Goal: Task Accomplishment & Management: Complete application form

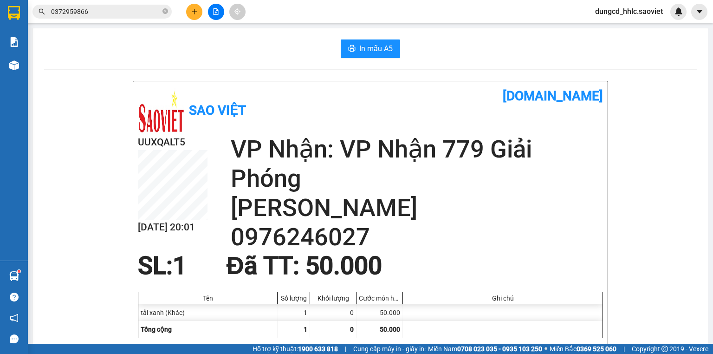
click at [167, 11] on icon "close-circle" at bounding box center [165, 11] width 6 height 6
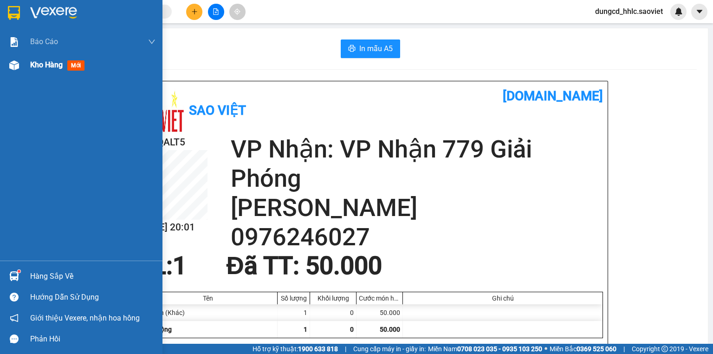
click at [42, 67] on span "Kho hàng" at bounding box center [46, 64] width 32 height 9
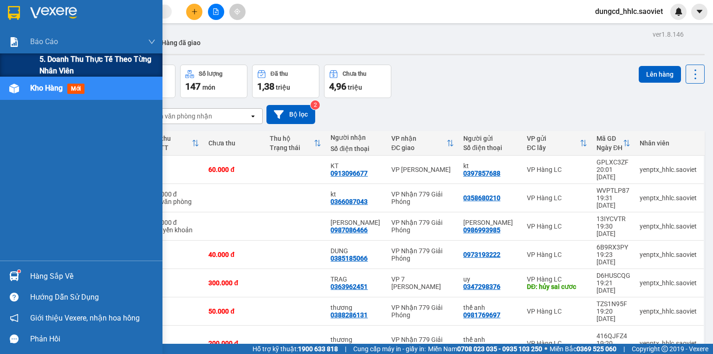
click at [72, 58] on span "5. Doanh thu thực tế theo từng nhân viên" at bounding box center [97, 64] width 116 height 23
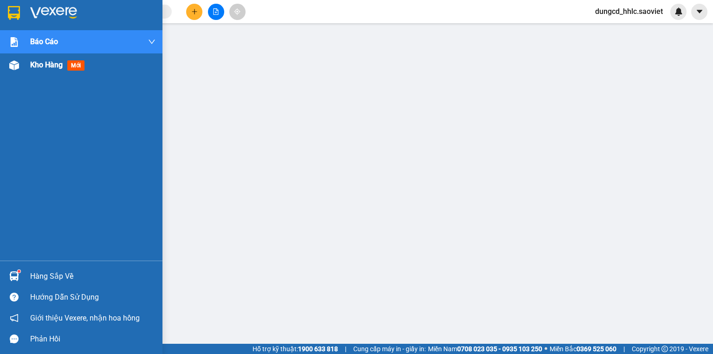
click at [22, 71] on div "Kho hàng mới" at bounding box center [81, 64] width 162 height 23
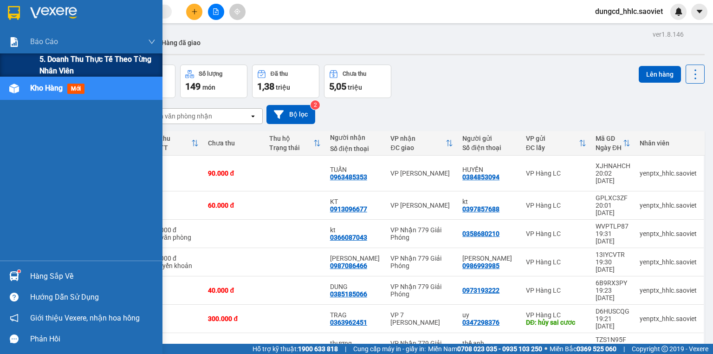
click at [25, 54] on div "5. Doanh thu thực tế theo từng nhân viên" at bounding box center [81, 64] width 162 height 23
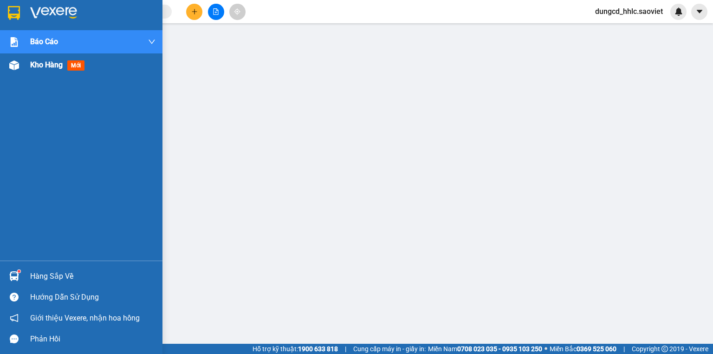
drag, startPoint x: 13, startPoint y: 74, endPoint x: 30, endPoint y: 74, distance: 16.2
click at [14, 74] on div "Kho hàng mới" at bounding box center [81, 64] width 162 height 23
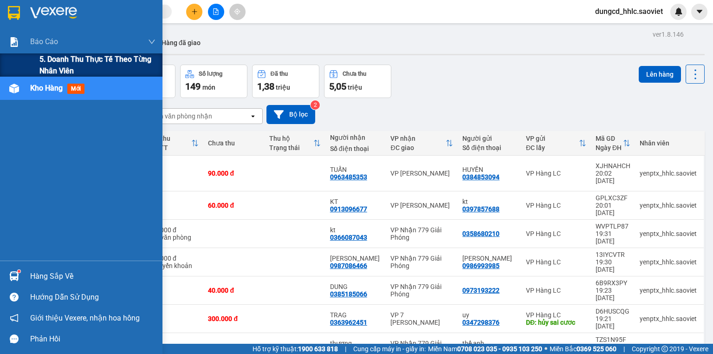
click at [89, 64] on span "5. Doanh thu thực tế theo từng nhân viên" at bounding box center [97, 64] width 116 height 23
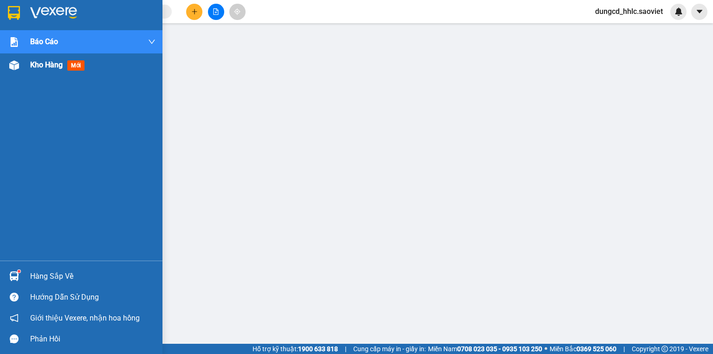
click at [10, 73] on div "Kho hàng mới" at bounding box center [81, 64] width 162 height 23
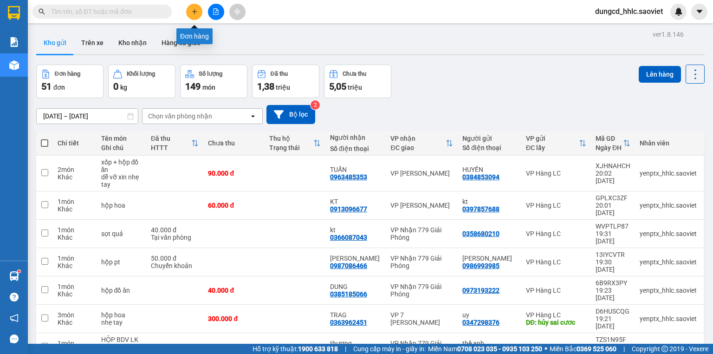
click at [189, 10] on button at bounding box center [194, 12] width 16 height 16
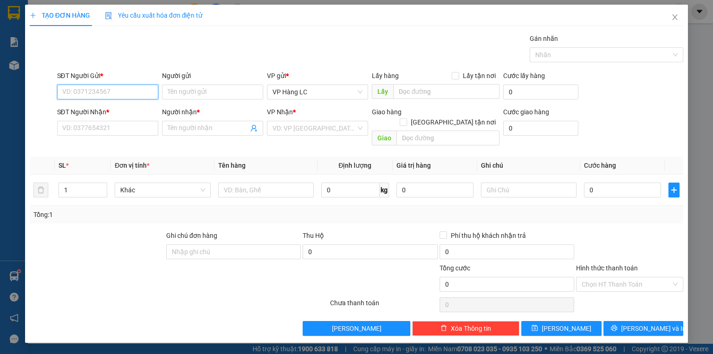
click at [135, 91] on input "SĐT Người Gửi *" at bounding box center [107, 91] width 101 height 15
type input "0376037789"
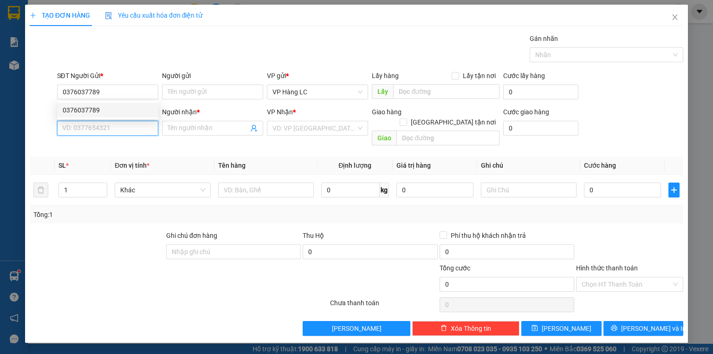
click at [137, 129] on input "SĐT Người Nhận *" at bounding box center [107, 128] width 101 height 15
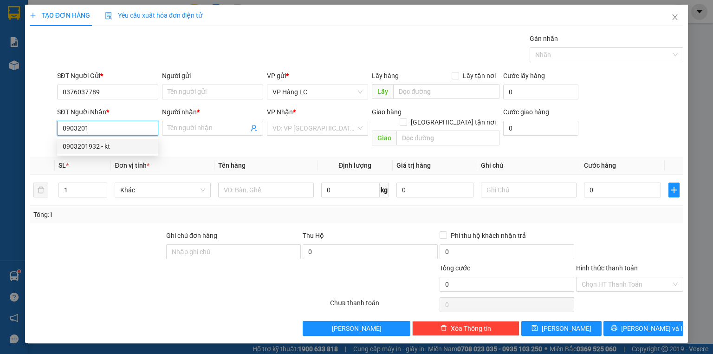
click at [126, 142] on div "0903201932 - kt" at bounding box center [108, 146] width 90 height 10
type input "0903201932"
type input "kt"
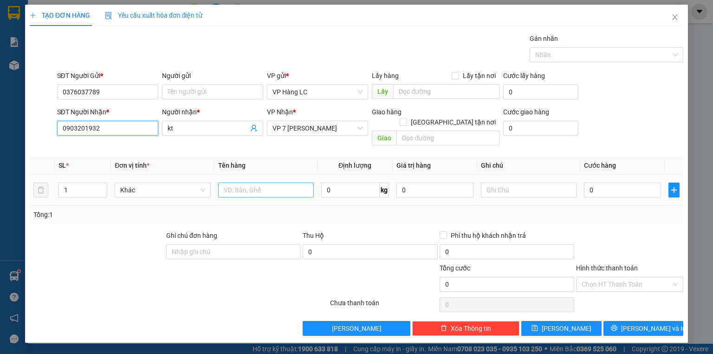
type input "0903201932"
click at [285, 184] on input "text" at bounding box center [266, 189] width 96 height 15
type input "c"
type input "xốp củ"
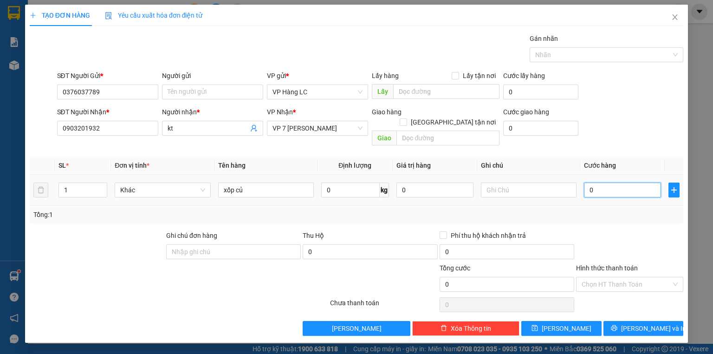
click at [629, 182] on input "0" at bounding box center [622, 189] width 77 height 15
type input "5"
type input "50"
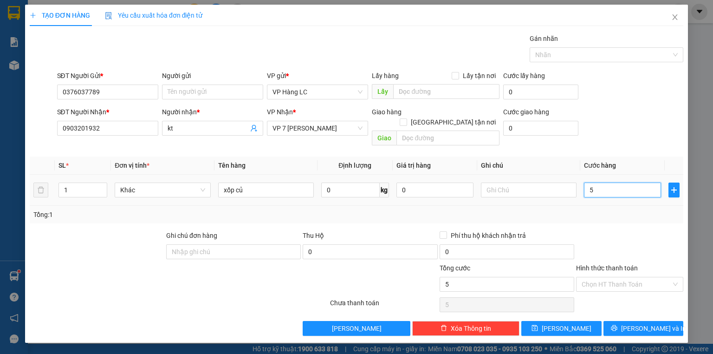
type input "50"
type input "500"
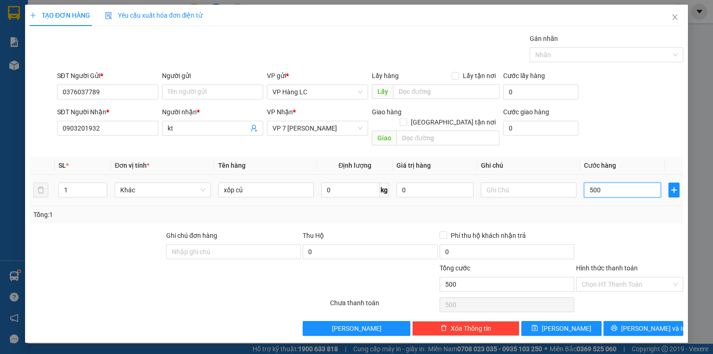
type input "5.000"
type input "50.000"
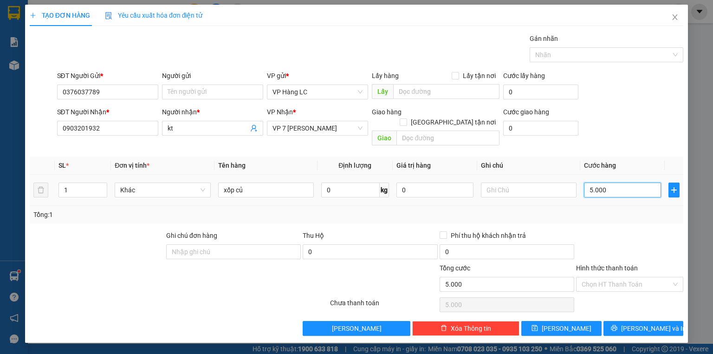
type input "50.000"
click at [639, 322] on button "[PERSON_NAME] và In" at bounding box center [643, 328] width 80 height 15
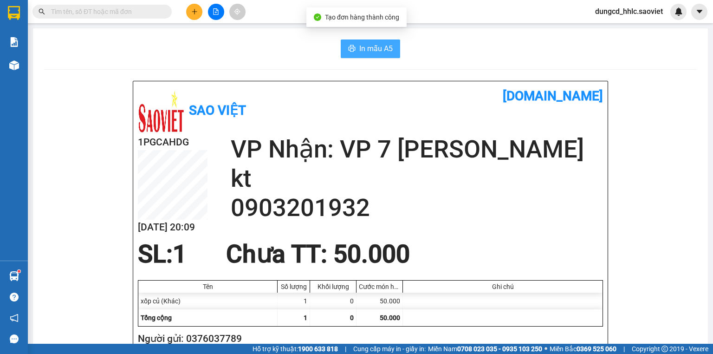
click at [386, 54] on button "In mẫu A5" at bounding box center [370, 48] width 59 height 19
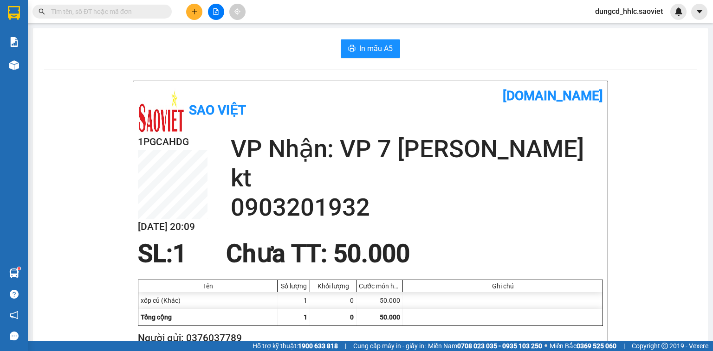
drag, startPoint x: 480, startPoint y: 157, endPoint x: 471, endPoint y: 157, distance: 8.8
click at [472, 157] on h2 "VP Nhận: VP 7 Phạm Văn Đồng" at bounding box center [417, 149] width 372 height 29
drag, startPoint x: 470, startPoint y: 149, endPoint x: 186, endPoint y: 9, distance: 316.8
click at [186, 9] on div at bounding box center [216, 12] width 70 height 16
click at [194, 9] on icon "plus" at bounding box center [194, 11] width 0 height 5
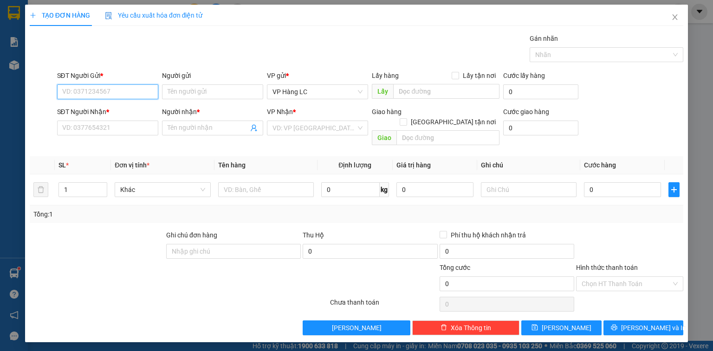
click at [115, 86] on input "SĐT Người Gửi *" at bounding box center [107, 91] width 101 height 15
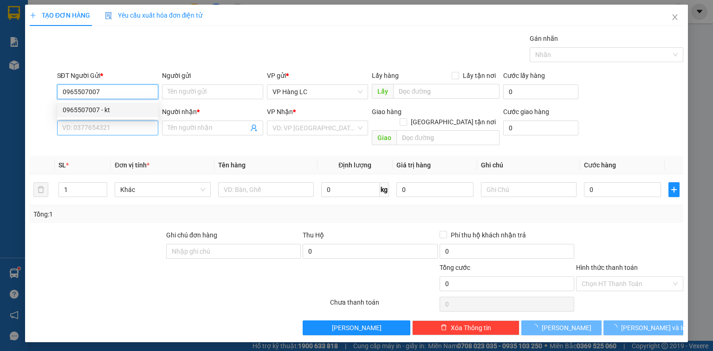
type input "0965507007"
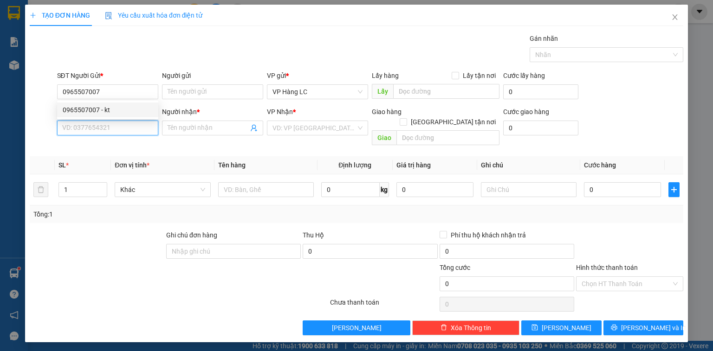
click at [81, 128] on input "SĐT Người Nhận *" at bounding box center [107, 128] width 101 height 15
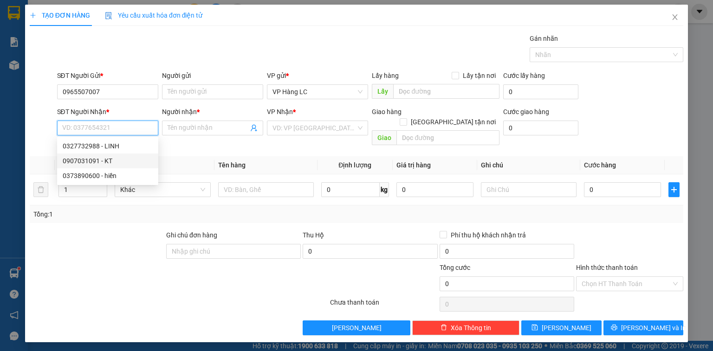
click at [124, 158] on div "0907031091 - KT" at bounding box center [108, 161] width 90 height 10
type input "0907031091"
type input "KT"
checkbox input "true"
type input "117 - HÀM TỬ QUAN - PHÚC TÂN - HOÀN KIẾM"
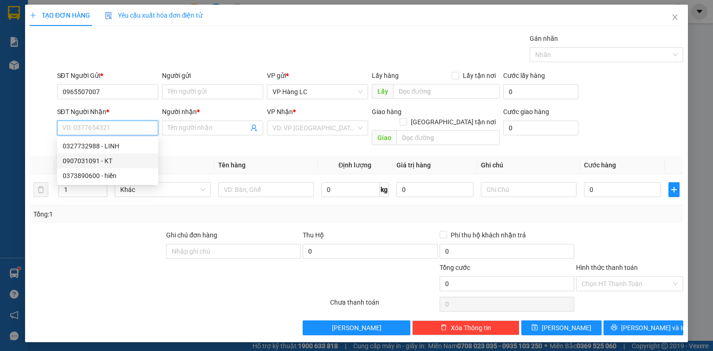
type input "70.000"
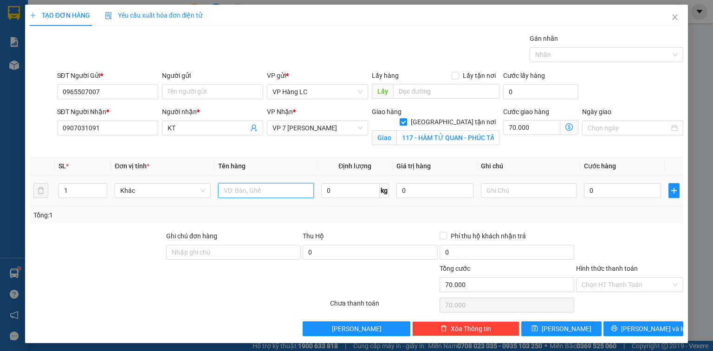
click at [254, 193] on input "text" at bounding box center [266, 190] width 96 height 15
type input "x"
type input "hộp quả"
click at [634, 186] on input "0" at bounding box center [622, 190] width 77 height 15
type input "4"
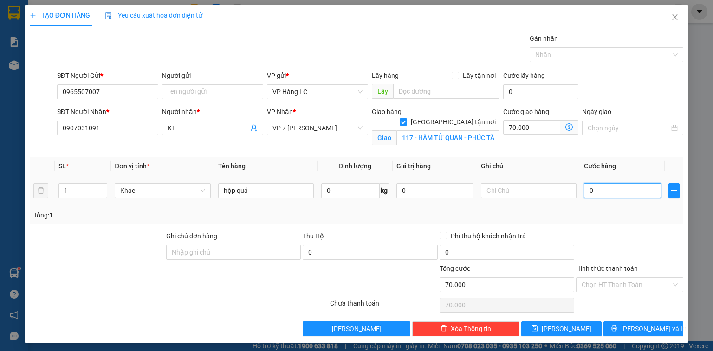
type input "70.004"
type input "40"
type input "70.040"
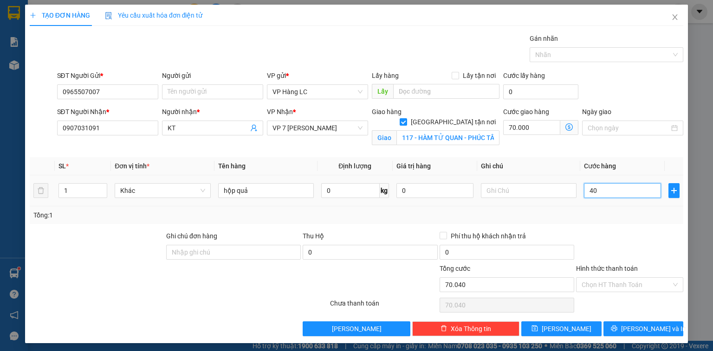
type input "400"
type input "70.400"
type input "4.000"
type input "74.000"
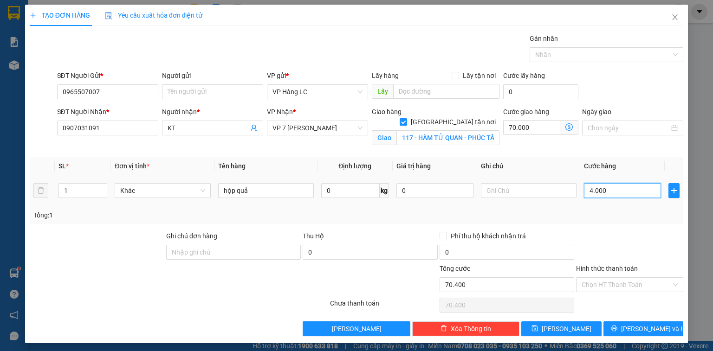
type input "74.000"
type input "40.000"
type input "110.000"
type input "40.000"
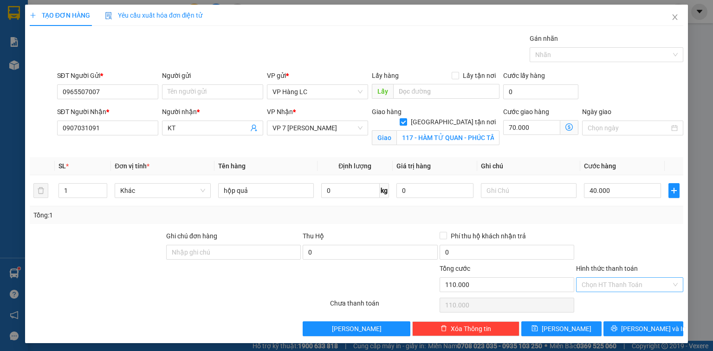
click at [619, 288] on input "Hình thức thanh toán" at bounding box center [627, 285] width 90 height 14
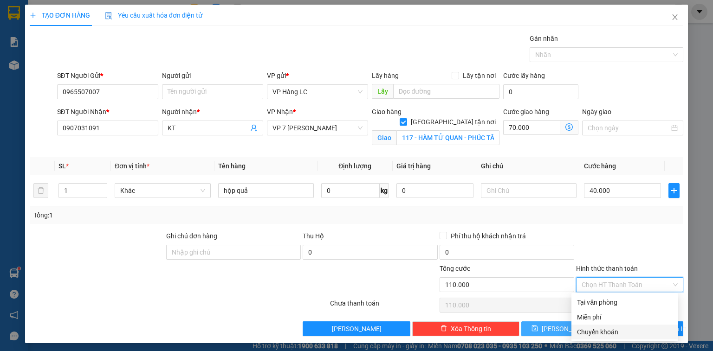
click at [591, 334] on div "Chuyển khoản" at bounding box center [625, 332] width 96 height 10
type input "0"
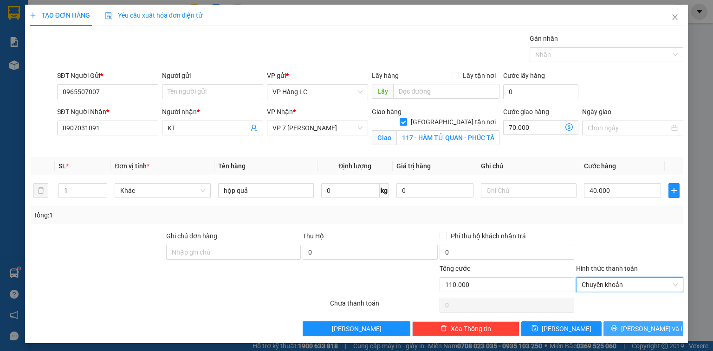
drag, startPoint x: 626, startPoint y: 328, endPoint x: 617, endPoint y: 324, distance: 9.6
click at [617, 327] on icon "printer" at bounding box center [614, 328] width 6 height 6
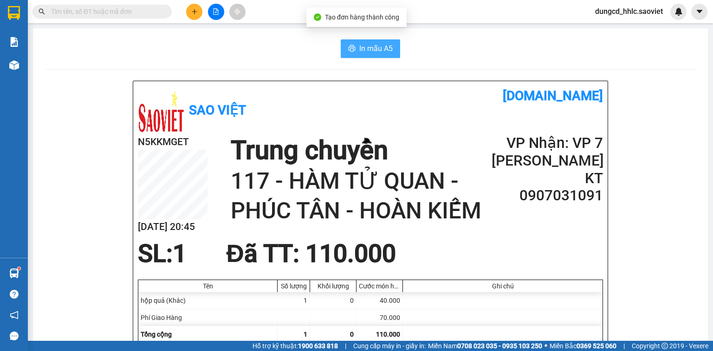
click at [370, 45] on span "In mẫu A5" at bounding box center [375, 49] width 33 height 12
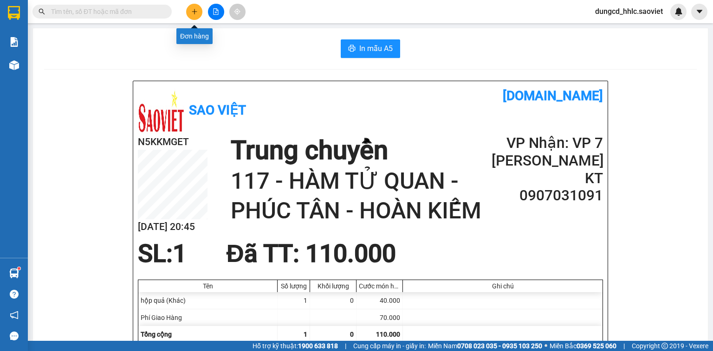
click at [195, 15] on button at bounding box center [194, 12] width 16 height 16
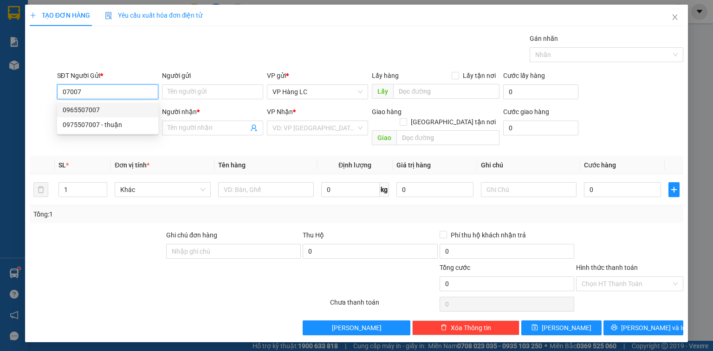
click at [91, 110] on div "0965507007" at bounding box center [108, 110] width 90 height 10
type input "0965507007"
type input "0907031091"
type input "KT"
checkbox input "true"
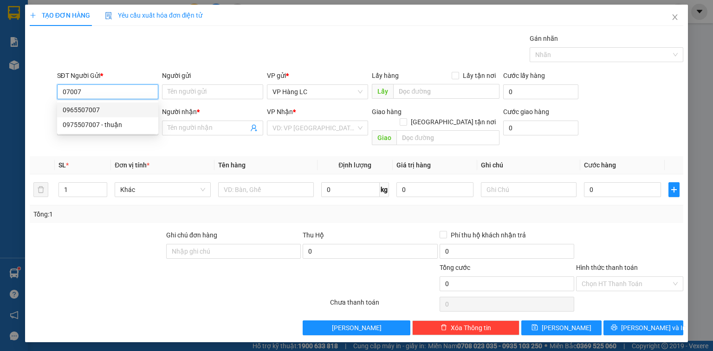
type input "117 - HÀM TỬ QUAN - PHÚC TÂN - HOÀN KIẾM"
type input "70.000"
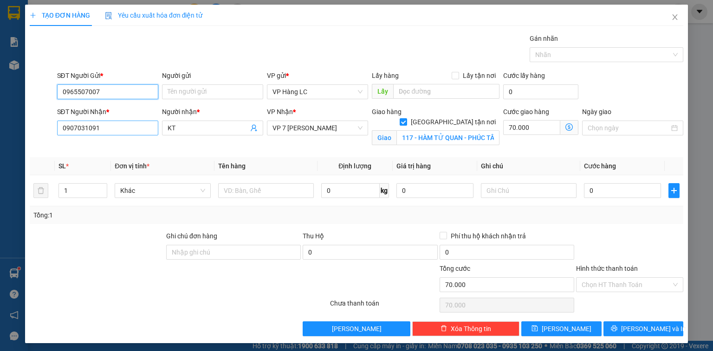
type input "0965507007"
click at [122, 126] on input "0907031091" at bounding box center [107, 128] width 101 height 15
type input "0"
type input "0339813989"
click at [473, 131] on input "117 - HÀM TỬ QUAN - PHÚC TÂN - HOÀN KIẾM" at bounding box center [447, 137] width 103 height 15
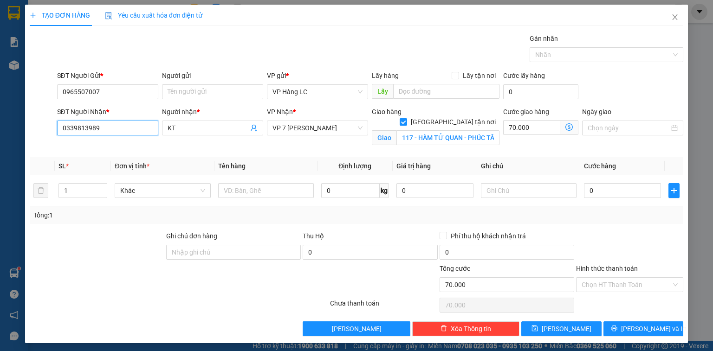
drag, startPoint x: 108, startPoint y: 127, endPoint x: 122, endPoint y: 130, distance: 14.3
click at [108, 126] on input "0339813989" at bounding box center [107, 128] width 101 height 15
click at [488, 133] on input "117 - HÀM TỬ QUAN - PHÚC TÂN - HOÀN KIẾM" at bounding box center [447, 137] width 103 height 15
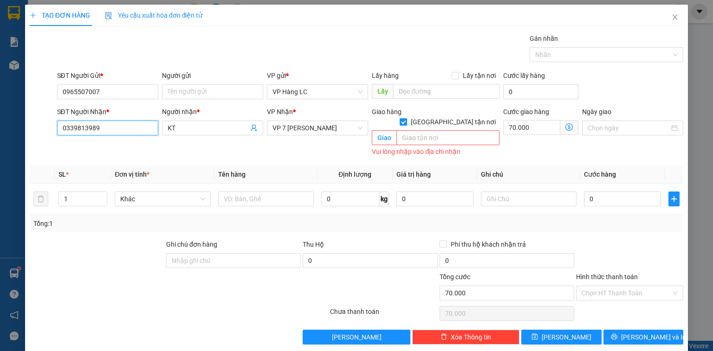
drag, startPoint x: 56, startPoint y: 127, endPoint x: 149, endPoint y: 134, distance: 93.1
click at [149, 134] on input "0339813989" at bounding box center [107, 128] width 101 height 15
click at [421, 130] on input "text" at bounding box center [447, 137] width 103 height 15
click at [547, 124] on input "70.000" at bounding box center [531, 127] width 57 height 15
type input "0"
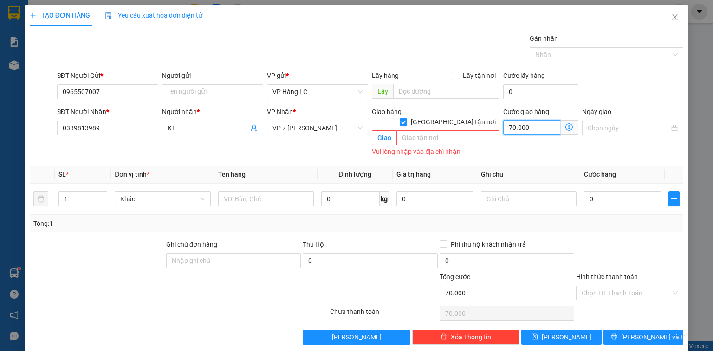
type input "0"
click at [453, 130] on input "text" at bounding box center [447, 137] width 103 height 15
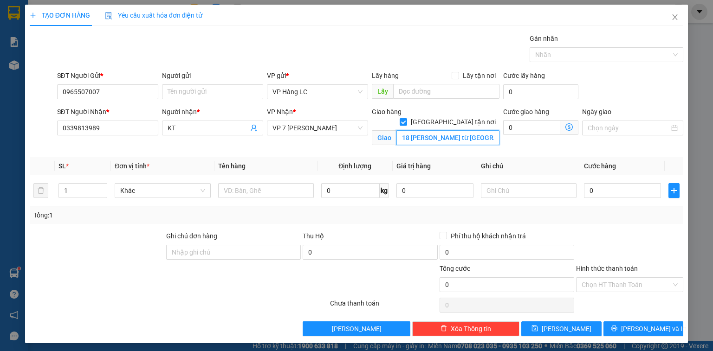
type input "18 trần hữu dực từ liêm hà nội"
click at [282, 191] on input "text" at bounding box center [266, 190] width 96 height 15
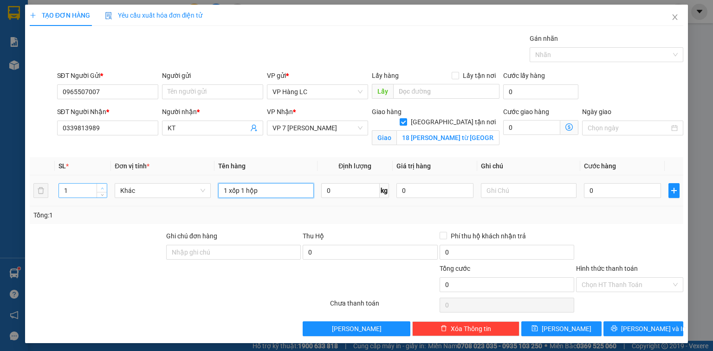
type input "1 xốp 1 hộp"
type input "2"
click at [102, 188] on icon "up" at bounding box center [102, 189] width 3 height 2
click at [598, 196] on input "0" at bounding box center [622, 190] width 77 height 15
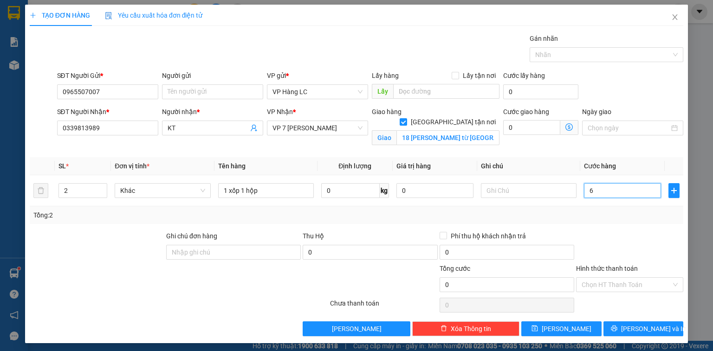
type input "6"
type input "60"
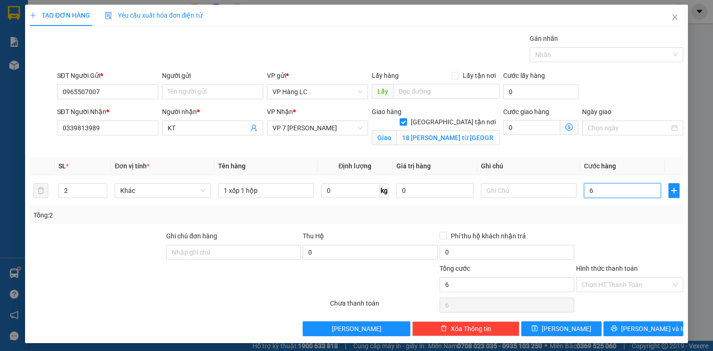
type input "60"
type input "600"
type input "6.000"
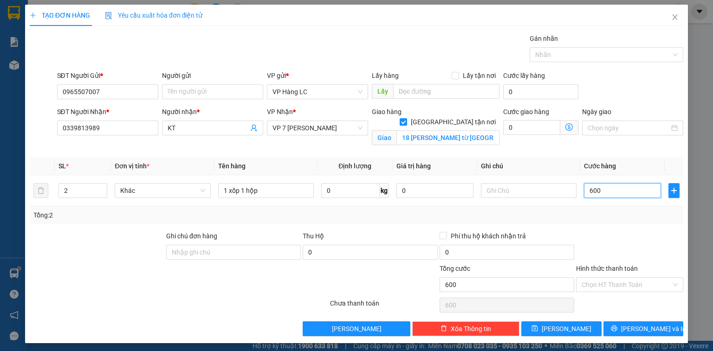
type input "6.000"
type input "60.000"
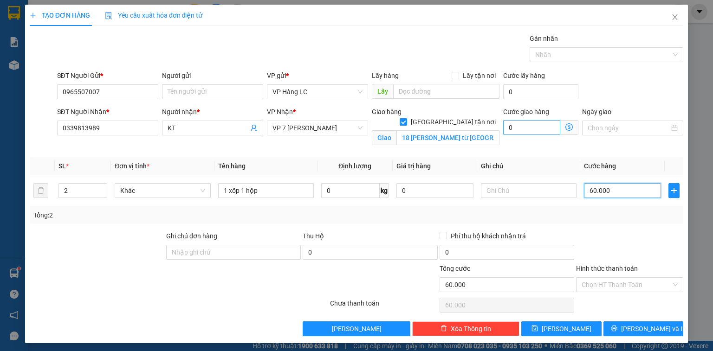
type input "60.000"
click at [537, 126] on input "0" at bounding box center [531, 127] width 57 height 15
type input "60.006"
type input "6"
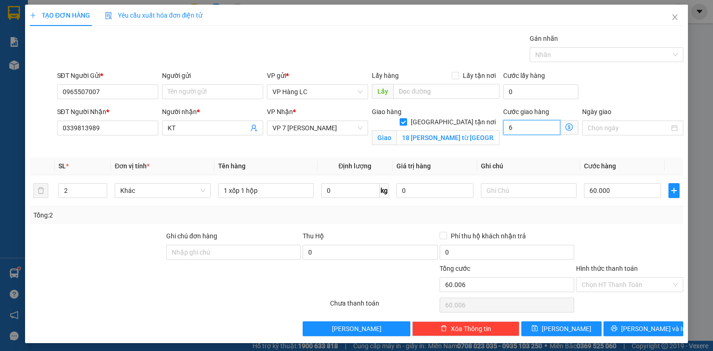
type input "60.060"
type input "60"
type input "60.600"
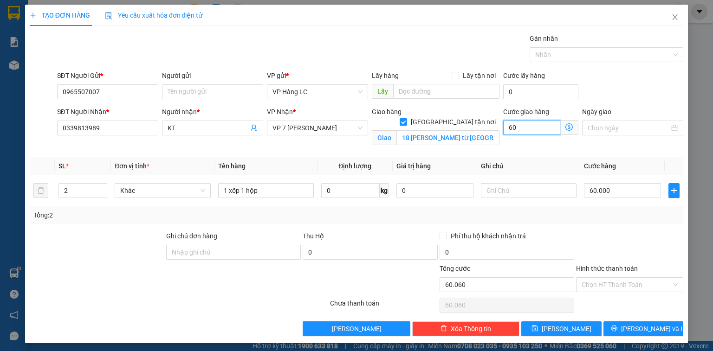
type input "600"
type input "66.000"
type input "6.000"
type input "120.000"
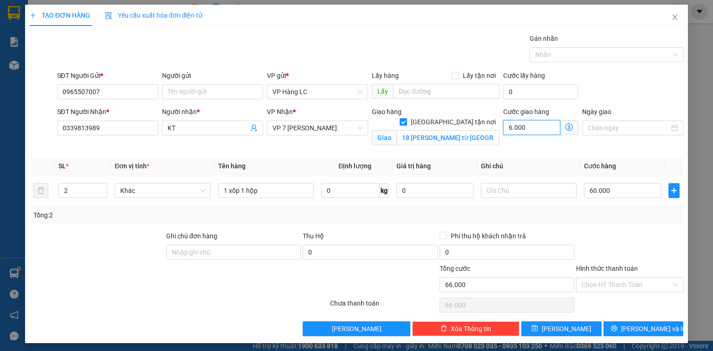
type input "120.000"
type input "60.000"
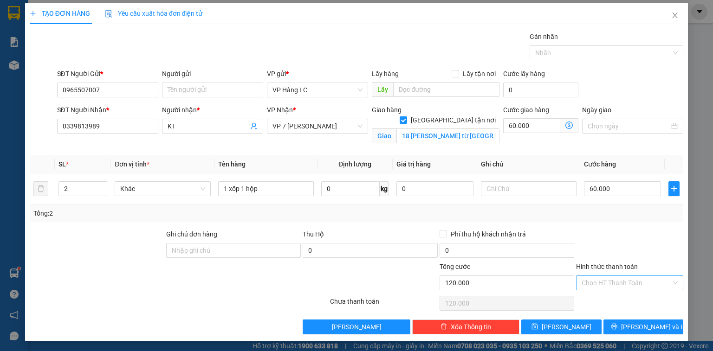
click at [616, 278] on input "Hình thức thanh toán" at bounding box center [627, 283] width 90 height 14
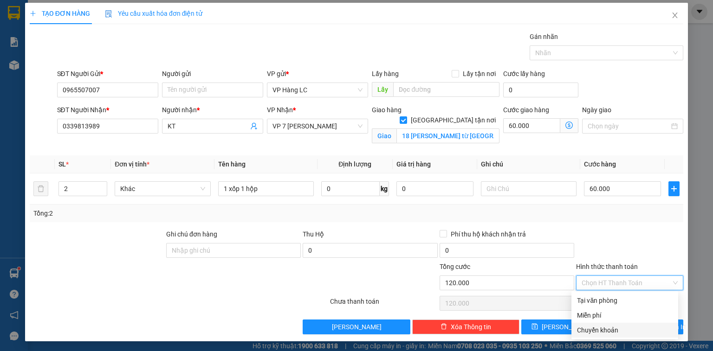
click at [628, 332] on div "Chuyển khoản" at bounding box center [625, 330] width 96 height 10
type input "0"
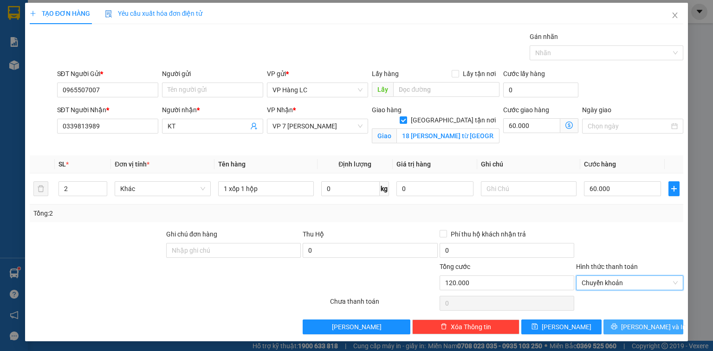
click at [649, 325] on span "[PERSON_NAME] và In" at bounding box center [653, 327] width 65 height 10
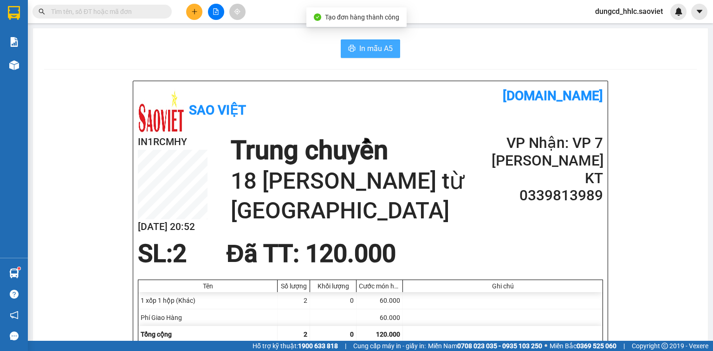
click at [356, 56] on button "In mẫu A5" at bounding box center [370, 48] width 59 height 19
click at [147, 18] on span at bounding box center [101, 12] width 139 height 14
click at [149, 13] on input "text" at bounding box center [106, 11] width 110 height 10
paste input "0907031091"
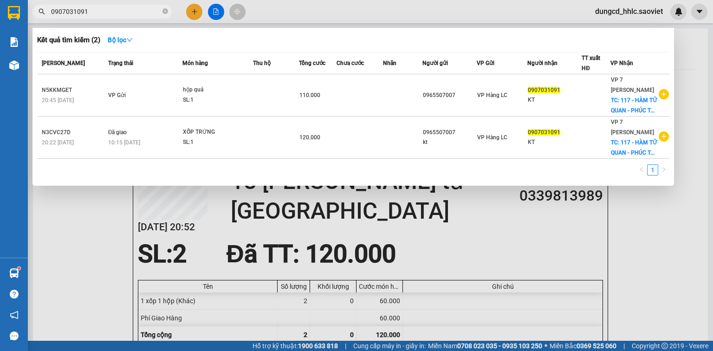
type input "0907031091"
drag, startPoint x: 475, startPoint y: 287, endPoint x: 472, endPoint y: 278, distance: 10.0
click at [474, 282] on div at bounding box center [356, 175] width 713 height 351
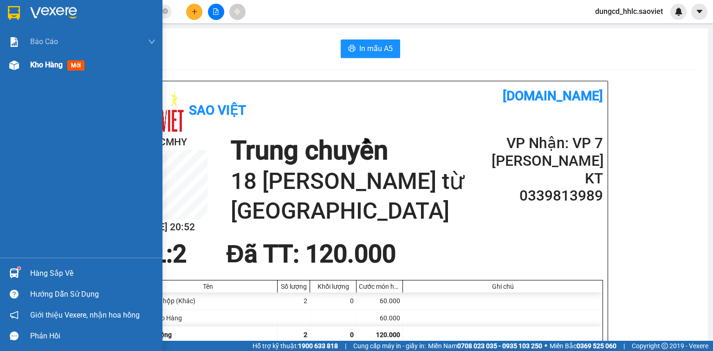
click at [8, 64] on div at bounding box center [14, 65] width 16 height 16
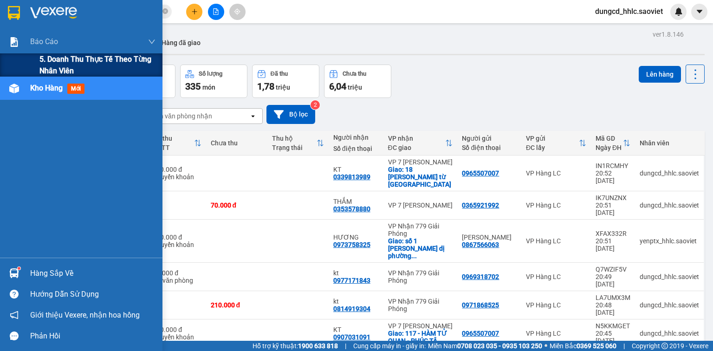
click at [40, 63] on span "5. Doanh thu thực tế theo từng nhân viên" at bounding box center [97, 64] width 116 height 23
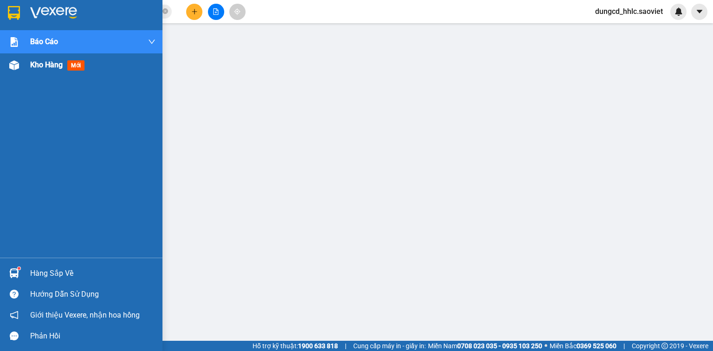
click at [11, 72] on div at bounding box center [14, 65] width 16 height 16
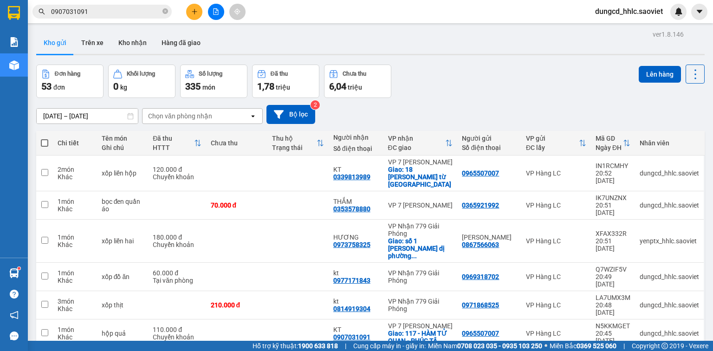
click at [194, 9] on icon "plus" at bounding box center [194, 11] width 0 height 5
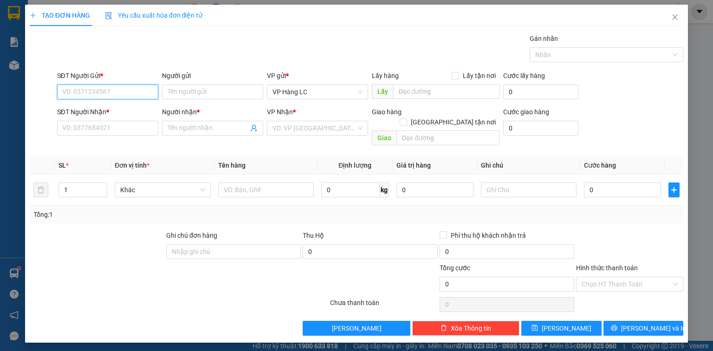
click at [149, 91] on input "SĐT Người Gửi *" at bounding box center [107, 91] width 101 height 15
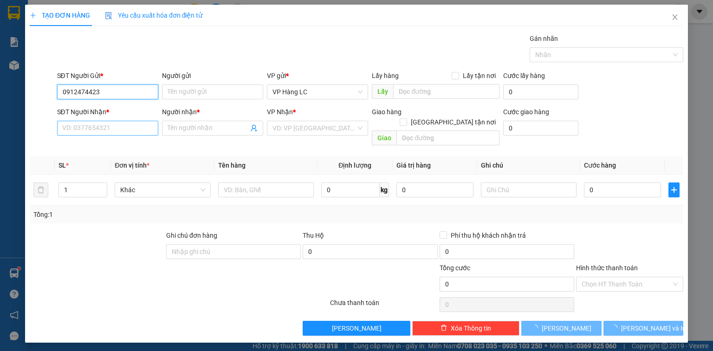
type input "0912474423"
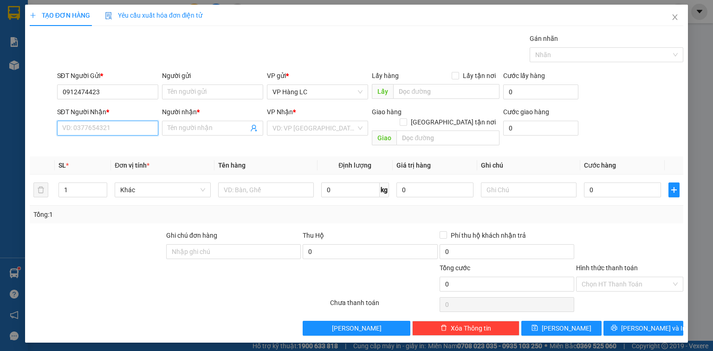
click at [122, 123] on input "SĐT Người Nhận *" at bounding box center [107, 128] width 101 height 15
click at [125, 144] on div "0915511112 - HỢI" at bounding box center [108, 146] width 90 height 10
type input "0915511112"
type input "HỢI"
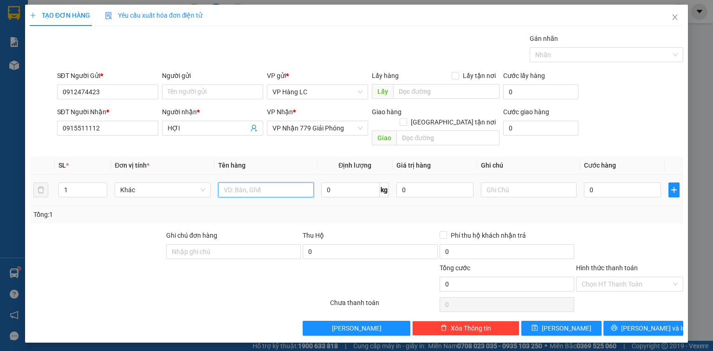
click at [259, 182] on input "text" at bounding box center [266, 189] width 96 height 15
type input "hộp răng"
click at [605, 182] on input "0" at bounding box center [622, 189] width 77 height 15
type input "4"
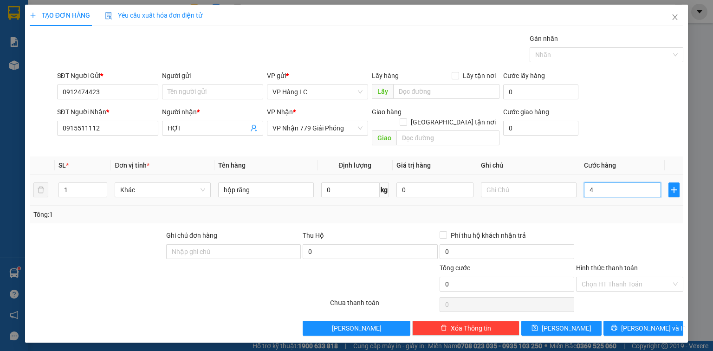
type input "4"
type input "40"
type input "400"
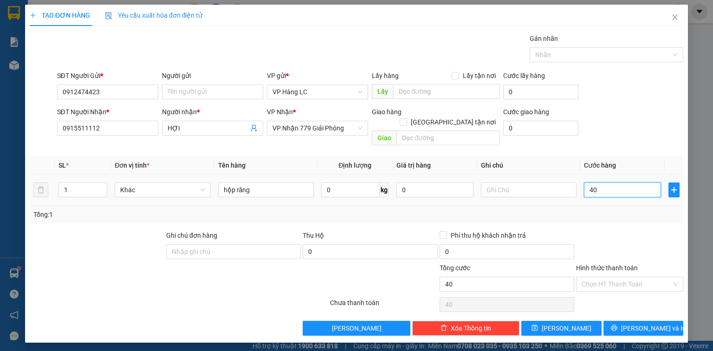
type input "400"
type input "4.000"
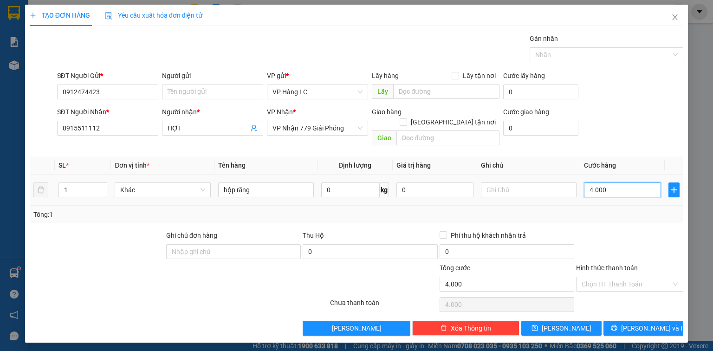
type input "40.000"
click at [602, 277] on input "Hình thức thanh toán" at bounding box center [627, 284] width 90 height 14
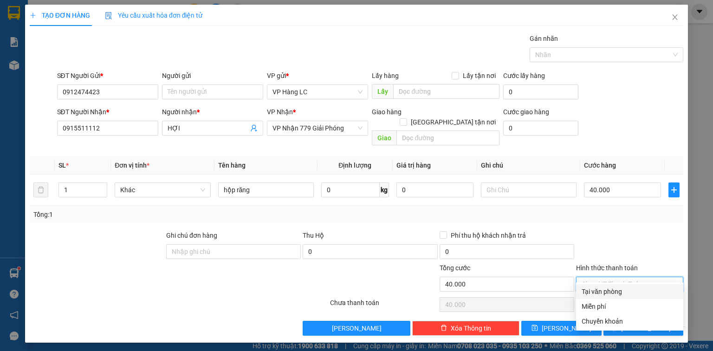
click at [623, 291] on div "Tại văn phòng" at bounding box center [630, 291] width 96 height 10
type input "0"
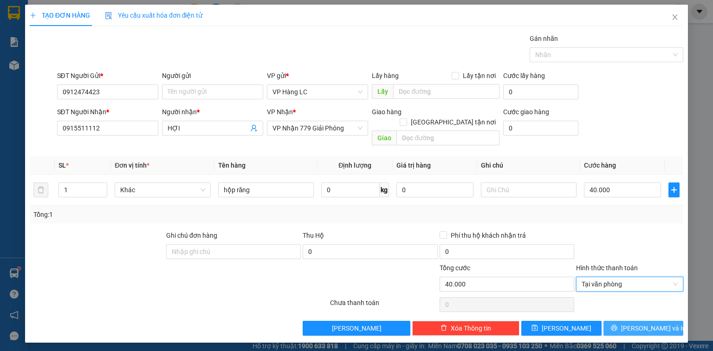
drag, startPoint x: 640, startPoint y: 319, endPoint x: 633, endPoint y: 289, distance: 30.6
click at [640, 323] on span "[PERSON_NAME] và In" at bounding box center [653, 328] width 65 height 10
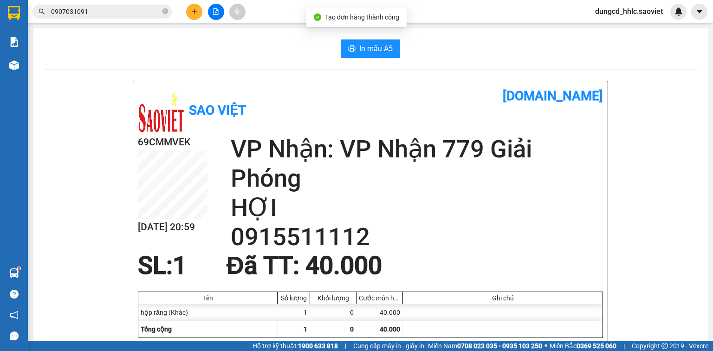
click at [397, 47] on div "In mẫu A5" at bounding box center [370, 48] width 653 height 19
click at [382, 55] on button "In mẫu A5" at bounding box center [370, 48] width 59 height 19
click at [198, 10] on button at bounding box center [194, 12] width 16 height 16
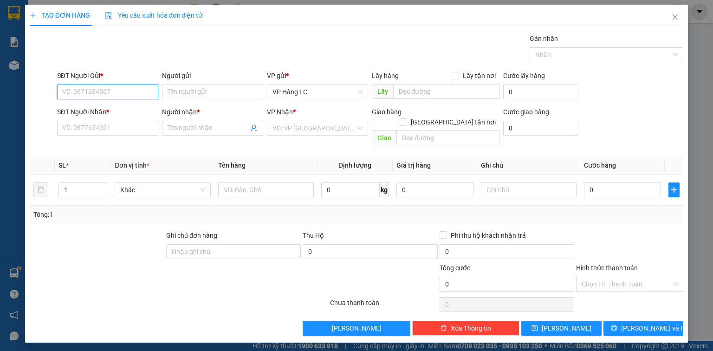
drag, startPoint x: 137, startPoint y: 95, endPoint x: 160, endPoint y: 96, distance: 22.8
click at [136, 95] on input "SĐT Người Gửi *" at bounding box center [107, 91] width 101 height 15
click at [135, 120] on div "SĐT Người Nhận *" at bounding box center [107, 114] width 101 height 14
click at [115, 93] on input "0383921" at bounding box center [107, 91] width 101 height 15
click at [119, 110] on div "0383921001" at bounding box center [108, 110] width 90 height 10
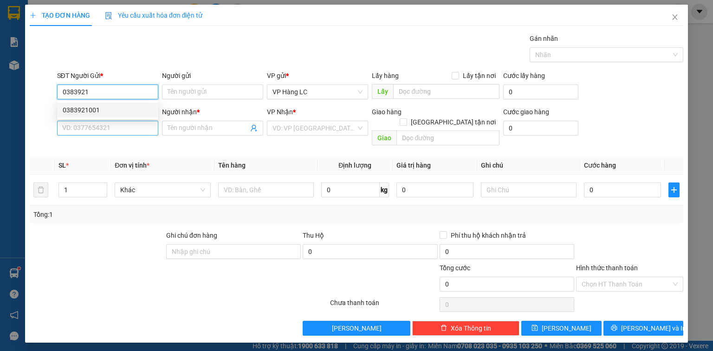
type input "0383921001"
type input "0969813596"
type input "KT"
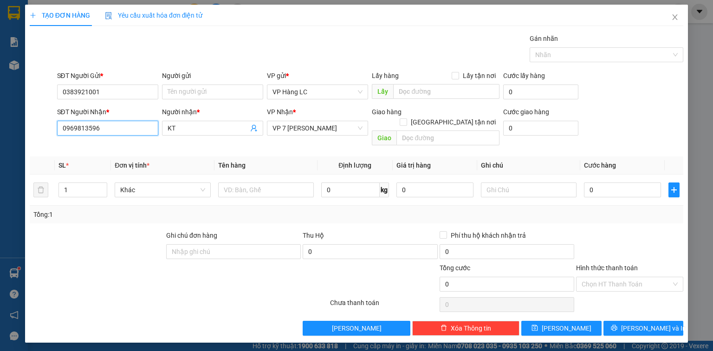
click at [129, 127] on input "0969813596" at bounding box center [107, 128] width 101 height 15
type input "0"
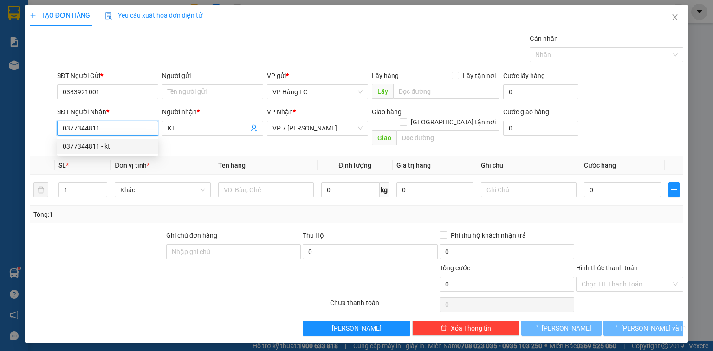
type input "0377344811"
click at [131, 154] on div "0377344811 0377344811 - kt" at bounding box center [107, 146] width 101 height 19
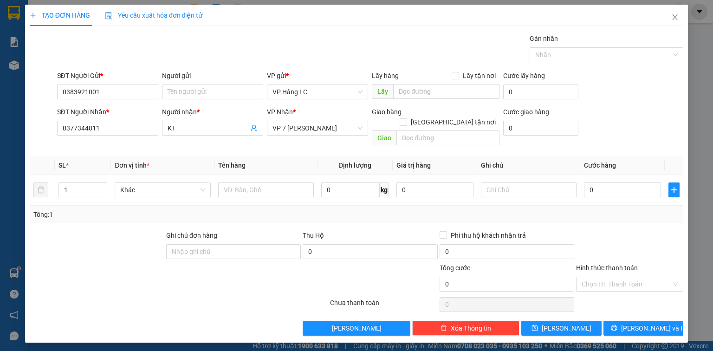
click at [126, 156] on th "Đơn vị tính *" at bounding box center [162, 165] width 103 height 18
click at [123, 122] on input "0377344811" at bounding box center [107, 128] width 101 height 15
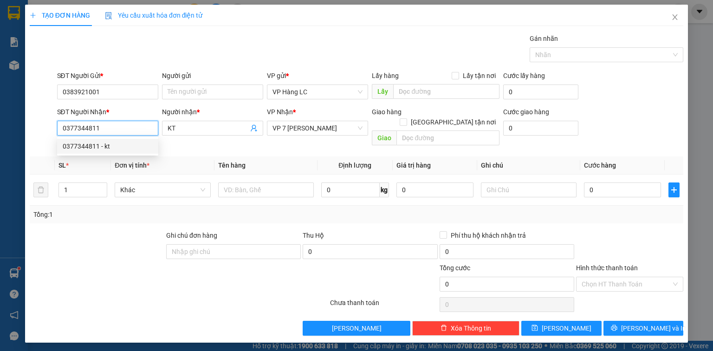
click at [126, 152] on div "0377344811 - kt" at bounding box center [107, 146] width 101 height 15
type input "kt"
type input "A"
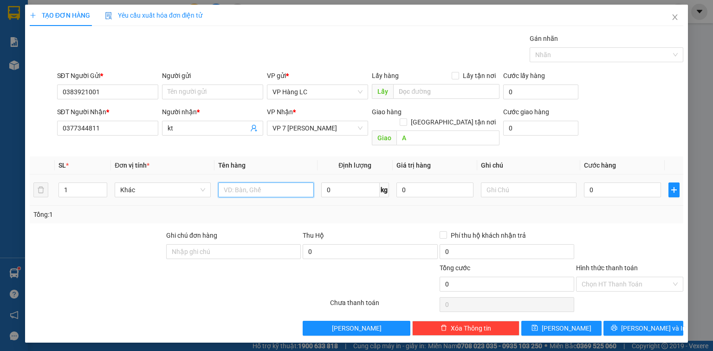
click at [272, 182] on input "text" at bounding box center [266, 189] width 96 height 15
type input "hộp bánh"
click at [500, 182] on input "text" at bounding box center [529, 189] width 96 height 15
click at [458, 130] on input "A" at bounding box center [447, 137] width 103 height 15
click at [524, 183] on input "text" at bounding box center [529, 189] width 96 height 15
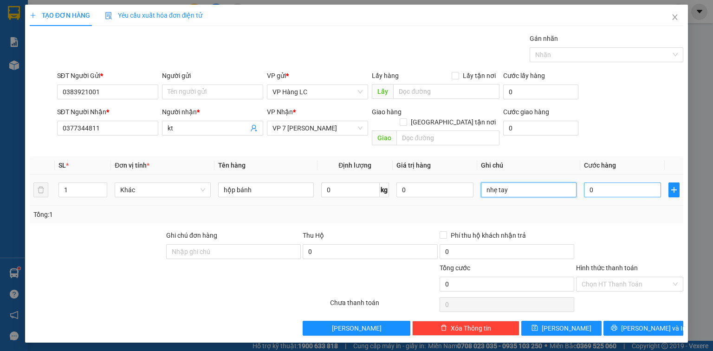
type input "nhẹ tay"
click at [641, 182] on input "0" at bounding box center [622, 189] width 77 height 15
type input "9"
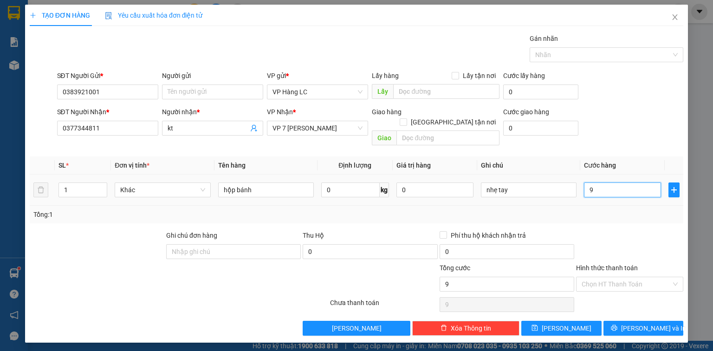
type input "90"
type input "900"
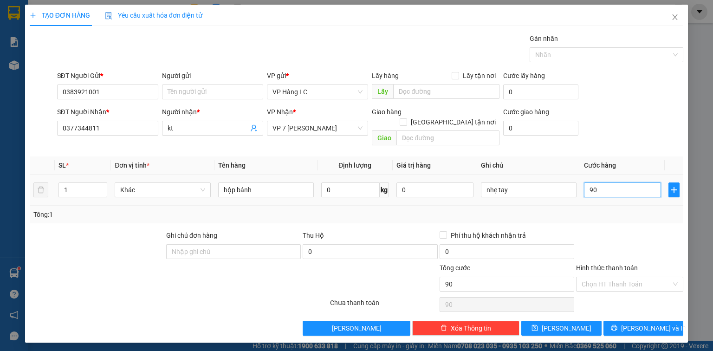
type input "900"
type input "9.000"
type input "90.000"
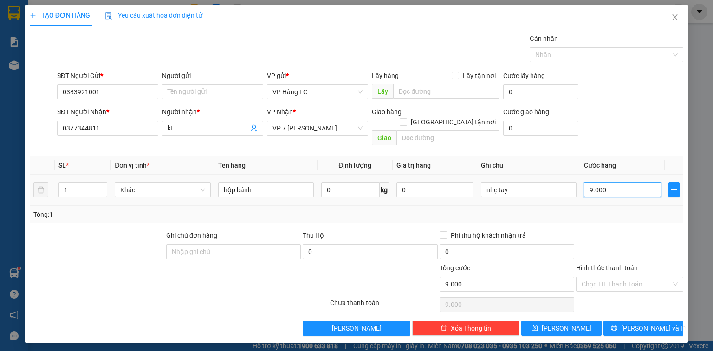
type input "90.000"
click at [662, 277] on input "Hình thức thanh toán" at bounding box center [627, 284] width 90 height 14
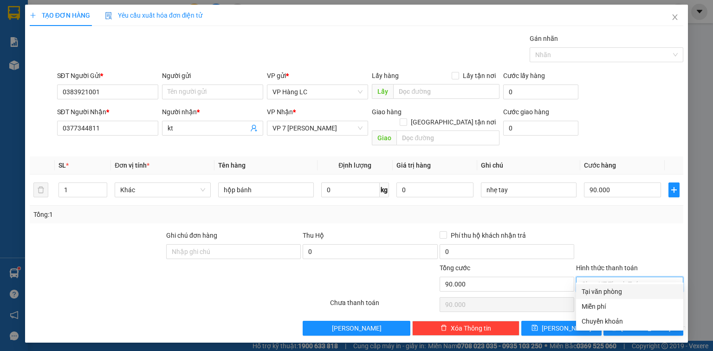
click at [700, 282] on div "TẠO ĐƠN HÀNG Yêu cầu xuất hóa đơn điện tử Transit Pickup Surcharge Ids Transit …" at bounding box center [356, 175] width 713 height 351
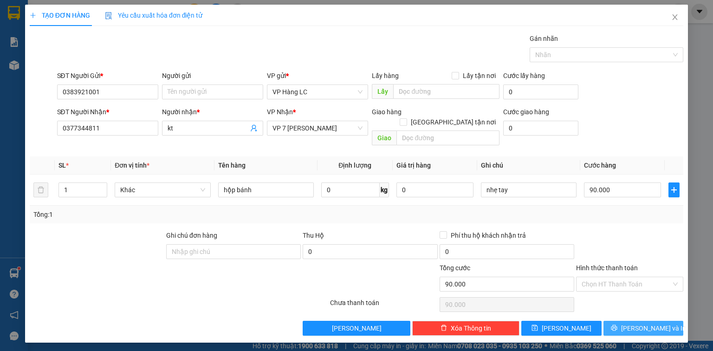
click at [657, 323] on span "[PERSON_NAME] và In" at bounding box center [653, 328] width 65 height 10
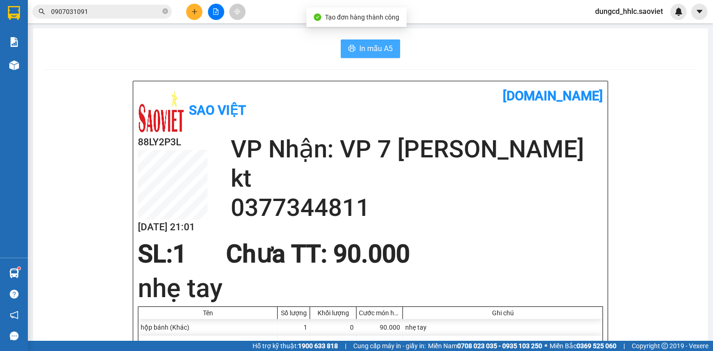
click at [365, 54] on button "In mẫu A5" at bounding box center [370, 48] width 59 height 19
click at [166, 10] on icon "close-circle" at bounding box center [165, 11] width 6 height 6
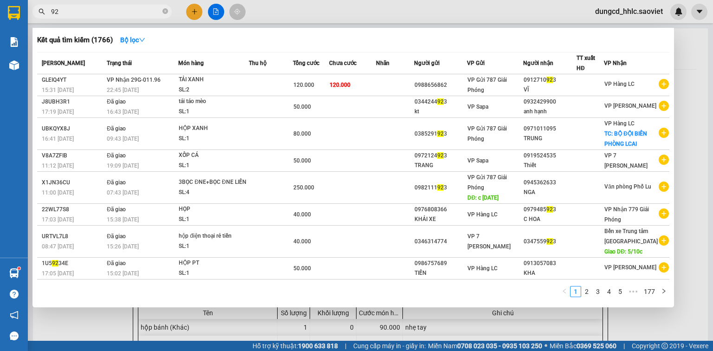
type input "9"
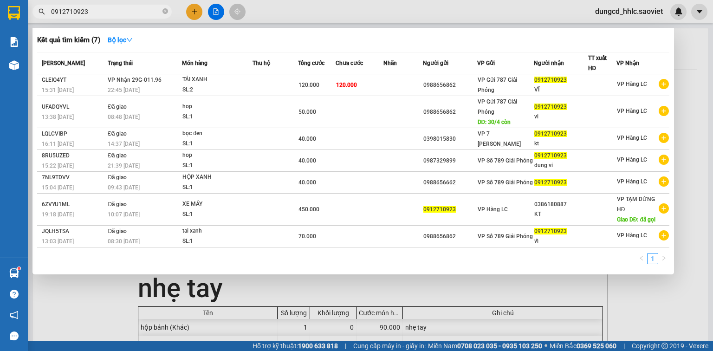
type input "0912710923"
click at [687, 47] on div at bounding box center [356, 175] width 713 height 351
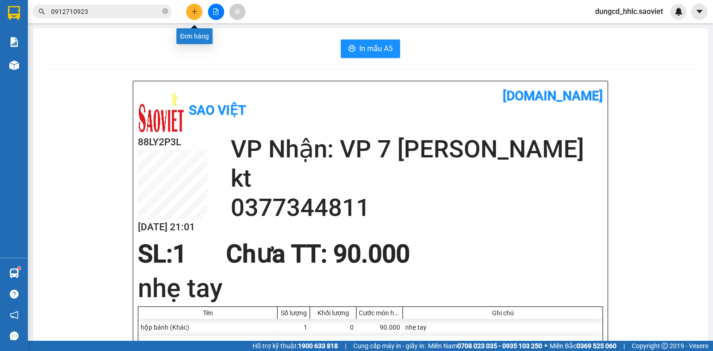
click at [197, 7] on button at bounding box center [194, 12] width 16 height 16
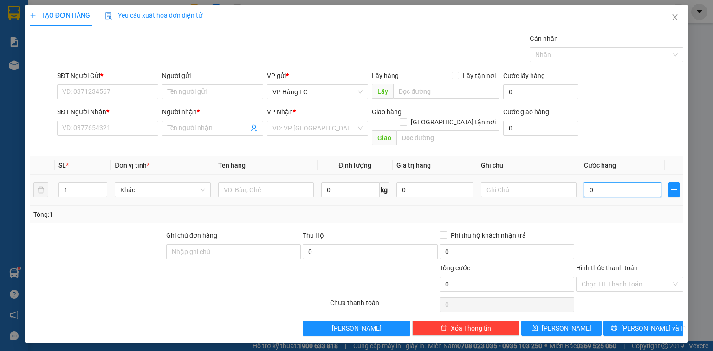
click at [623, 182] on input "0" at bounding box center [622, 189] width 77 height 15
type input "8"
type input "80"
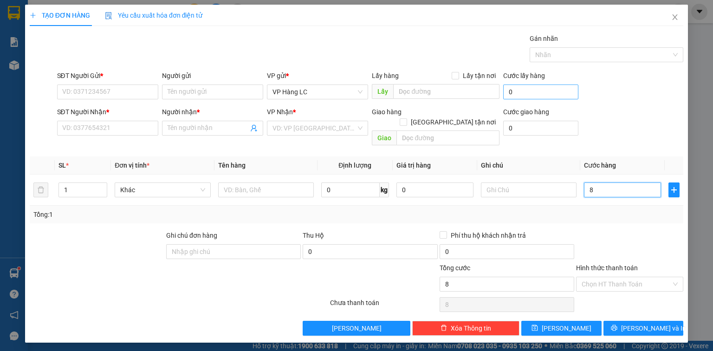
type input "80"
type input "800"
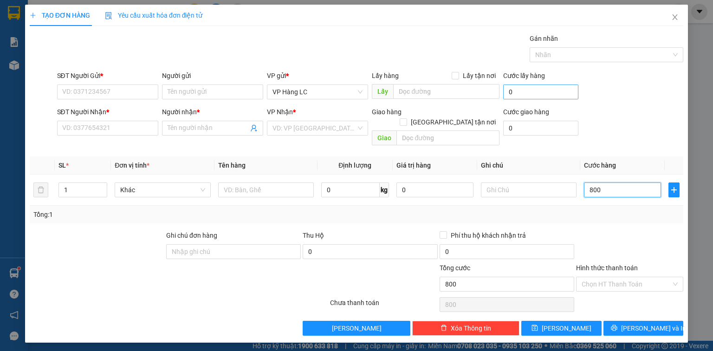
type input "8.000"
type input "80.000"
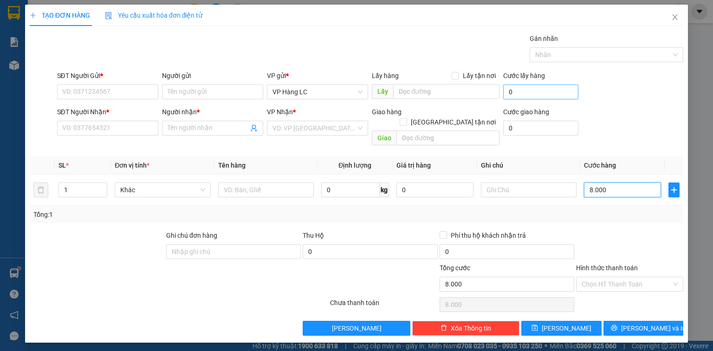
type input "80.000"
click at [149, 87] on input "SĐT Người Gửi *" at bounding box center [107, 91] width 101 height 15
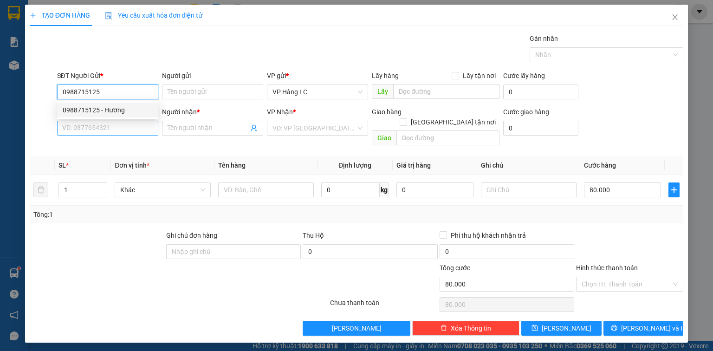
type input "0988715125"
click at [140, 134] on input "SĐT Người Nhận *" at bounding box center [107, 128] width 101 height 15
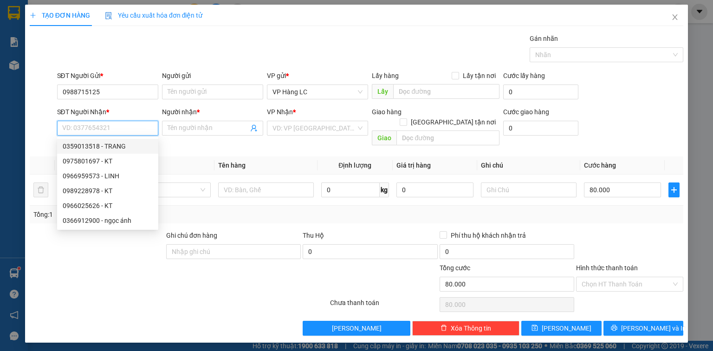
click at [120, 147] on div "0359013518 - TRANG" at bounding box center [108, 146] width 90 height 10
type input "0359013518"
type input "TRANG"
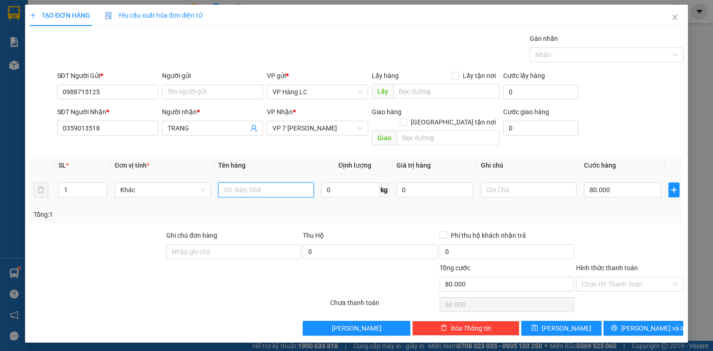
click at [246, 182] on input "text" at bounding box center [266, 189] width 96 height 15
type input "xốp bánh"
click at [637, 323] on span "[PERSON_NAME] và In" at bounding box center [653, 328] width 65 height 10
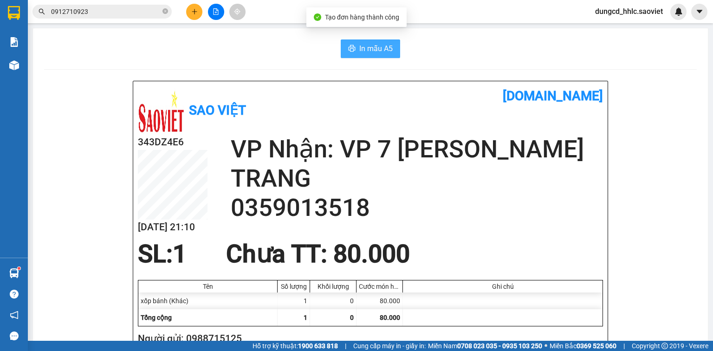
click at [359, 43] on span "In mẫu A5" at bounding box center [375, 49] width 33 height 12
click at [195, 6] on button at bounding box center [194, 12] width 16 height 16
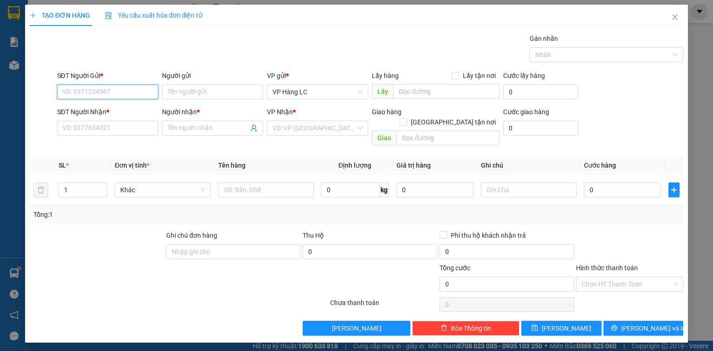
drag, startPoint x: 148, startPoint y: 90, endPoint x: 153, endPoint y: 92, distance: 6.0
click at [149, 91] on input "SĐT Người Gửi *" at bounding box center [107, 91] width 101 height 15
click at [134, 108] on div "0974683818 - KT" at bounding box center [108, 110] width 90 height 10
type input "0974683818"
type input "KT"
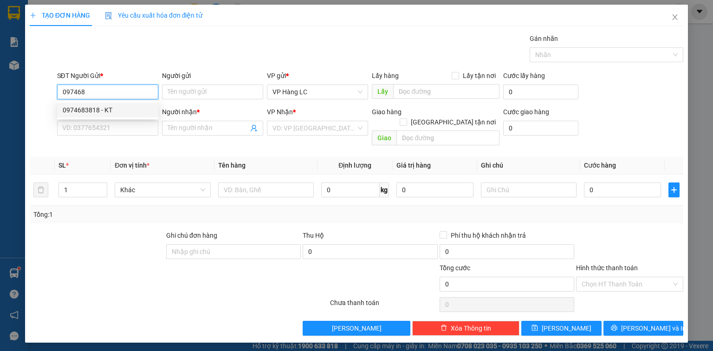
type input "0369081288"
type input "HUỆ ANH"
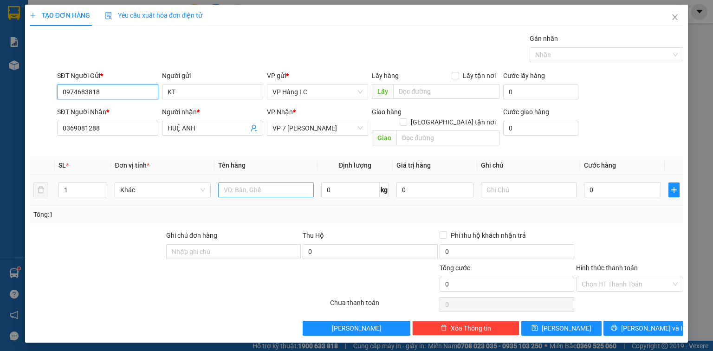
type input "0974683818"
click at [267, 182] on input "text" at bounding box center [266, 189] width 96 height 15
type input "hộp quần áo"
click at [625, 182] on input "0" at bounding box center [622, 189] width 77 height 15
type input "4"
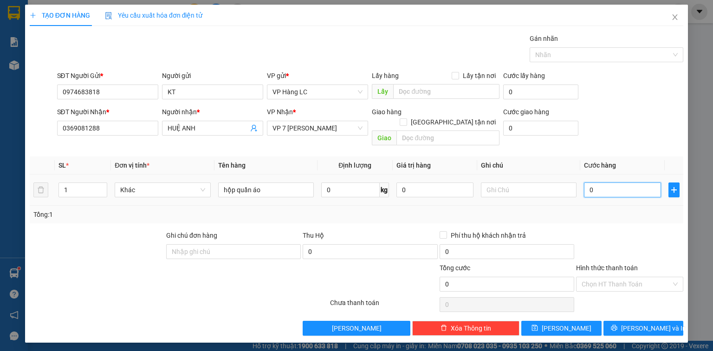
type input "4"
type input "40"
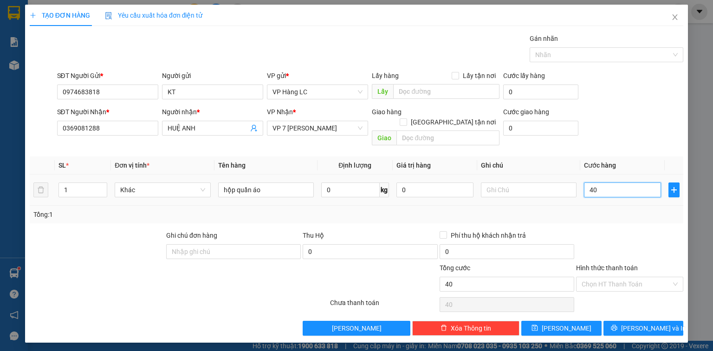
type input "400"
type input "4.000"
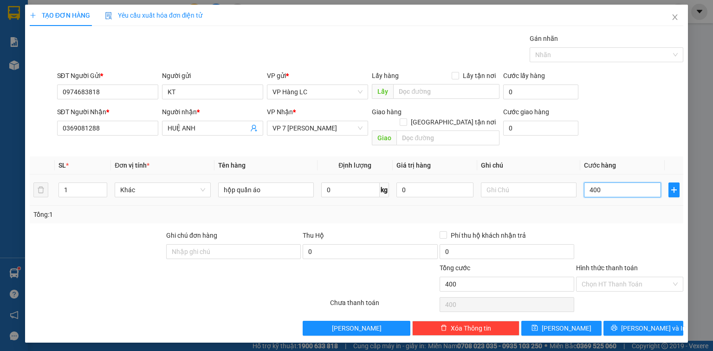
type input "4.000"
type input "40.000"
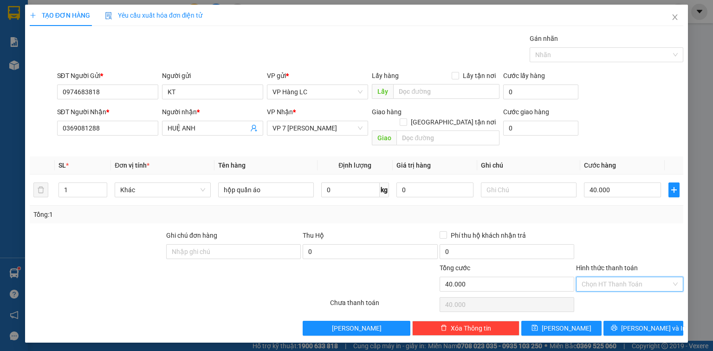
click at [603, 277] on input "Hình thức thanh toán" at bounding box center [627, 284] width 90 height 14
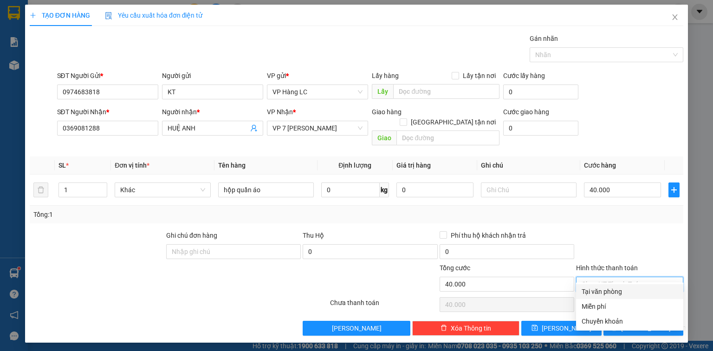
click at [619, 287] on div "Tại văn phòng" at bounding box center [630, 291] width 96 height 10
type input "0"
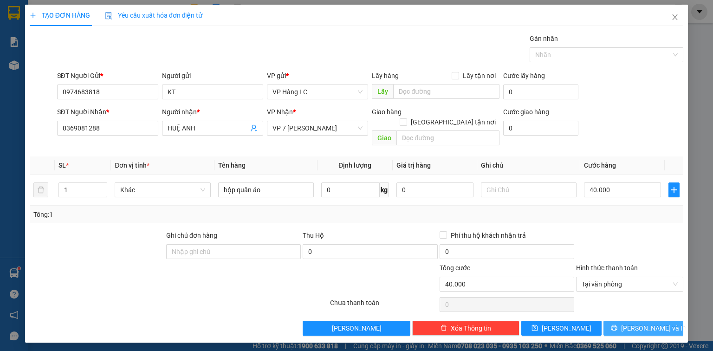
click at [643, 323] on span "[PERSON_NAME] và In" at bounding box center [653, 328] width 65 height 10
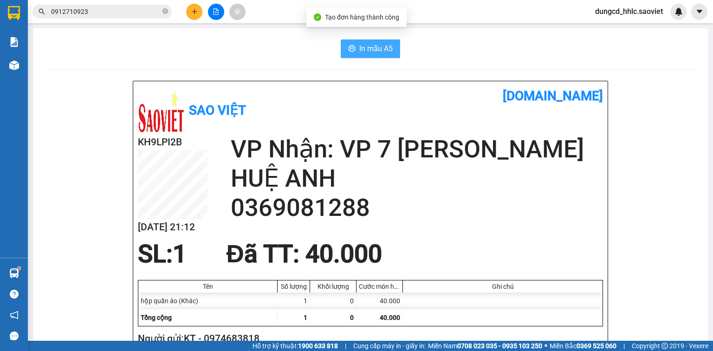
click at [362, 41] on button "In mẫu A5" at bounding box center [370, 48] width 59 height 19
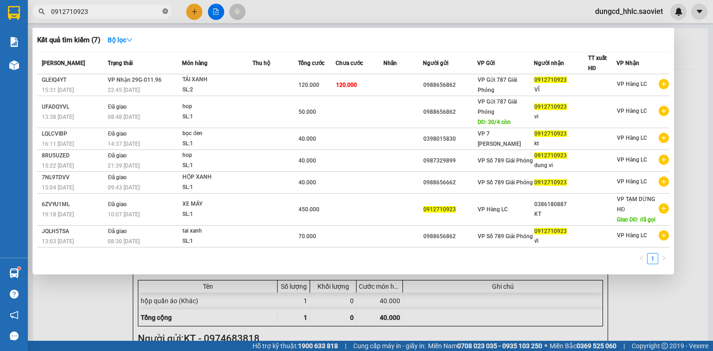
click at [164, 12] on icon "close-circle" at bounding box center [165, 11] width 6 height 6
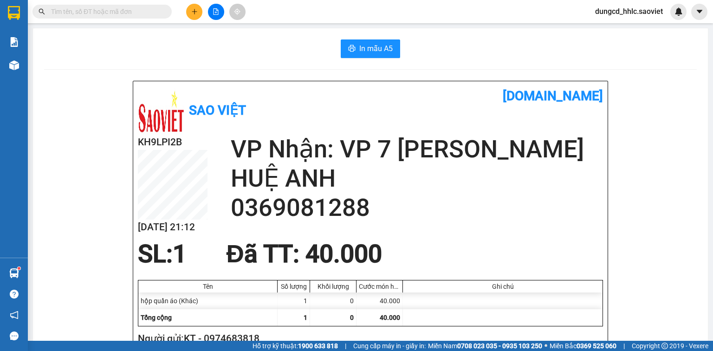
click at [128, 13] on input "text" at bounding box center [106, 11] width 110 height 10
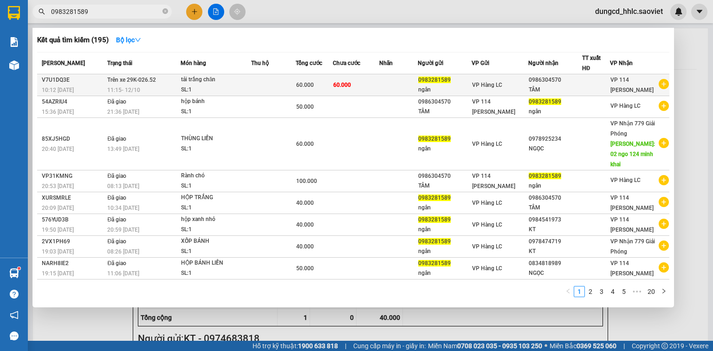
type input "0983281589"
click at [356, 86] on td "60.000" at bounding box center [356, 85] width 47 height 22
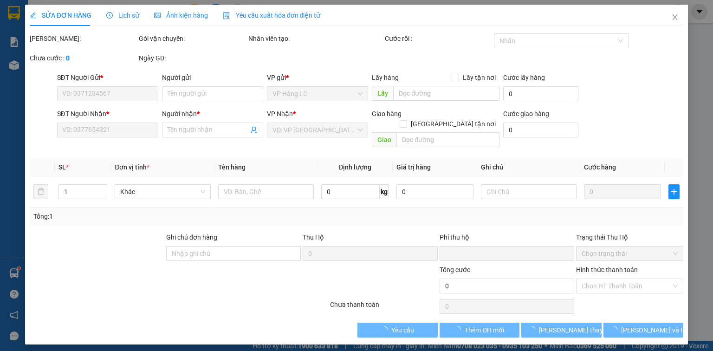
type input "0983281589"
type input "ngân"
type input "0986304570"
type input "TÂM"
type input "0"
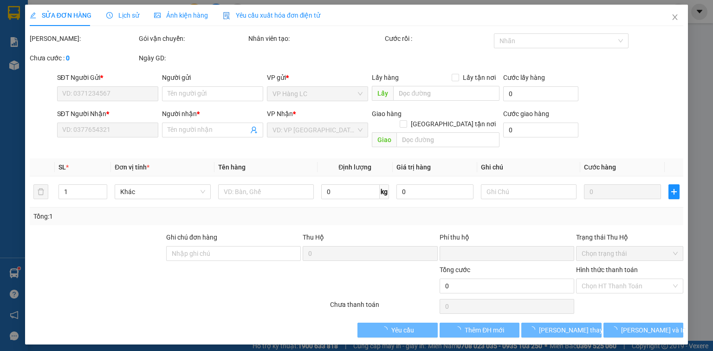
type input "60.000"
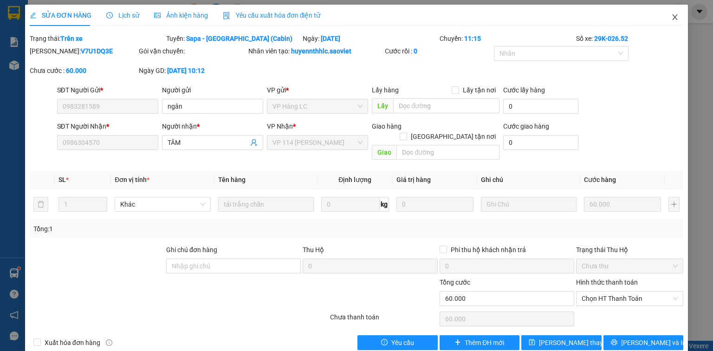
click at [673, 16] on icon "close" at bounding box center [675, 17] width 5 height 6
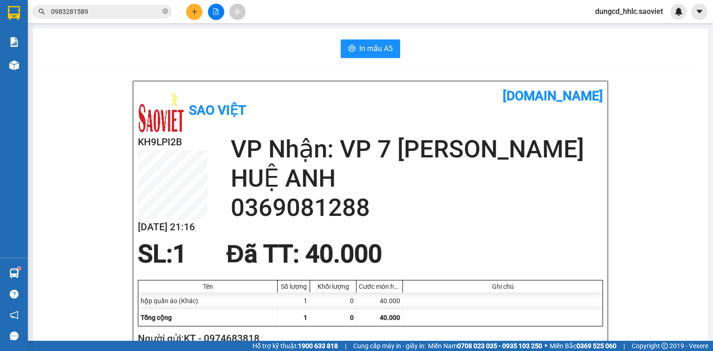
click at [113, 13] on input "0983281589" at bounding box center [106, 11] width 110 height 10
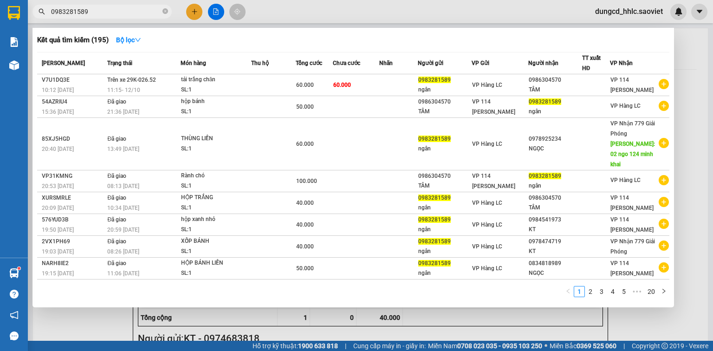
click at [195, 12] on div at bounding box center [356, 175] width 713 height 351
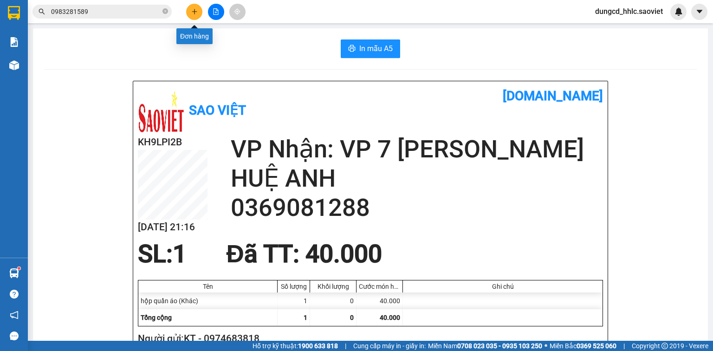
click at [191, 17] on button at bounding box center [194, 12] width 16 height 16
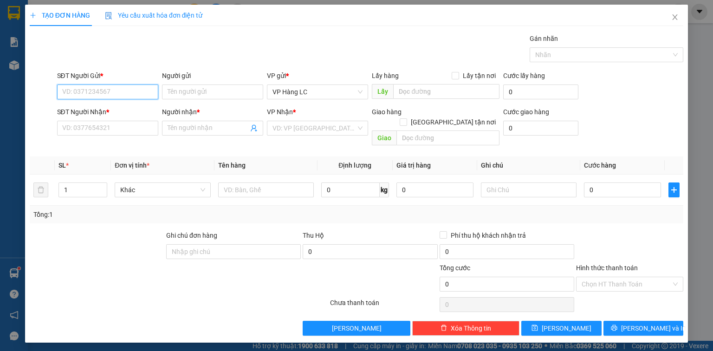
click at [148, 87] on input "SĐT Người Gửi *" at bounding box center [107, 91] width 101 height 15
type input "0912045220"
click at [147, 139] on div "Transit Pickup Surcharge Ids Transit Deliver Surcharge Ids Transit Deliver Surc…" at bounding box center [357, 184] width 654 height 302
click at [127, 129] on input "SĐT Người Nhận *" at bounding box center [107, 128] width 101 height 15
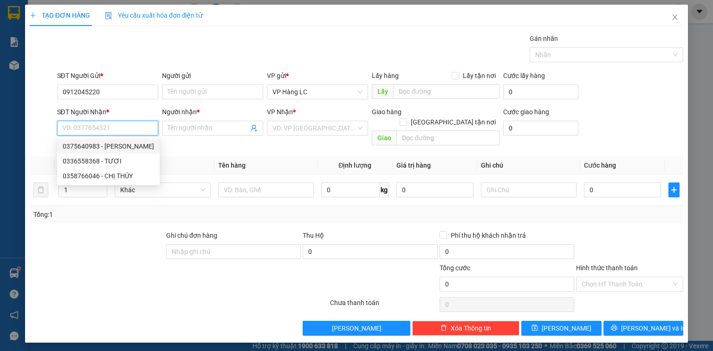
click at [128, 141] on div "0375640983 - LÂM THẢO" at bounding box center [108, 146] width 91 height 10
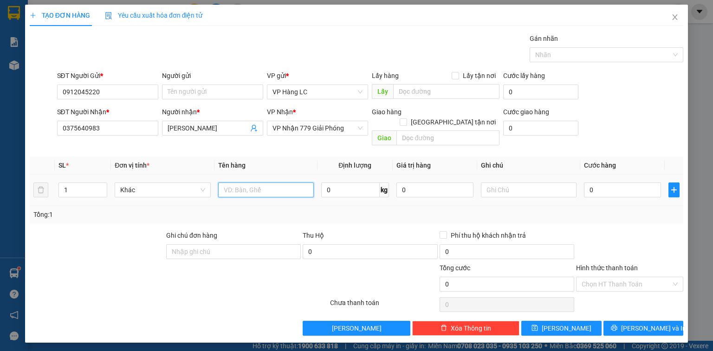
click at [250, 182] on input "text" at bounding box center [266, 189] width 96 height 15
click at [608, 182] on input "0" at bounding box center [622, 189] width 77 height 15
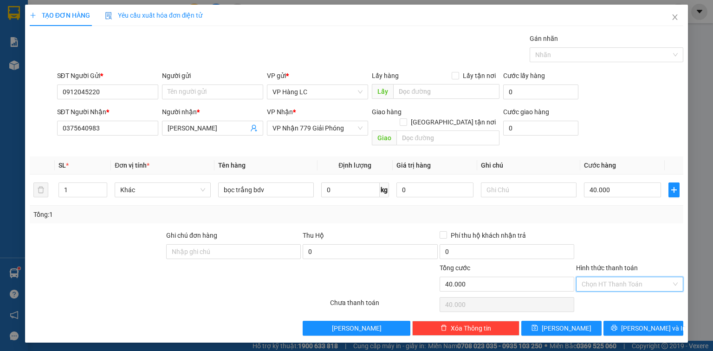
click at [645, 277] on input "Hình thức thanh toán" at bounding box center [627, 284] width 90 height 14
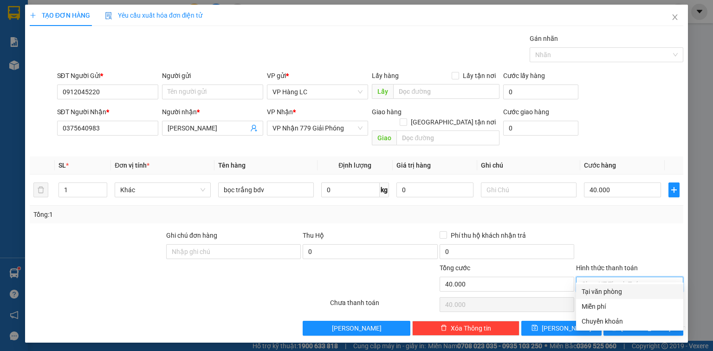
click at [633, 289] on div "Tại văn phòng" at bounding box center [630, 291] width 96 height 10
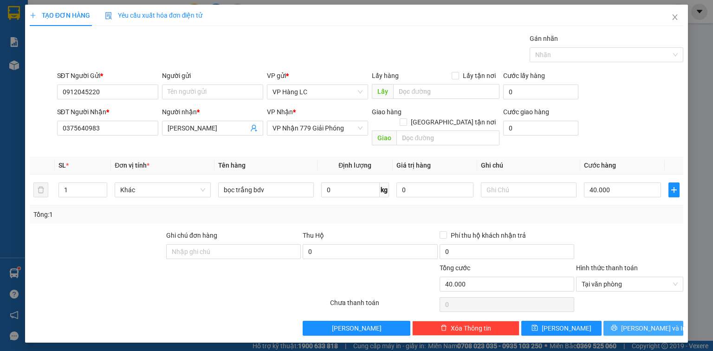
click at [668, 321] on button "[PERSON_NAME] và In" at bounding box center [643, 328] width 80 height 15
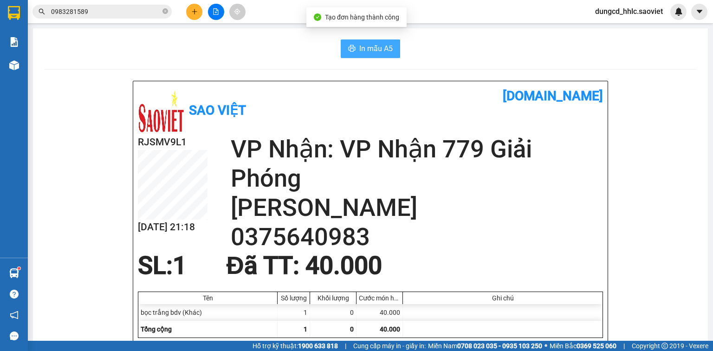
click at [388, 56] on button "In mẫu A5" at bounding box center [370, 48] width 59 height 19
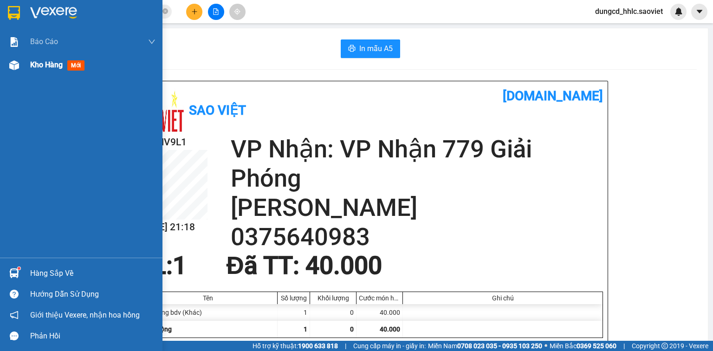
click at [14, 67] on img at bounding box center [14, 65] width 10 height 10
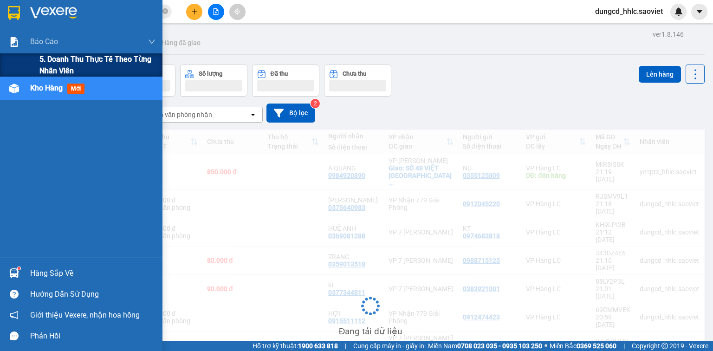
click at [32, 68] on div "5. Doanh thu thực tế theo từng nhân viên" at bounding box center [81, 64] width 162 height 23
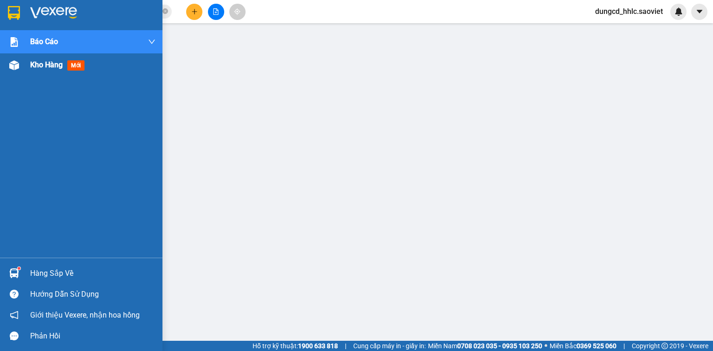
click at [31, 71] on div "Kho hàng mới" at bounding box center [59, 65] width 58 height 12
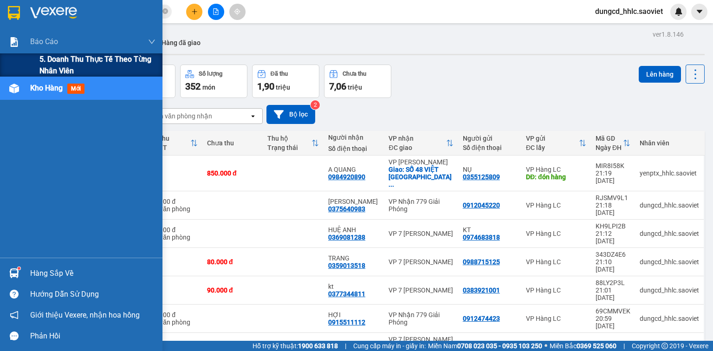
click at [50, 59] on span "5. Doanh thu thực tế theo từng nhân viên" at bounding box center [97, 64] width 116 height 23
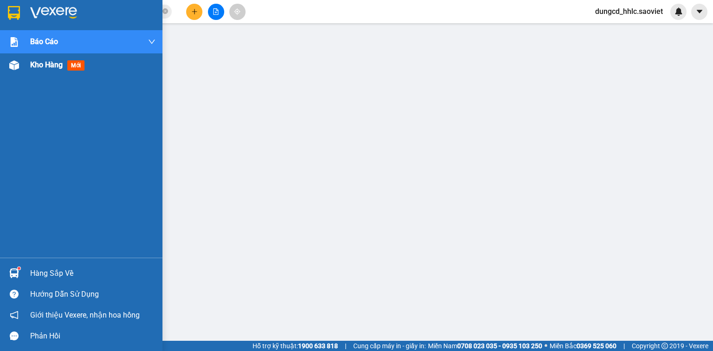
click at [26, 63] on div "Kho hàng mới" at bounding box center [81, 64] width 162 height 23
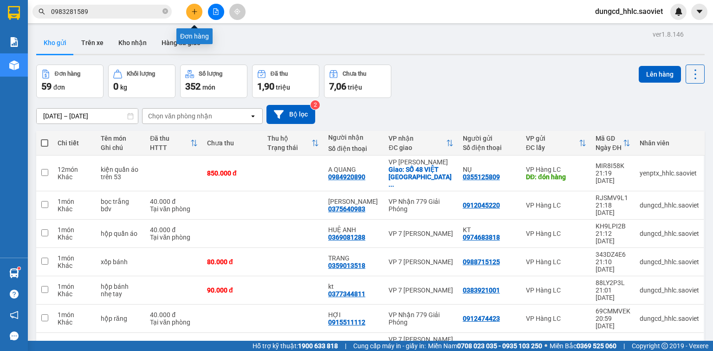
click at [193, 8] on icon "plus" at bounding box center [194, 11] width 6 height 6
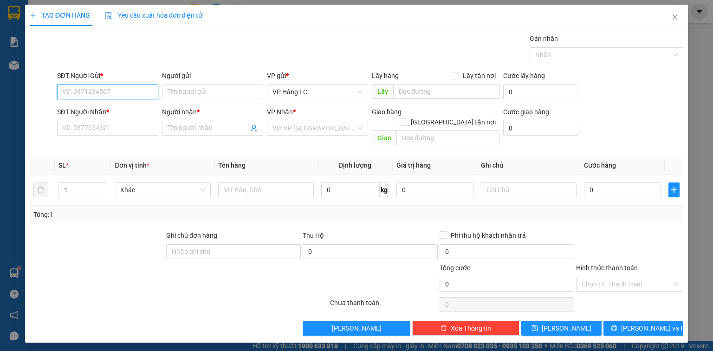
click at [108, 98] on input "SĐT Người Gửi *" at bounding box center [107, 91] width 101 height 15
click at [104, 110] on div "0988715125 - Hương" at bounding box center [108, 110] width 90 height 10
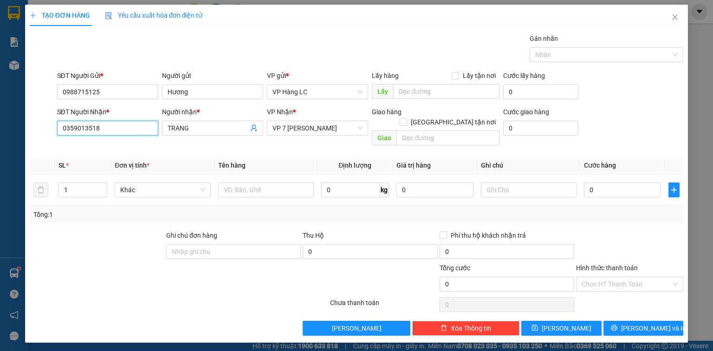
click at [148, 127] on input "0359013518" at bounding box center [107, 128] width 101 height 15
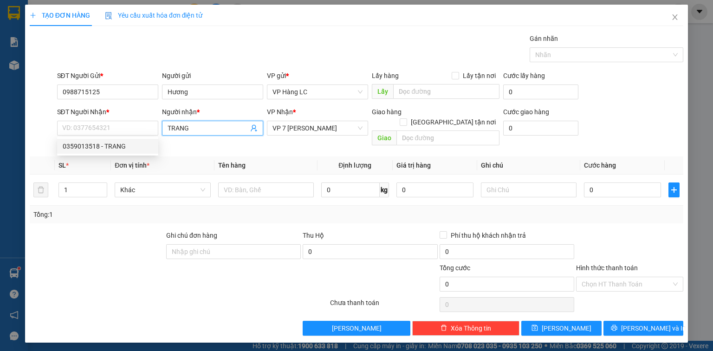
click at [254, 129] on icon "user-add" at bounding box center [253, 127] width 7 height 7
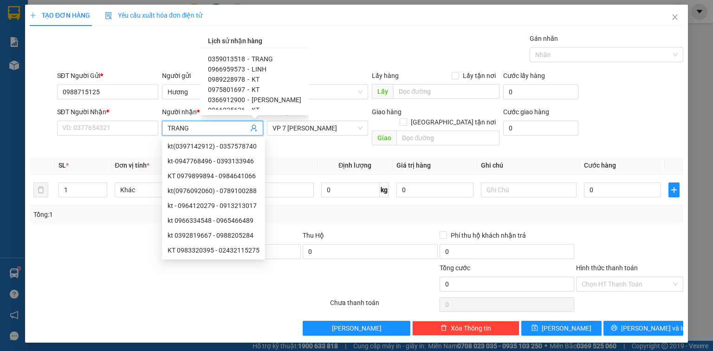
click at [236, 100] on span "0366912900" at bounding box center [226, 99] width 37 height 7
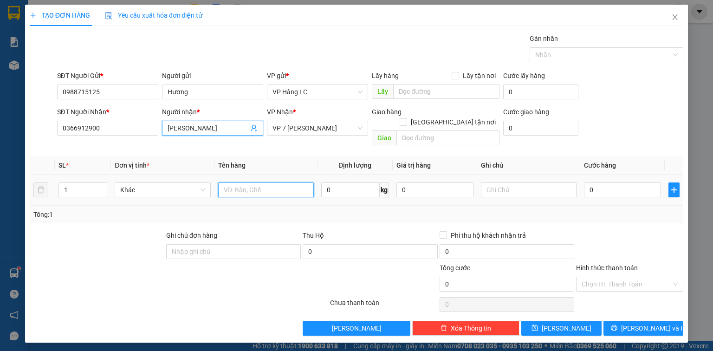
click at [247, 182] on input "text" at bounding box center [266, 189] width 96 height 15
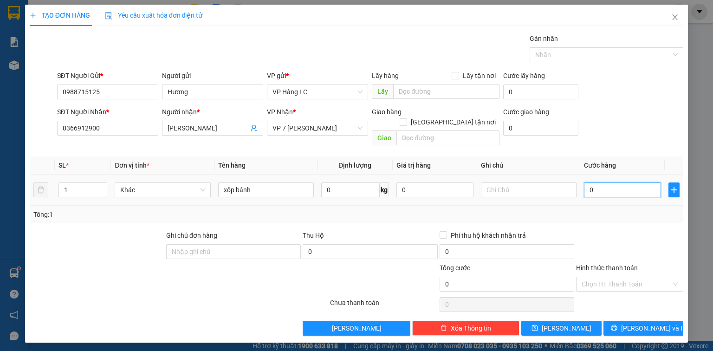
drag, startPoint x: 616, startPoint y: 181, endPoint x: 595, endPoint y: 154, distance: 34.4
click at [616, 182] on input "0" at bounding box center [622, 189] width 77 height 15
click at [617, 321] on button "[PERSON_NAME] và In" at bounding box center [643, 328] width 80 height 15
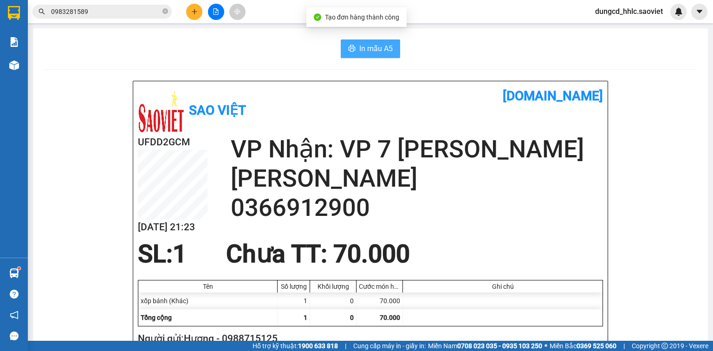
click at [378, 50] on span "In mẫu A5" at bounding box center [375, 49] width 33 height 12
click at [193, 20] on div "Kết quả tìm kiếm ( 195 ) Bộ lọc Mã ĐH Trạng thái Món hàng Thu hộ Tổng cước Chưa…" at bounding box center [356, 11] width 713 height 23
click at [202, 16] on div at bounding box center [216, 12] width 70 height 16
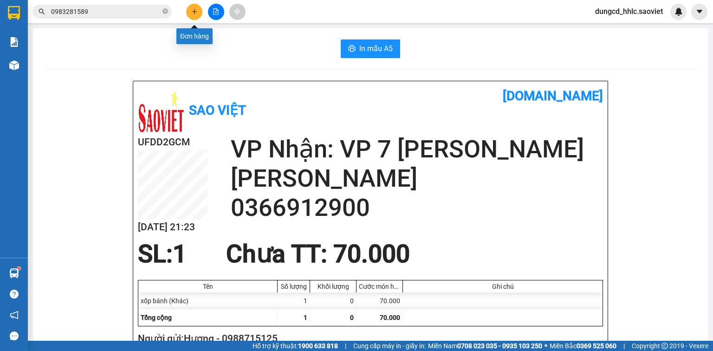
click at [192, 13] on icon "plus" at bounding box center [194, 11] width 6 height 6
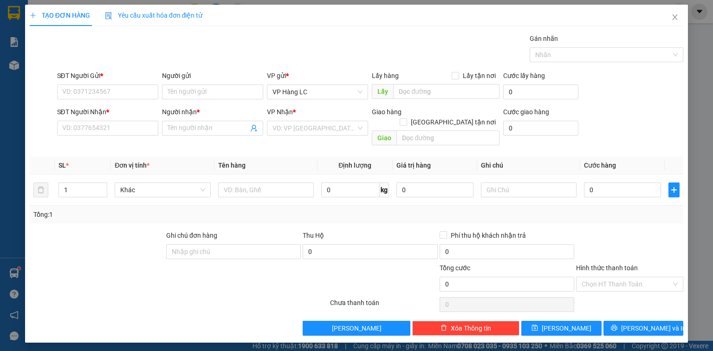
drag, startPoint x: 149, startPoint y: 82, endPoint x: 179, endPoint y: 69, distance: 32.8
click at [149, 83] on div "SĐT Người Gửi *" at bounding box center [107, 78] width 101 height 14
click at [120, 87] on input "SĐT Người Gửi *" at bounding box center [107, 91] width 101 height 15
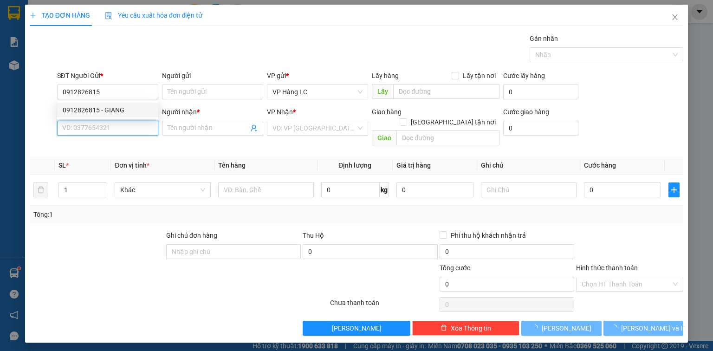
click at [142, 123] on input "SĐT Người Nhận *" at bounding box center [107, 128] width 101 height 15
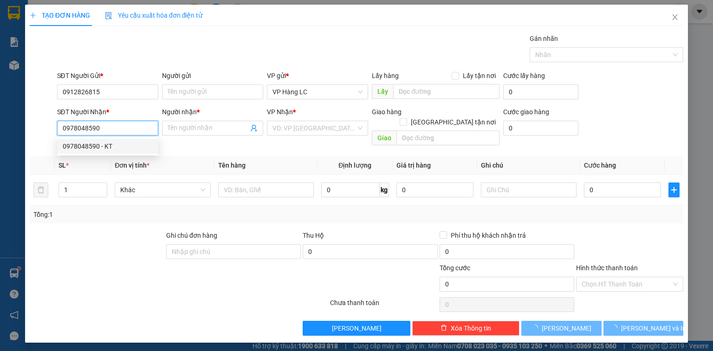
click at [127, 145] on div "0978048590 - KT" at bounding box center [108, 146] width 90 height 10
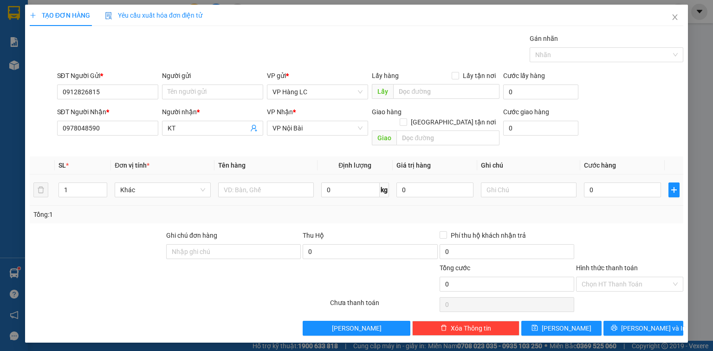
click at [289, 187] on div at bounding box center [266, 190] width 96 height 19
click at [285, 182] on input "text" at bounding box center [266, 189] width 96 height 15
click at [653, 182] on input "0" at bounding box center [622, 189] width 77 height 15
click at [617, 324] on icon "printer" at bounding box center [614, 327] width 6 height 6
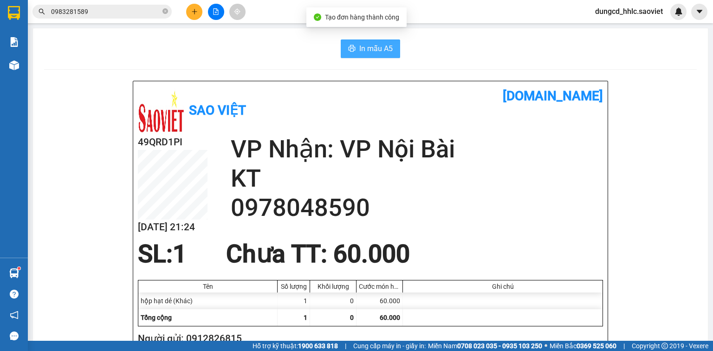
click at [379, 51] on span "In mẫu A5" at bounding box center [375, 49] width 33 height 12
click at [190, 11] on button at bounding box center [194, 12] width 16 height 16
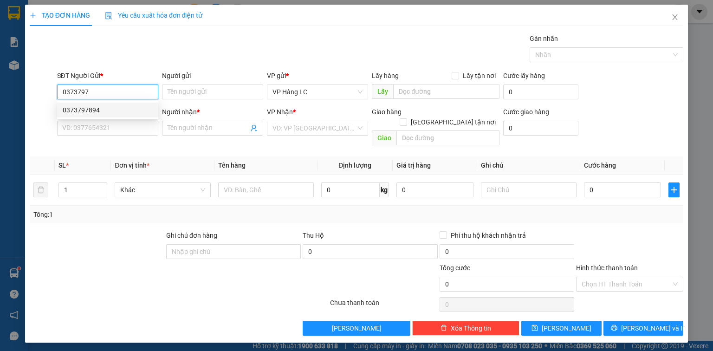
click at [131, 111] on div "0373797894" at bounding box center [108, 110] width 90 height 10
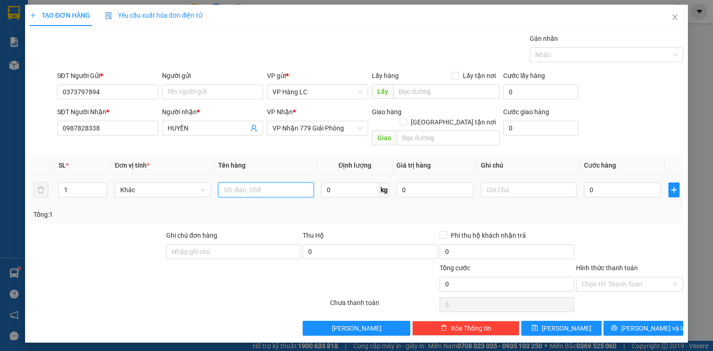
drag, startPoint x: 275, startPoint y: 181, endPoint x: 261, endPoint y: 170, distance: 17.5
click at [275, 182] on input "text" at bounding box center [266, 189] width 96 height 15
click at [590, 182] on input "0" at bounding box center [622, 189] width 77 height 15
click at [635, 321] on button "[PERSON_NAME] và In" at bounding box center [643, 328] width 80 height 15
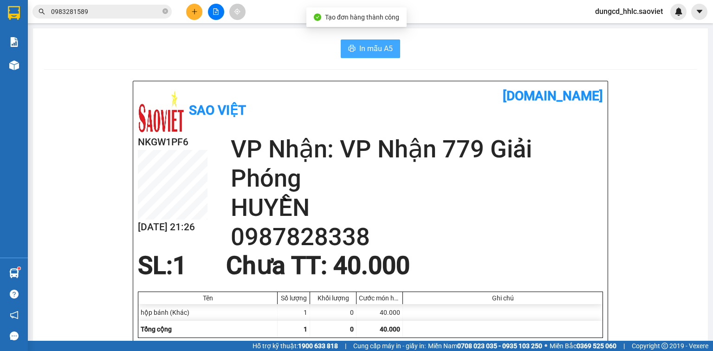
click at [372, 41] on button "In mẫu A5" at bounding box center [370, 48] width 59 height 19
click at [189, 10] on button at bounding box center [194, 12] width 16 height 16
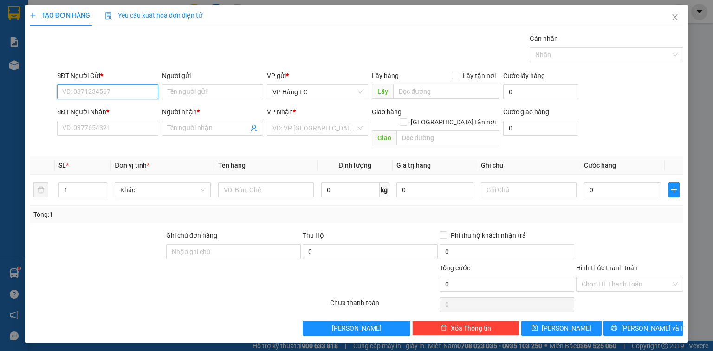
click at [113, 93] on input "SĐT Người Gửi *" at bounding box center [107, 91] width 101 height 15
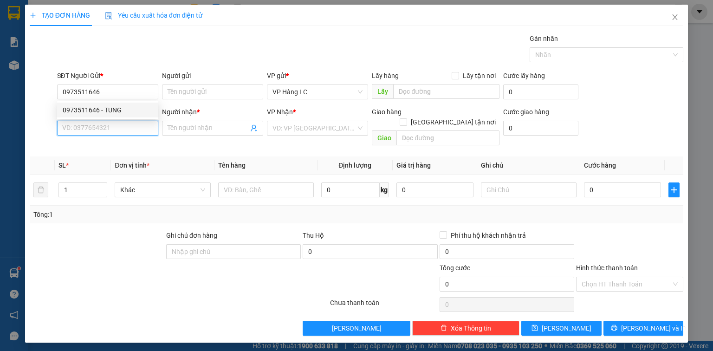
click at [112, 126] on input "SĐT Người Nhận *" at bounding box center [107, 128] width 101 height 15
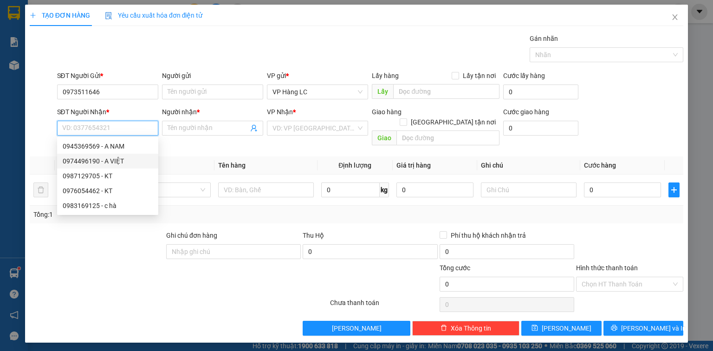
click at [131, 156] on div "0974496190 - A VIỆT" at bounding box center [108, 161] width 90 height 10
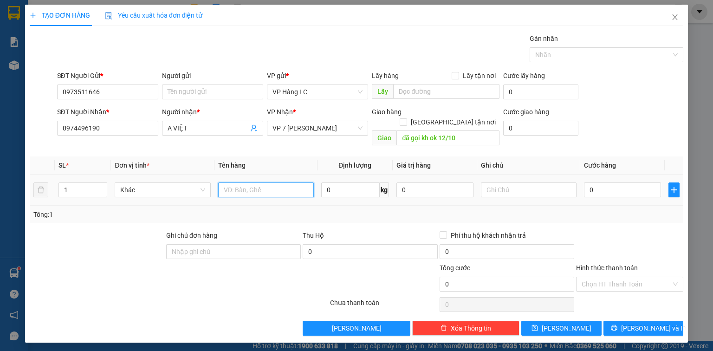
click at [270, 185] on input "text" at bounding box center [266, 189] width 96 height 15
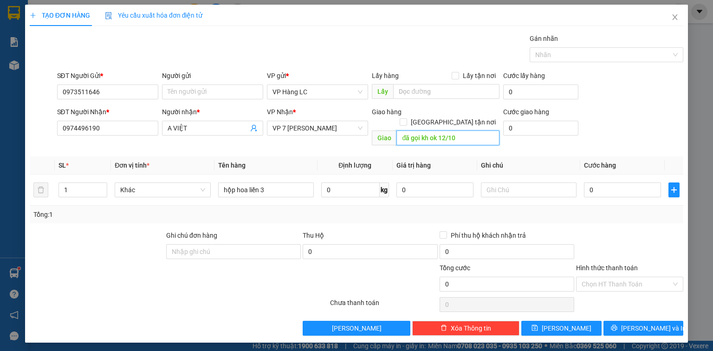
click at [475, 130] on input "đã gọi kh ok 12/10" at bounding box center [447, 137] width 103 height 15
click at [618, 185] on input "0" at bounding box center [622, 189] width 77 height 15
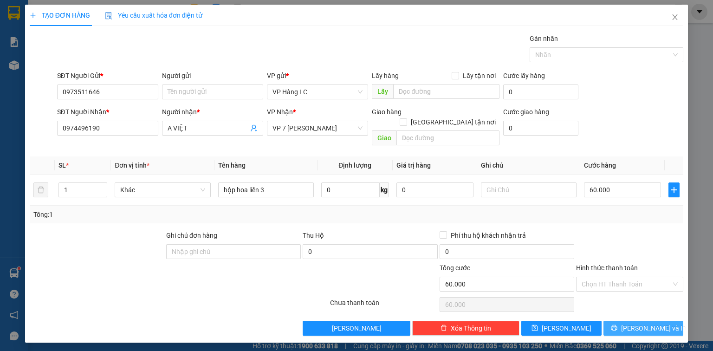
click at [629, 321] on button "[PERSON_NAME] và In" at bounding box center [643, 328] width 80 height 15
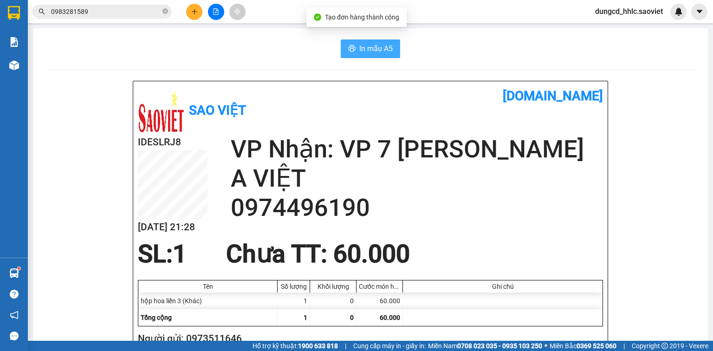
click at [351, 57] on button "In mẫu A5" at bounding box center [370, 48] width 59 height 19
click at [195, 10] on icon "plus" at bounding box center [194, 11] width 6 height 6
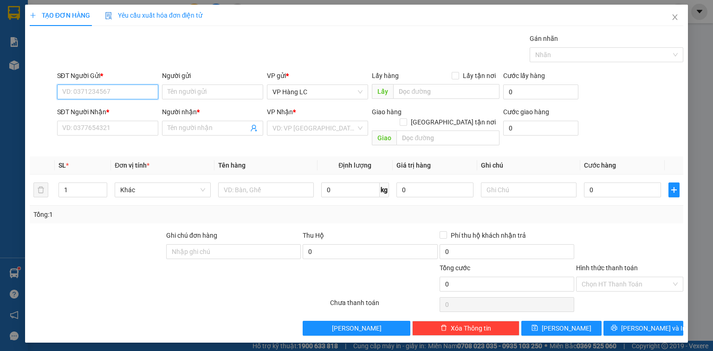
click at [105, 93] on input "SĐT Người Gửi *" at bounding box center [107, 91] width 101 height 15
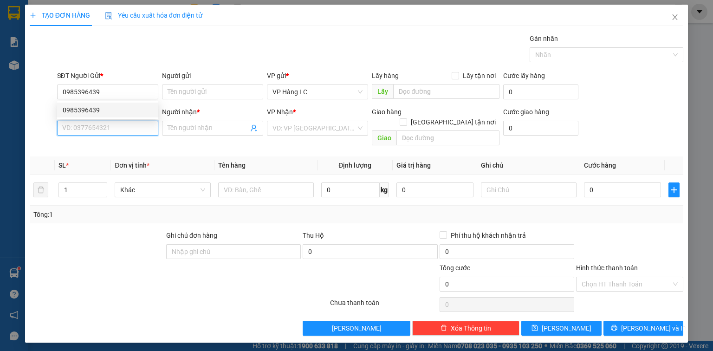
click at [62, 128] on input "SĐT Người Nhận *" at bounding box center [107, 128] width 101 height 15
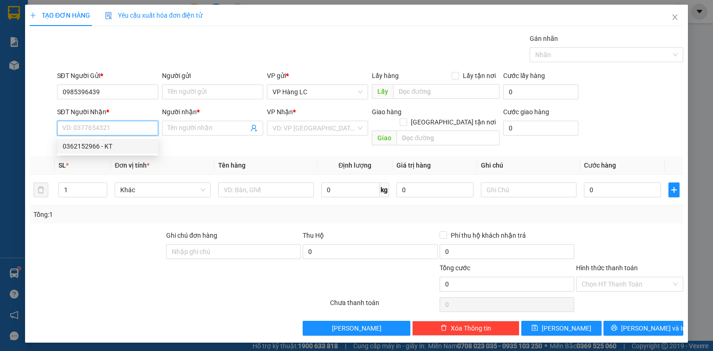
click at [89, 144] on div "0362152966 - KT" at bounding box center [108, 146] width 90 height 10
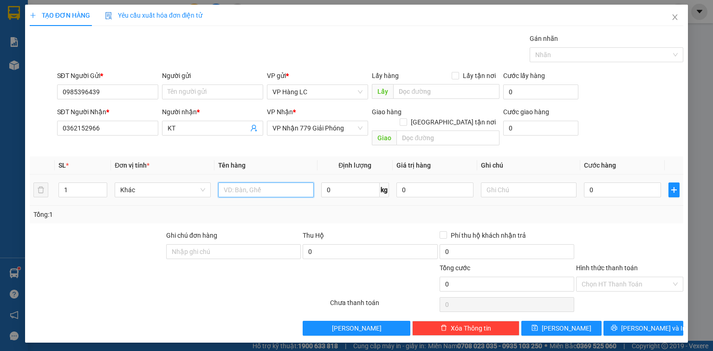
click at [254, 182] on input "text" at bounding box center [266, 189] width 96 height 15
click at [104, 185] on span "up" at bounding box center [102, 188] width 6 height 6
click at [617, 182] on input "0" at bounding box center [622, 189] width 77 height 15
click at [617, 324] on icon "printer" at bounding box center [614, 327] width 6 height 6
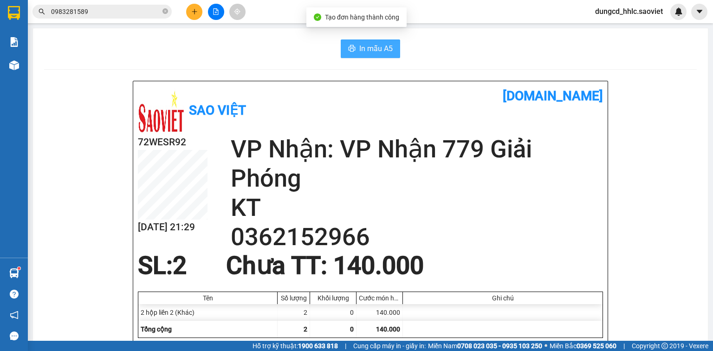
click at [362, 54] on span "In mẫu A5" at bounding box center [375, 49] width 33 height 12
click at [182, 8] on div at bounding box center [216, 12] width 70 height 16
click at [189, 8] on button at bounding box center [194, 12] width 16 height 16
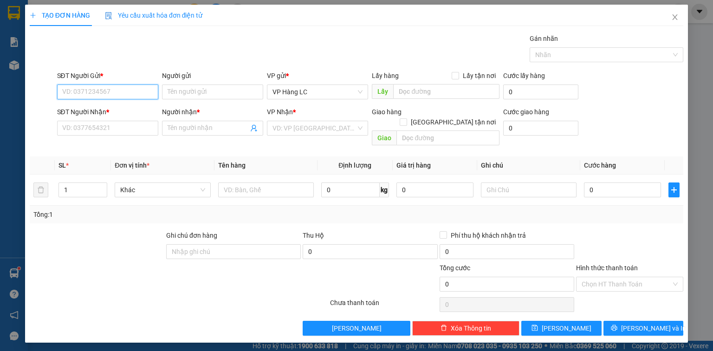
click at [117, 91] on input "SĐT Người Gửi *" at bounding box center [107, 91] width 101 height 15
click at [91, 130] on input "SĐT Người Nhận *" at bounding box center [107, 128] width 101 height 15
click at [91, 127] on input "SĐT Người Nhận *" at bounding box center [107, 128] width 101 height 15
drag, startPoint x: 58, startPoint y: 91, endPoint x: 145, endPoint y: 89, distance: 86.8
click at [145, 89] on input "0334516411" at bounding box center [107, 91] width 101 height 15
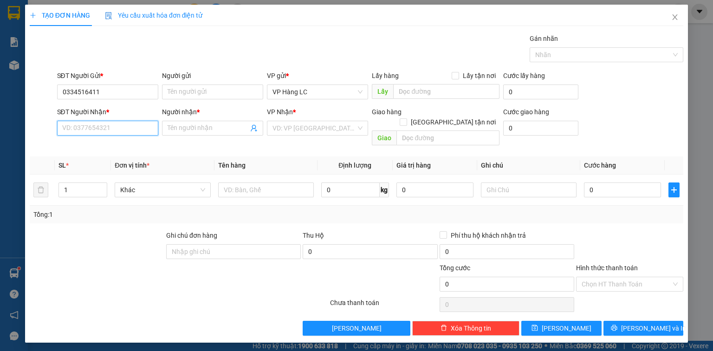
click at [106, 121] on input "SĐT Người Nhận *" at bounding box center [107, 128] width 101 height 15
paste input "0334516411"
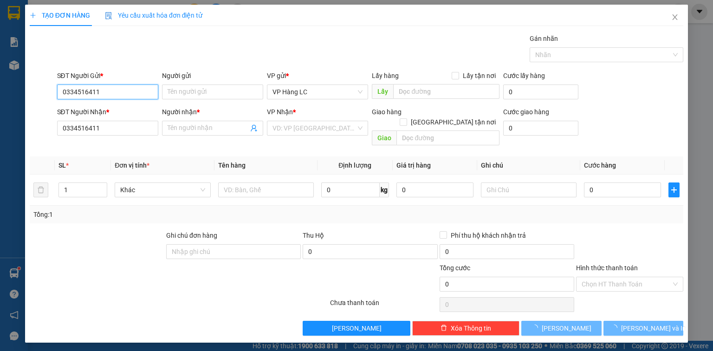
click at [122, 93] on input "0334516411" at bounding box center [107, 91] width 101 height 15
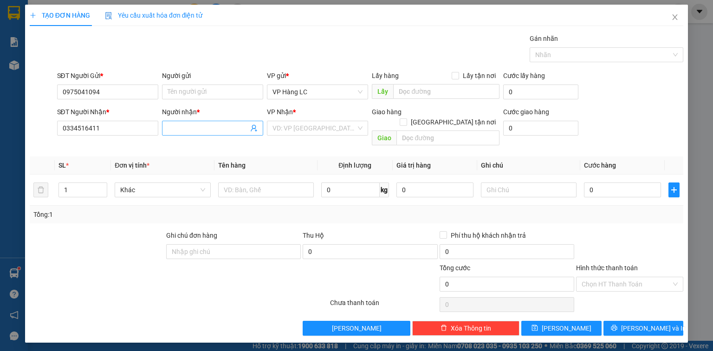
click at [176, 122] on span at bounding box center [212, 128] width 101 height 15
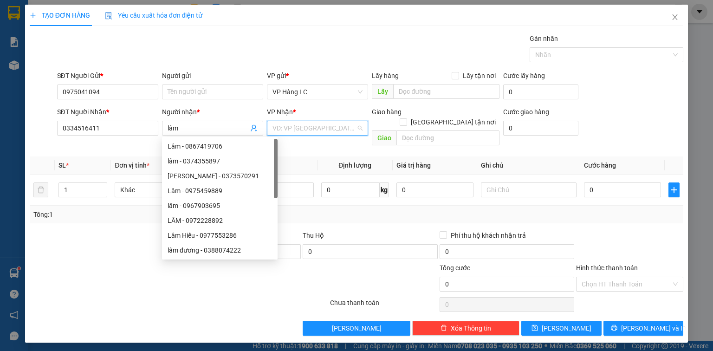
click at [278, 126] on input "search" at bounding box center [314, 128] width 84 height 14
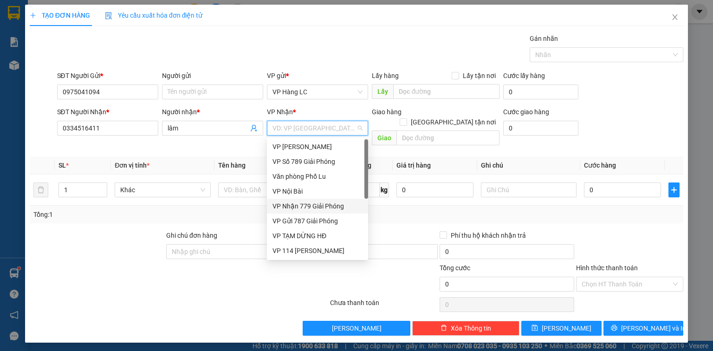
click at [339, 204] on div "VP Nhận 779 Giải Phóng" at bounding box center [317, 206] width 90 height 10
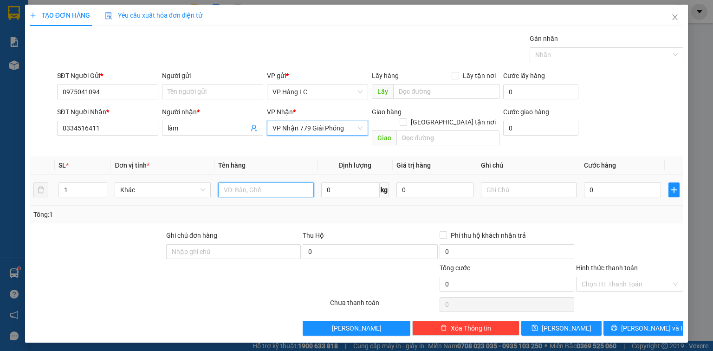
click at [231, 182] on input "text" at bounding box center [266, 189] width 96 height 15
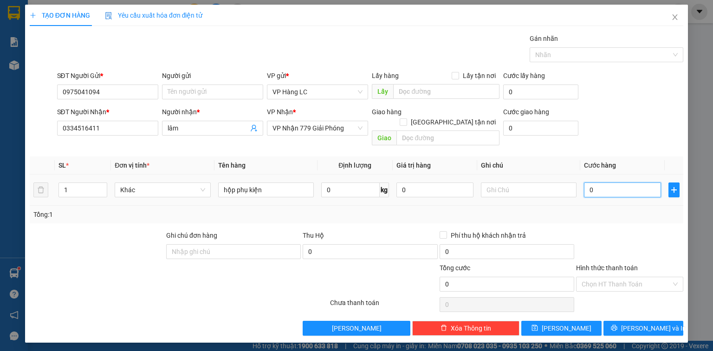
click at [609, 186] on input "0" at bounding box center [622, 189] width 77 height 15
click at [626, 277] on input "Hình thức thanh toán" at bounding box center [627, 284] width 90 height 14
click at [711, 313] on div "TẠO ĐƠN HÀNG Yêu cầu xuất hóa đơn điện tử Transit Pickup Surcharge Ids Transit …" at bounding box center [356, 175] width 713 height 351
click at [671, 321] on button "[PERSON_NAME] và In" at bounding box center [643, 328] width 80 height 15
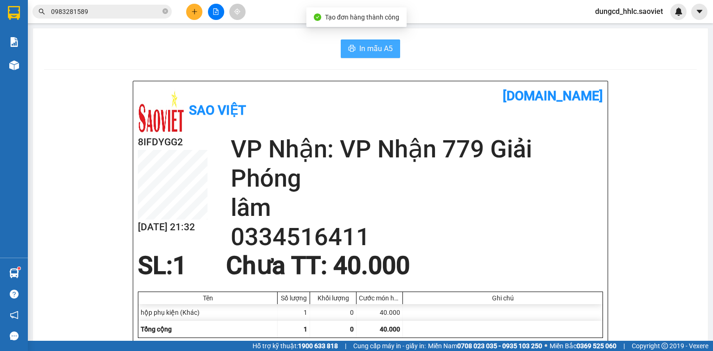
click at [380, 53] on span "In mẫu A5" at bounding box center [375, 49] width 33 height 12
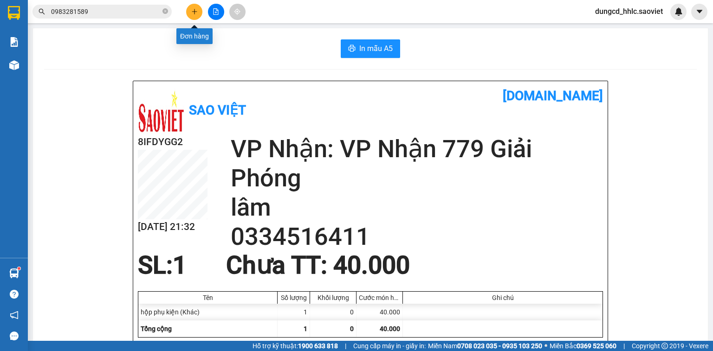
click at [197, 15] on button at bounding box center [194, 12] width 16 height 16
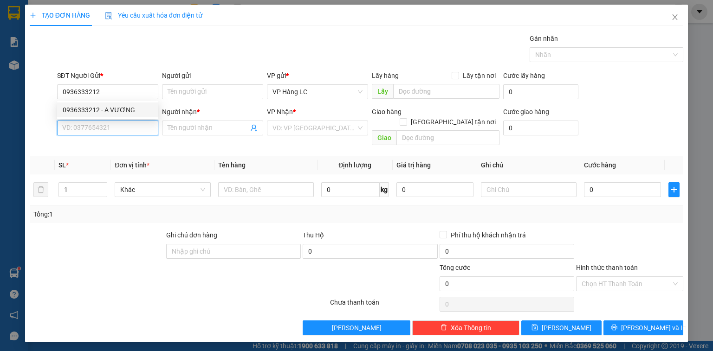
click at [85, 128] on input "SĐT Người Nhận *" at bounding box center [107, 128] width 101 height 15
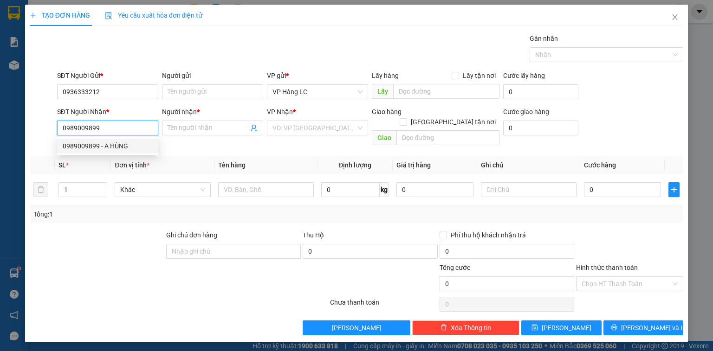
click at [125, 148] on div "0989009899 - A HÙNG" at bounding box center [108, 146] width 90 height 10
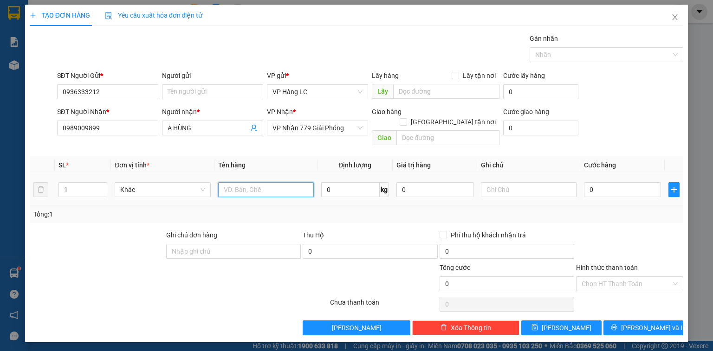
click at [221, 184] on input "text" at bounding box center [266, 189] width 96 height 15
click at [615, 182] on input "0" at bounding box center [622, 189] width 77 height 15
click at [617, 324] on icon "printer" at bounding box center [614, 327] width 6 height 6
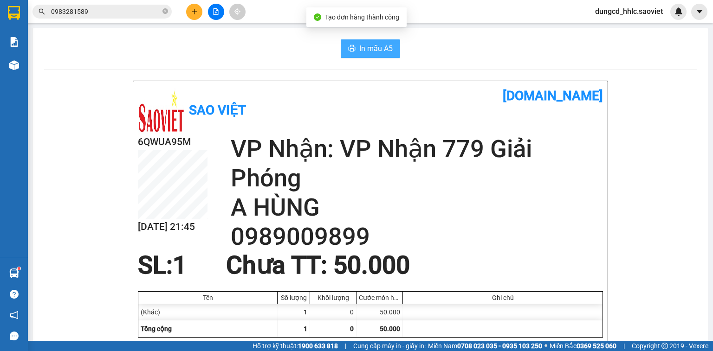
click at [366, 52] on span "In mẫu A5" at bounding box center [375, 49] width 33 height 12
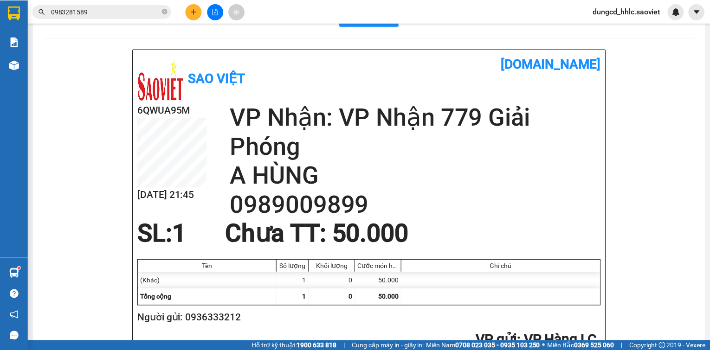
scroll to position [74, 0]
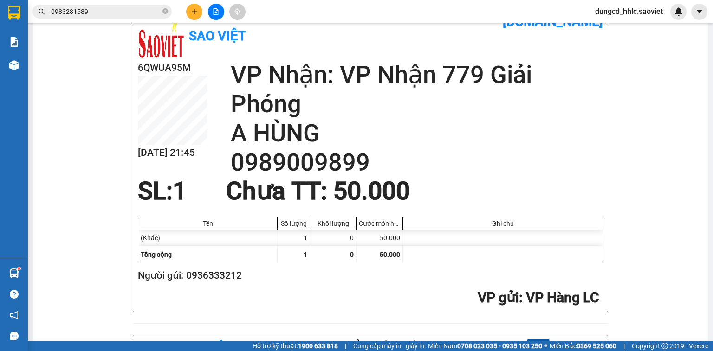
click at [232, 243] on div "(Khác)" at bounding box center [207, 238] width 139 height 17
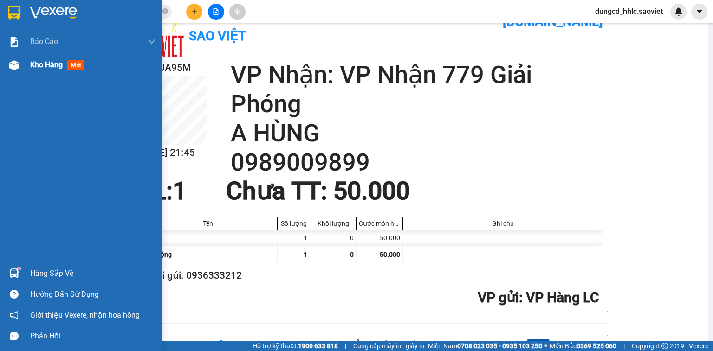
click at [29, 67] on div "Kho hàng mới" at bounding box center [81, 64] width 162 height 23
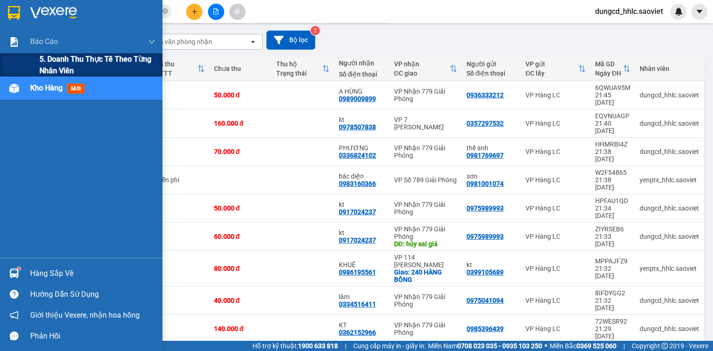
drag, startPoint x: 34, startPoint y: 45, endPoint x: 39, endPoint y: 53, distance: 8.5
click at [34, 45] on span "Báo cáo" at bounding box center [44, 42] width 28 height 12
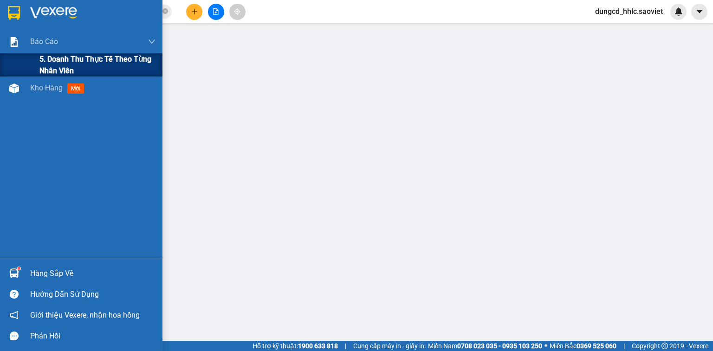
click at [49, 69] on span "5. Doanh thu thực tế theo từng nhân viên" at bounding box center [97, 64] width 116 height 23
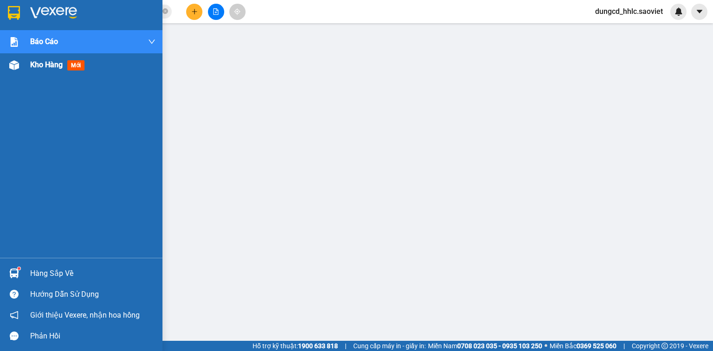
click at [19, 69] on img at bounding box center [14, 65] width 10 height 10
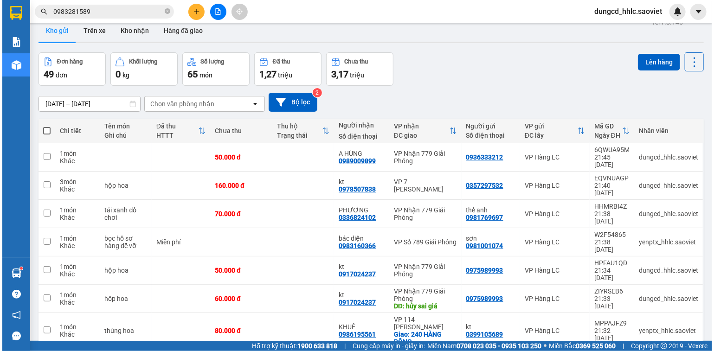
scroll to position [10, 0]
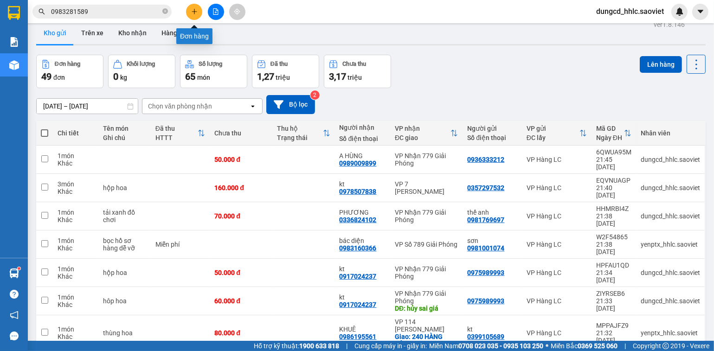
click at [195, 15] on button at bounding box center [194, 12] width 16 height 16
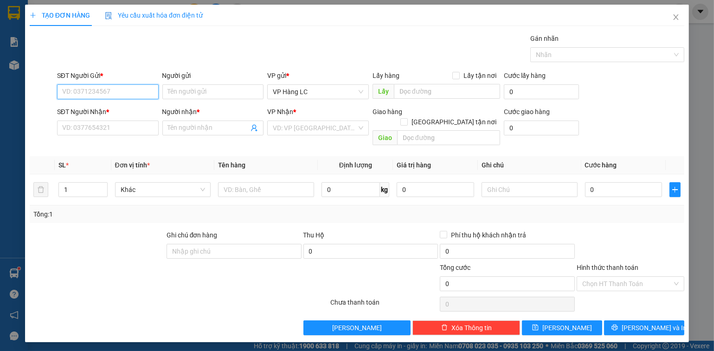
click at [142, 94] on input "SĐT Người Gửi *" at bounding box center [108, 91] width 102 height 15
click at [145, 105] on div "0919331010 - không tên" at bounding box center [108, 110] width 91 height 10
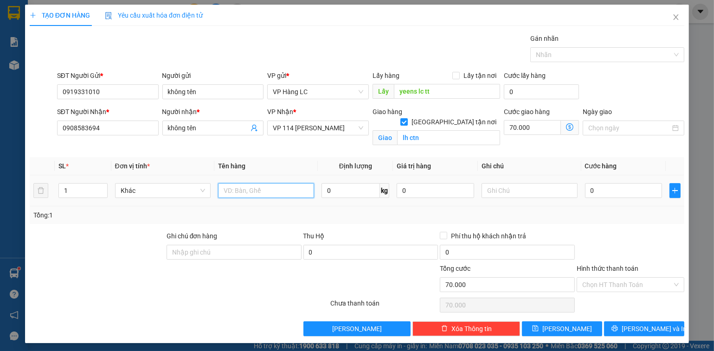
click at [256, 191] on input "text" at bounding box center [266, 190] width 96 height 15
click at [440, 91] on input "yeens lc tt" at bounding box center [447, 91] width 106 height 15
click at [607, 185] on input "0" at bounding box center [623, 190] width 77 height 15
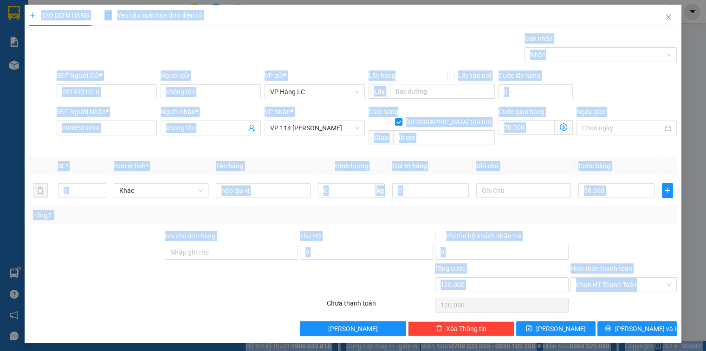
drag, startPoint x: 697, startPoint y: 282, endPoint x: 713, endPoint y: 281, distance: 15.8
click at [706, 281] on html "Kết quả tìm kiếm ( 195 ) Bộ lọc Mã ĐH Trạng thái Món hàng Thu hộ Tổng cước Chưa…" at bounding box center [353, 175] width 706 height 351
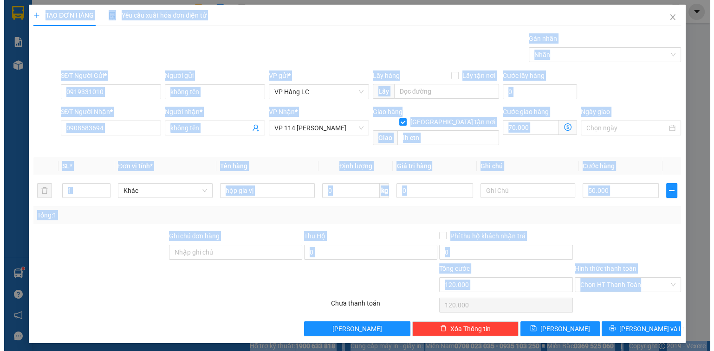
scroll to position [1, 0]
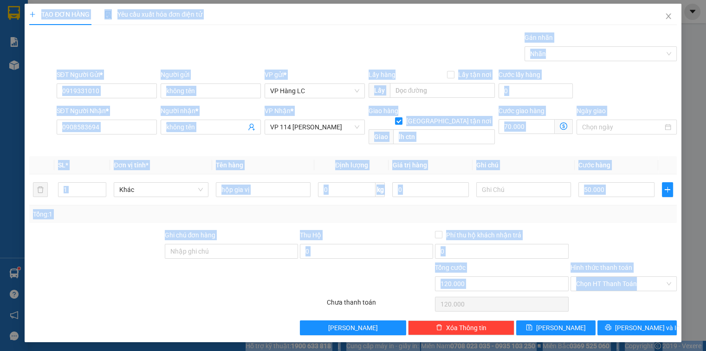
click at [680, 244] on div "TẠO ĐƠN HÀNG Yêu cầu xuất hóa đơn điện tử Transit Pickup Surcharge Ids Transit …" at bounding box center [353, 175] width 706 height 351
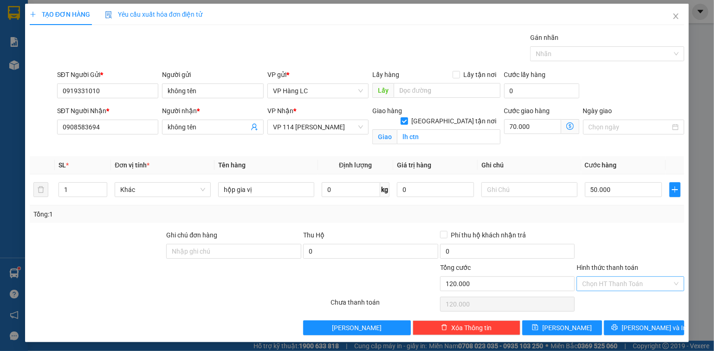
click at [633, 290] on div "Chọn HT Thanh Toán" at bounding box center [630, 284] width 108 height 15
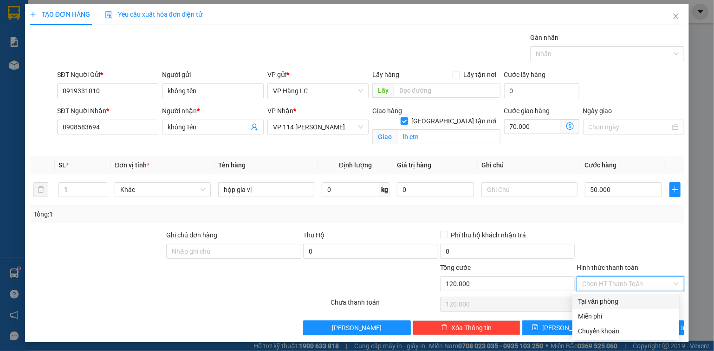
click at [696, 303] on div "TẠO ĐƠN HÀNG Yêu cầu xuất hóa đơn điện tử Transit Pickup Surcharge Ids Transit …" at bounding box center [357, 175] width 714 height 351
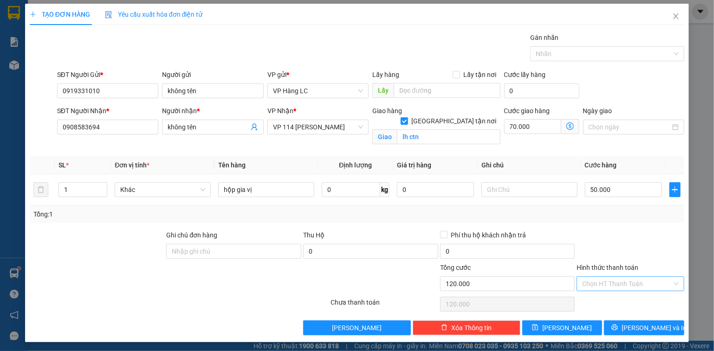
click at [645, 277] on input "Hình thức thanh toán" at bounding box center [627, 284] width 90 height 14
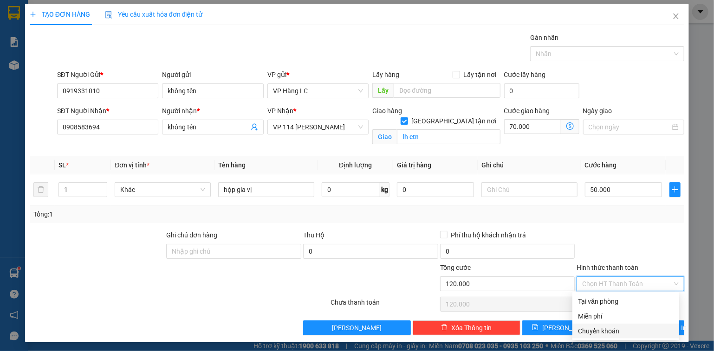
click at [628, 332] on div "Chuyển khoản" at bounding box center [626, 331] width 96 height 10
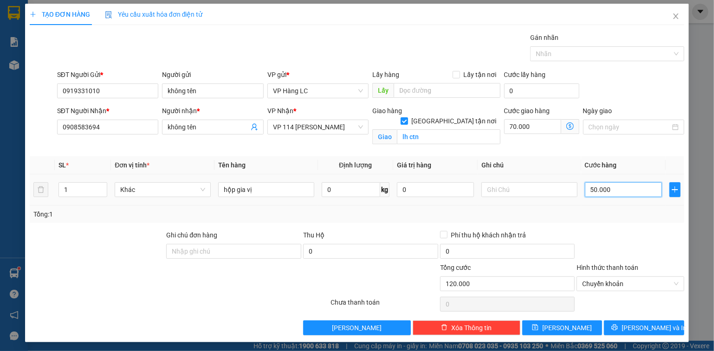
click at [617, 189] on input "50.000" at bounding box center [623, 189] width 77 height 15
click at [628, 328] on button "[PERSON_NAME] và In" at bounding box center [644, 328] width 80 height 15
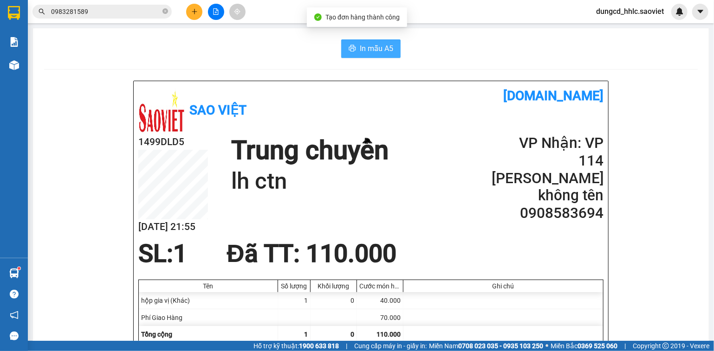
click at [364, 49] on span "In mẫu A5" at bounding box center [376, 49] width 33 height 12
click at [191, 13] on icon "plus" at bounding box center [194, 11] width 6 height 6
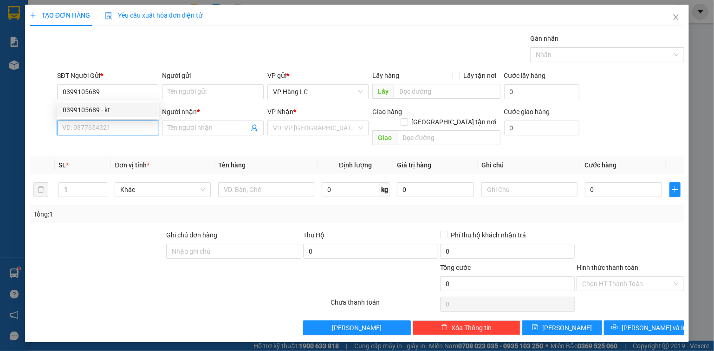
click at [121, 133] on input "SĐT Người Nhận *" at bounding box center [108, 128] width 102 height 15
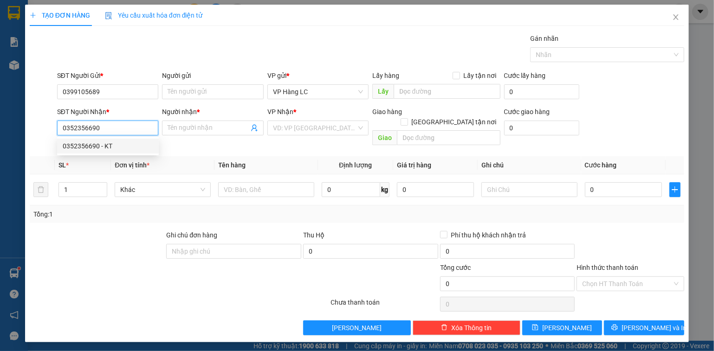
click at [107, 149] on div "0352356690 - KT" at bounding box center [108, 146] width 91 height 10
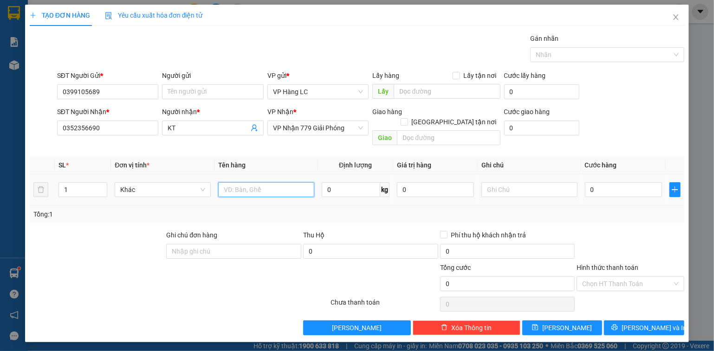
click at [247, 182] on input "text" at bounding box center [266, 189] width 96 height 15
click at [611, 182] on input "0" at bounding box center [623, 189] width 77 height 15
click at [647, 323] on span "[PERSON_NAME] và In" at bounding box center [653, 328] width 65 height 10
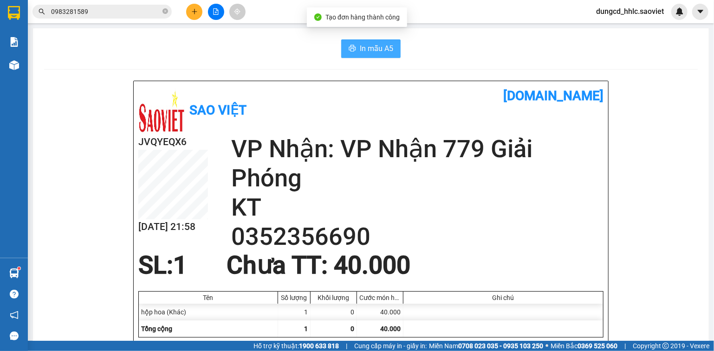
click at [369, 42] on button "In mẫu A5" at bounding box center [370, 48] width 59 height 19
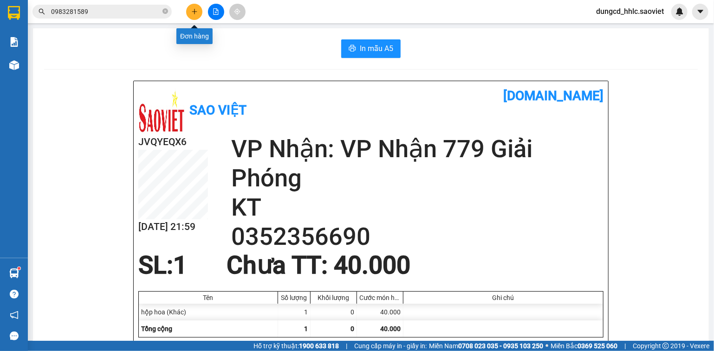
click at [195, 18] on button at bounding box center [194, 12] width 16 height 16
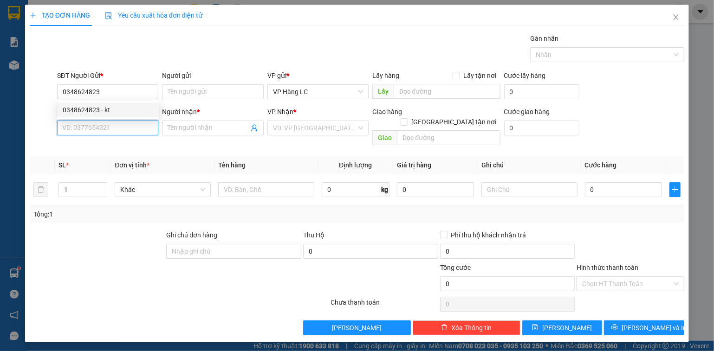
click at [75, 130] on input "SĐT Người Nhận *" at bounding box center [108, 128] width 102 height 15
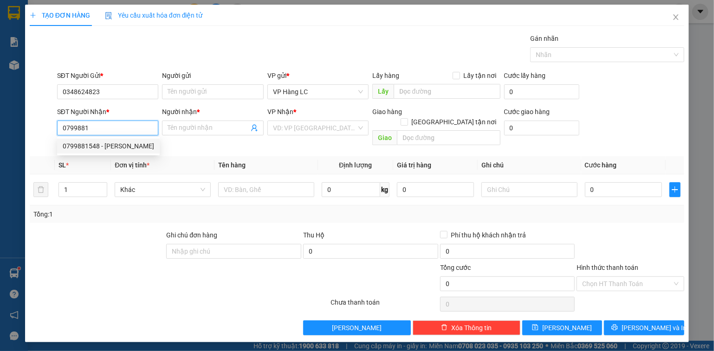
drag, startPoint x: 85, startPoint y: 148, endPoint x: 118, endPoint y: 144, distance: 33.2
click at [86, 148] on div "0799881548 - THANH" at bounding box center [108, 146] width 91 height 10
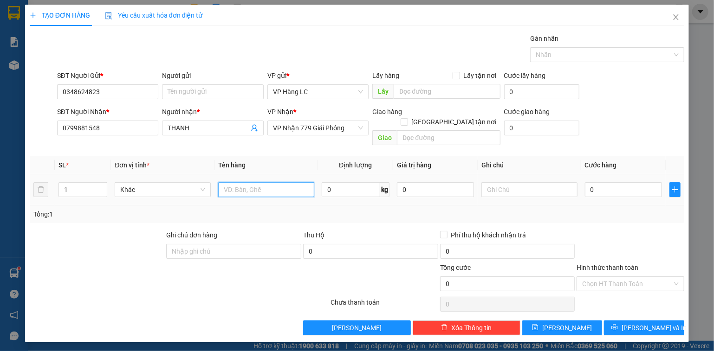
click at [256, 182] on input "text" at bounding box center [266, 189] width 96 height 15
click at [602, 182] on input "0" at bounding box center [623, 189] width 77 height 15
click at [619, 321] on button "[PERSON_NAME] và In" at bounding box center [644, 328] width 80 height 15
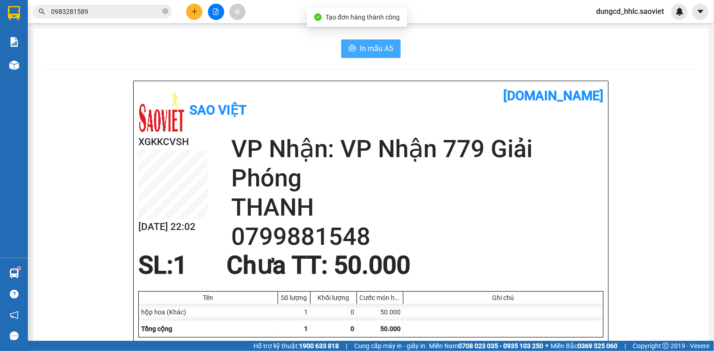
click at [361, 57] on button "In mẫu A5" at bounding box center [370, 48] width 59 height 19
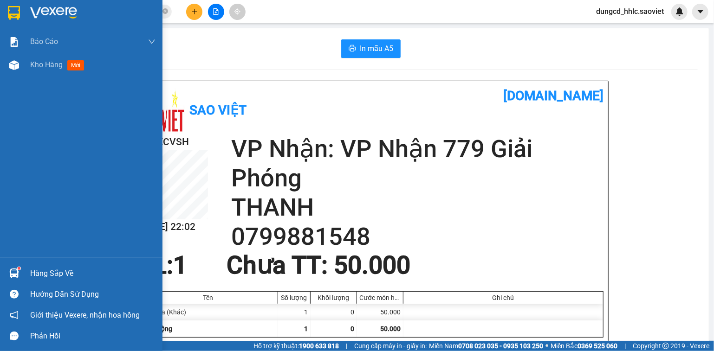
click at [21, 77] on div "Báo cáo 5. Doanh thu thực tế theo từng nhân viên Kho hàng mới" at bounding box center [81, 144] width 162 height 228
click at [31, 65] on span "Kho hàng" at bounding box center [46, 64] width 32 height 9
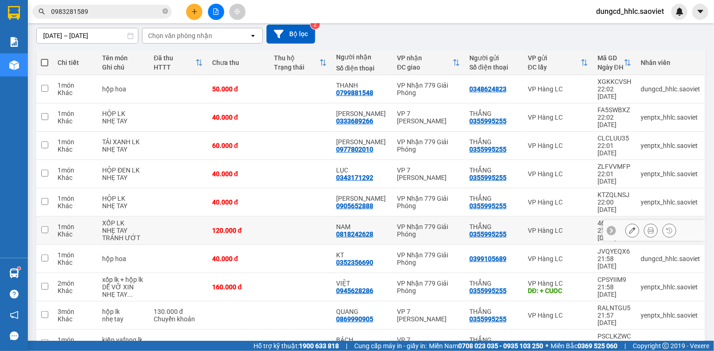
scroll to position [82, 0]
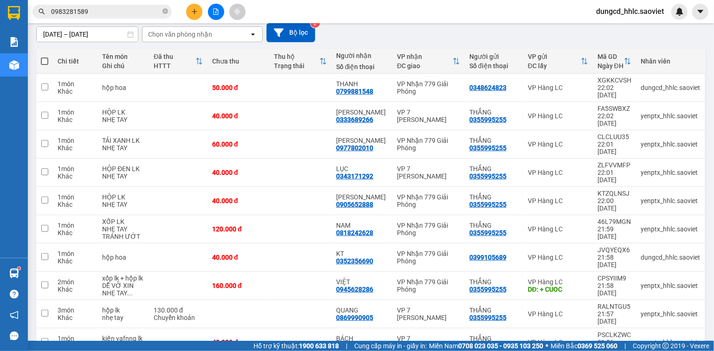
drag, startPoint x: 666, startPoint y: 321, endPoint x: 661, endPoint y: 311, distance: 11.4
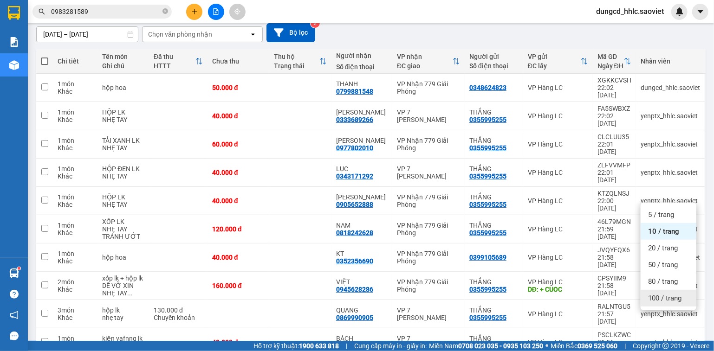
click at [664, 294] on span "100 / trang" at bounding box center [664, 298] width 33 height 9
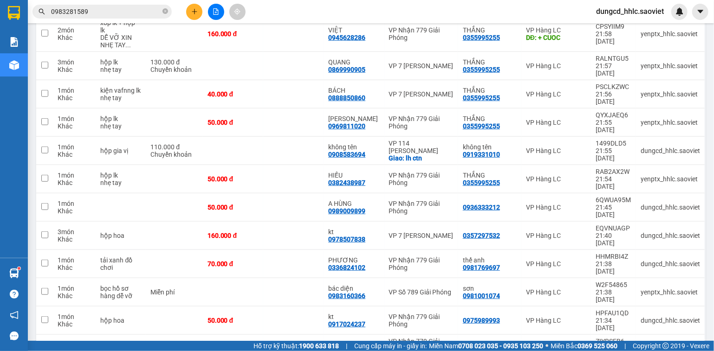
scroll to position [379, 0]
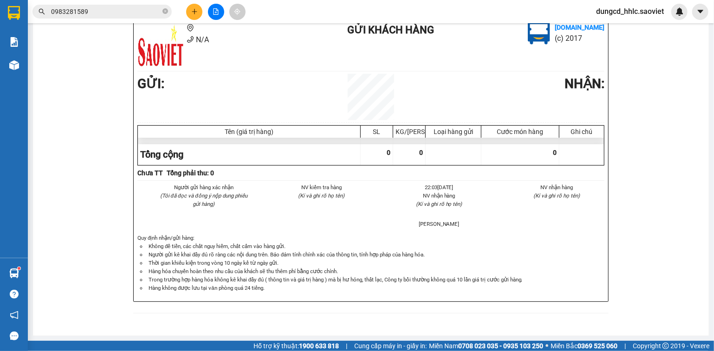
scroll to position [392, 0]
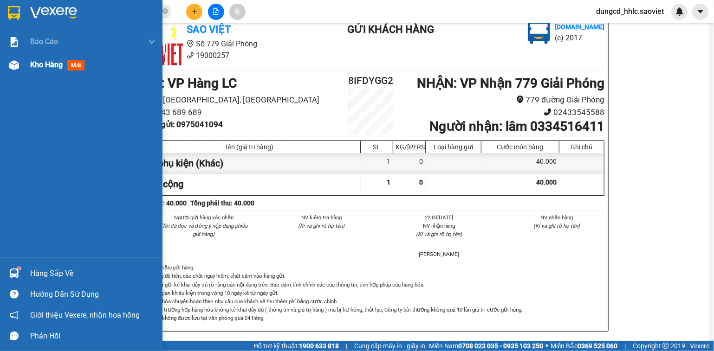
click at [46, 71] on div "Kho hàng mới" at bounding box center [59, 65] width 58 height 12
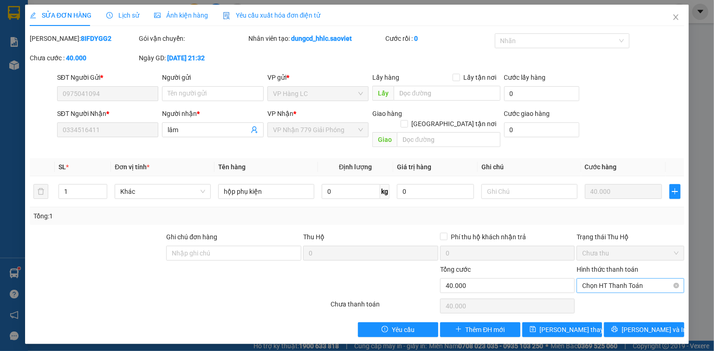
click at [620, 279] on span "Chọn HT Thanh Toán" at bounding box center [630, 286] width 97 height 14
click at [607, 321] on div "Chuyển khoản" at bounding box center [630, 323] width 97 height 10
click at [621, 323] on button "[PERSON_NAME] và In" at bounding box center [644, 330] width 80 height 15
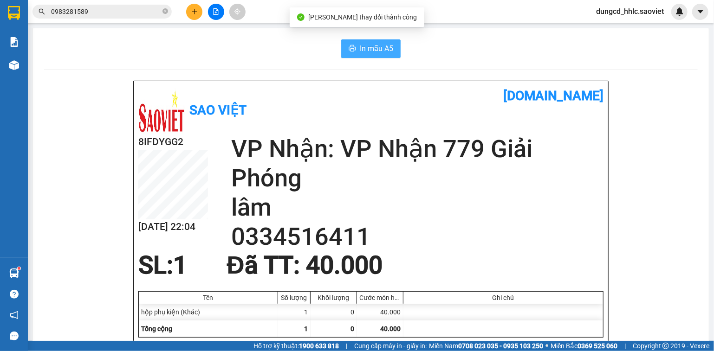
click at [378, 53] on span "In mẫu A5" at bounding box center [376, 49] width 33 height 12
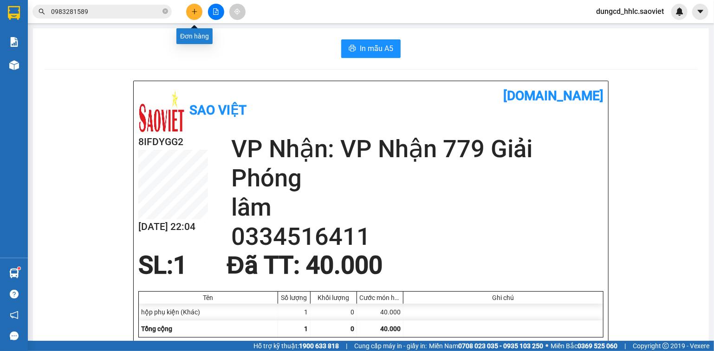
click at [190, 7] on button at bounding box center [194, 12] width 16 height 16
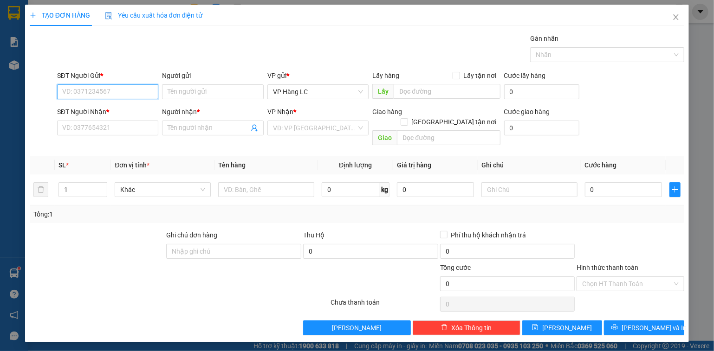
click at [137, 88] on input "SĐT Người Gửi *" at bounding box center [108, 91] width 102 height 15
click at [119, 103] on div "0981211361" at bounding box center [108, 110] width 102 height 15
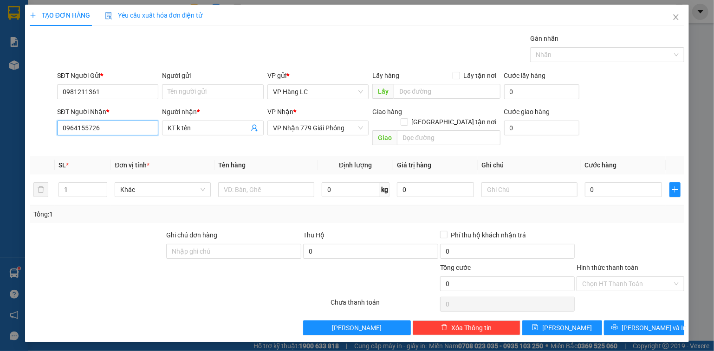
click at [139, 127] on input "0964155726" at bounding box center [108, 128] width 102 height 15
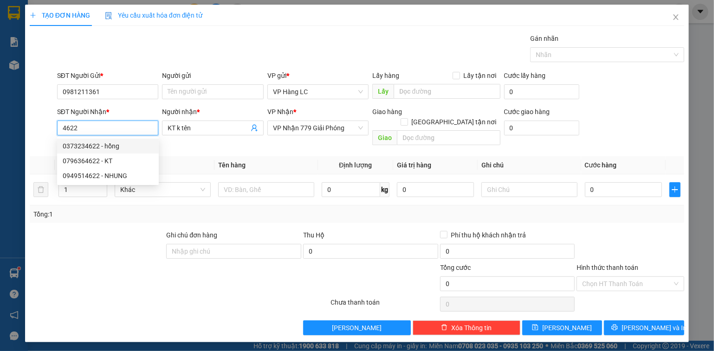
click at [132, 146] on div "0373234622 - hồng" at bounding box center [108, 146] width 91 height 10
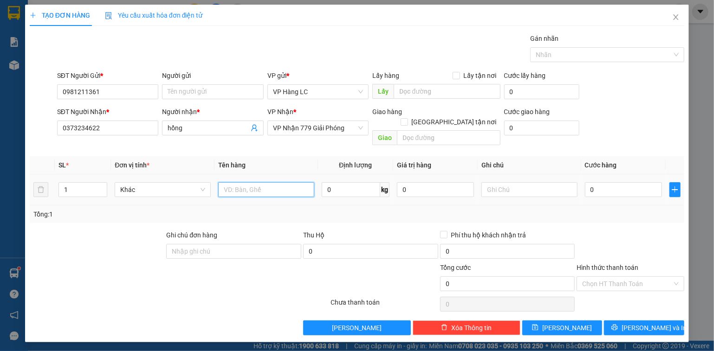
click at [285, 182] on input "text" at bounding box center [266, 189] width 96 height 15
click at [105, 183] on span "Increase Value" at bounding box center [102, 187] width 10 height 8
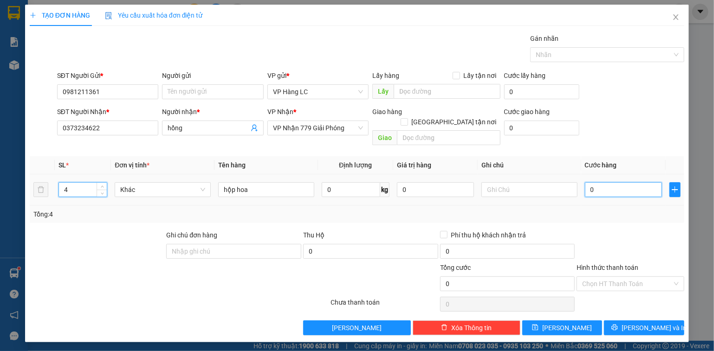
click at [639, 185] on input "0" at bounding box center [623, 189] width 77 height 15
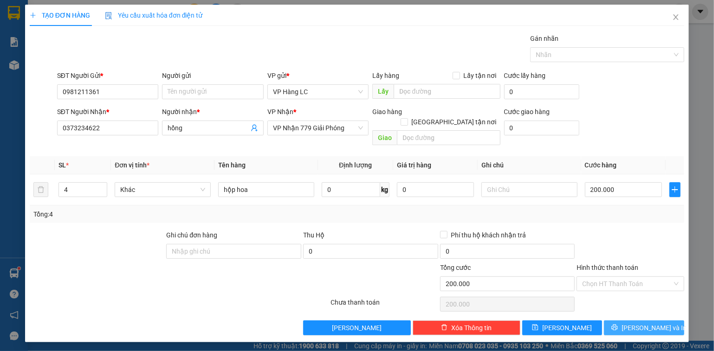
click at [635, 321] on button "[PERSON_NAME] và In" at bounding box center [644, 328] width 80 height 15
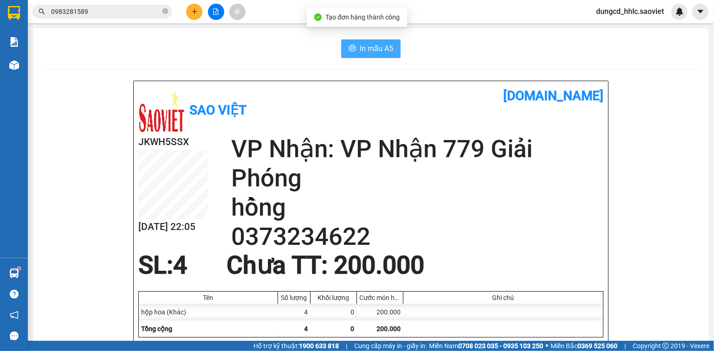
click at [373, 45] on span "In mẫu A5" at bounding box center [376, 49] width 33 height 12
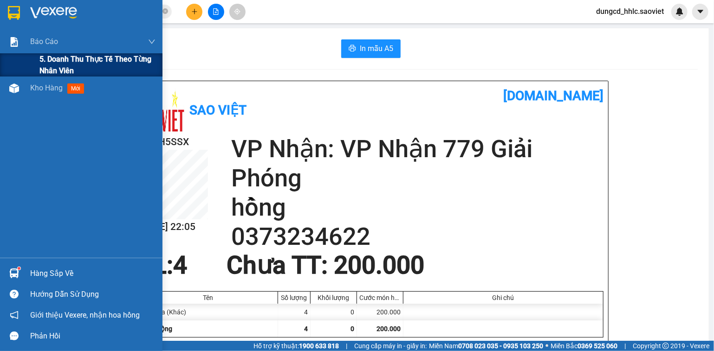
click at [42, 59] on span "5. Doanh thu thực tế theo từng nhân viên" at bounding box center [97, 64] width 116 height 23
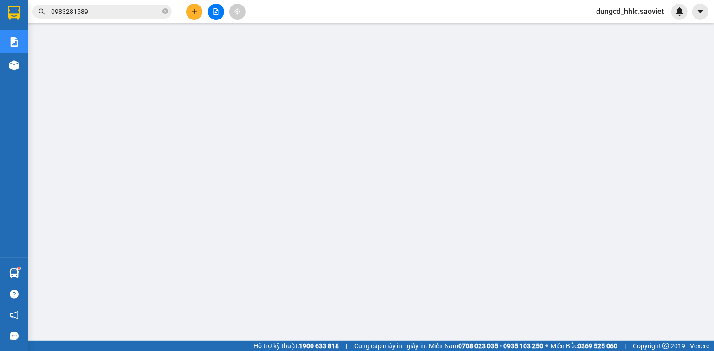
click at [633, 18] on div "dungcd_hhlc.saoviet" at bounding box center [638, 12] width 99 height 16
click at [631, 13] on span "dungcd_hhlc.saoviet" at bounding box center [630, 12] width 83 height 12
click at [628, 31] on span "Đăng xuất" at bounding box center [634, 29] width 63 height 10
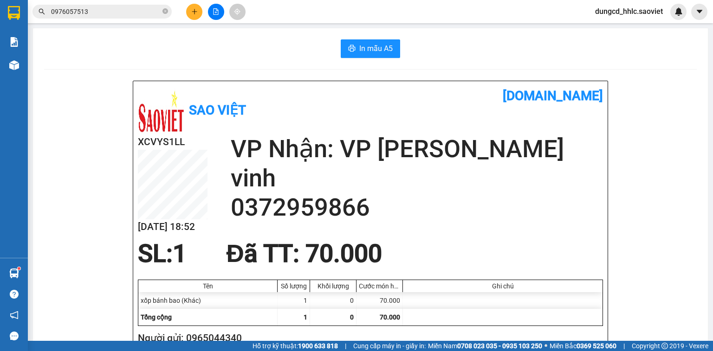
click at [197, 14] on icon "plus" at bounding box center [194, 11] width 6 height 6
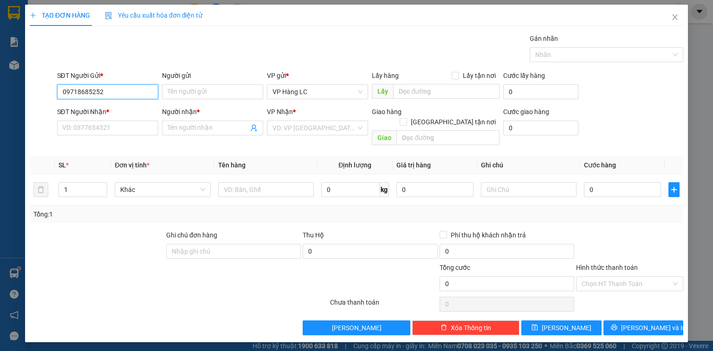
type input "0971868525"
click at [143, 116] on div "0971868525" at bounding box center [107, 110] width 101 height 15
type input "0395520668"
type input "KT"
checkbox input "true"
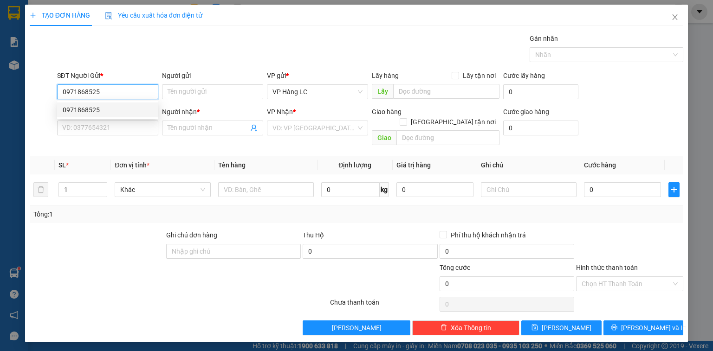
type input "SỐ 110 VŨ PHẠM HÀM_ YÊN HÒA CẦU GIẤY HN NHÀ HÀNG BIỂN RỪNG ( HN TINH SHIP )"
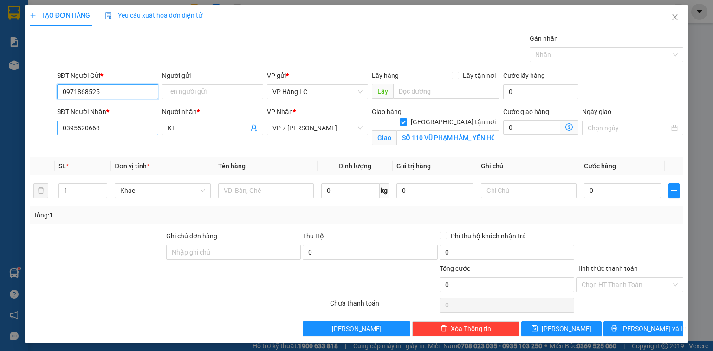
type input "0971868525"
click at [141, 123] on input "0395520668" at bounding box center [107, 128] width 101 height 15
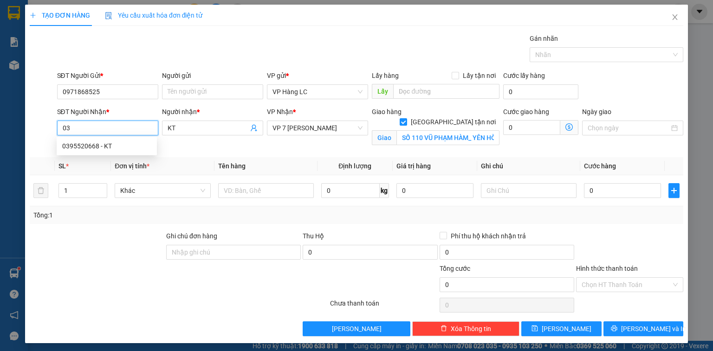
type input "0"
type input "0814919304"
click at [130, 148] on div "0814919304 - kt" at bounding box center [106, 146] width 89 height 10
type input "kt"
checkbox input "false"
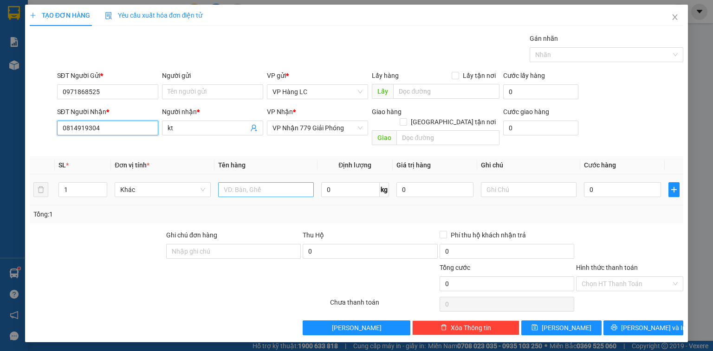
type input "0814919304"
click at [273, 182] on input "text" at bounding box center [266, 189] width 96 height 15
type input "xốp thịt"
click at [104, 185] on span "up" at bounding box center [102, 188] width 6 height 6
type input "3"
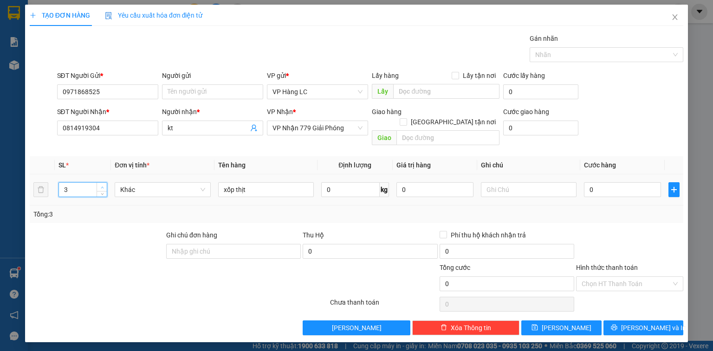
click at [104, 185] on span "up" at bounding box center [102, 188] width 6 height 6
click at [617, 182] on input "0" at bounding box center [622, 189] width 77 height 15
type input "2"
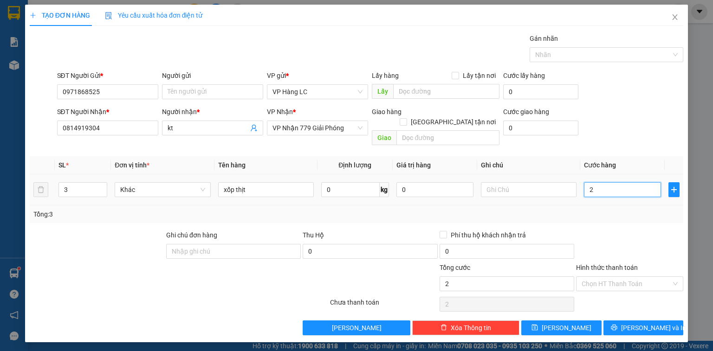
type input "21"
type input "210"
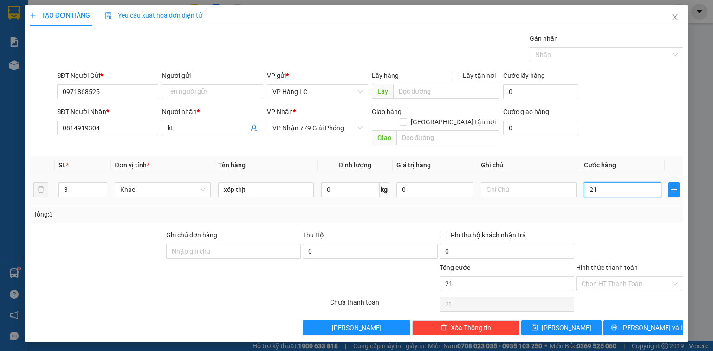
type input "210"
type input "2.100"
type input "21.000"
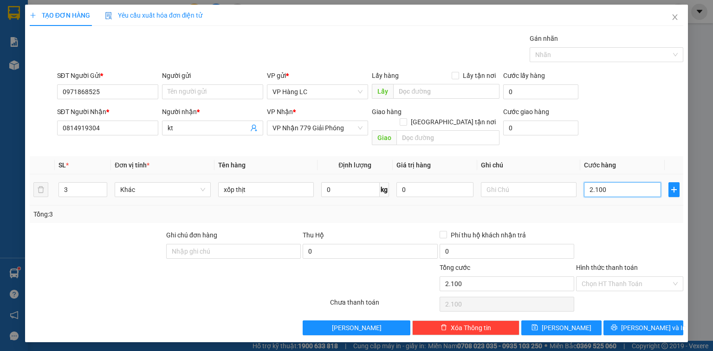
type input "21.000"
type input "210.000"
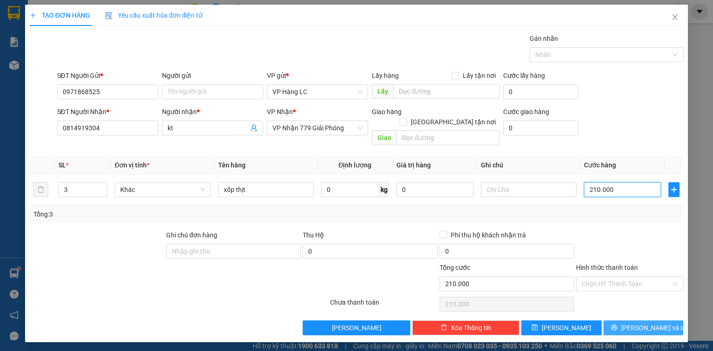
type input "210.000"
click at [646, 321] on button "[PERSON_NAME] và In" at bounding box center [643, 328] width 80 height 15
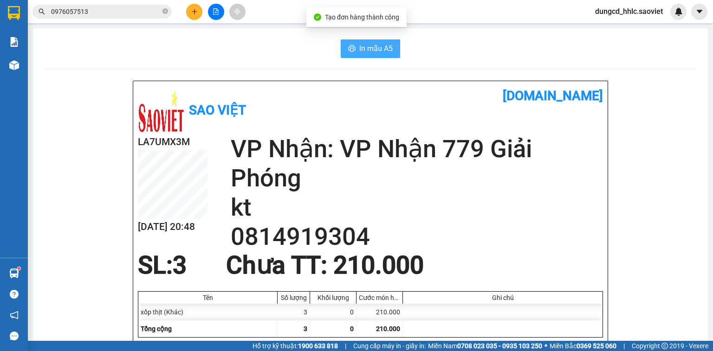
click at [383, 54] on button "In mẫu A5" at bounding box center [370, 48] width 59 height 19
click at [196, 15] on button at bounding box center [194, 12] width 16 height 16
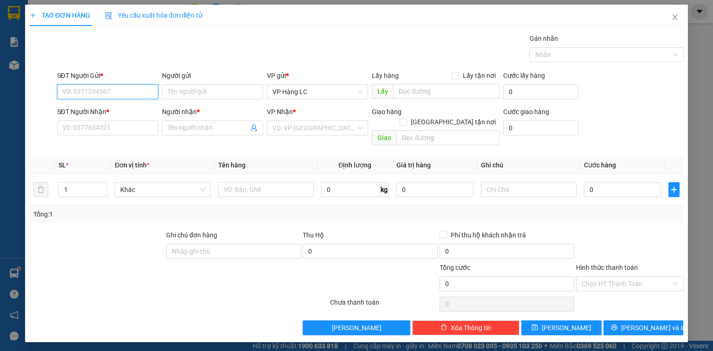
click at [132, 92] on input "SĐT Người Gửi *" at bounding box center [107, 91] width 101 height 15
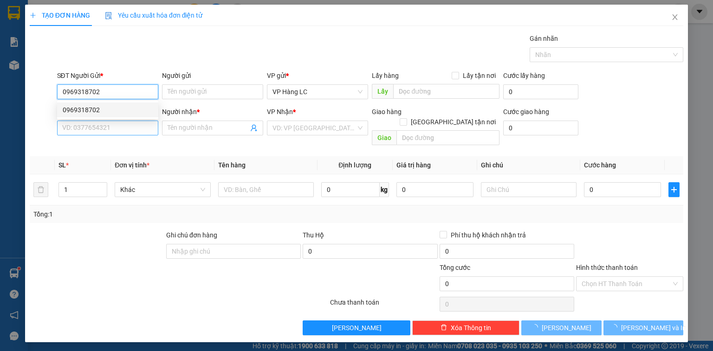
type input "0969318702"
click at [132, 124] on input "SĐT Người Nhận *" at bounding box center [107, 128] width 101 height 15
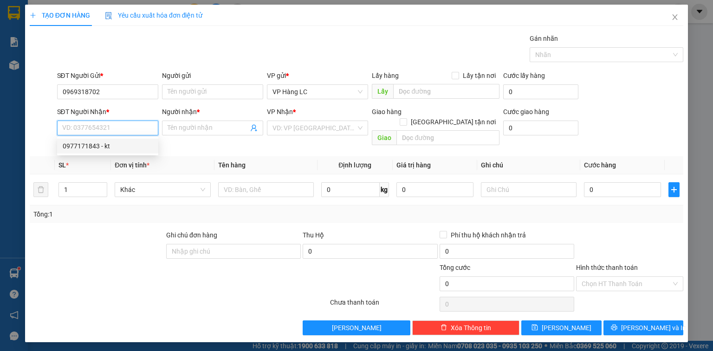
click at [112, 142] on div "0977171843 - kt" at bounding box center [108, 146] width 90 height 10
type input "0977171843"
type input "kt"
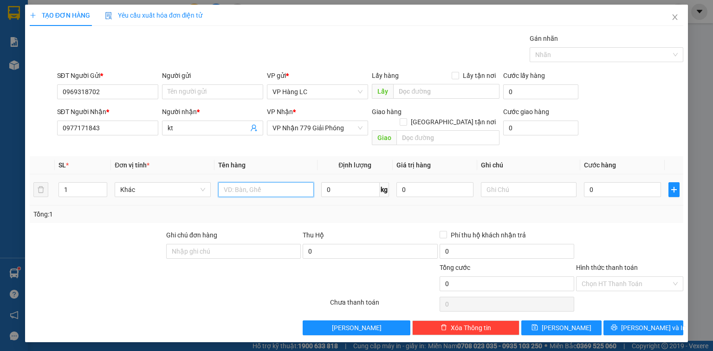
click at [263, 182] on input "text" at bounding box center [266, 189] width 96 height 15
type input "xốp đồ ăn"
click at [605, 183] on input "0" at bounding box center [622, 189] width 77 height 15
type input "6"
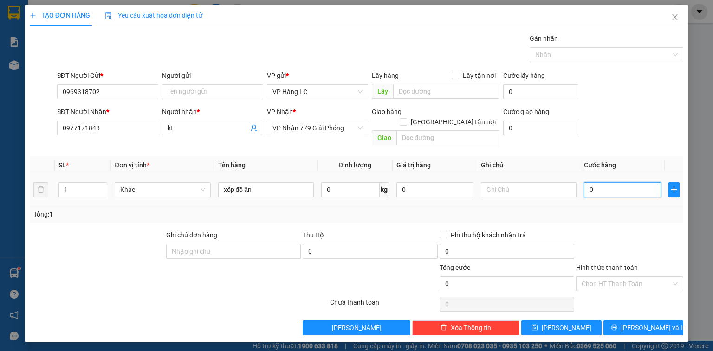
type input "6"
type input "60"
type input "600"
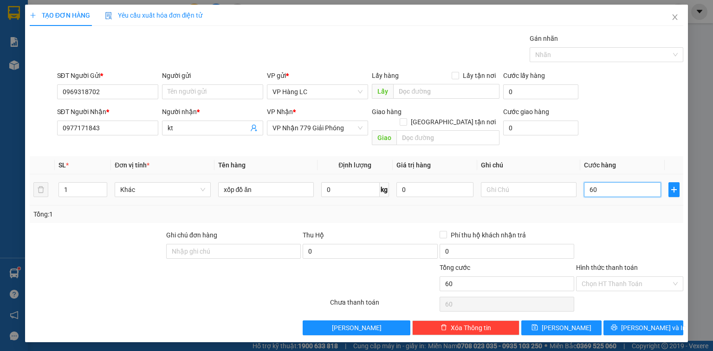
type input "600"
type input "6.000"
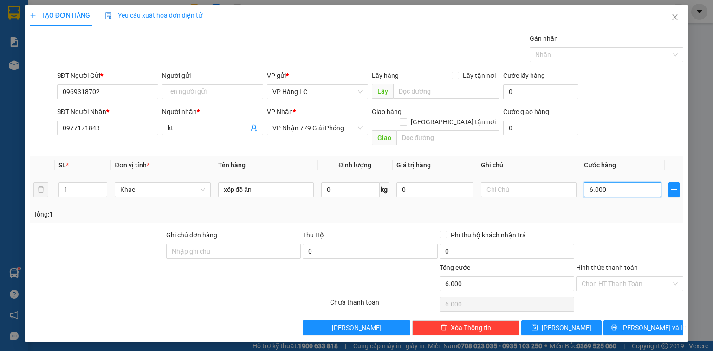
type input "60.000"
drag, startPoint x: 589, startPoint y: 270, endPoint x: 597, endPoint y: 273, distance: 8.1
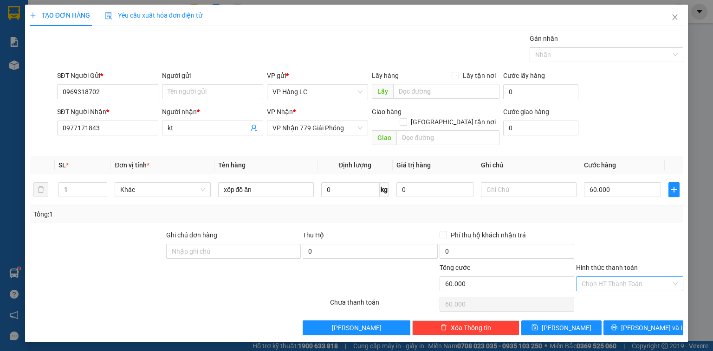
click at [590, 277] on input "Hình thức thanh toán" at bounding box center [627, 284] width 90 height 14
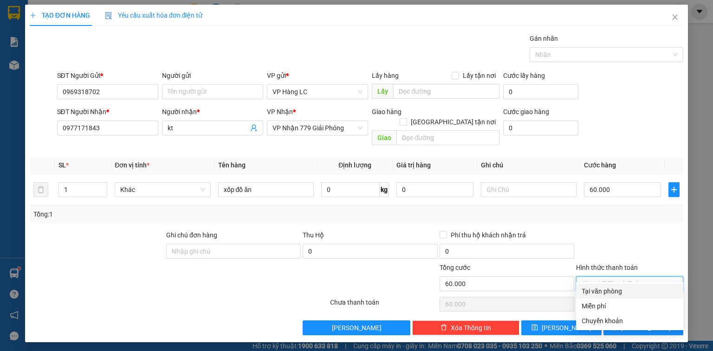
drag, startPoint x: 598, startPoint y: 287, endPoint x: 649, endPoint y: 317, distance: 58.7
click at [599, 288] on div "Tại văn phòng" at bounding box center [630, 291] width 96 height 10
type input "0"
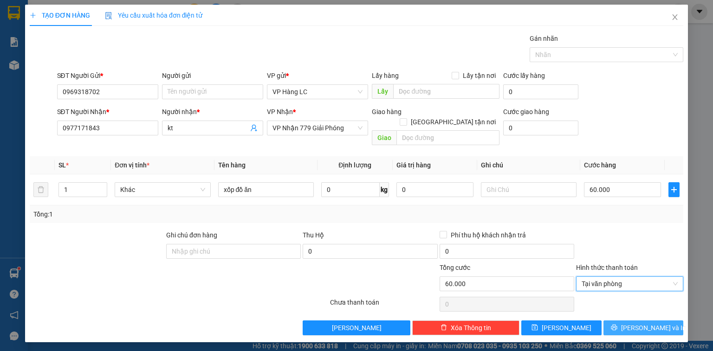
click at [650, 323] on span "[PERSON_NAME] và In" at bounding box center [653, 328] width 65 height 10
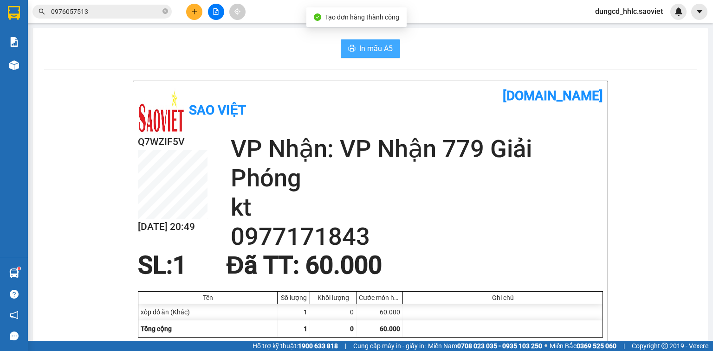
click at [367, 45] on span "In mẫu A5" at bounding box center [375, 49] width 33 height 12
click at [202, 10] on div at bounding box center [216, 12] width 70 height 16
click at [195, 11] on icon "plus" at bounding box center [194, 11] width 5 height 0
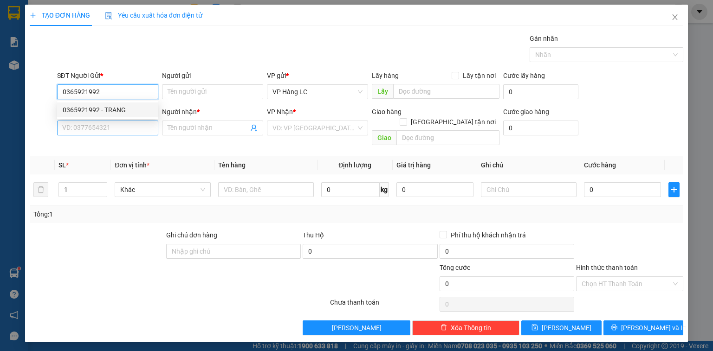
type input "0365921992"
click at [125, 128] on input "SĐT Người Nhận *" at bounding box center [107, 128] width 101 height 15
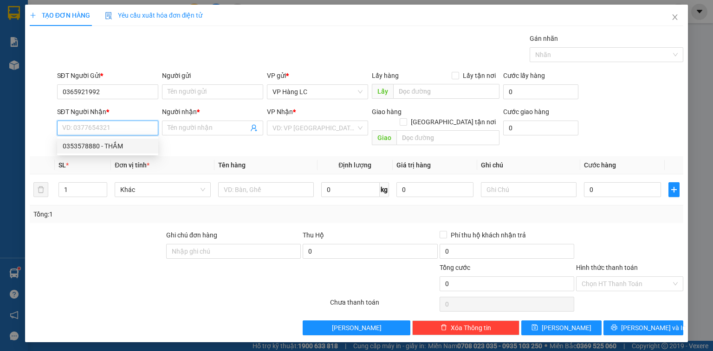
click at [127, 141] on div "0353578880 - THẮM" at bounding box center [108, 146] width 90 height 10
type input "0353578880"
type input "THẮM"
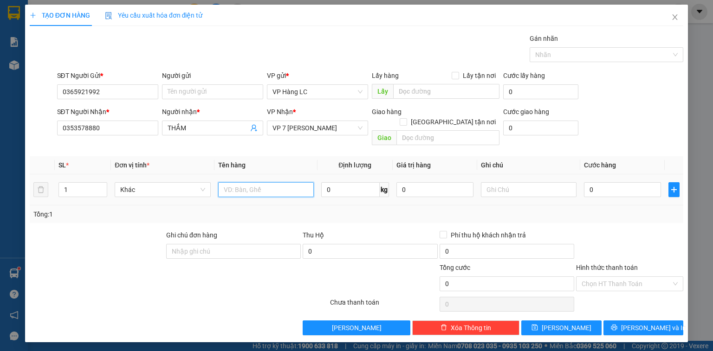
click at [241, 182] on input "text" at bounding box center [266, 189] width 96 height 15
type input "bọc đen quần áo"
click at [601, 186] on input "0" at bounding box center [622, 189] width 77 height 15
type input "7"
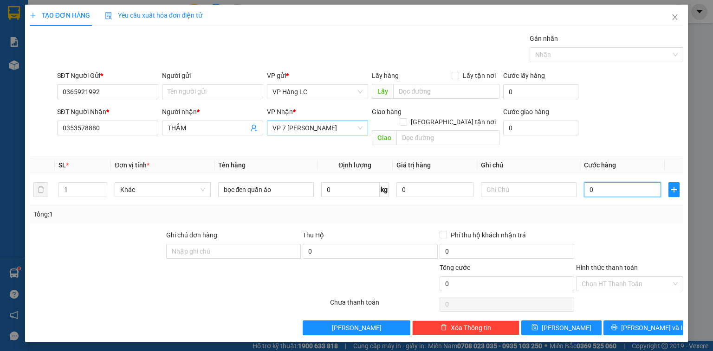
type input "7"
type input "70"
type input "700"
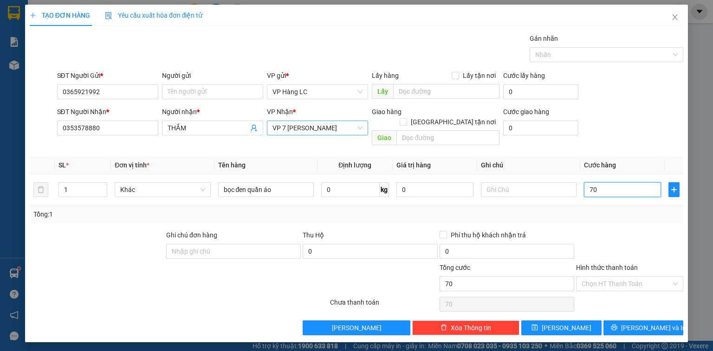
type input "700"
type input "7.000"
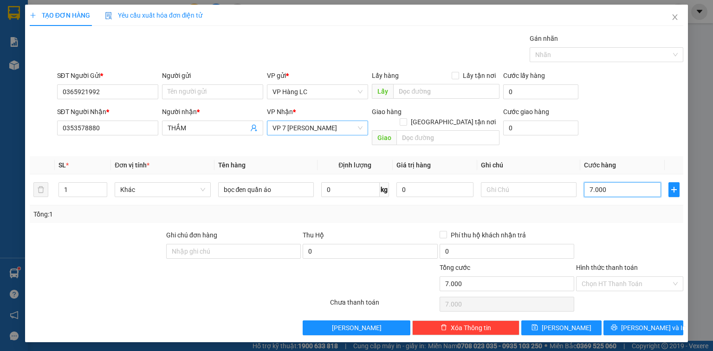
type input "70.000"
click at [617, 324] on icon "printer" at bounding box center [614, 327] width 6 height 6
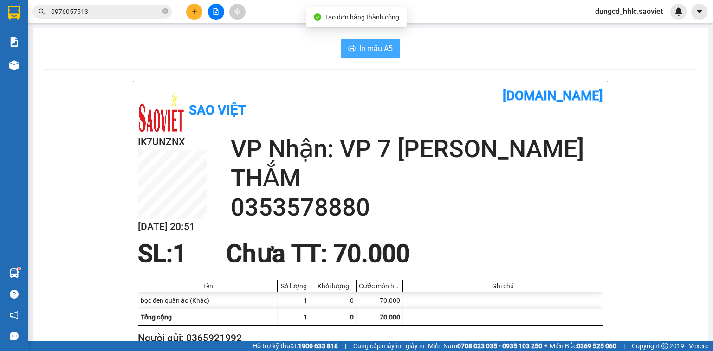
click at [360, 46] on span "In mẫu A5" at bounding box center [375, 49] width 33 height 12
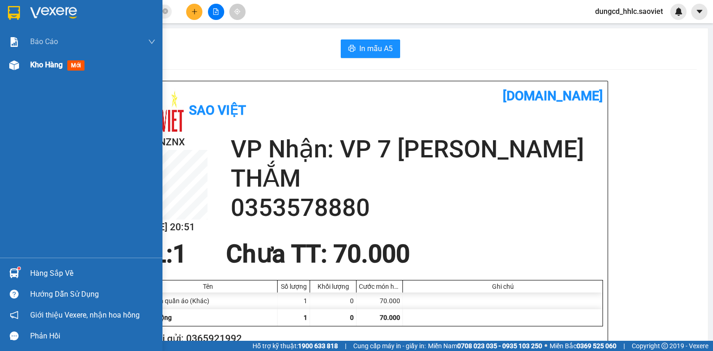
drag, startPoint x: 18, startPoint y: 59, endPoint x: 53, endPoint y: 63, distance: 35.4
click at [19, 59] on div at bounding box center [14, 65] width 16 height 16
click at [84, 71] on div "Kho hàng mới" at bounding box center [59, 65] width 58 height 12
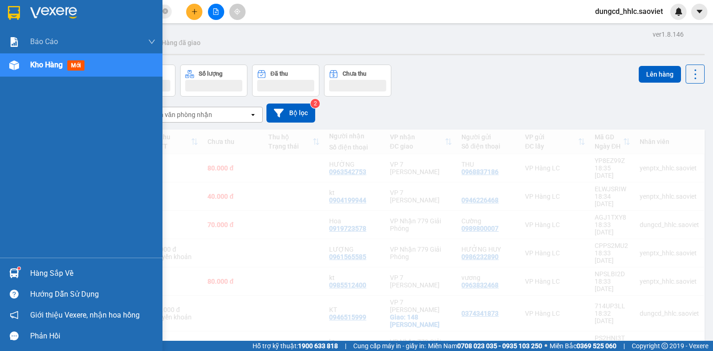
click at [52, 62] on span "Kho hàng" at bounding box center [46, 64] width 32 height 9
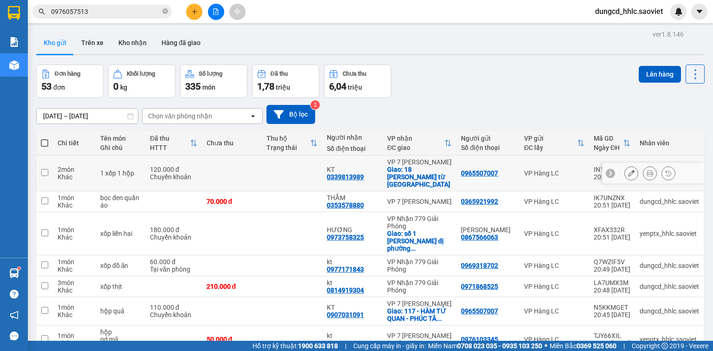
click at [628, 170] on icon at bounding box center [631, 173] width 6 height 6
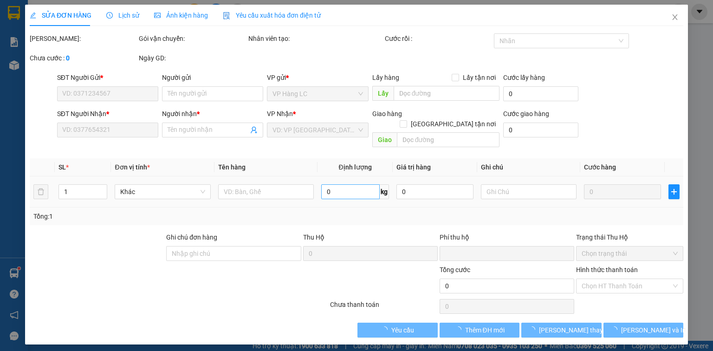
type input "0965507007"
type input "0339813989"
type input "KT"
checkbox input "true"
type input "18 trần hữu dực từ liêm hà nội"
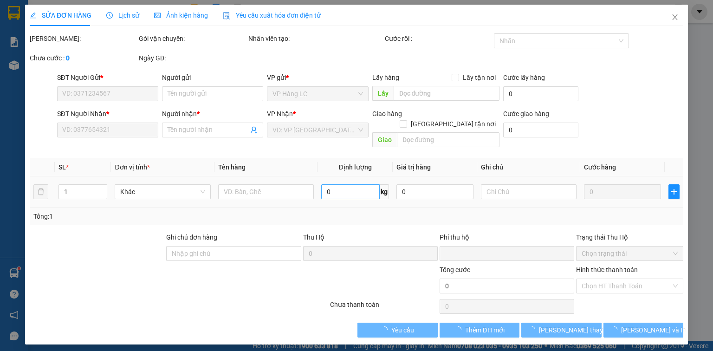
type input "0"
type input "120.000"
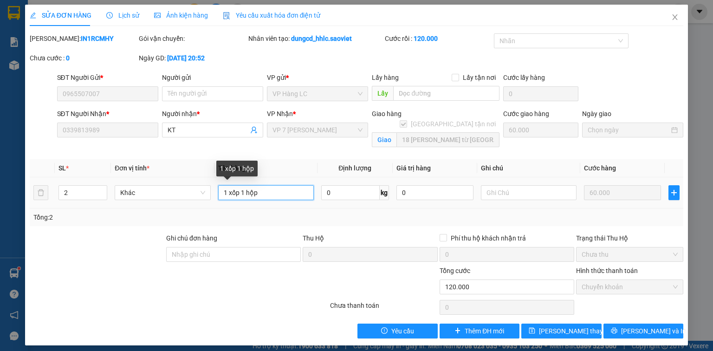
click at [267, 192] on input "1 xốp 1 hộp" at bounding box center [266, 192] width 96 height 15
type input "1"
type input "xốp liền hộp"
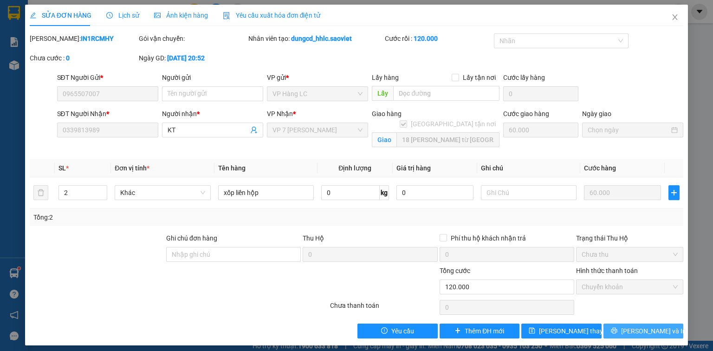
click at [628, 330] on button "[PERSON_NAME] và In" at bounding box center [643, 331] width 80 height 15
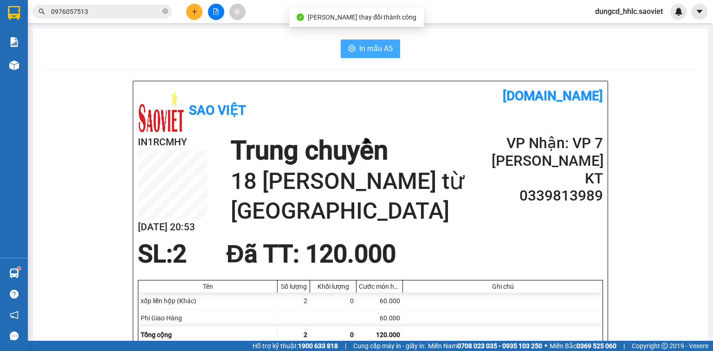
click at [378, 49] on span "In mẫu A5" at bounding box center [375, 49] width 33 height 12
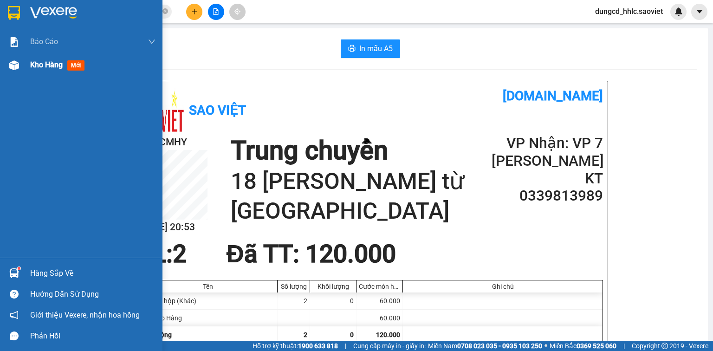
click at [20, 68] on div at bounding box center [14, 65] width 16 height 16
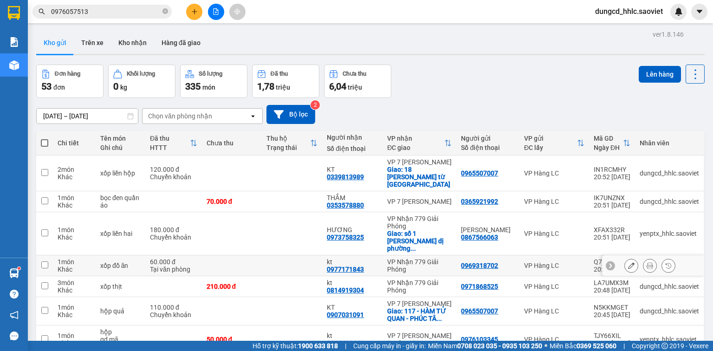
scroll to position [37, 0]
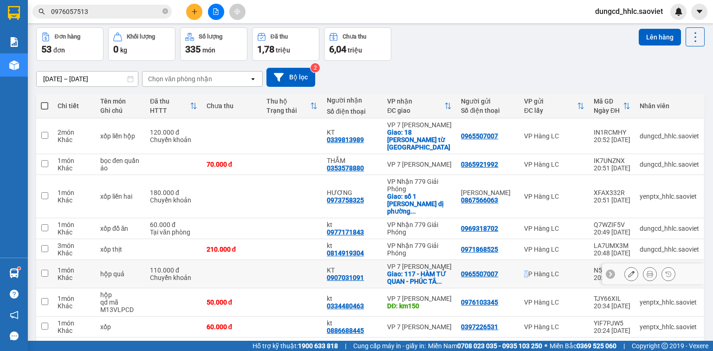
click at [424, 270] on div "Giao: 117 - HÀM TỬ QUAN - PHÚC TÂ ..." at bounding box center [419, 277] width 65 height 15
checkbox input "true"
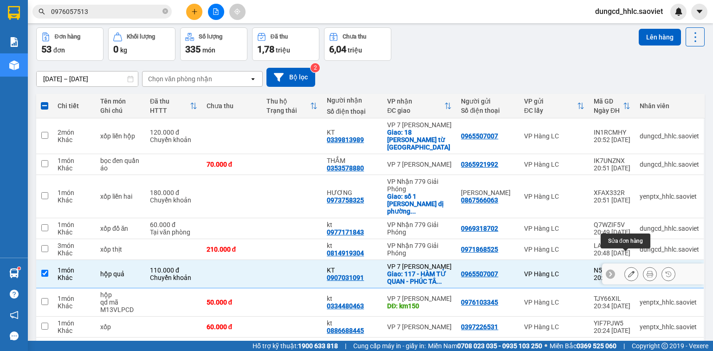
click at [628, 271] on icon at bounding box center [631, 274] width 6 height 6
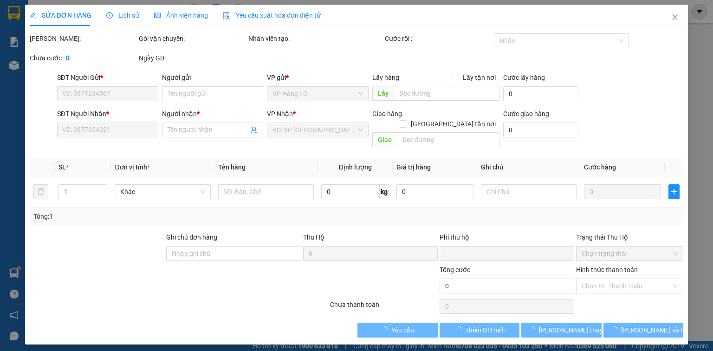
type input "0965507007"
type input "0907031091"
type input "KT"
checkbox input "true"
type input "117 - HÀM TỬ QUAN - PHÚC TÂN - HOÀN KIẾM"
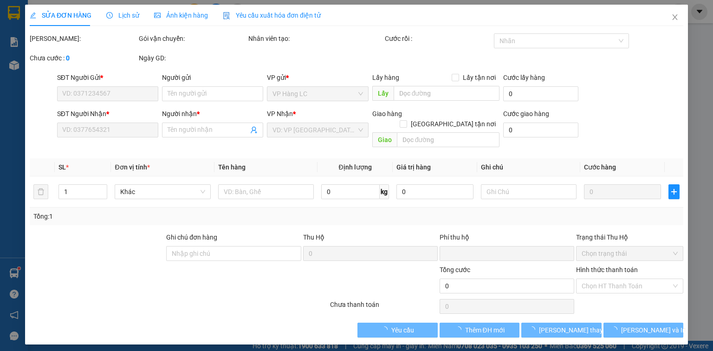
type input "0"
type input "110.000"
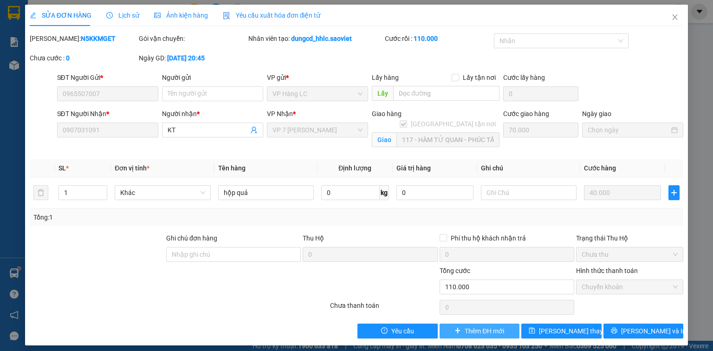
click at [467, 336] on button "Thêm ĐH mới" at bounding box center [480, 331] width 80 height 15
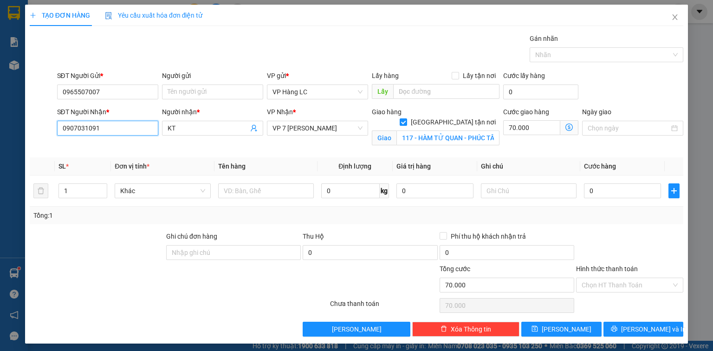
drag, startPoint x: 62, startPoint y: 129, endPoint x: 128, endPoint y: 128, distance: 65.5
click at [128, 128] on input "0907031091" at bounding box center [107, 128] width 101 height 15
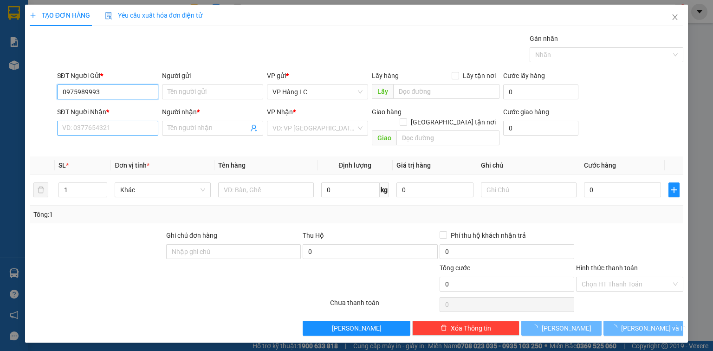
type input "0975989993"
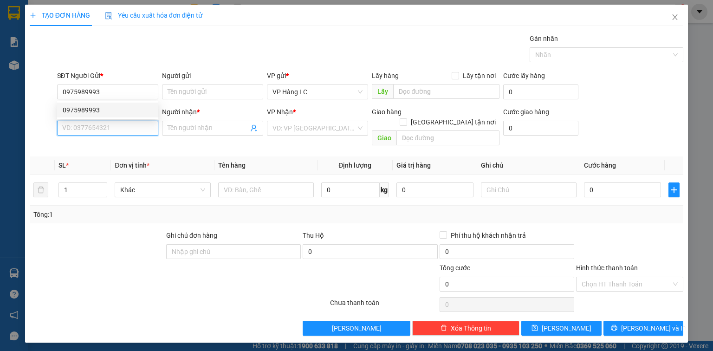
click at [123, 121] on input "SĐT Người Nhận *" at bounding box center [107, 128] width 101 height 15
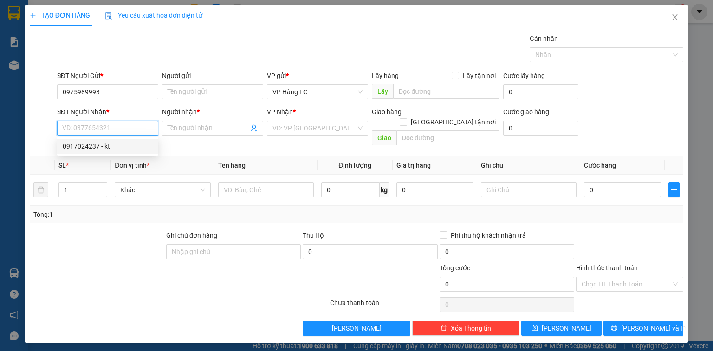
click at [132, 145] on div "0917024237 - kt" at bounding box center [108, 146] width 90 height 10
type input "0917024237"
type input "kt"
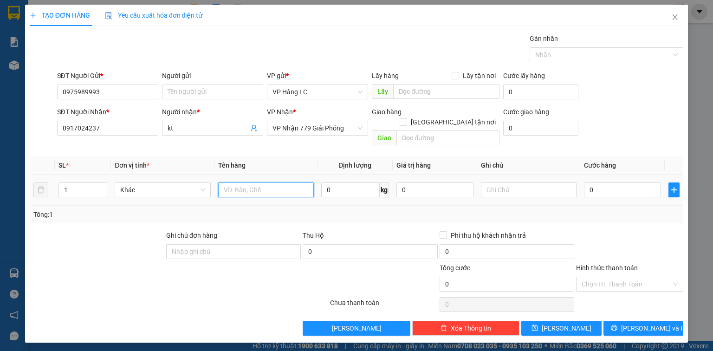
click at [288, 185] on input "text" at bounding box center [266, 189] width 96 height 15
type input "hôp hoa"
click at [601, 183] on input "0" at bounding box center [622, 189] width 77 height 15
type input "6"
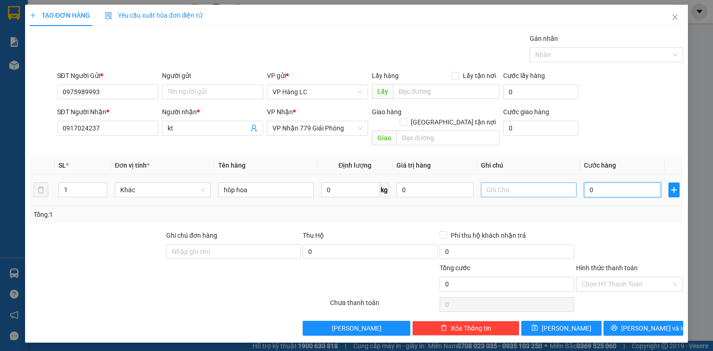
type input "6"
type input "60"
type input "600"
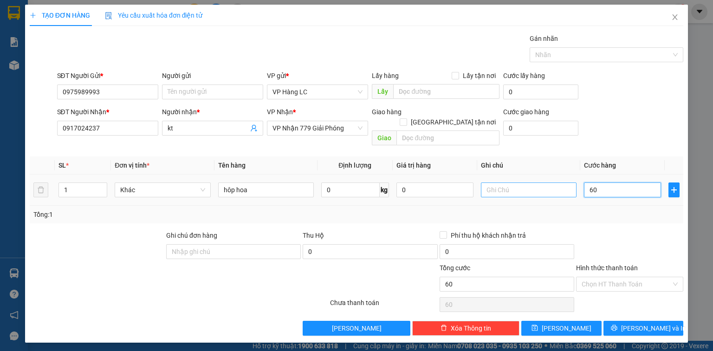
type input "600"
type input "6.000"
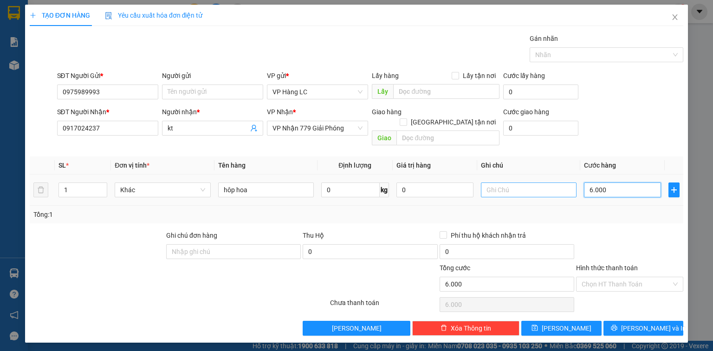
type input "60.000"
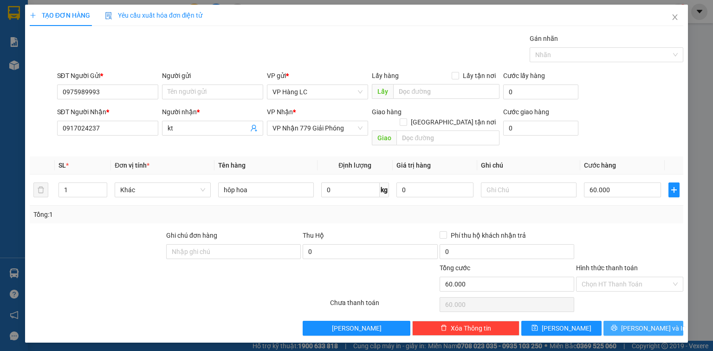
click at [641, 323] on span "Lưu và In" at bounding box center [653, 328] width 65 height 10
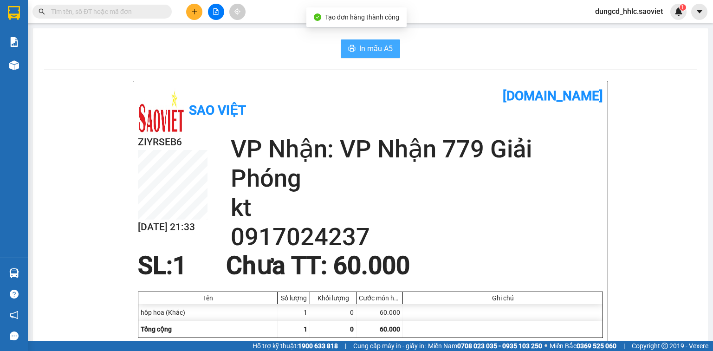
drag, startPoint x: 367, startPoint y: 46, endPoint x: 390, endPoint y: 62, distance: 27.7
click at [367, 45] on span "In mẫu A5" at bounding box center [375, 49] width 33 height 12
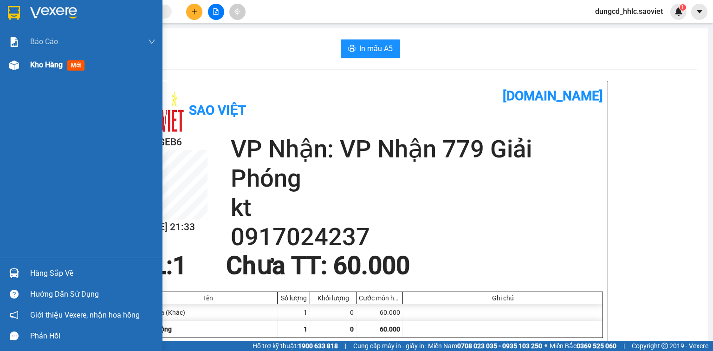
click at [24, 71] on div "Kho hàng mới" at bounding box center [81, 64] width 162 height 23
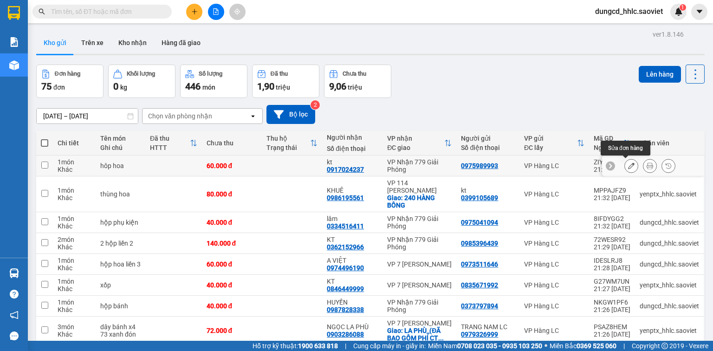
click at [628, 165] on icon at bounding box center [631, 165] width 6 height 6
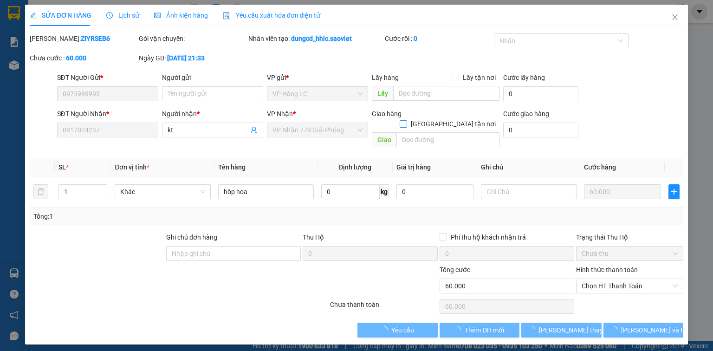
type input "0975989993"
type input "0917024237"
type input "kt"
type input "0"
type input "60.000"
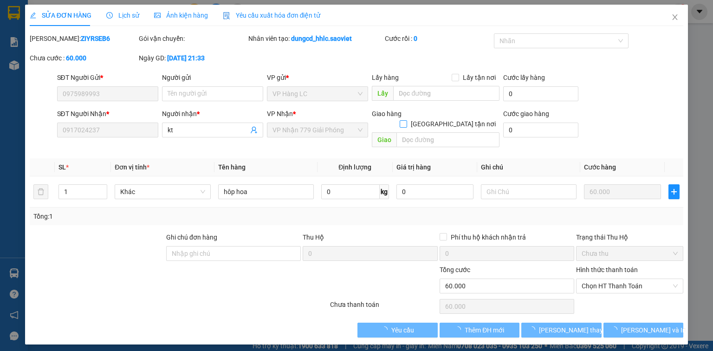
type input "60.000"
click at [459, 120] on div "Giao hàng Giao tận nơi" at bounding box center [436, 121] width 128 height 24
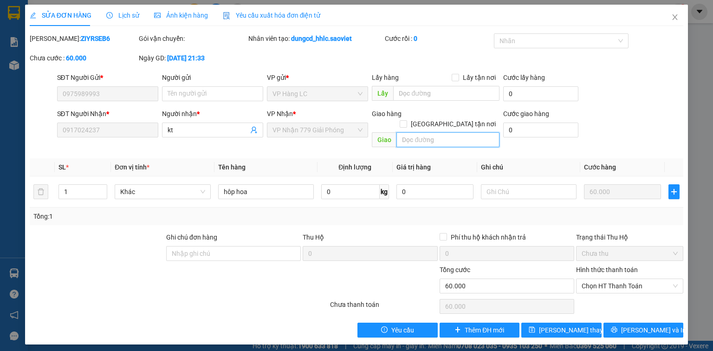
click at [446, 132] on input "text" at bounding box center [447, 139] width 103 height 15
click at [430, 132] on input "text" at bounding box center [447, 139] width 103 height 15
type input "s"
type input "hủy sai giá"
click at [567, 325] on span "[PERSON_NAME] thay đổi" at bounding box center [576, 330] width 74 height 10
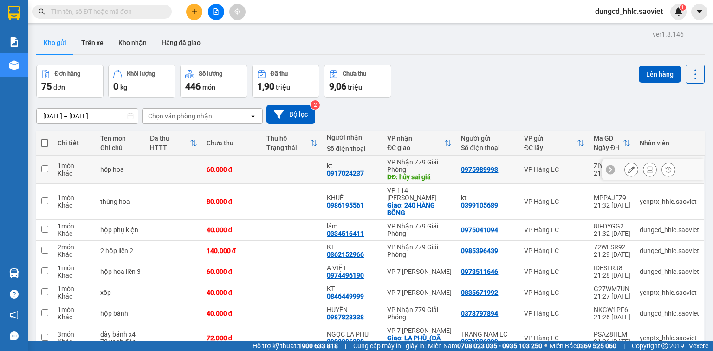
click at [628, 170] on icon at bounding box center [631, 169] width 6 height 6
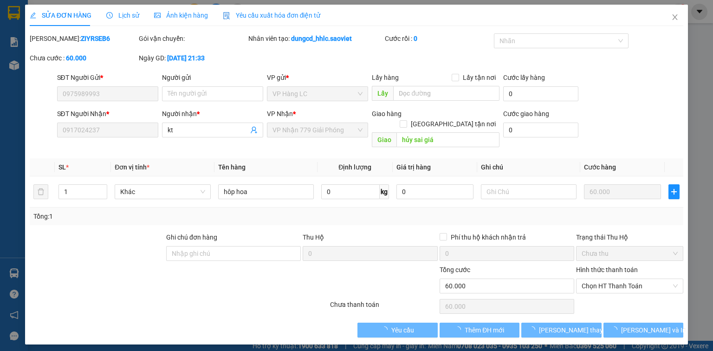
type input "0975989993"
type input "0917024237"
type input "kt"
type input "hủy sai giá"
type input "0"
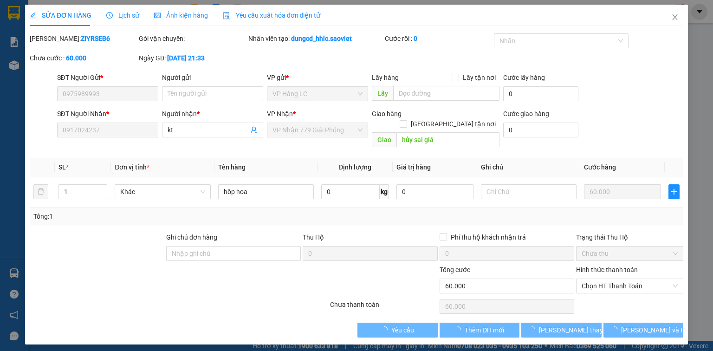
type input "60.000"
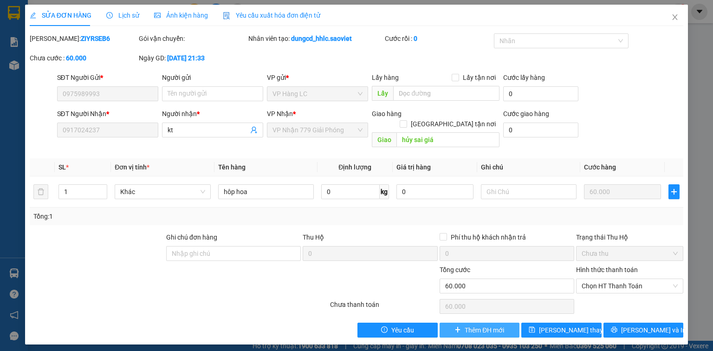
click at [474, 325] on span "Thêm ĐH mới" at bounding box center [484, 330] width 39 height 10
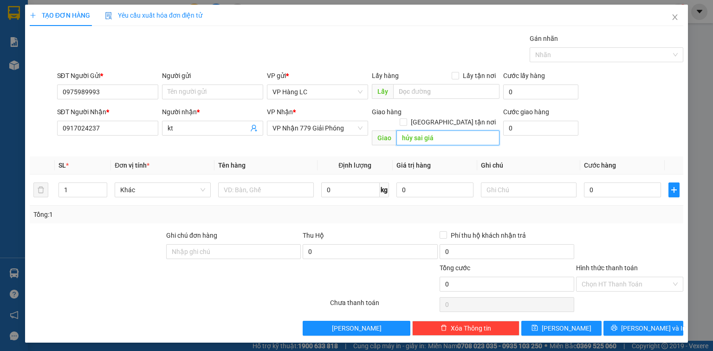
click at [472, 130] on input "hủy sai giá" at bounding box center [447, 137] width 103 height 15
click at [285, 182] on input "text" at bounding box center [266, 189] width 96 height 15
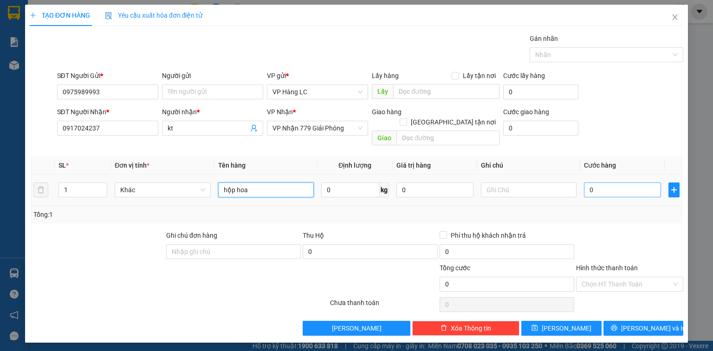
type input "hộp hoa"
click at [599, 182] on input "0" at bounding box center [622, 189] width 77 height 15
type input "5"
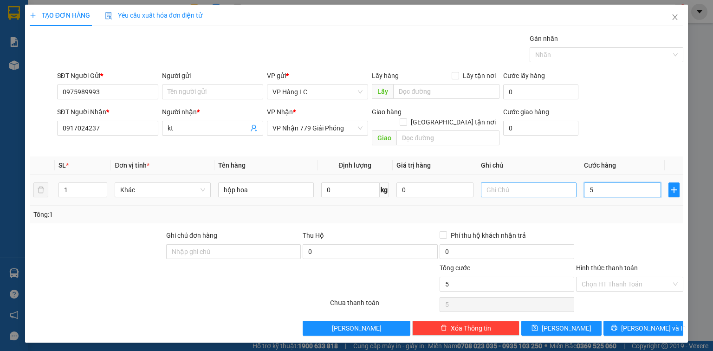
type input "50"
type input "500"
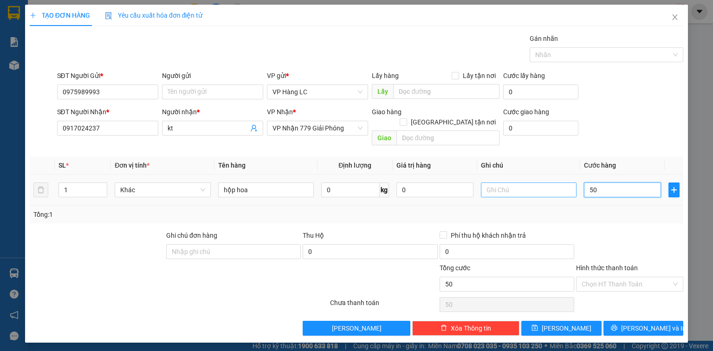
type input "500"
type input "5.000"
type input "50.000"
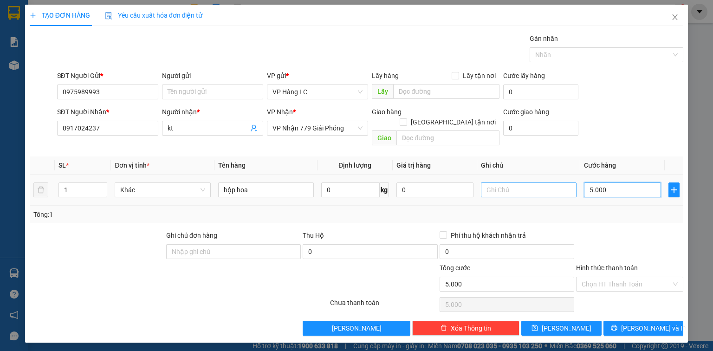
type input "50.000"
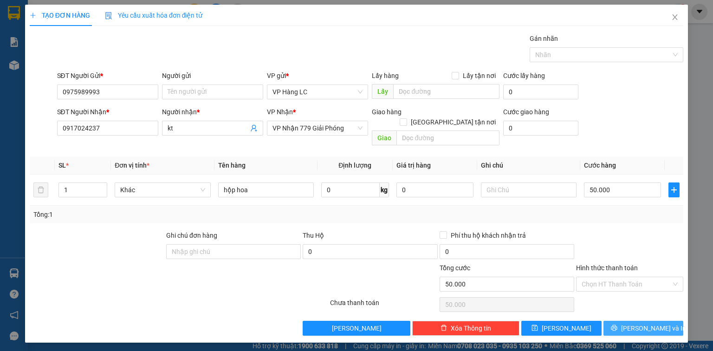
click at [629, 321] on button "[PERSON_NAME] và In" at bounding box center [643, 328] width 80 height 15
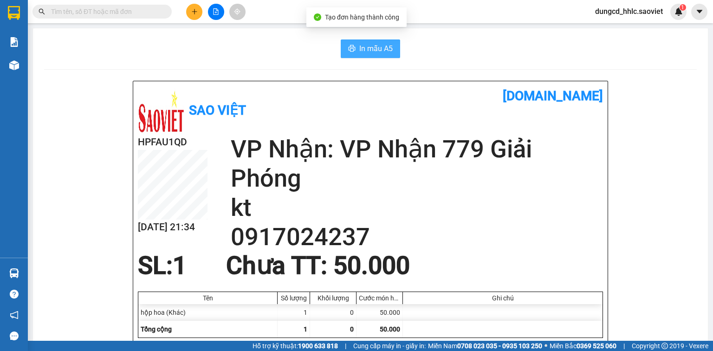
click at [370, 47] on span "In mẫu A5" at bounding box center [375, 49] width 33 height 12
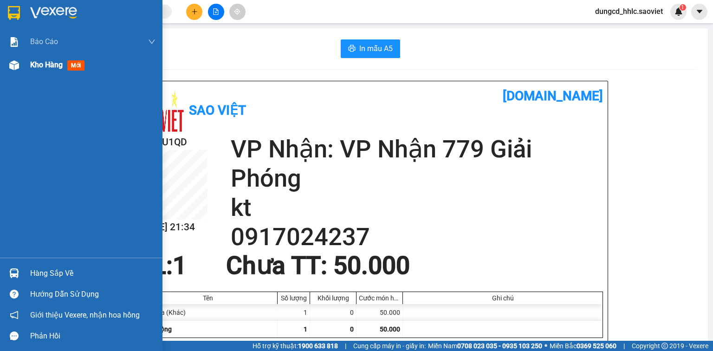
click at [18, 69] on img at bounding box center [14, 65] width 10 height 10
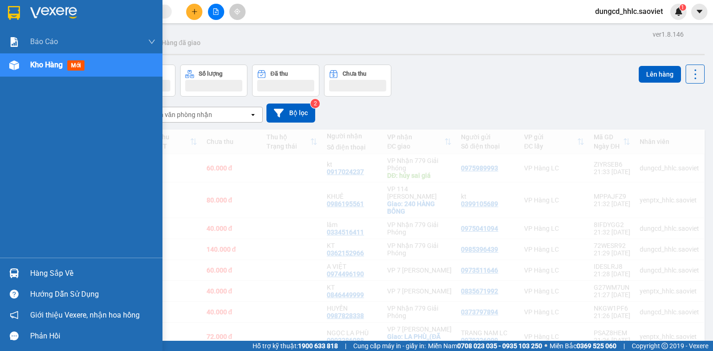
click at [95, 66] on div "Kho hàng mới" at bounding box center [92, 64] width 125 height 23
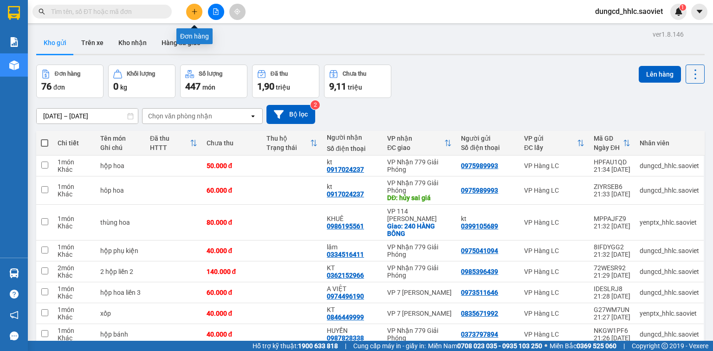
click at [191, 13] on icon "plus" at bounding box center [194, 11] width 6 height 6
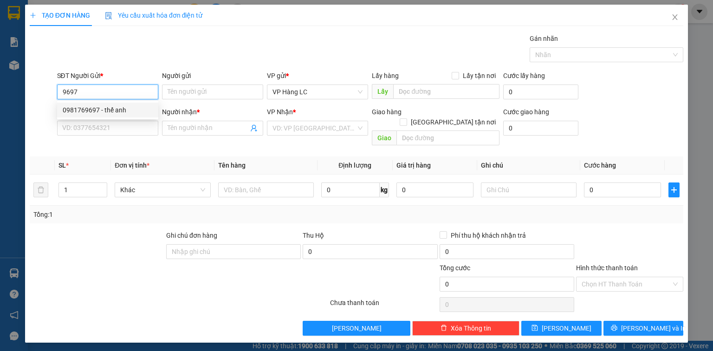
click at [122, 108] on div "0981769697 - thế anh" at bounding box center [108, 110] width 90 height 10
type input "0981769697"
type input "thế anh"
type input "0388286131"
type input "thương"
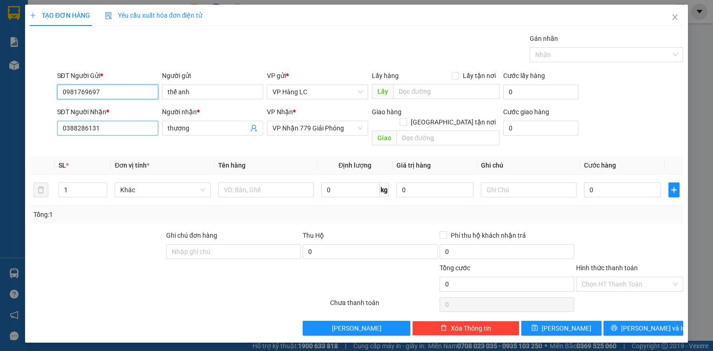
type input "0981769697"
click at [130, 128] on input "0388286131" at bounding box center [107, 128] width 101 height 15
type input "0"
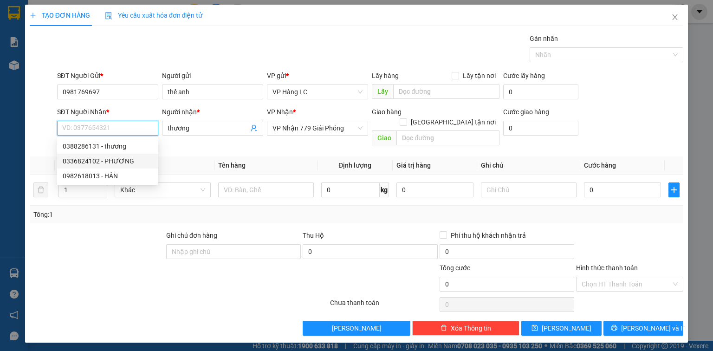
click at [121, 161] on div "0336824102 - PHƯƠNG" at bounding box center [108, 161] width 90 height 10
type input "0336824102"
type input "PHƯƠNG"
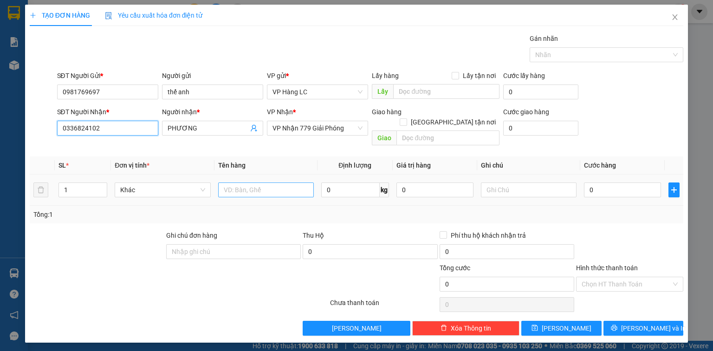
type input "0336824102"
click at [235, 182] on input "text" at bounding box center [266, 189] width 96 height 15
type input "tải xanh đồ chơi"
click at [588, 182] on input "0" at bounding box center [622, 189] width 77 height 15
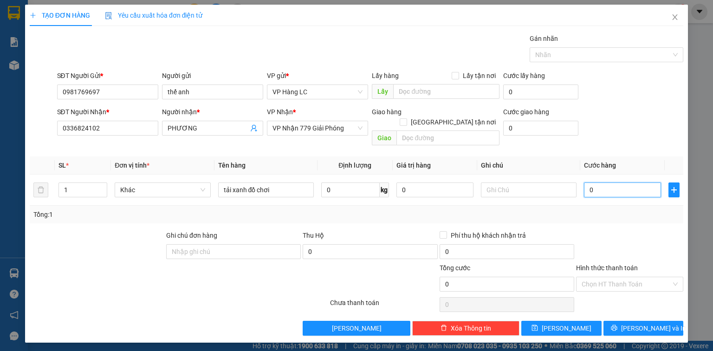
type input "7"
type input "70"
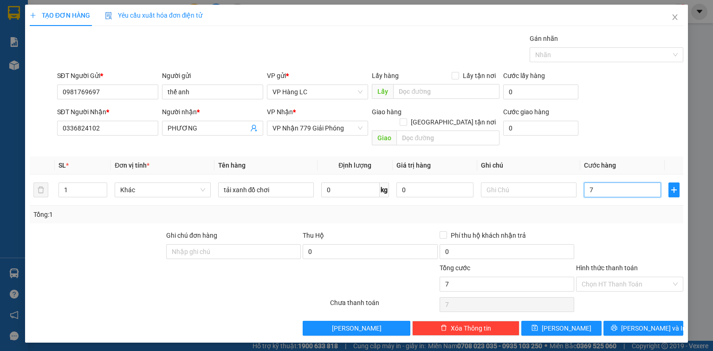
type input "70"
type input "700"
type input "7.000"
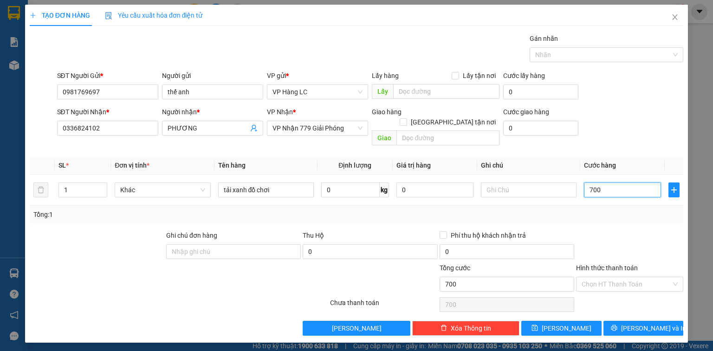
type input "7.000"
type input "70.000"
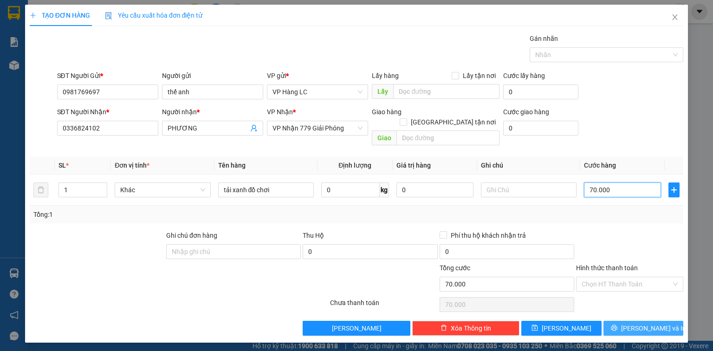
type input "70.000"
click at [643, 323] on span "[PERSON_NAME] và In" at bounding box center [653, 328] width 65 height 10
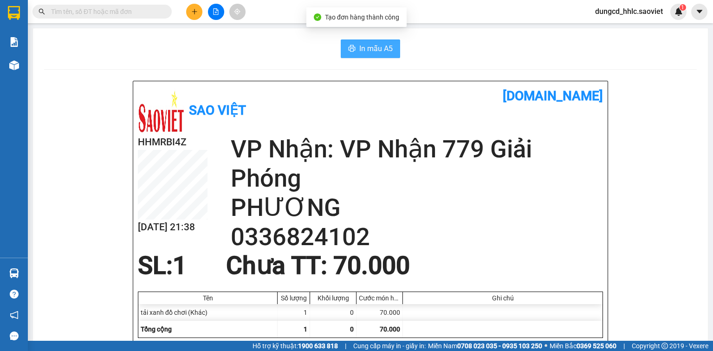
click at [366, 49] on span "In mẫu A5" at bounding box center [375, 49] width 33 height 12
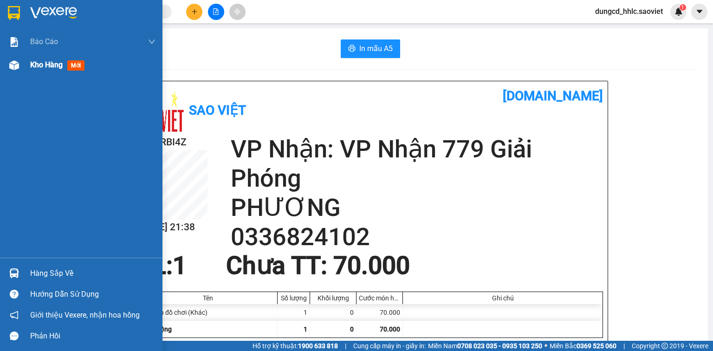
click at [6, 61] on div at bounding box center [14, 65] width 16 height 16
click at [78, 66] on span "mới" at bounding box center [75, 65] width 17 height 10
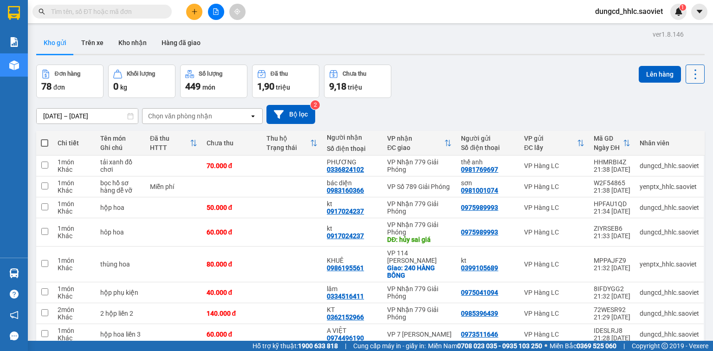
click at [689, 80] on icon at bounding box center [695, 74] width 13 height 13
drag, startPoint x: 677, startPoint y: 138, endPoint x: 711, endPoint y: 87, distance: 61.9
click at [678, 138] on li "Làm mới" at bounding box center [673, 132] width 70 height 17
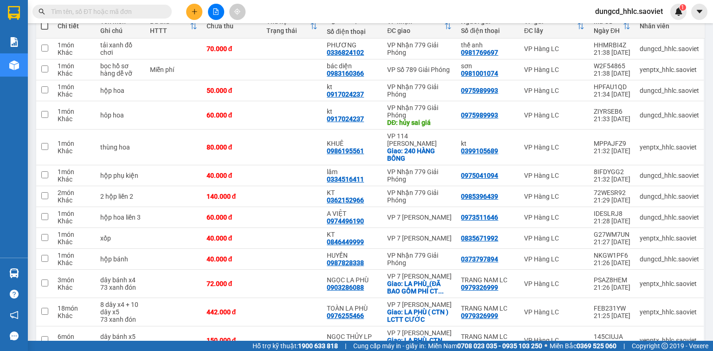
scroll to position [112, 0]
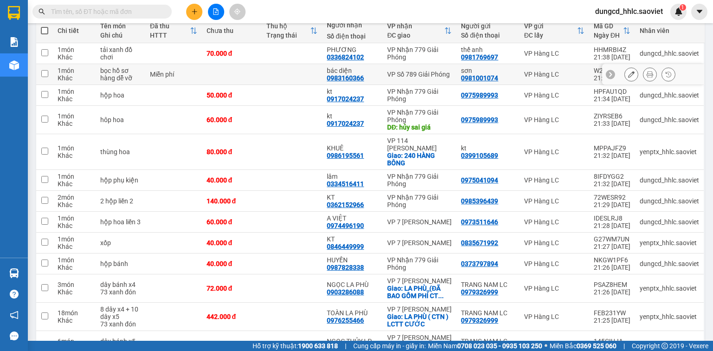
click at [647, 72] on icon at bounding box center [650, 74] width 6 height 6
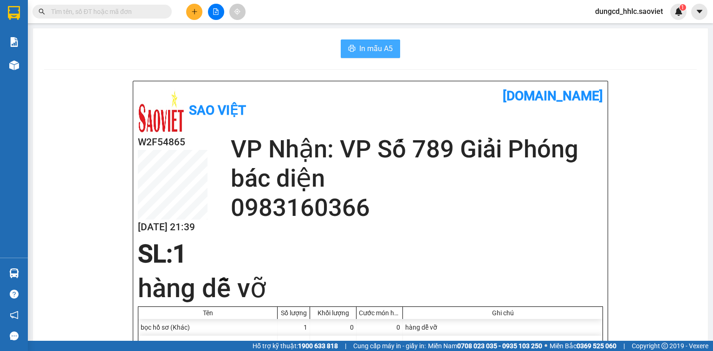
click at [388, 52] on span "In mẫu A5" at bounding box center [375, 49] width 33 height 12
click at [192, 17] on button at bounding box center [194, 12] width 16 height 16
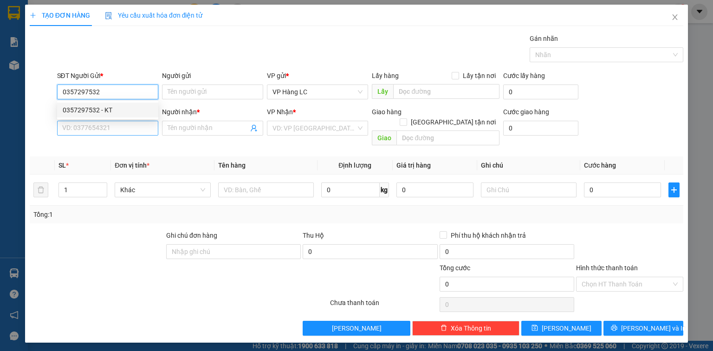
type input "0357297532"
click at [136, 134] on input "SĐT Người Nhận *" at bounding box center [107, 128] width 101 height 15
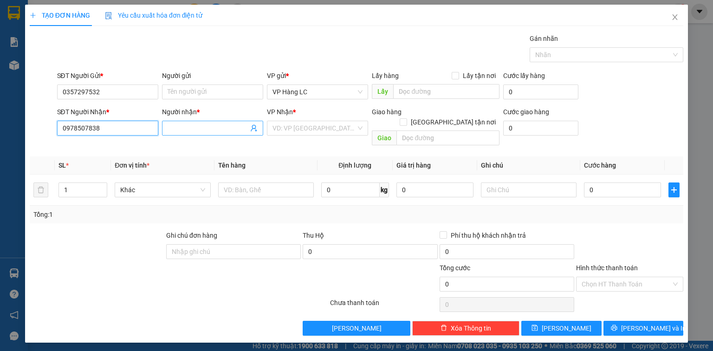
type input "0978507838"
click at [215, 128] on input "Người nhận *" at bounding box center [208, 128] width 81 height 10
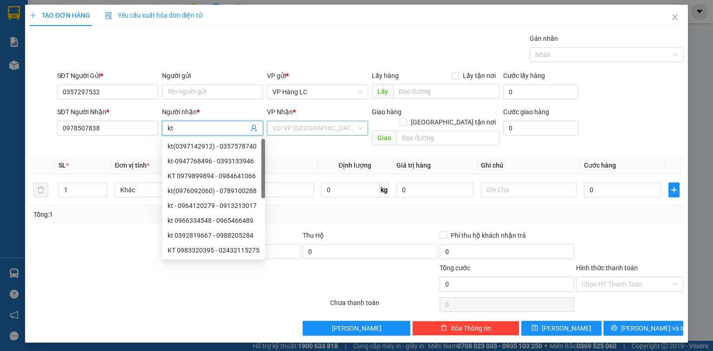
type input "kt"
click at [298, 132] on input "search" at bounding box center [314, 128] width 84 height 14
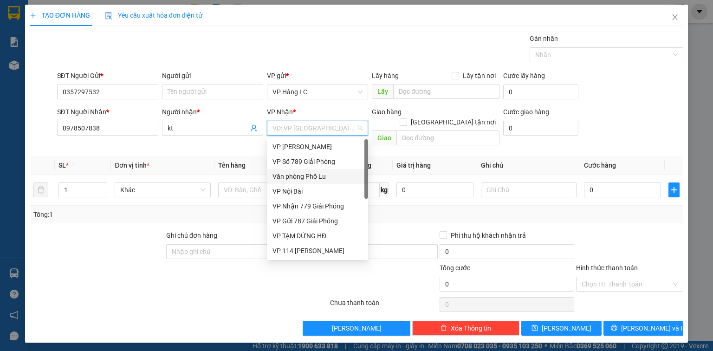
type input "7"
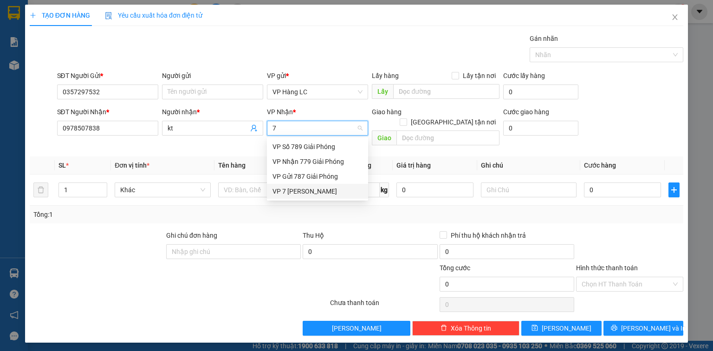
click at [319, 197] on div "VP 7 [PERSON_NAME]" at bounding box center [317, 191] width 101 height 15
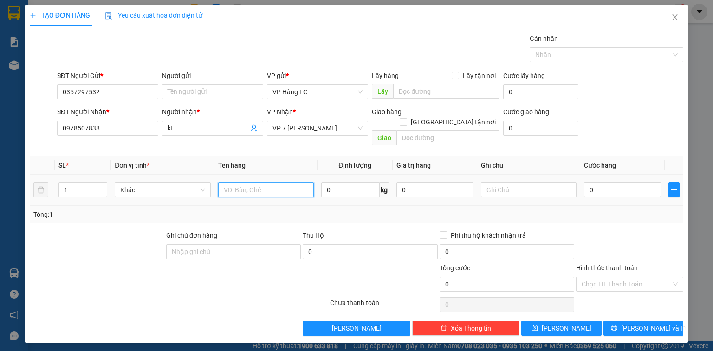
click at [286, 182] on input "text" at bounding box center [266, 189] width 96 height 15
type input "hộp hoa"
click at [100, 185] on span "up" at bounding box center [102, 188] width 6 height 6
type input "3"
click at [100, 185] on span "up" at bounding box center [102, 188] width 6 height 6
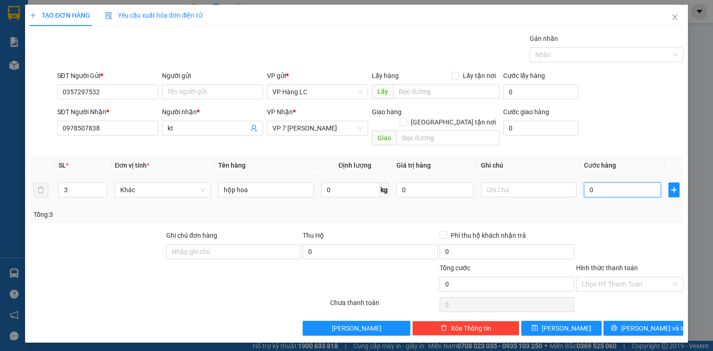
click at [600, 182] on input "0" at bounding box center [622, 189] width 77 height 15
type input "1"
type input "16"
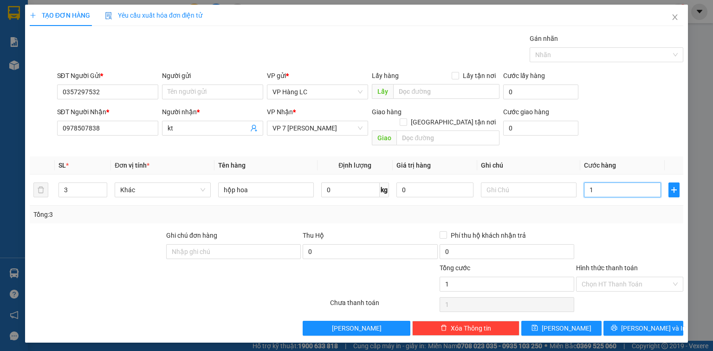
type input "16"
type input "160"
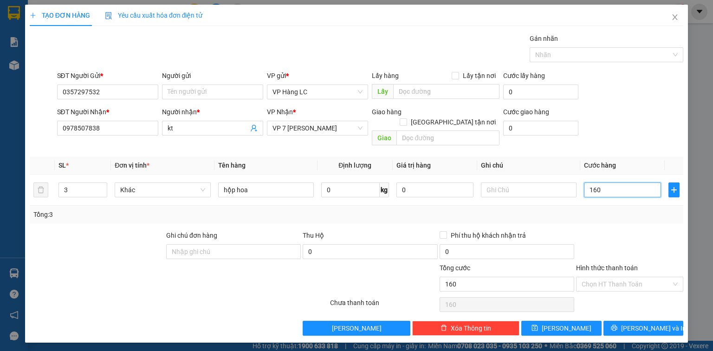
type input "1.600"
type input "16.000"
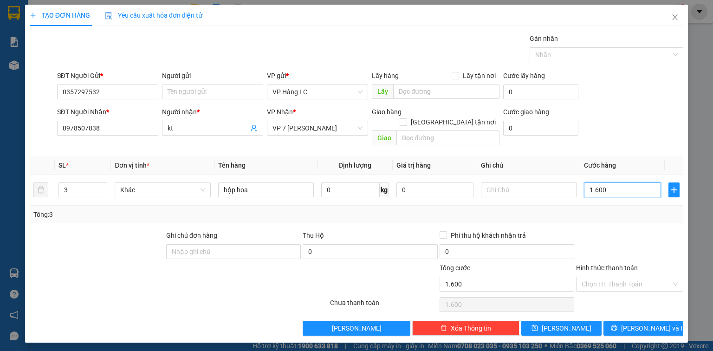
type input "16.000"
type input "160.000"
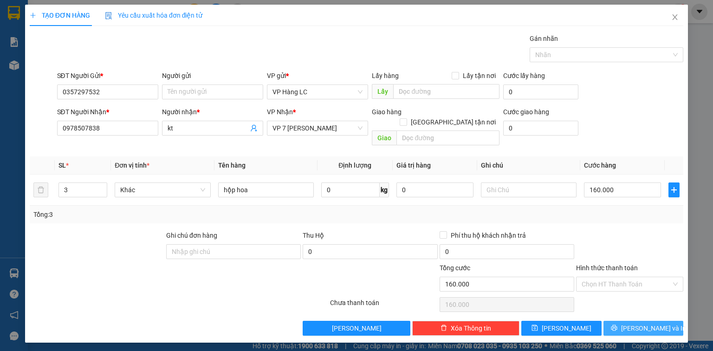
click at [639, 323] on span "[PERSON_NAME] và In" at bounding box center [653, 328] width 65 height 10
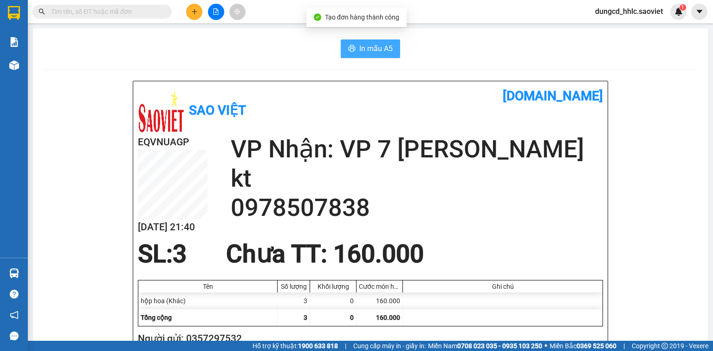
click at [371, 53] on span "In mẫu A5" at bounding box center [375, 49] width 33 height 12
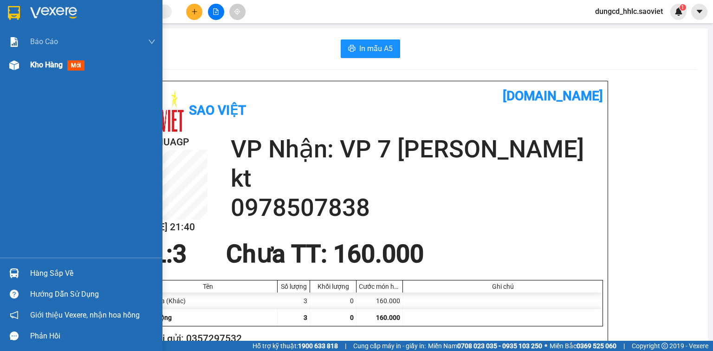
drag, startPoint x: 71, startPoint y: 71, endPoint x: 47, endPoint y: 69, distance: 23.4
click at [71, 71] on div "Kho hàng mới" at bounding box center [92, 64] width 125 height 23
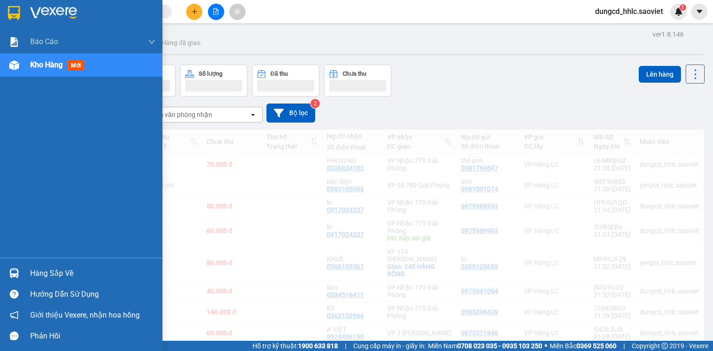
click at [47, 69] on span "Kho hàng" at bounding box center [46, 64] width 32 height 9
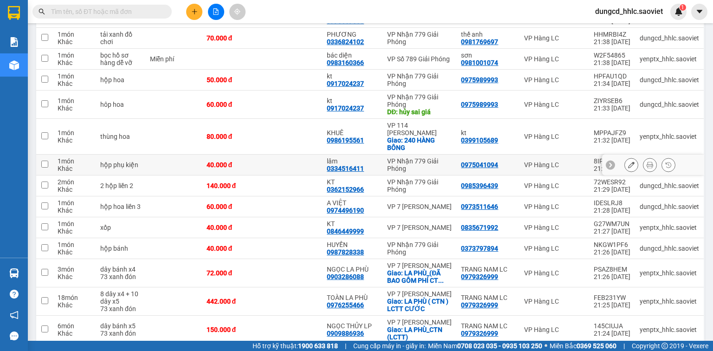
scroll to position [186, 0]
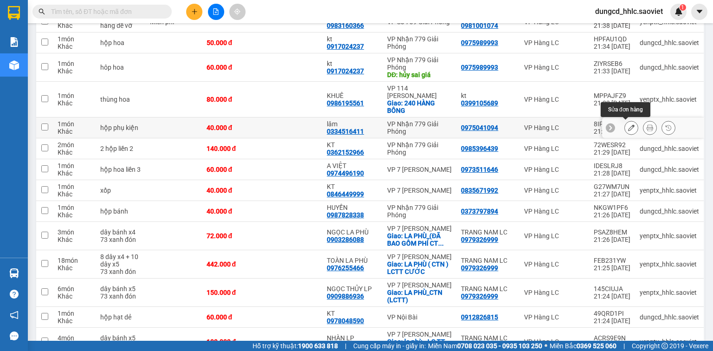
click at [628, 128] on icon at bounding box center [631, 127] width 6 height 6
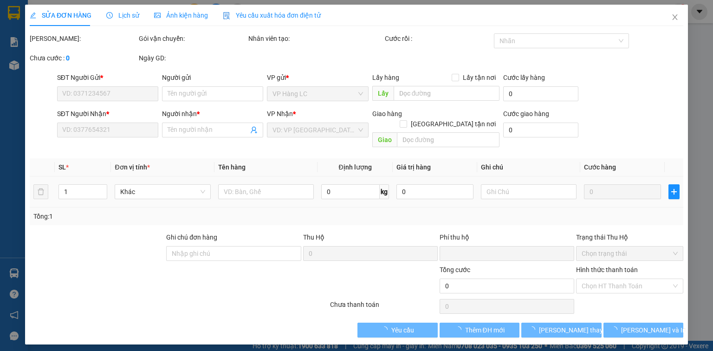
type input "0975041094"
type input "0334516411"
type input "lâm"
type input "0"
type input "40.000"
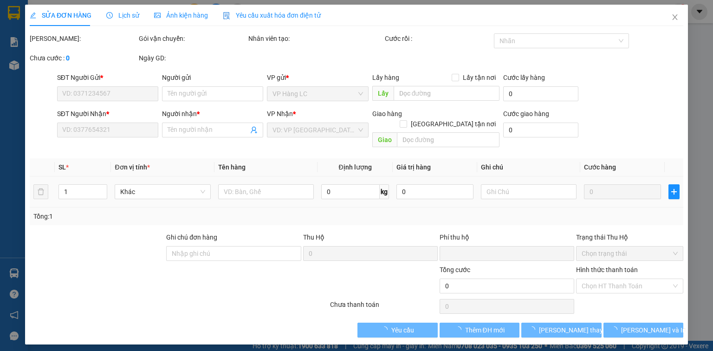
type input "40.000"
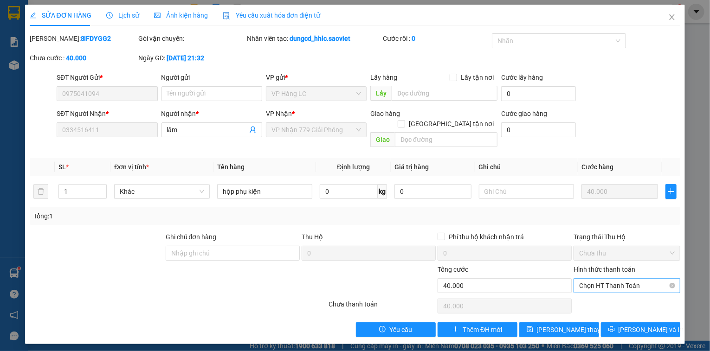
click at [640, 279] on span "Chọn HT Thanh Toán" at bounding box center [627, 286] width 96 height 14
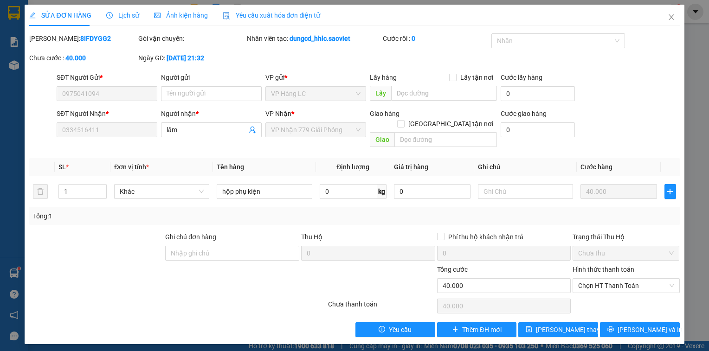
click at [700, 292] on div "SỬA ĐƠN HÀNG Lịch sử Ảnh kiện hàng Yêu cầu xuất hóa đơn điện tử Total Paid Fee …" at bounding box center [354, 175] width 709 height 351
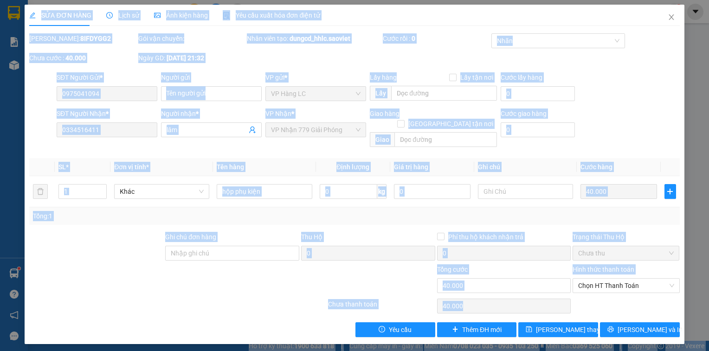
drag, startPoint x: 700, startPoint y: 292, endPoint x: 709, endPoint y: 296, distance: 10.0
click at [709, 296] on html "Kết quả tìm kiếm ( 0 ) Bộ lọc No Data dungcd_hhlc.saoviet 1 Báo cáo 5. Doanh th…" at bounding box center [354, 175] width 709 height 351
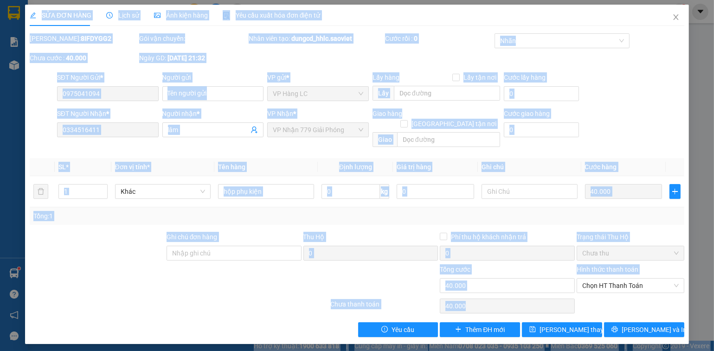
click at [712, 293] on div "SỬA ĐƠN HÀNG Lịch sử Ảnh kiện hàng Yêu cầu xuất hóa đơn điện tử Total Paid Fee …" at bounding box center [357, 175] width 714 height 351
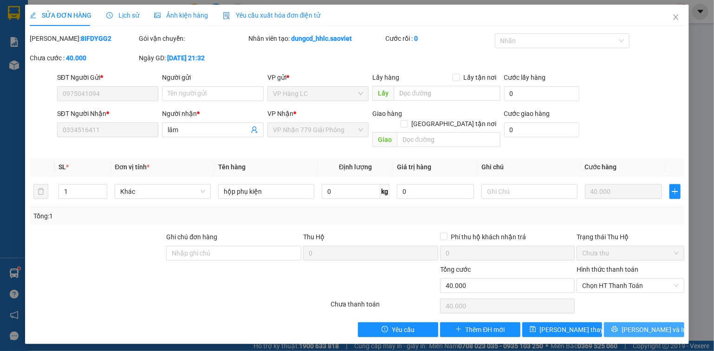
click at [663, 323] on button "[PERSON_NAME] và In" at bounding box center [644, 330] width 80 height 15
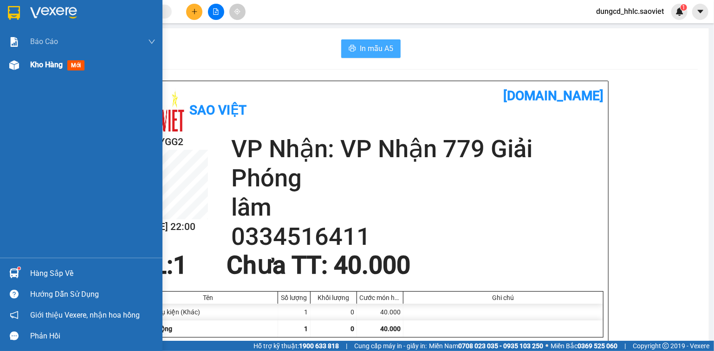
click at [18, 67] on img at bounding box center [14, 65] width 10 height 10
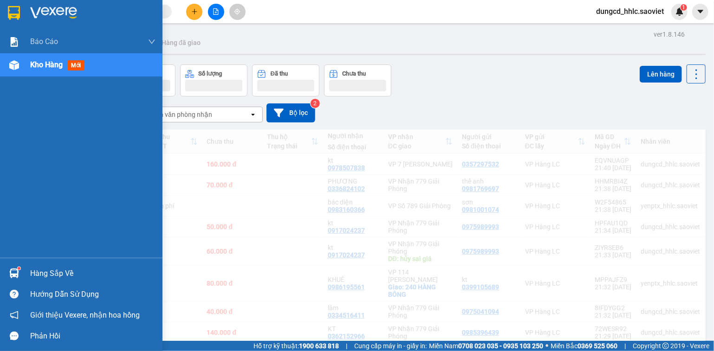
click at [87, 65] on div "Kho hàng mới" at bounding box center [59, 65] width 58 height 12
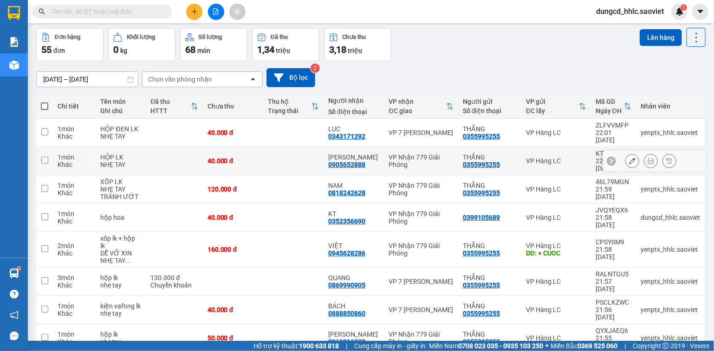
scroll to position [37, 0]
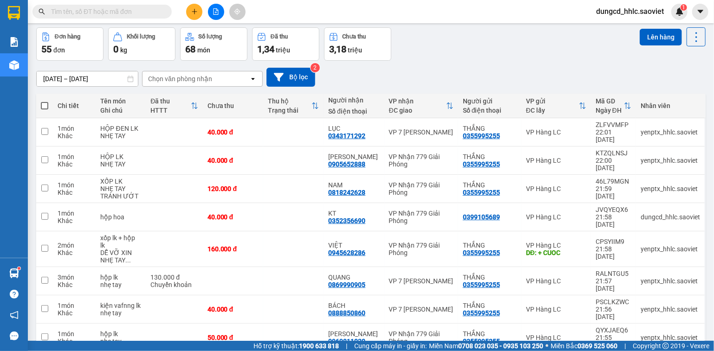
click at [639, 14] on span "dungcd_hhlc.saoviet" at bounding box center [630, 12] width 83 height 12
click at [645, 32] on span "Đăng xuất" at bounding box center [634, 29] width 63 height 10
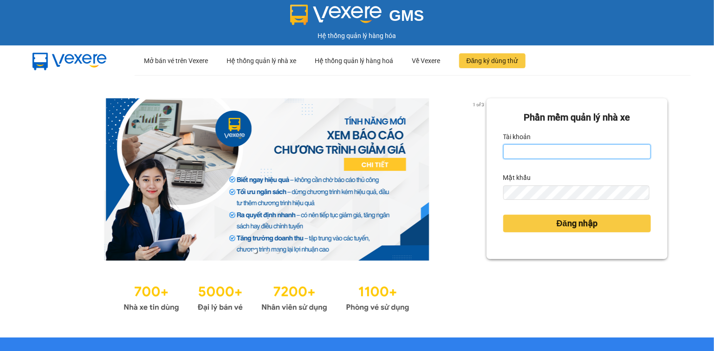
click at [539, 145] on input "Tài khoản" at bounding box center [577, 151] width 148 height 15
type input "giangmth_hhlc.saoviet"
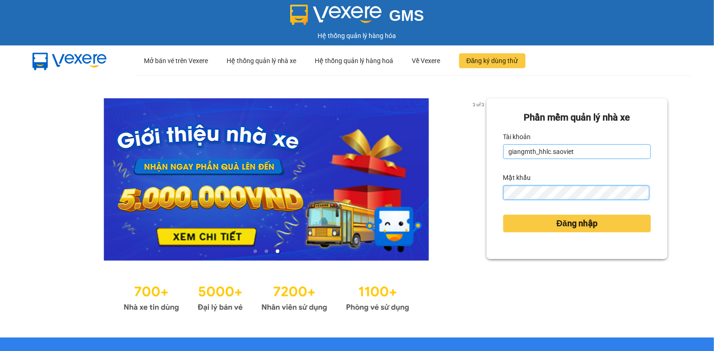
click at [503, 215] on button "Đăng nhập" at bounding box center [577, 224] width 148 height 18
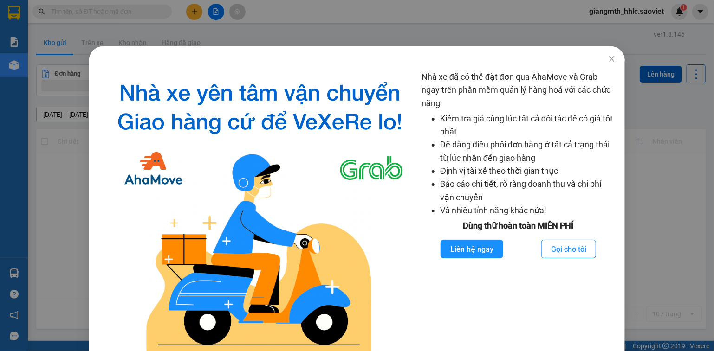
click at [181, 32] on div "Nhà xe đã có thể đặt đơn qua AhaMove và Grab ngay trên phần mềm quản lý hàng ho…" at bounding box center [357, 175] width 714 height 351
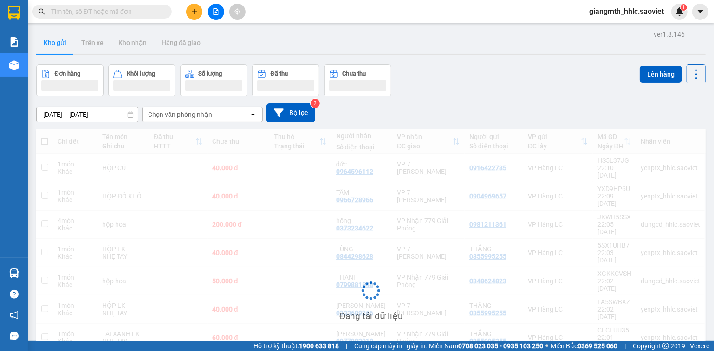
click at [123, 13] on input "text" at bounding box center [106, 11] width 110 height 10
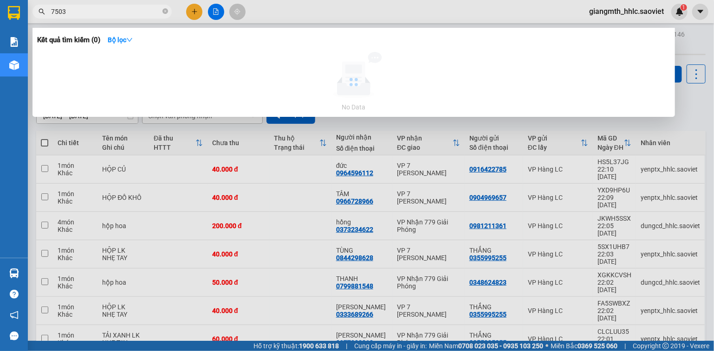
type input "7503"
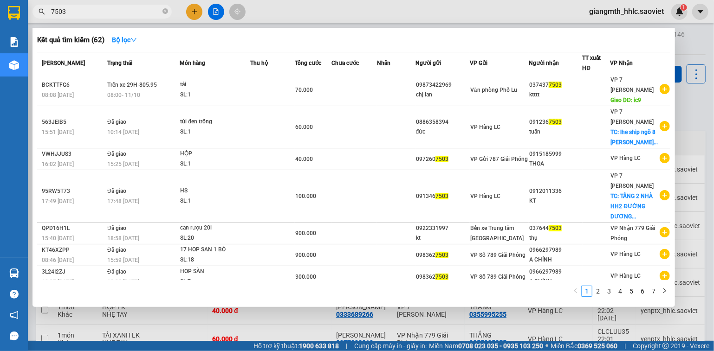
click at [124, 13] on input "7503" at bounding box center [106, 11] width 110 height 10
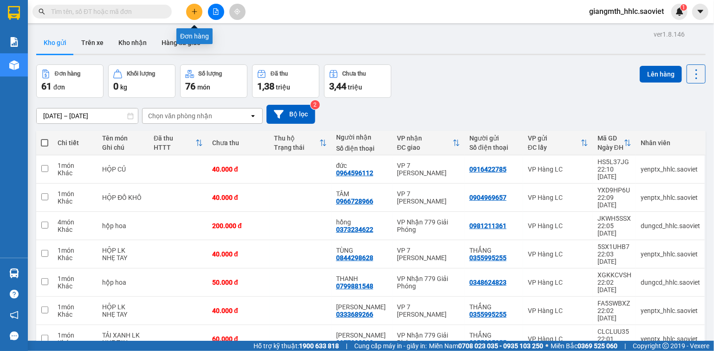
click at [189, 15] on button at bounding box center [194, 12] width 16 height 16
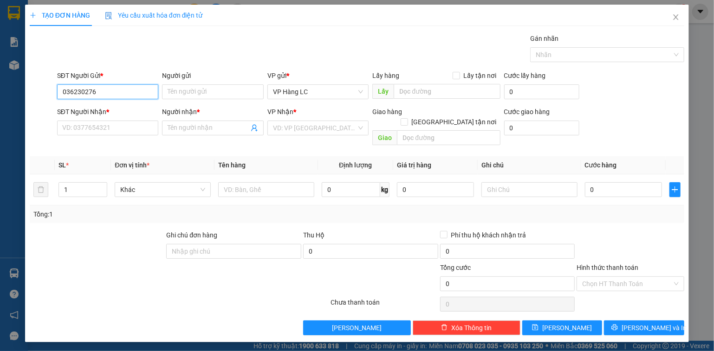
type input "0362302767"
click at [105, 111] on div "0362302767" at bounding box center [108, 110] width 91 height 10
type input "0392366739"
type input "ánh"
type input "0362302767"
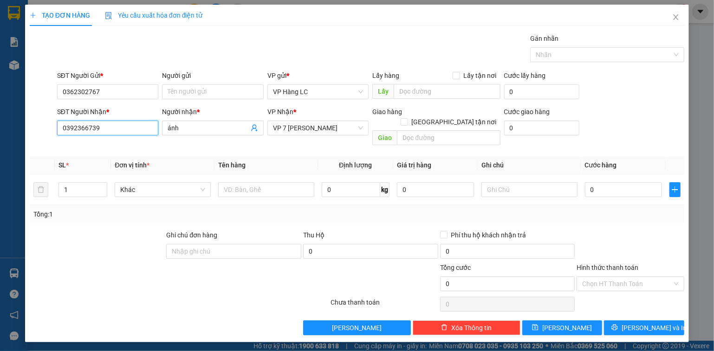
click at [136, 130] on input "0392366739" at bounding box center [108, 128] width 102 height 15
type input "0356081700"
click at [186, 128] on input "ánh" at bounding box center [208, 128] width 81 height 10
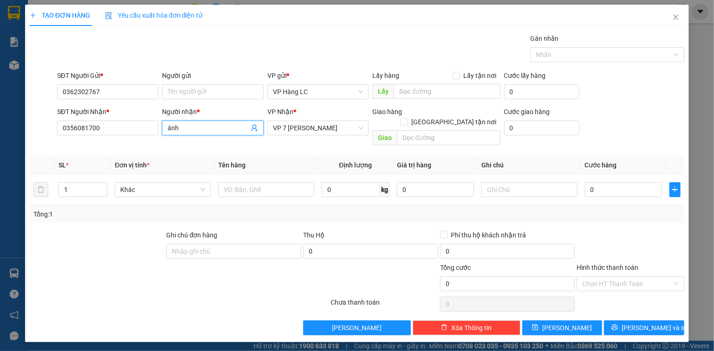
click at [186, 128] on input "ánh" at bounding box center [208, 128] width 81 height 10
click at [302, 127] on span "VP 7 [PERSON_NAME]" at bounding box center [318, 128] width 91 height 14
type input "kt"
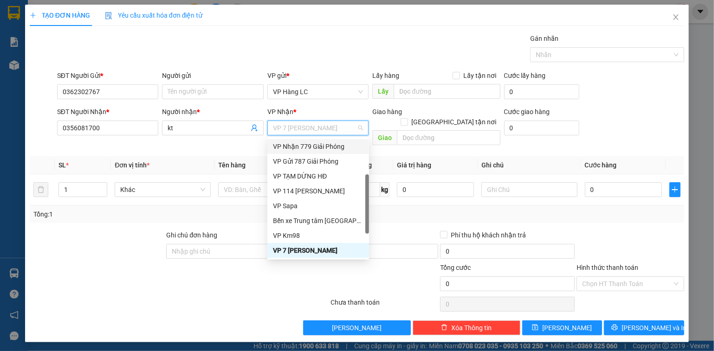
click at [314, 148] on div "VP Nhận 779 Giải Phóng" at bounding box center [318, 147] width 91 height 10
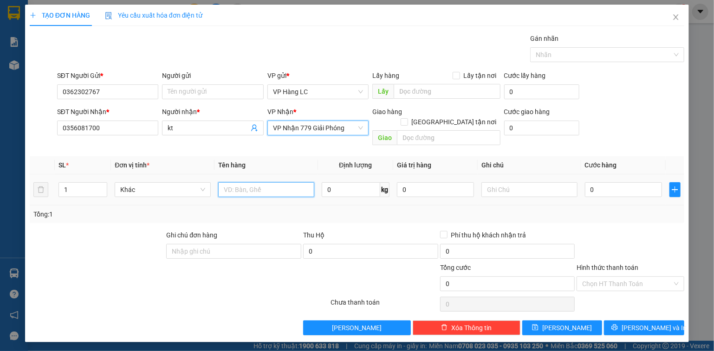
click at [251, 182] on input "text" at bounding box center [266, 189] width 96 height 15
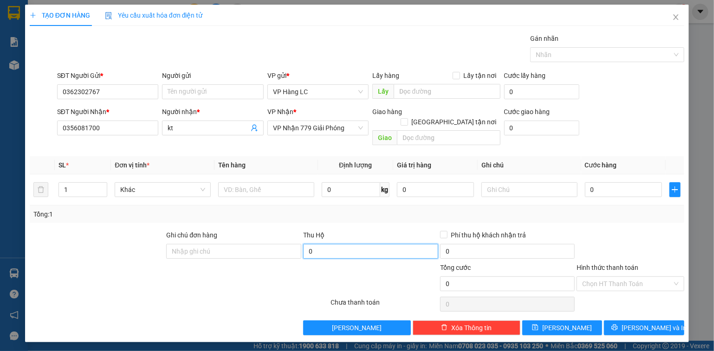
click at [369, 244] on input "0" at bounding box center [370, 251] width 135 height 15
click at [351, 244] on input "900.000" at bounding box center [370, 251] width 135 height 15
type input "900.000"
type input "15.000"
click at [366, 210] on div "Tổng: 1" at bounding box center [357, 215] width 654 height 18
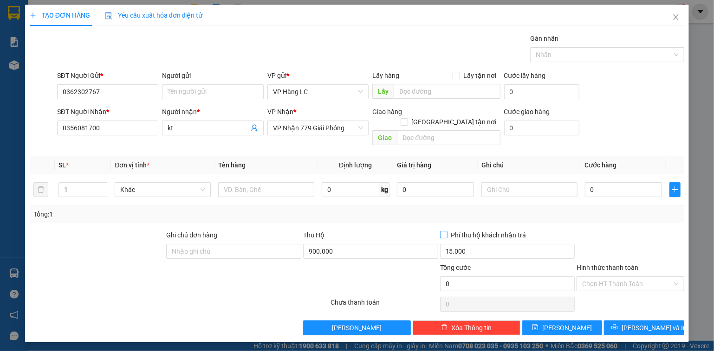
click at [466, 230] on span "Phí thu hộ khách nhận trả" at bounding box center [488, 235] width 83 height 10
click at [446, 231] on input "Phí thu hộ khách nhận trả" at bounding box center [443, 234] width 6 height 6
checkbox input "true"
click at [446, 211] on div "Tổng: 1" at bounding box center [357, 215] width 654 height 18
click at [104, 185] on span "up" at bounding box center [102, 188] width 6 height 6
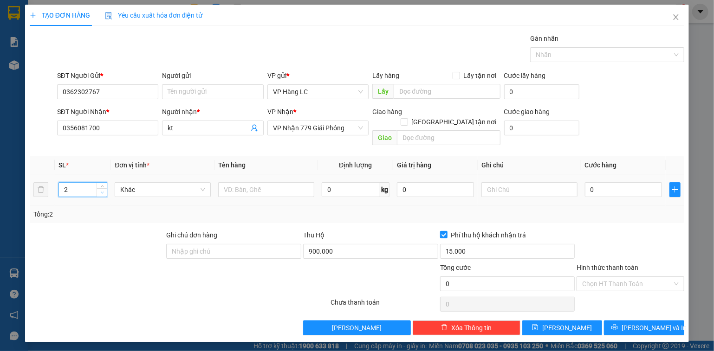
type input "1"
click at [103, 190] on span "down" at bounding box center [102, 193] width 6 height 6
click at [255, 182] on input "text" at bounding box center [266, 189] width 96 height 15
type input "sọt chó"
click at [522, 182] on input "text" at bounding box center [529, 189] width 96 height 15
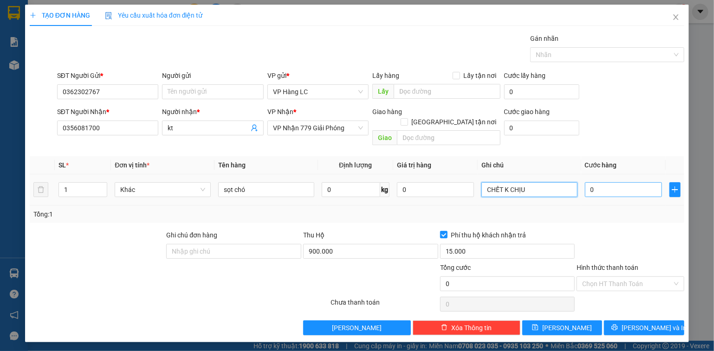
type input "CHẾT K CHỊU"
type input "1"
type input "10"
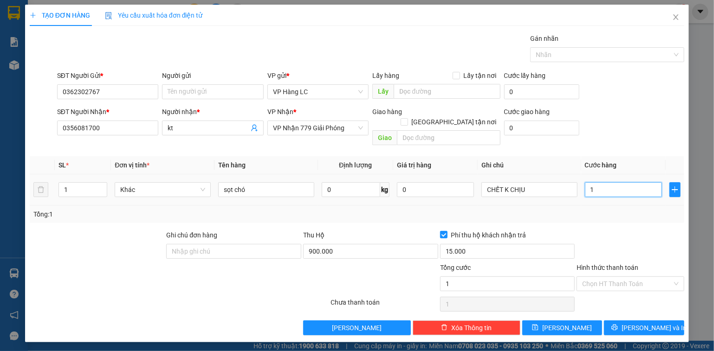
type input "10"
type input "100"
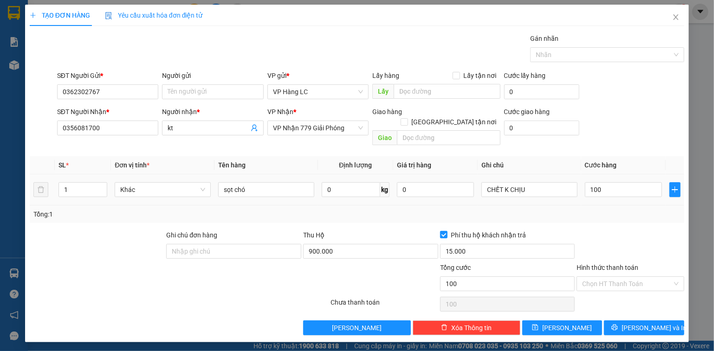
type input "100.000"
click at [626, 206] on div "Tổng: 1" at bounding box center [357, 215] width 654 height 18
click at [633, 321] on button "[PERSON_NAME] và In" at bounding box center [644, 328] width 80 height 15
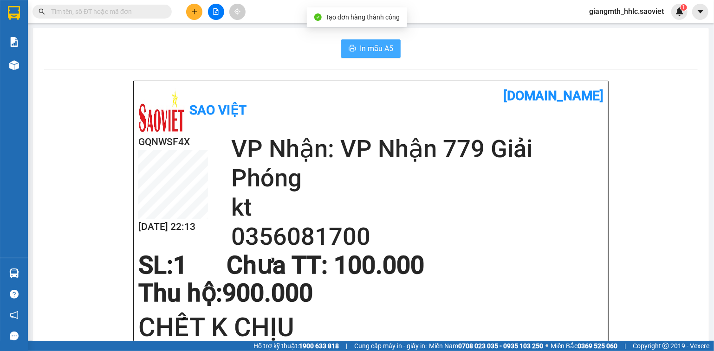
click at [371, 50] on span "In mẫu A5" at bounding box center [376, 49] width 33 height 12
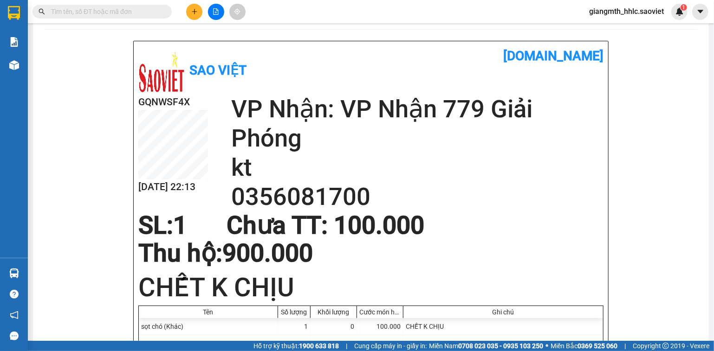
scroll to position [111, 0]
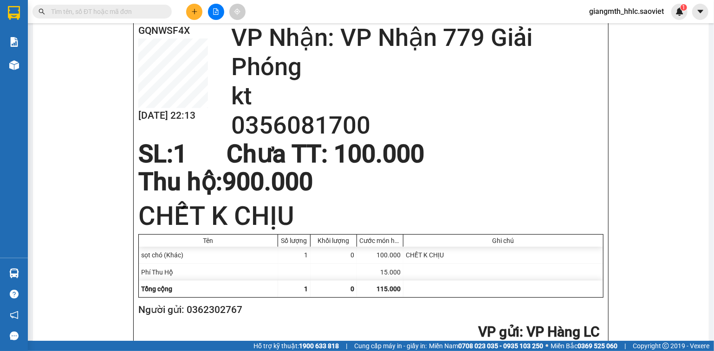
click at [217, 311] on h2 "Người gửi: 0362302767" at bounding box center [368, 310] width 461 height 15
copy h2 "0362302767"
click at [197, 12] on icon "plus" at bounding box center [194, 11] width 6 height 6
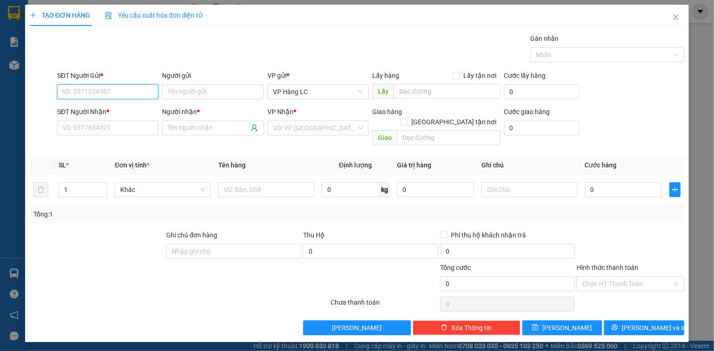
paste input "0362302767"
type input "0362302767"
click at [104, 107] on div "0362302767" at bounding box center [108, 110] width 91 height 10
type input "0356081700"
type input "kt"
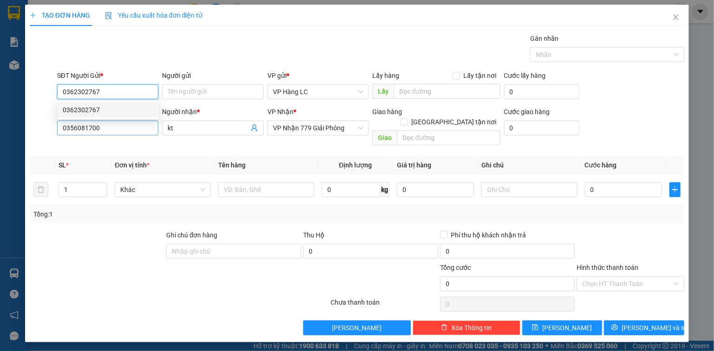
type input "0362302767"
click at [104, 124] on input "0356081700" at bounding box center [108, 128] width 102 height 15
click at [104, 128] on input "0356081700" at bounding box center [108, 128] width 102 height 15
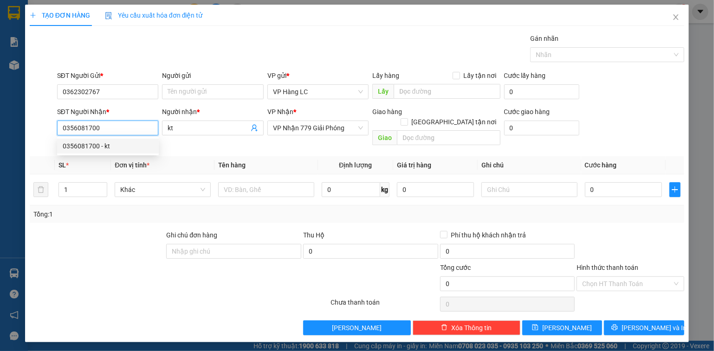
click at [104, 128] on input "0356081700" at bounding box center [108, 128] width 102 height 15
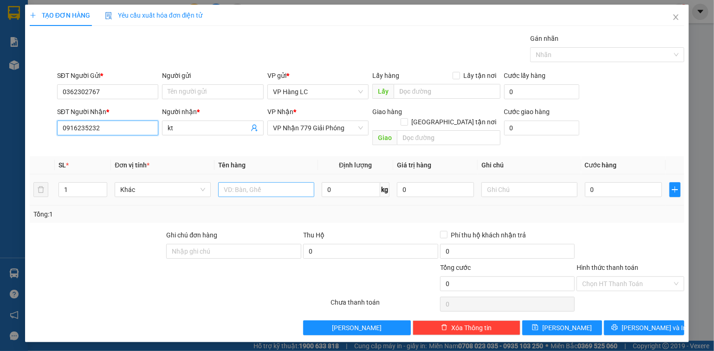
type input "0916235232"
click at [265, 182] on input "text" at bounding box center [266, 189] width 96 height 15
type input "SỌT CHÓ"
drag, startPoint x: 377, startPoint y: 199, endPoint x: 476, endPoint y: 199, distance: 98.9
click at [389, 209] on div "Tổng: 1" at bounding box center [356, 214] width 647 height 10
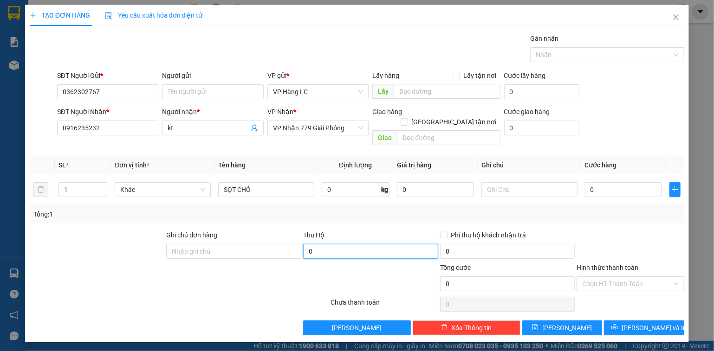
click at [427, 244] on input "0" at bounding box center [370, 251] width 135 height 15
type input "1.400.000"
type input "30.000"
click at [412, 215] on div "Transit Pickup Surcharge Ids Transit Deliver Surcharge Ids Transit Deliver Surc…" at bounding box center [357, 184] width 654 height 302
click at [464, 230] on span "Phí thu hộ khách nhận trả" at bounding box center [488, 235] width 83 height 10
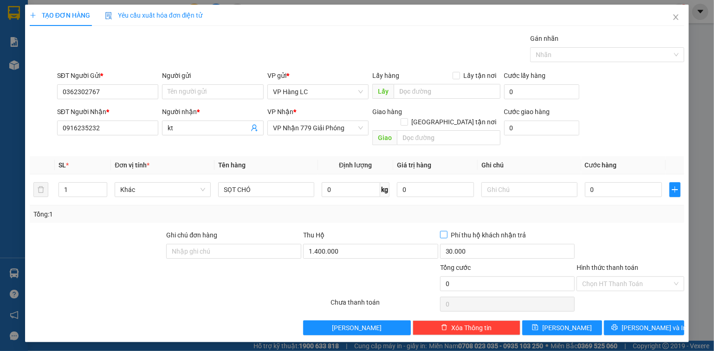
click at [446, 231] on input "Phí thu hộ khách nhận trả" at bounding box center [443, 234] width 6 height 6
checkbox input "true"
click at [614, 184] on input "0" at bounding box center [623, 189] width 77 height 15
type input "1"
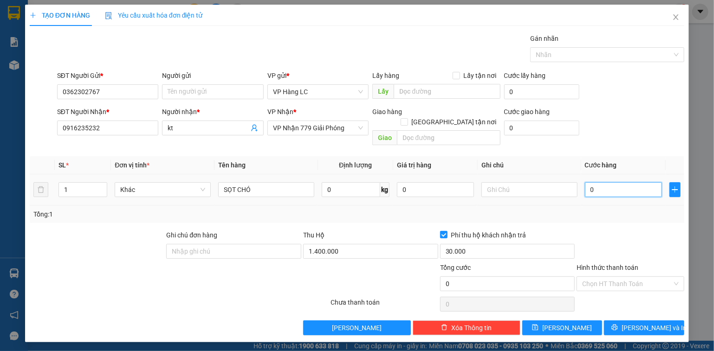
type input "1"
type input "10"
type input "100"
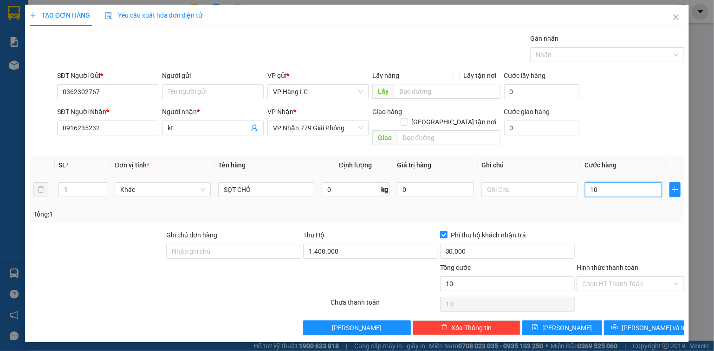
type input "100"
type input "100.000"
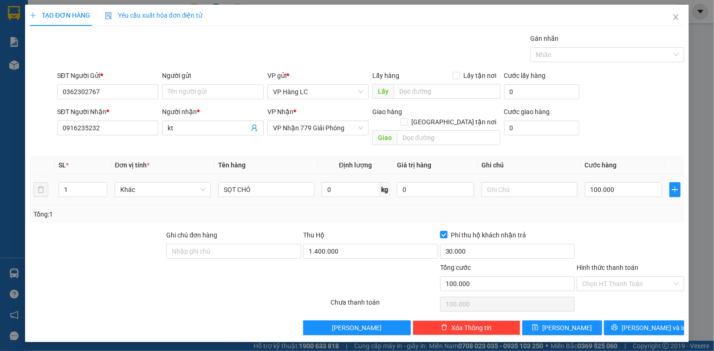
click at [604, 194] on td "100.000" at bounding box center [623, 190] width 84 height 31
click at [516, 181] on div at bounding box center [529, 190] width 96 height 19
click at [518, 181] on div at bounding box center [529, 190] width 96 height 19
click at [535, 181] on div at bounding box center [529, 190] width 96 height 19
click at [539, 182] on input "text" at bounding box center [529, 189] width 96 height 15
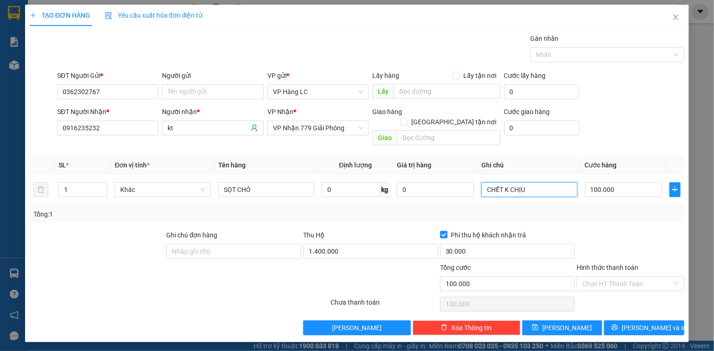
type input "CHẾT K CHỊU"
click at [582, 214] on div "Transit Pickup Surcharge Ids Transit Deliver Surcharge Ids Transit Deliver Surc…" at bounding box center [357, 184] width 654 height 302
click at [618, 325] on icon "printer" at bounding box center [615, 328] width 6 height 6
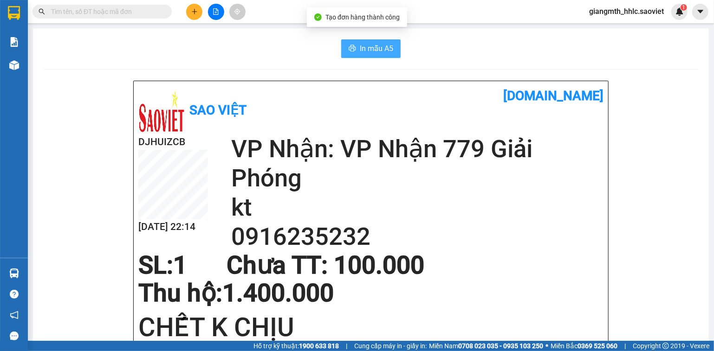
click at [377, 56] on button "In mẫu A5" at bounding box center [370, 48] width 59 height 19
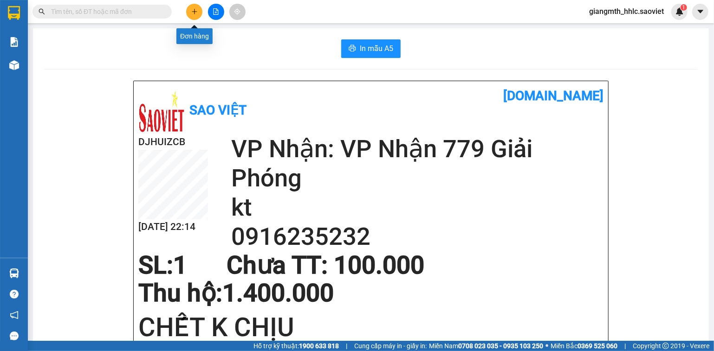
click at [195, 14] on icon "plus" at bounding box center [194, 11] width 6 height 6
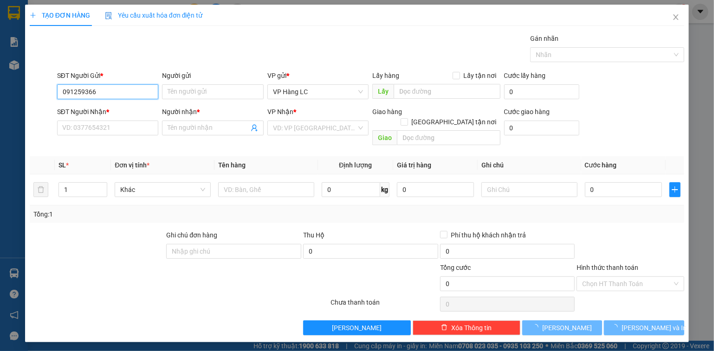
type input "0912593663"
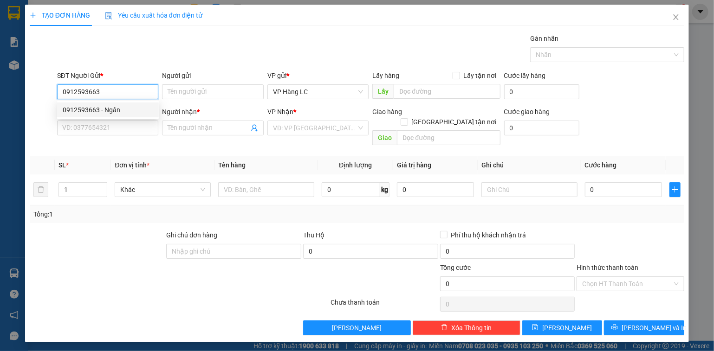
click at [129, 104] on div "0912593663 - Ngân" at bounding box center [108, 110] width 102 height 15
type input "Ngân"
type input "0949184999"
type input "C CHINH"
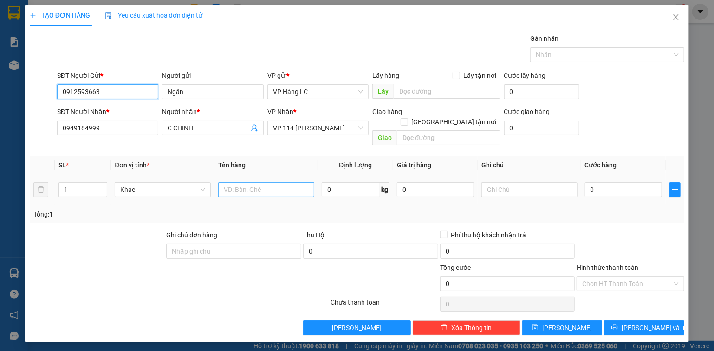
type input "0912593663"
click at [260, 184] on input "text" at bounding box center [266, 189] width 96 height 15
type input "CUỘN TRẮNG+HỘP"
type input "2"
click at [101, 185] on span "up" at bounding box center [102, 188] width 6 height 6
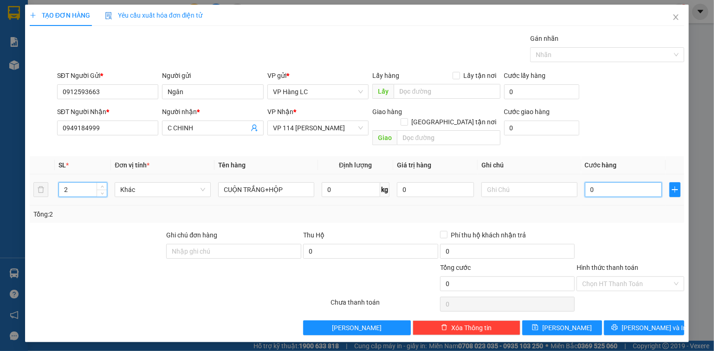
click at [613, 184] on input "0" at bounding box center [623, 189] width 77 height 15
type input "1"
type input "10"
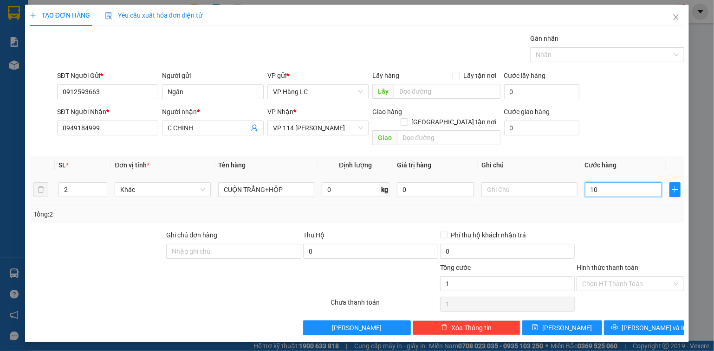
type input "10"
type input "100"
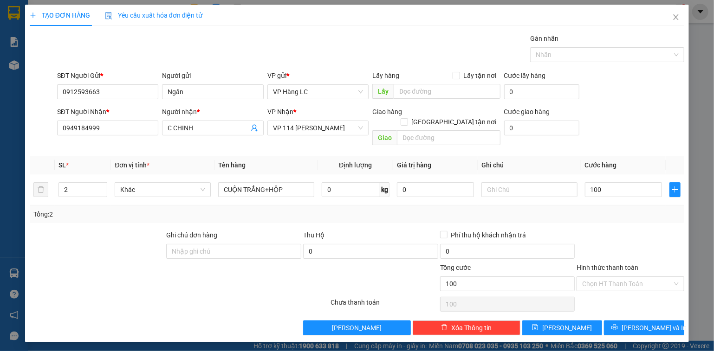
type input "100.000"
click at [610, 216] on div "Transit Pickup Surcharge Ids Transit Deliver Surcharge Ids Transit Deliver Surc…" at bounding box center [357, 184] width 654 height 302
click at [629, 322] on button "[PERSON_NAME] và In" at bounding box center [644, 328] width 80 height 15
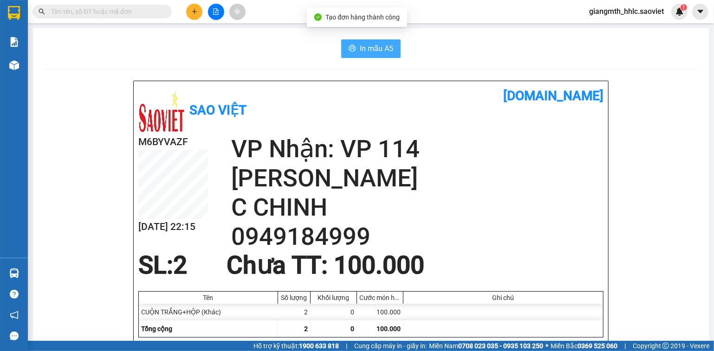
click at [373, 45] on span "In mẫu A5" at bounding box center [376, 49] width 33 height 12
click at [149, 15] on input "text" at bounding box center [106, 11] width 110 height 10
click at [369, 50] on span "In mẫu A5" at bounding box center [376, 49] width 33 height 12
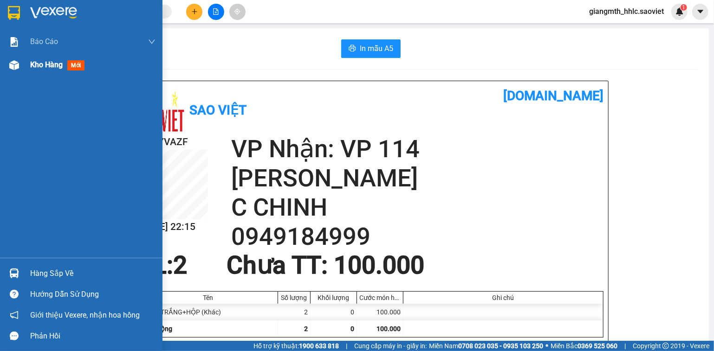
click at [22, 69] on div at bounding box center [14, 65] width 16 height 16
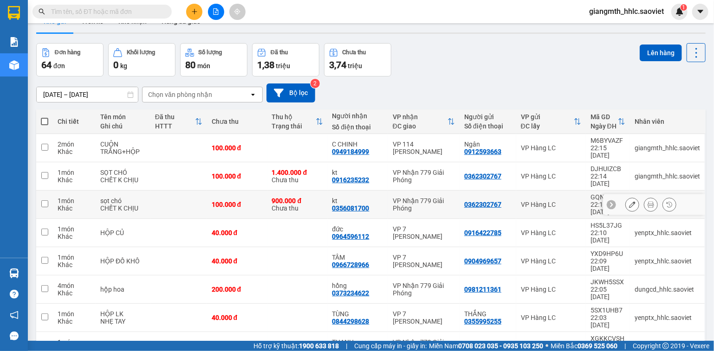
scroll to position [59, 0]
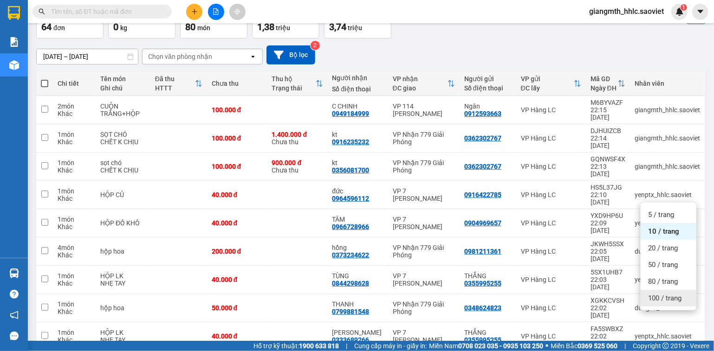
click at [662, 304] on div "100 / trang" at bounding box center [669, 298] width 56 height 17
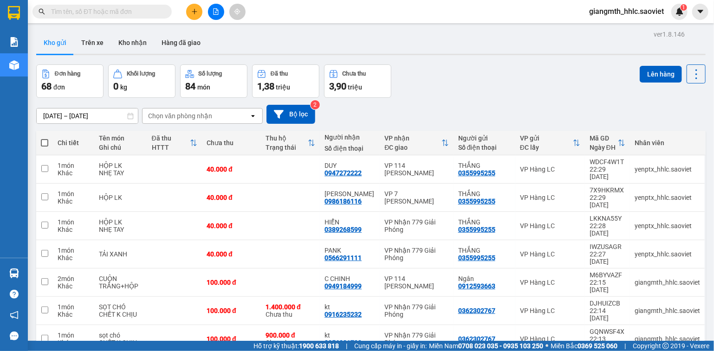
scroll to position [186, 0]
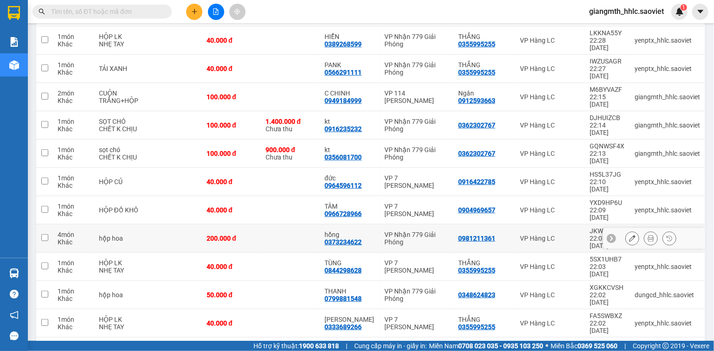
click at [393, 231] on div "VP Nhận 779 Giải Phóng" at bounding box center [417, 238] width 64 height 15
checkbox input "true"
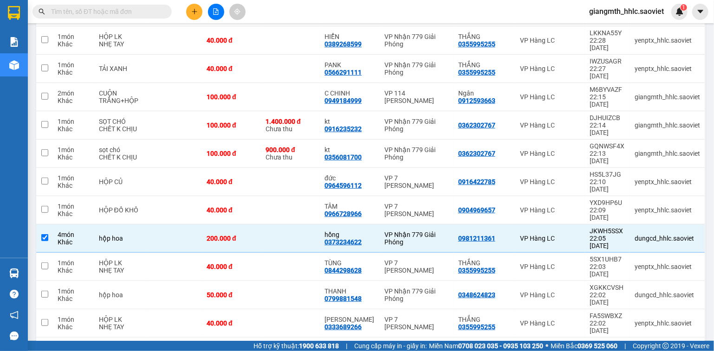
scroll to position [1001, 0]
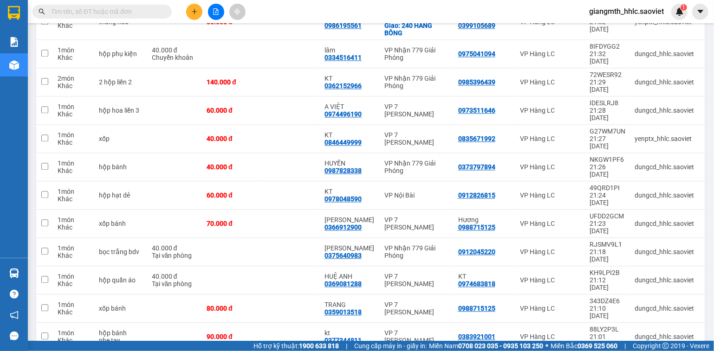
checkbox input "true"
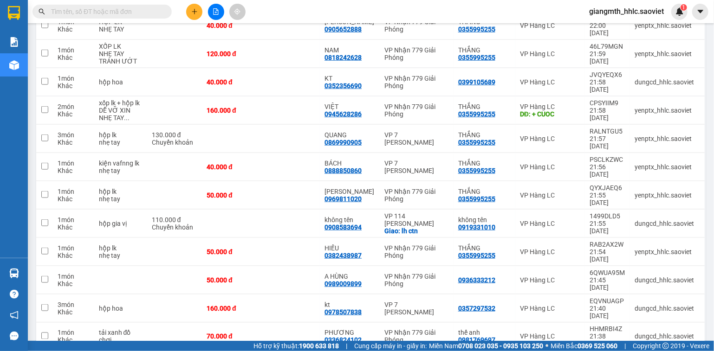
scroll to position [555, 0]
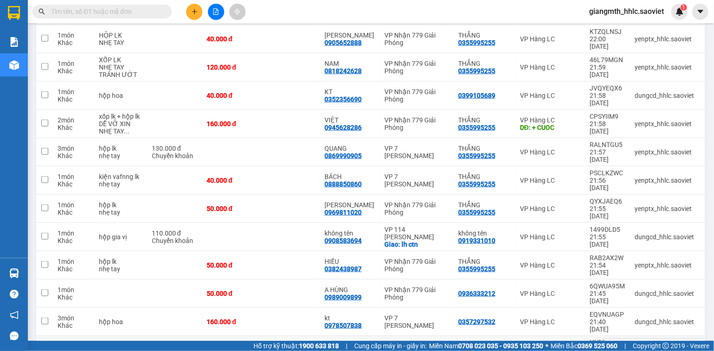
click at [373, 343] on div "PHƯƠNG" at bounding box center [349, 346] width 51 height 7
checkbox input "true"
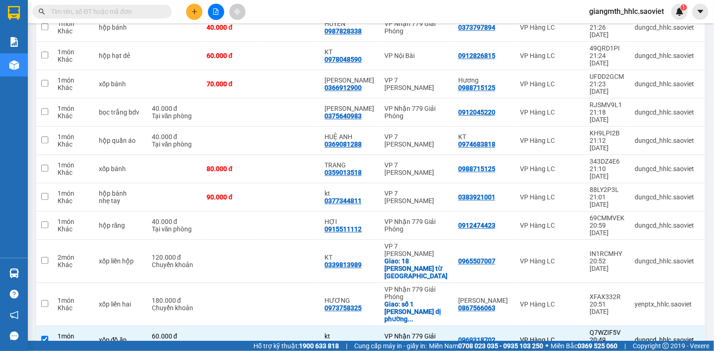
checkbox input "true"
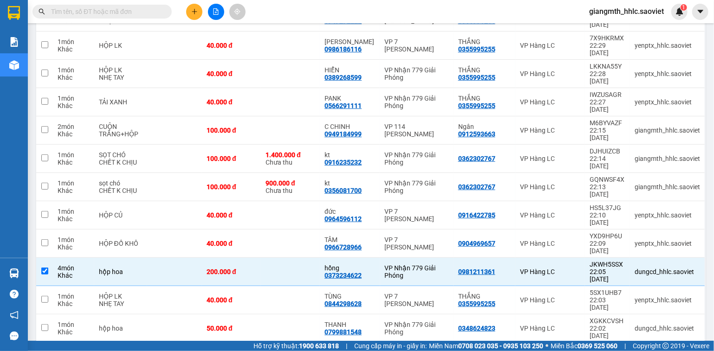
scroll to position [101, 0]
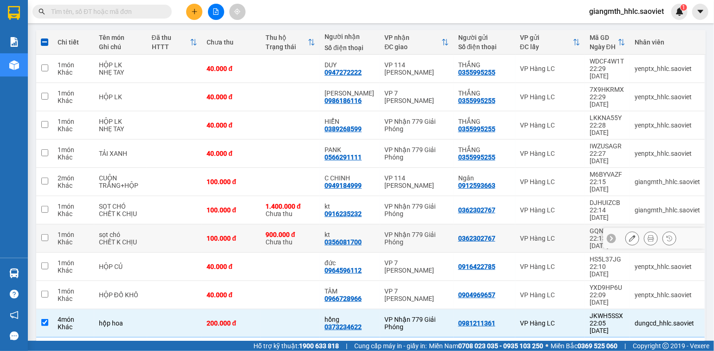
click at [382, 225] on td "VP Nhận 779 Giải Phóng" at bounding box center [416, 239] width 73 height 28
checkbox input "true"
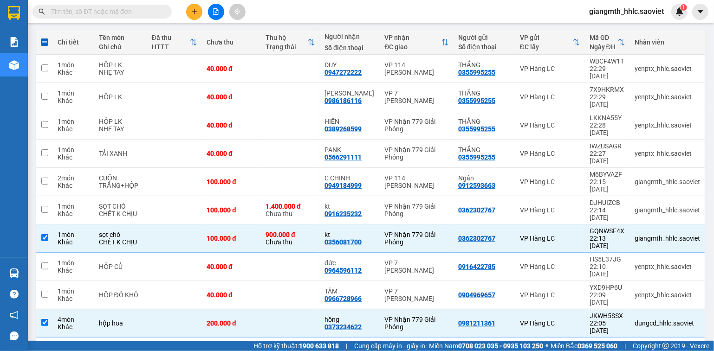
scroll to position [1022, 0]
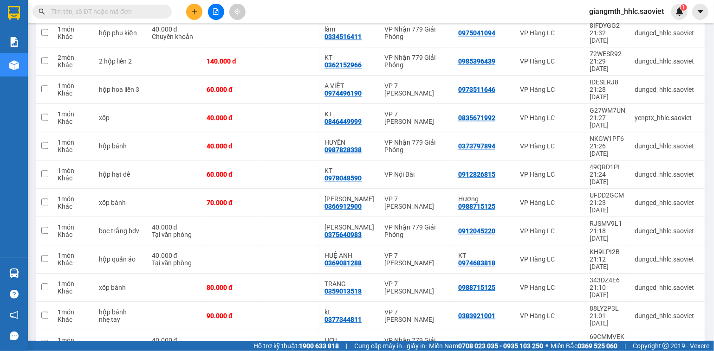
checkbox input "true"
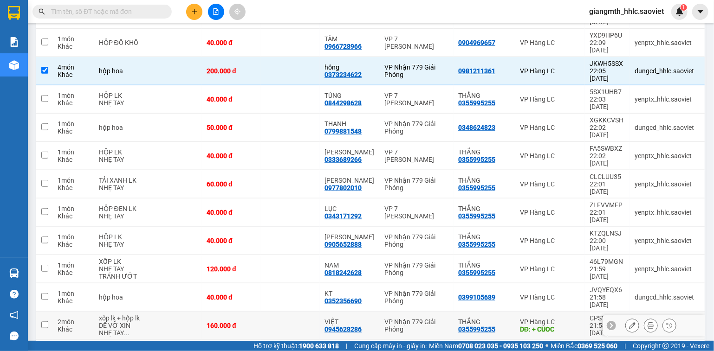
scroll to position [130, 0]
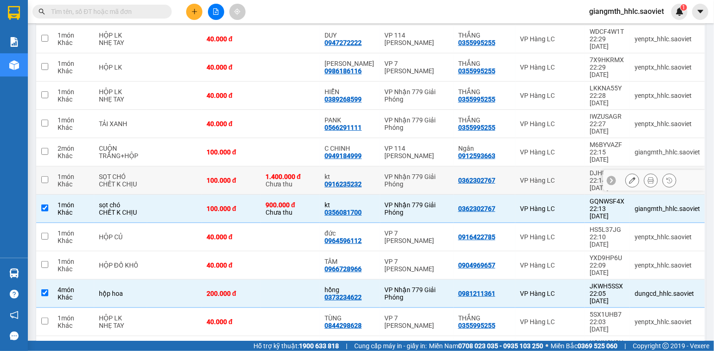
click at [380, 167] on td "kt 0916235232" at bounding box center [350, 181] width 60 height 28
checkbox input "true"
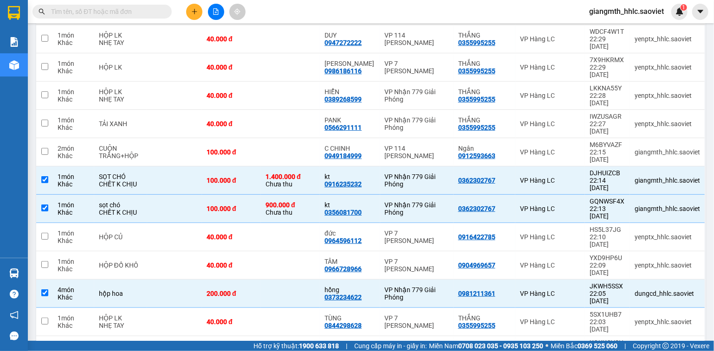
scroll to position [359, 0]
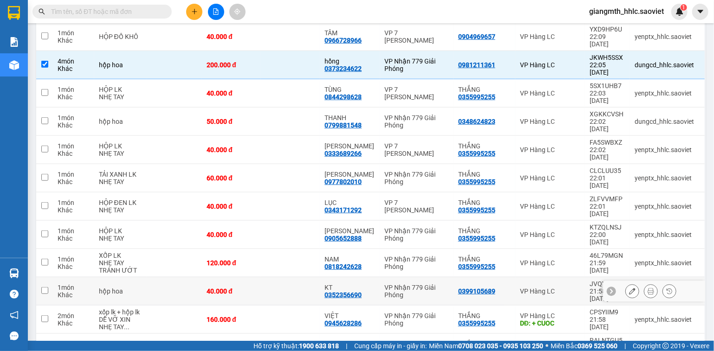
click at [421, 284] on div "VP Nhận 779 Giải Phóng" at bounding box center [417, 291] width 64 height 15
checkbox input "true"
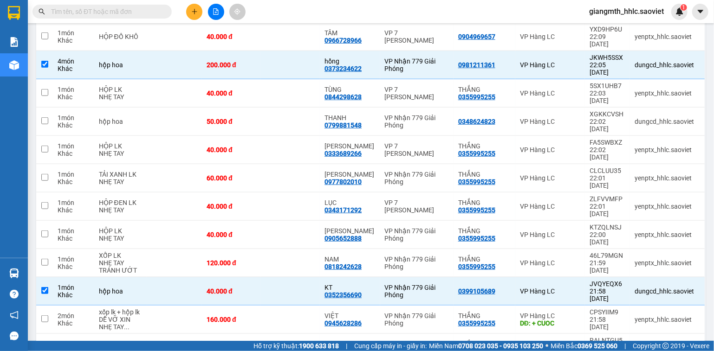
scroll to position [659, 0]
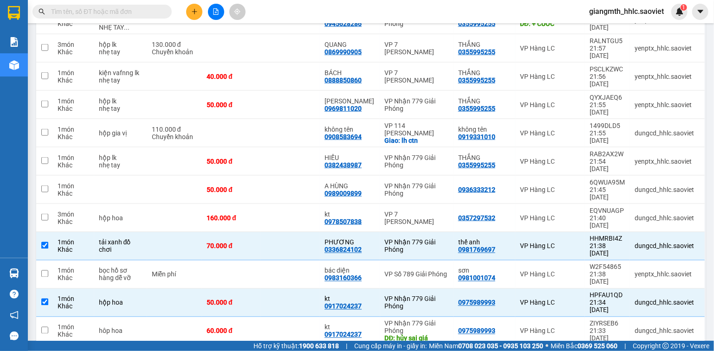
checkbox input "true"
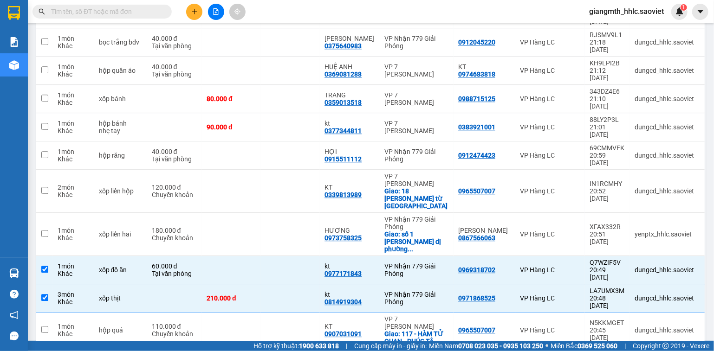
checkbox input "true"
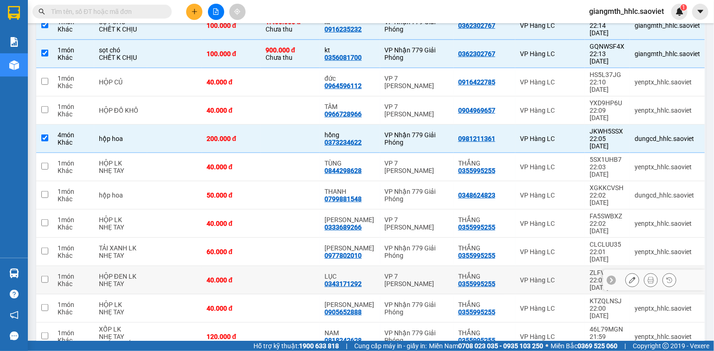
scroll to position [282, 0]
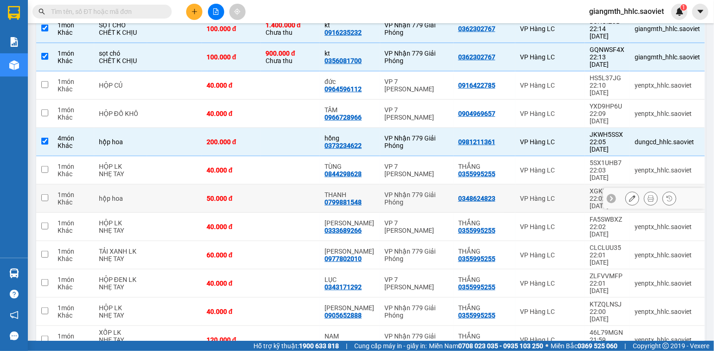
click at [371, 191] on div "THANH 0799881548" at bounding box center [349, 198] width 51 height 15
checkbox input "true"
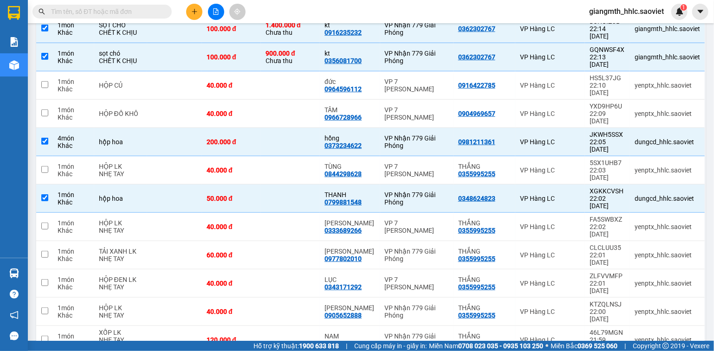
scroll to position [1161, 0]
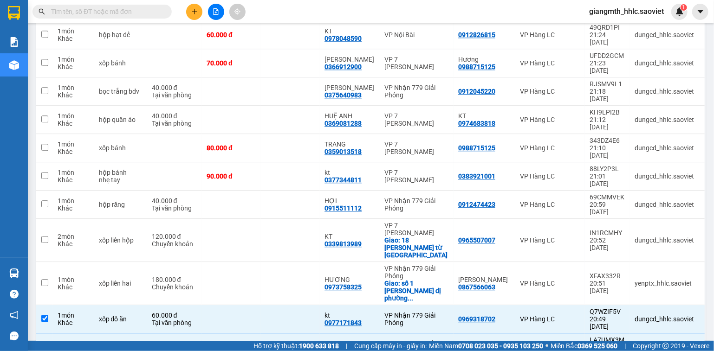
checkbox input "true"
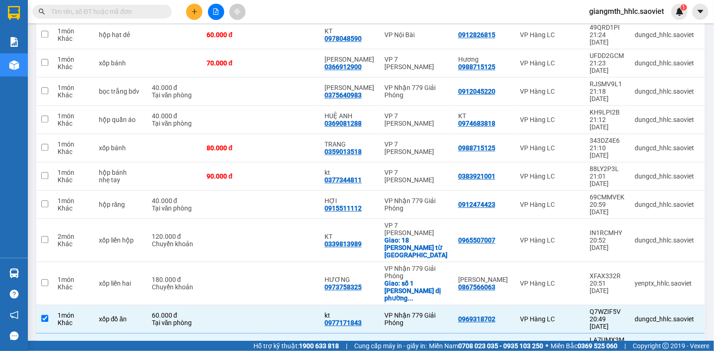
checkbox input "true"
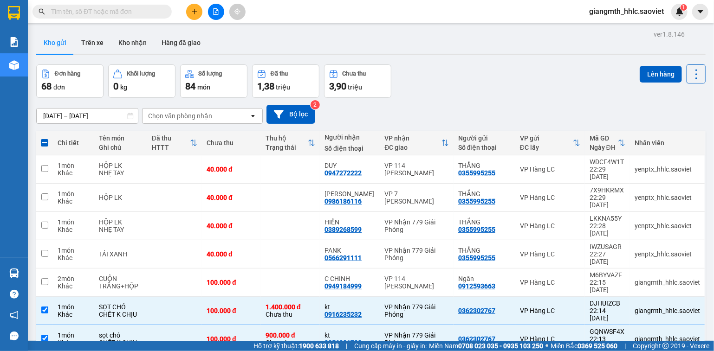
scroll to position [1046, 0]
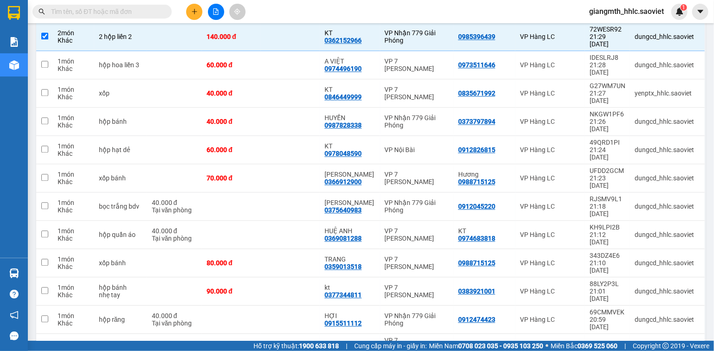
checkbox input "true"
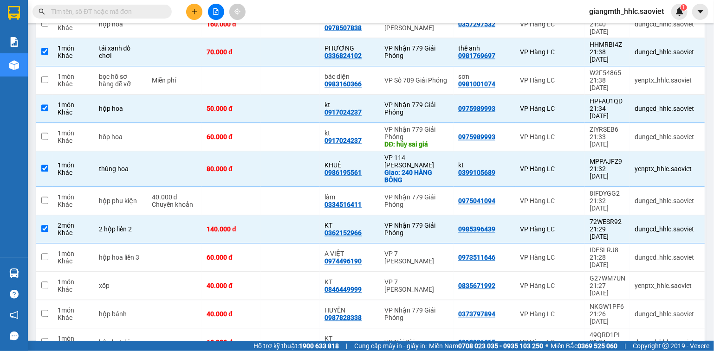
scroll to position [823, 0]
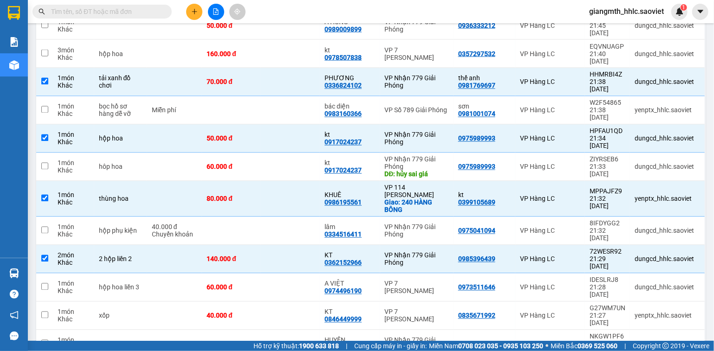
checkbox input "true"
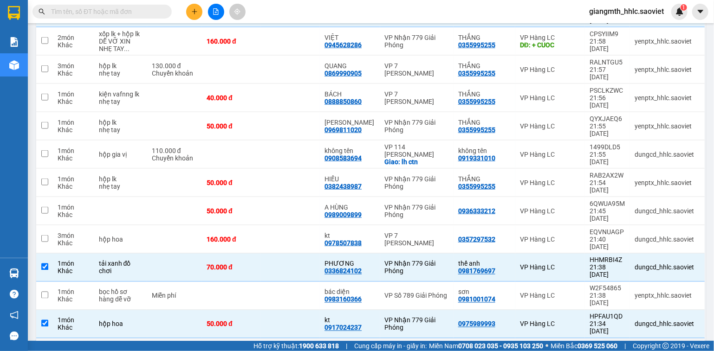
scroll to position [40, 0]
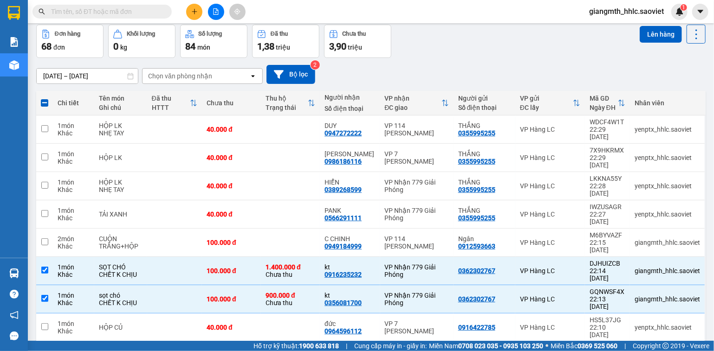
click at [307, 342] on td at bounding box center [290, 356] width 59 height 28
checkbox input "true"
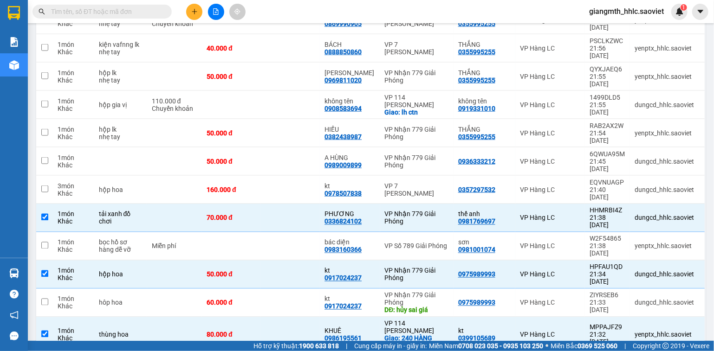
checkbox input "true"
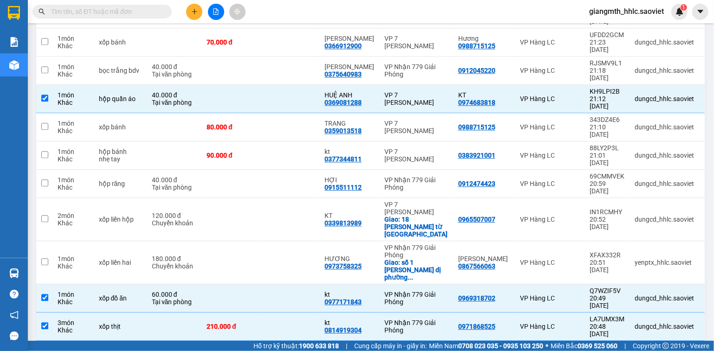
checkbox input "true"
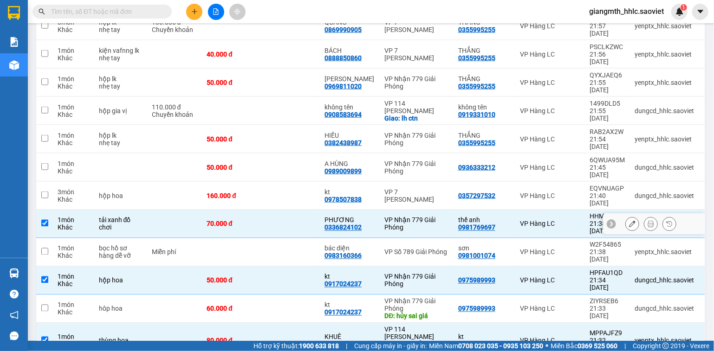
scroll to position [588, 0]
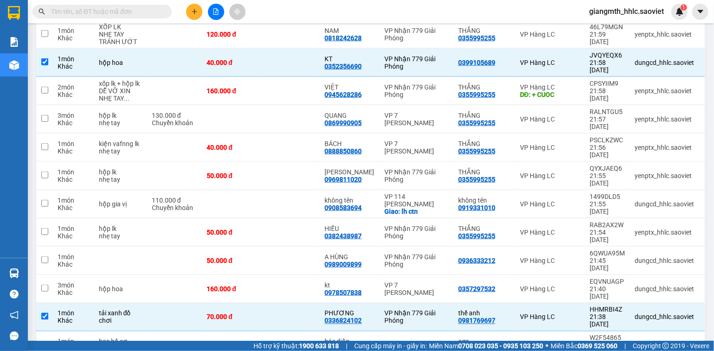
checkbox input "true"
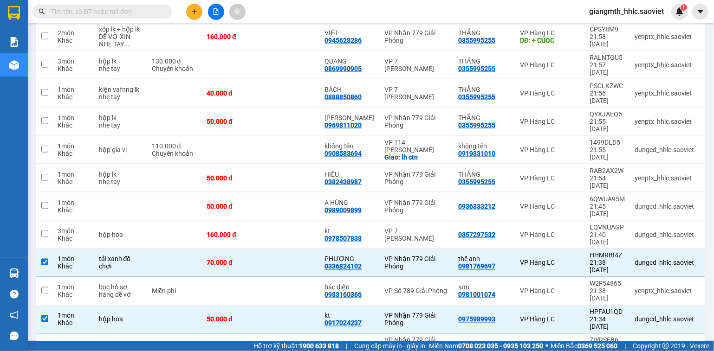
scroll to position [446, 0]
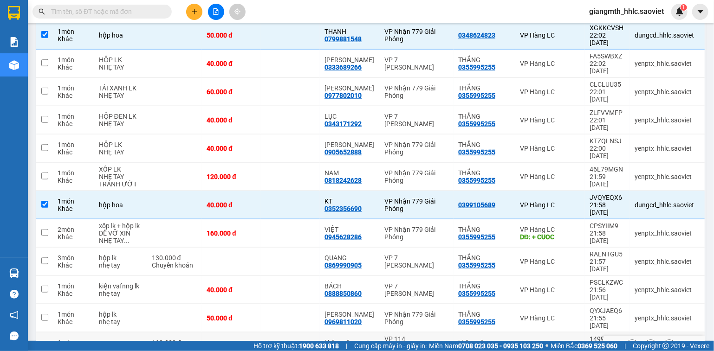
click at [375, 333] on td "không tên 0908583694" at bounding box center [350, 347] width 60 height 28
checkbox input "true"
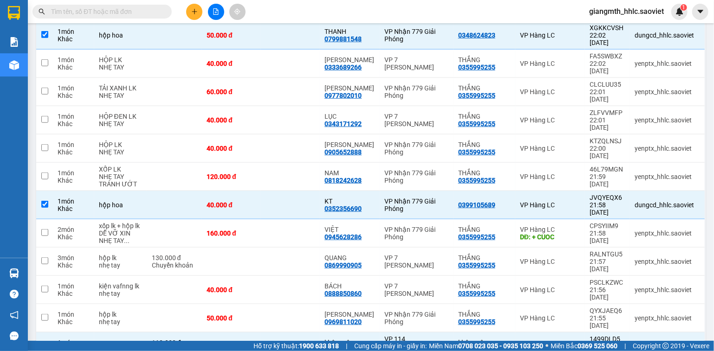
checkbox input "true"
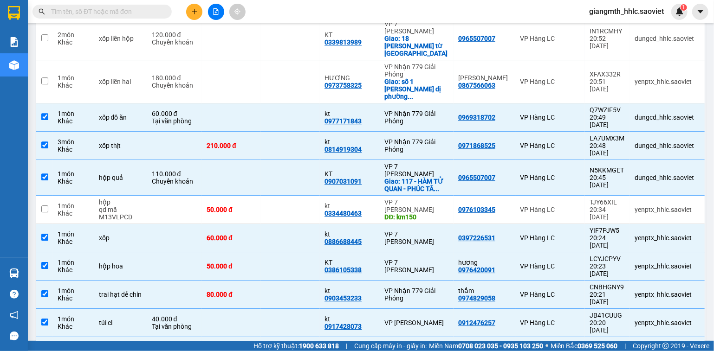
checkbox input "true"
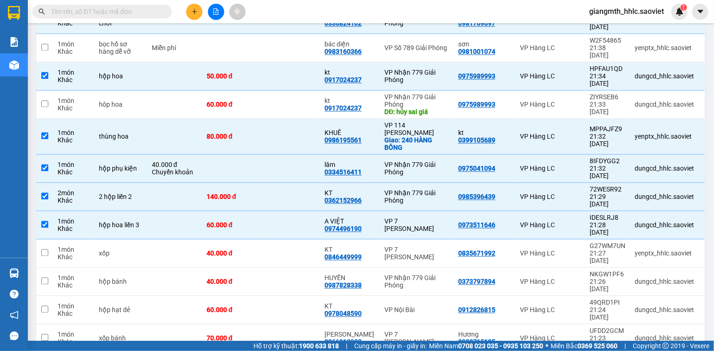
scroll to position [806, 0]
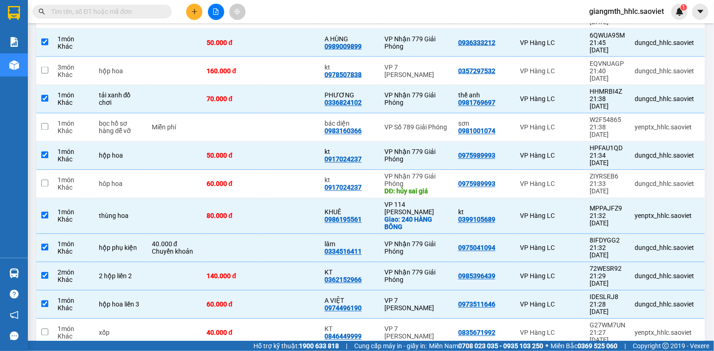
checkbox input "true"
click at [380, 319] on td "KT 0846449999" at bounding box center [350, 333] width 60 height 28
checkbox input "true"
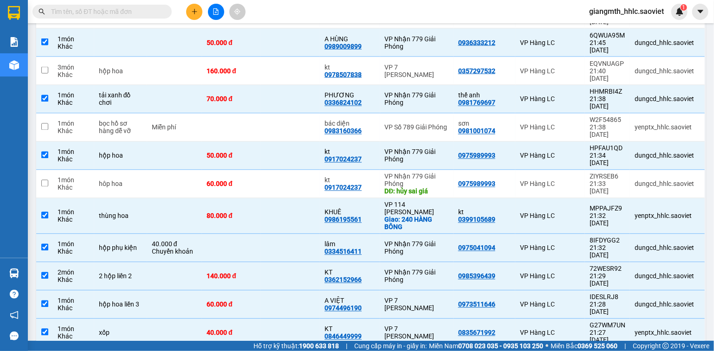
checkbox input "true"
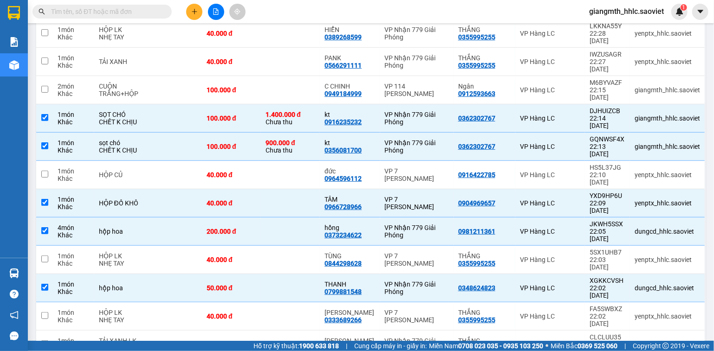
scroll to position [138, 0]
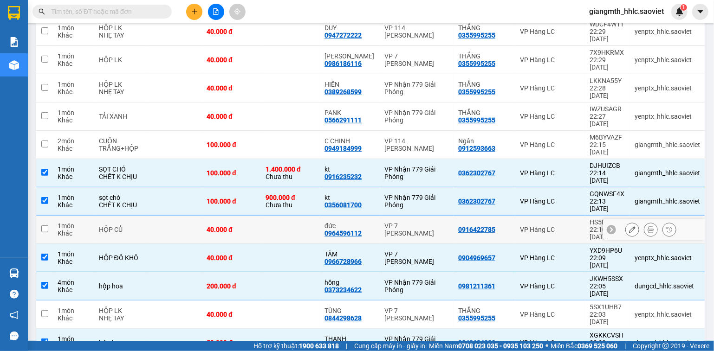
click at [373, 222] on div "đức" at bounding box center [349, 225] width 51 height 7
checkbox input "true"
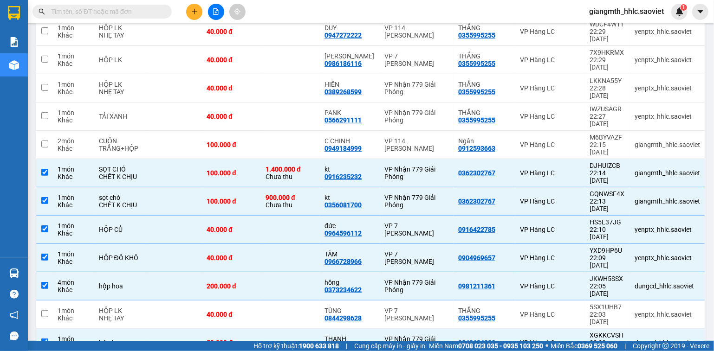
scroll to position [582, 0]
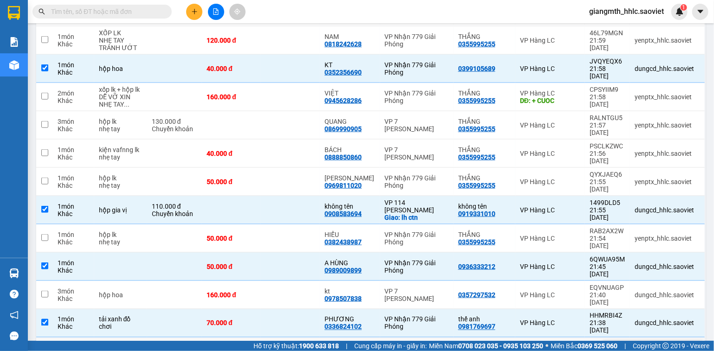
click at [320, 338] on td at bounding box center [290, 352] width 59 height 28
checkbox input "true"
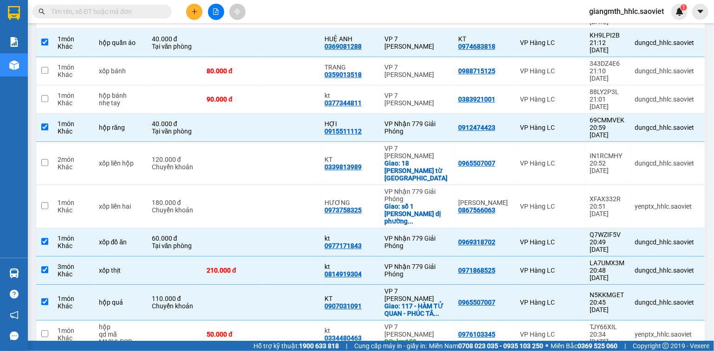
checkbox input "true"
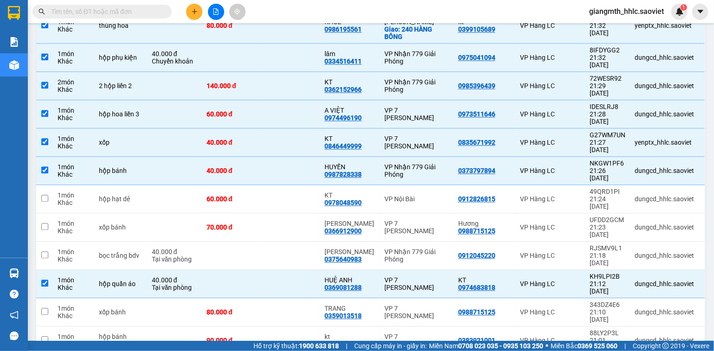
scroll to position [978, 0]
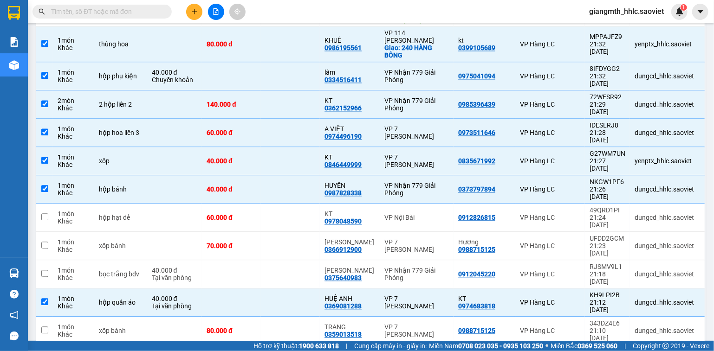
checkbox input "true"
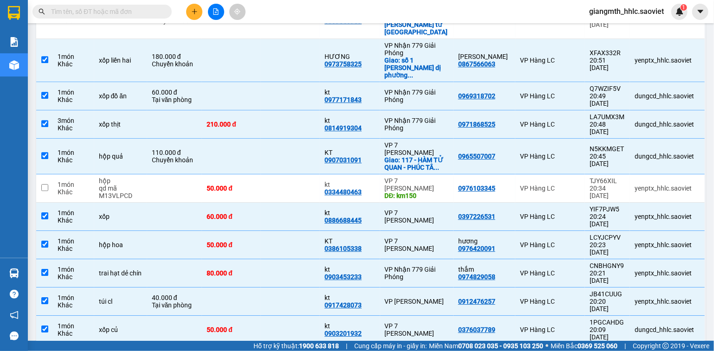
checkbox input "true"
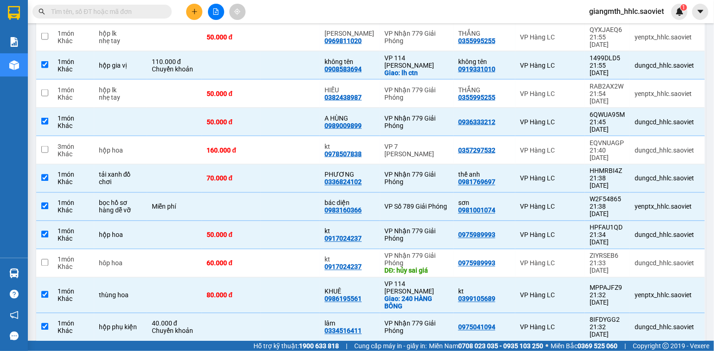
scroll to position [828, 0]
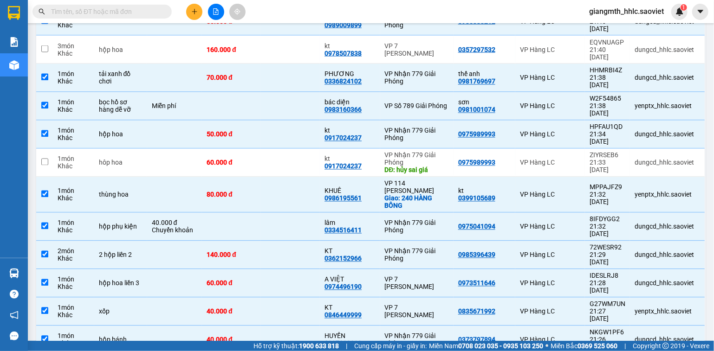
checkbox input "true"
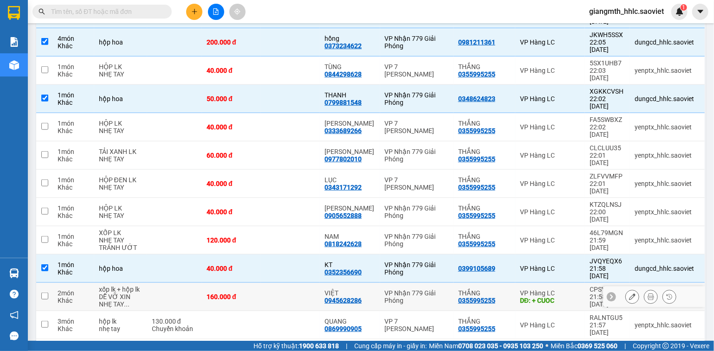
scroll to position [159, 0]
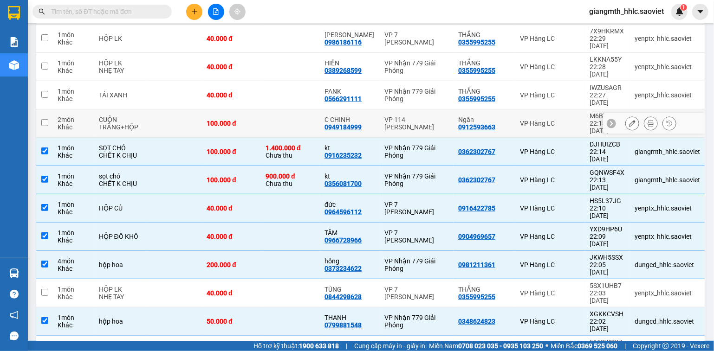
click at [378, 110] on td "C CHINH 0949184999" at bounding box center [350, 124] width 60 height 28
checkbox input "true"
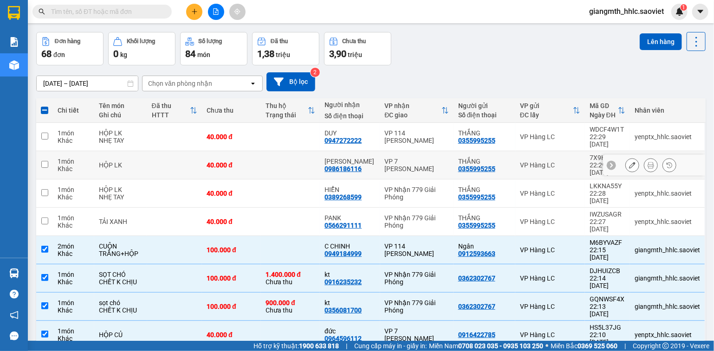
scroll to position [0, 0]
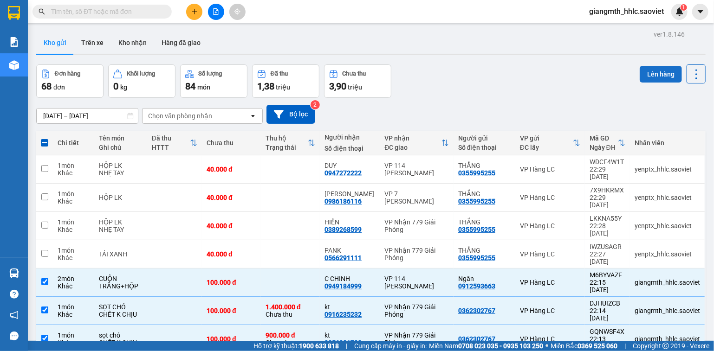
click at [641, 81] on button "Lên hàng" at bounding box center [661, 74] width 42 height 17
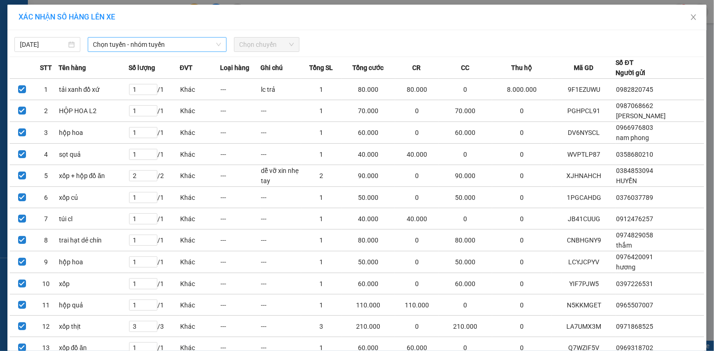
click at [183, 46] on span "Chọn tuyến - nhóm tuyến" at bounding box center [157, 45] width 128 height 14
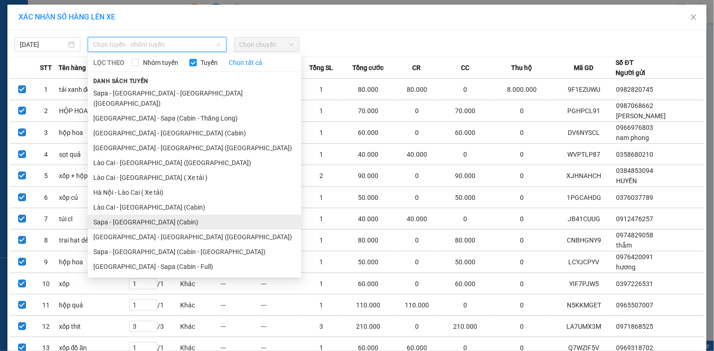
click at [132, 215] on li "Sapa - [GEOGRAPHIC_DATA] (Cabin)" at bounding box center [195, 222] width 214 height 15
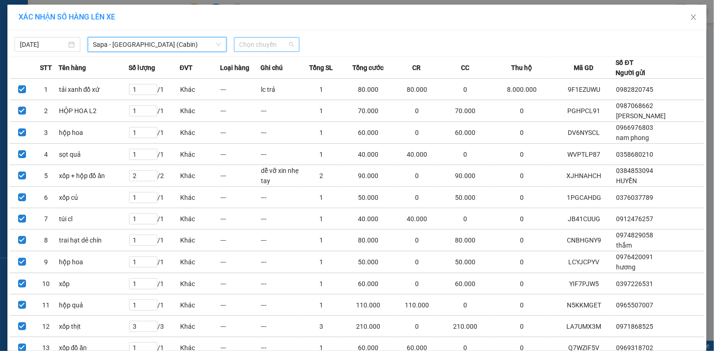
click at [262, 49] on span "Chọn chuyến" at bounding box center [266, 45] width 55 height 14
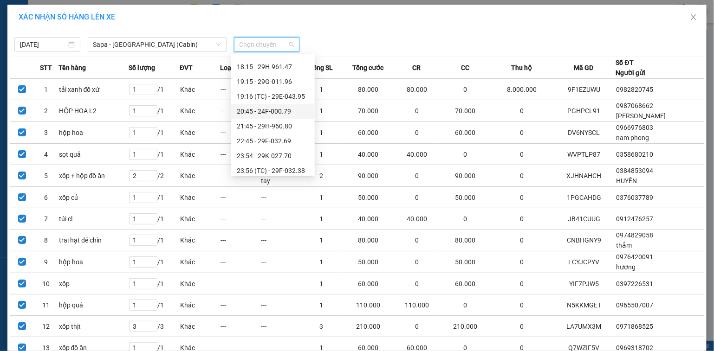
scroll to position [334, 0]
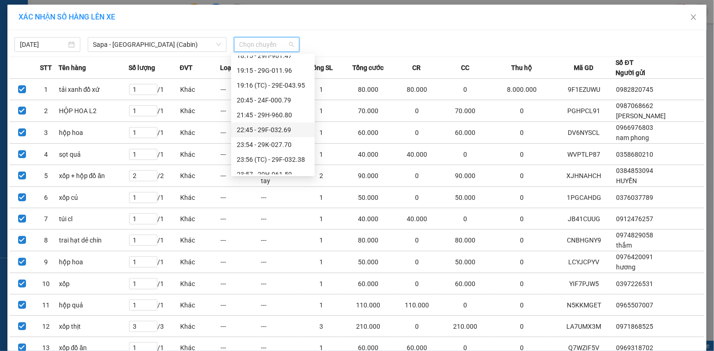
click at [280, 128] on div "22:45 - 29F-032.69" at bounding box center [273, 130] width 72 height 10
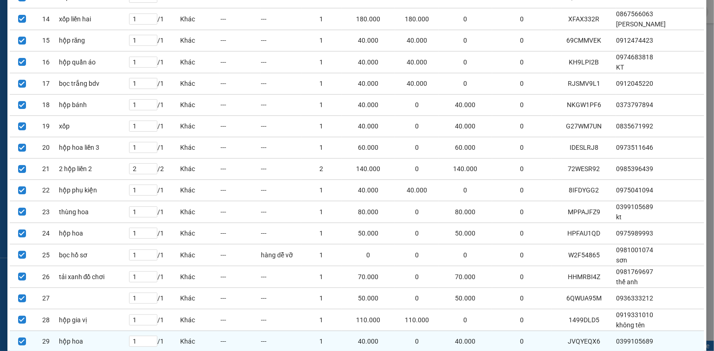
scroll to position [582, 0]
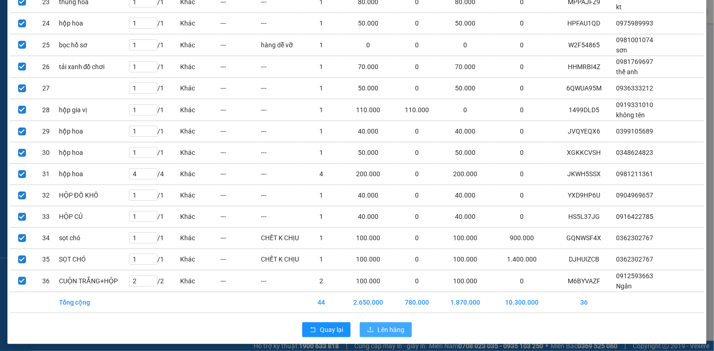
click at [388, 327] on span "Lên hàng" at bounding box center [390, 330] width 27 height 10
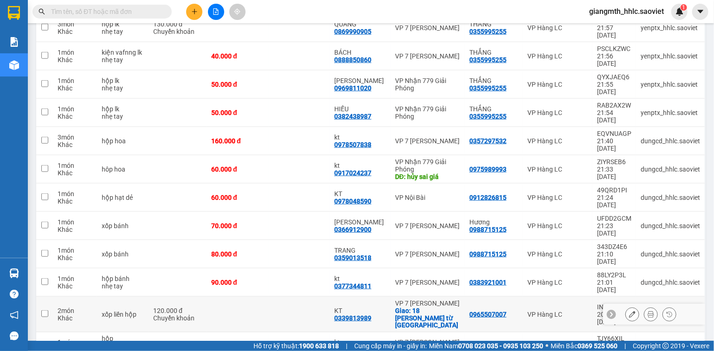
scroll to position [674, 0]
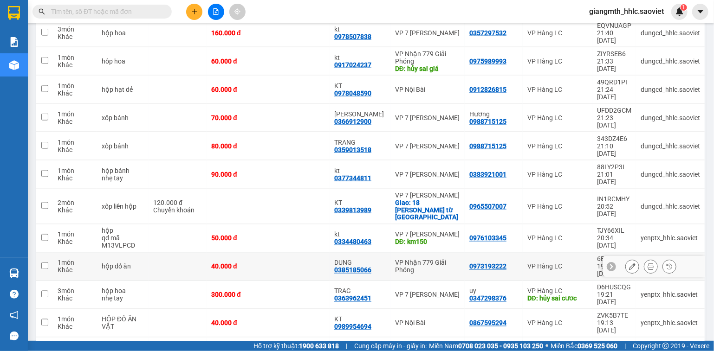
click at [327, 253] on td at bounding box center [298, 267] width 61 height 28
checkbox input "true"
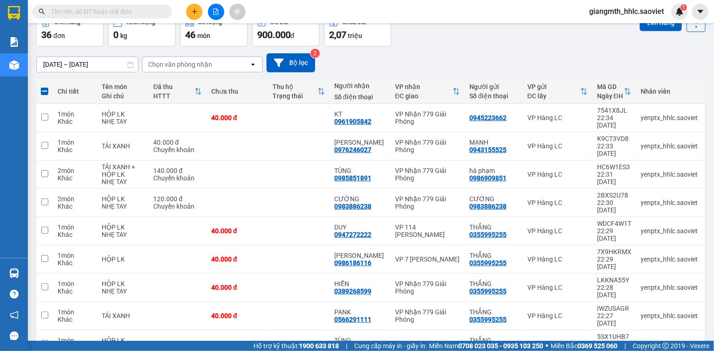
scroll to position [0, 0]
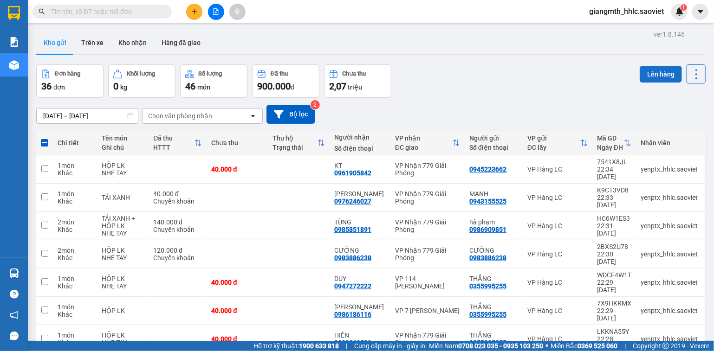
click at [654, 72] on button "Lên hàng" at bounding box center [661, 74] width 42 height 17
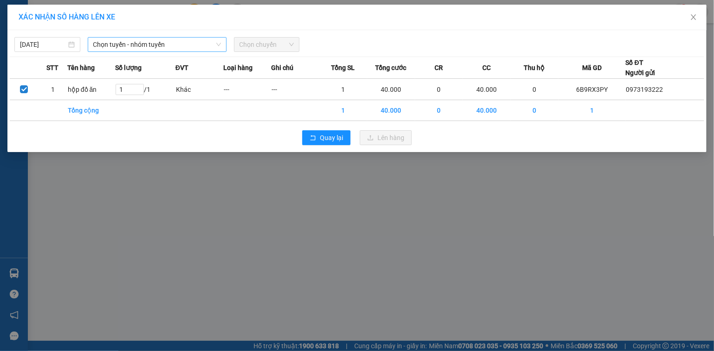
click at [170, 45] on span "Chọn tuyến - nhóm tuyến" at bounding box center [157, 45] width 128 height 14
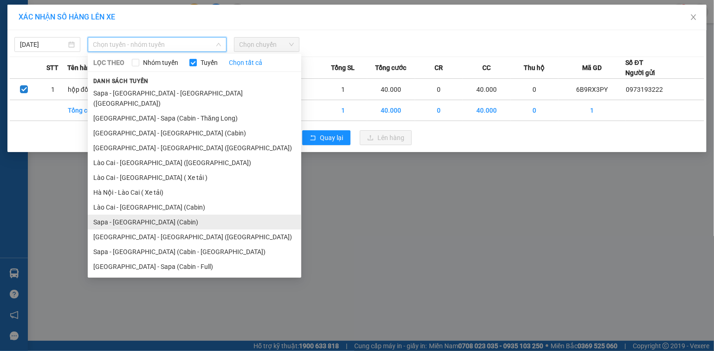
click at [143, 215] on li "Sapa - [GEOGRAPHIC_DATA] (Cabin)" at bounding box center [195, 222] width 214 height 15
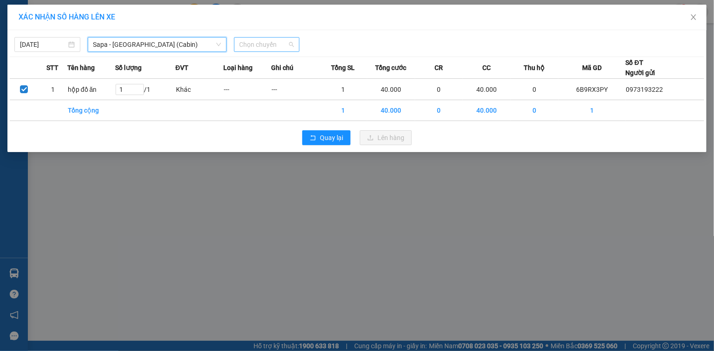
click at [256, 46] on span "Chọn chuyến" at bounding box center [266, 45] width 55 height 14
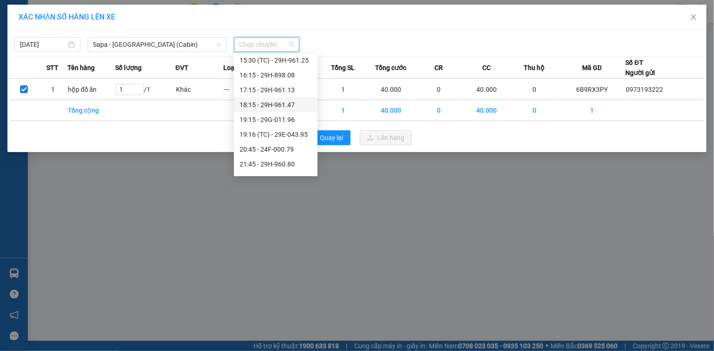
scroll to position [297, 0]
click at [280, 139] on div "20:45 - 24F-000.79" at bounding box center [275, 137] width 72 height 10
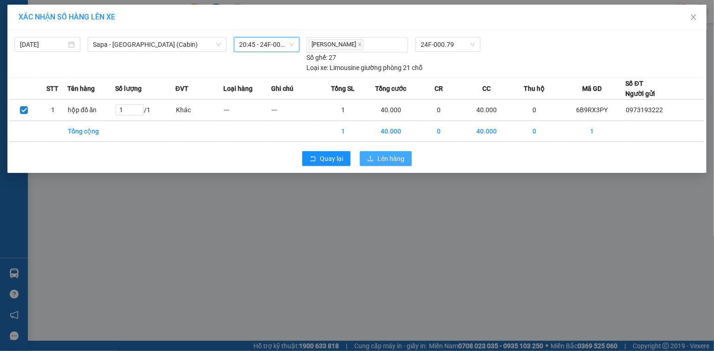
click at [396, 162] on span "Lên hàng" at bounding box center [390, 159] width 27 height 10
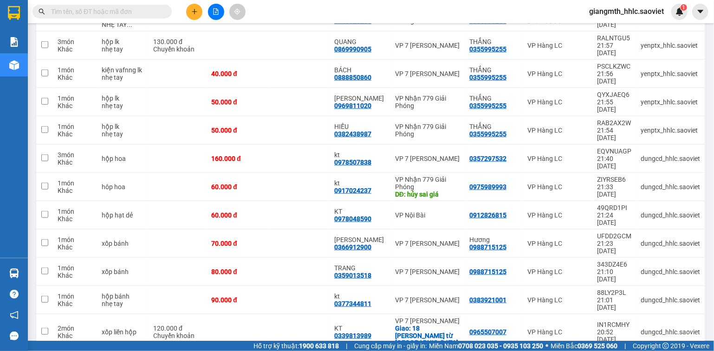
scroll to position [542, 0]
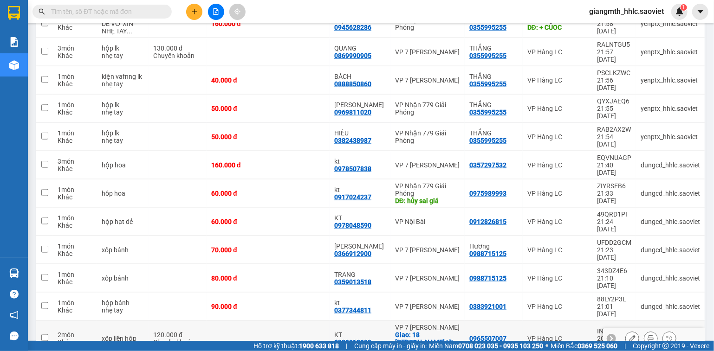
click at [308, 321] on td at bounding box center [298, 339] width 61 height 36
checkbox input "true"
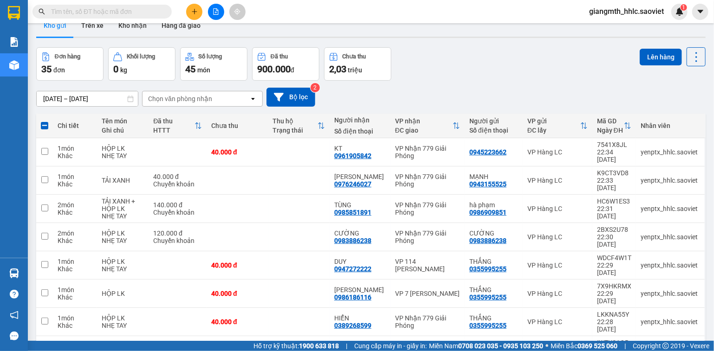
scroll to position [0, 0]
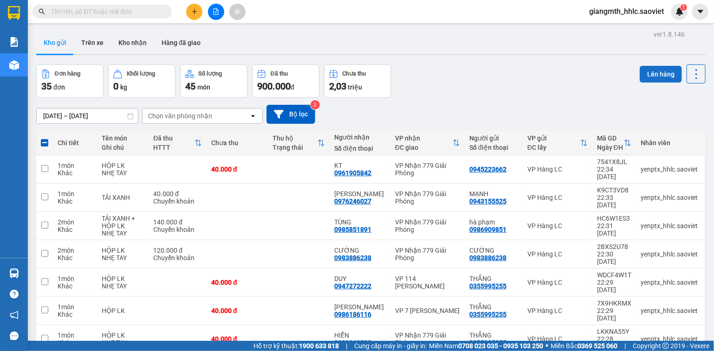
click at [643, 67] on button "Lên hàng" at bounding box center [661, 74] width 42 height 17
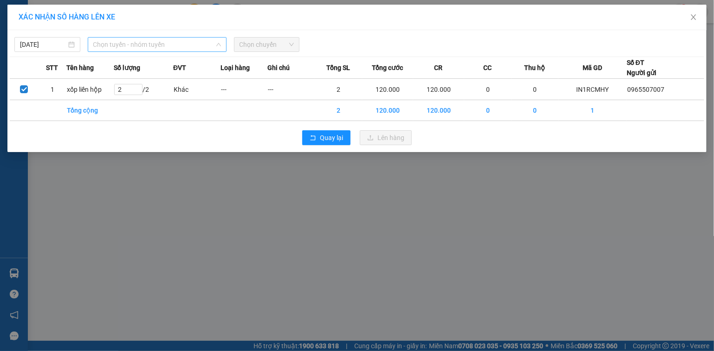
click at [204, 43] on span "Chọn tuyến - nhóm tuyến" at bounding box center [157, 45] width 128 height 14
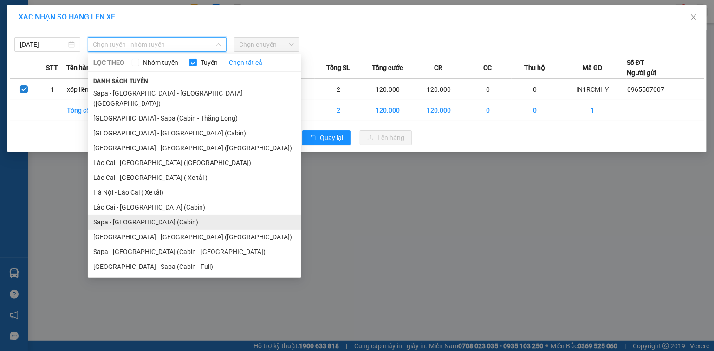
click at [140, 216] on li "Sapa - [GEOGRAPHIC_DATA] (Cabin)" at bounding box center [195, 222] width 214 height 15
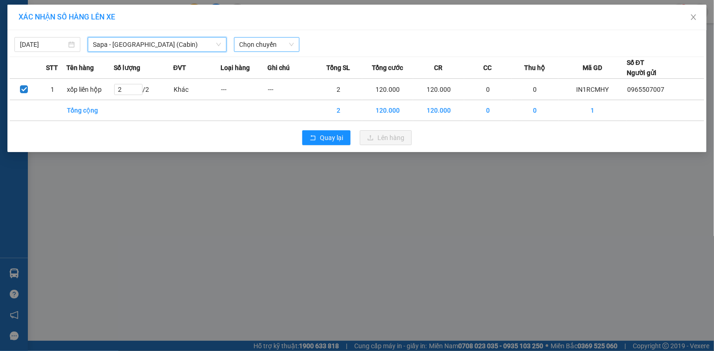
click at [266, 40] on span "Chọn chuyến" at bounding box center [266, 45] width 55 height 14
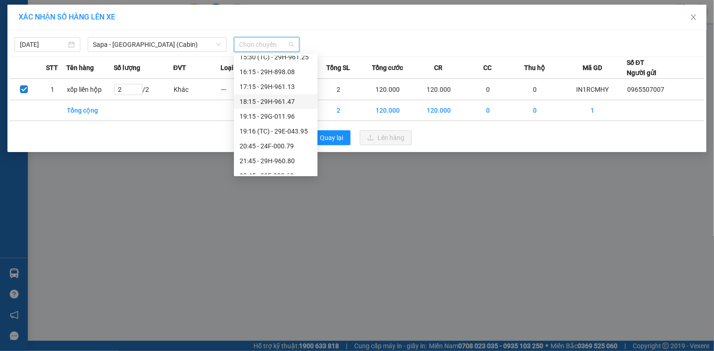
scroll to position [334, 0]
click at [291, 133] on div "22:45 - 29F-032.69" at bounding box center [275, 130] width 72 height 10
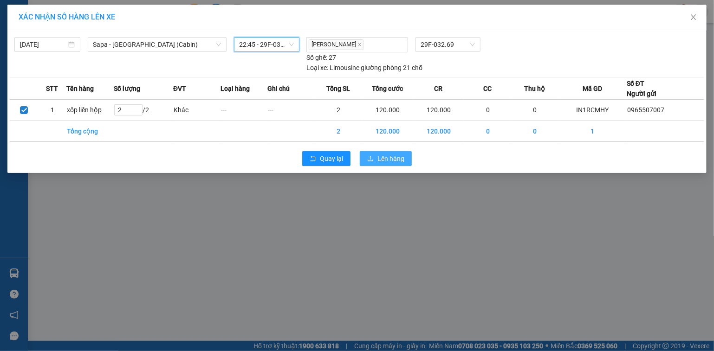
click at [369, 160] on icon "upload" at bounding box center [370, 158] width 6 height 6
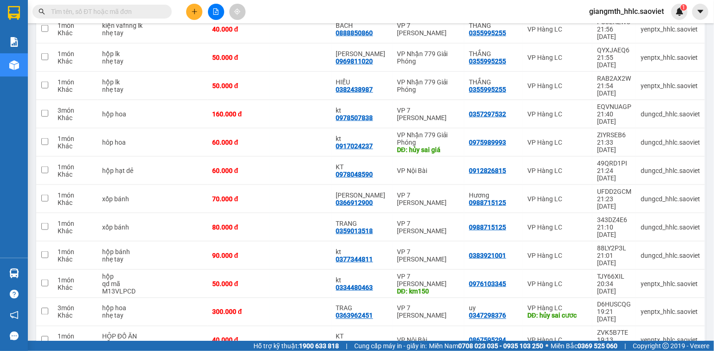
scroll to position [626, 0]
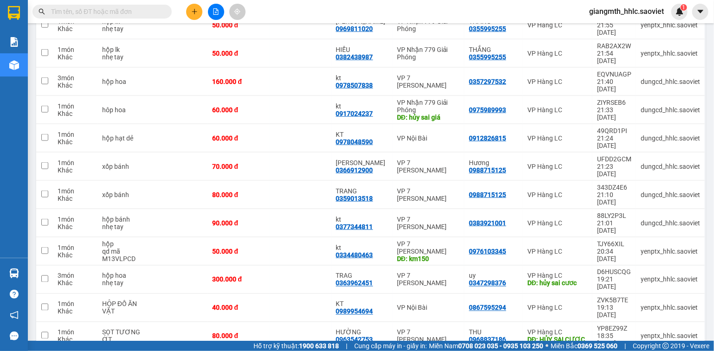
checkbox input "true"
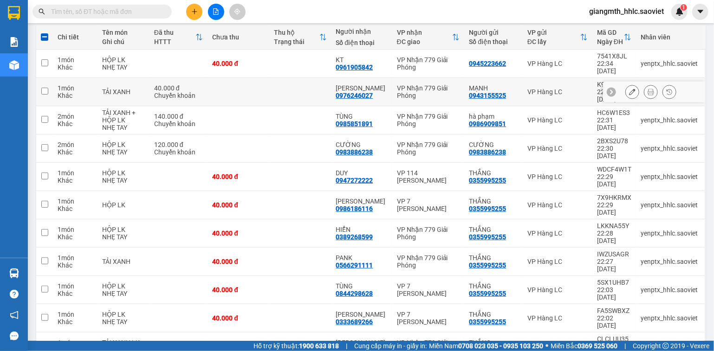
scroll to position [0, 0]
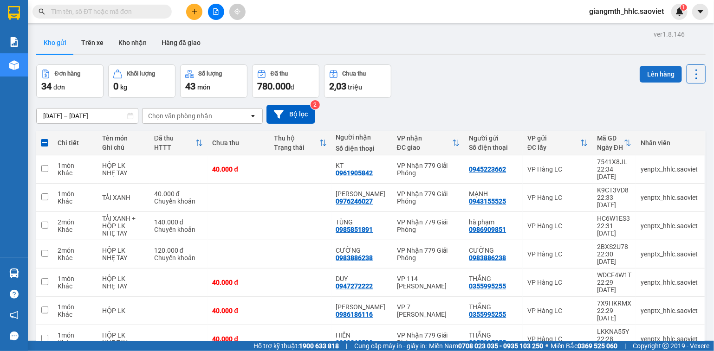
click at [651, 76] on button "Lên hàng" at bounding box center [661, 74] width 42 height 17
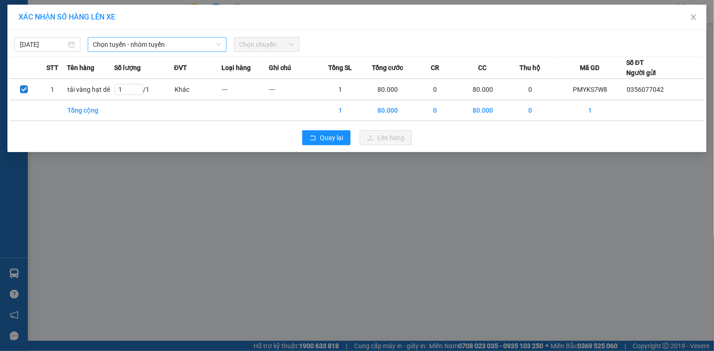
click at [161, 38] on span "Chọn tuyến - nhóm tuyến" at bounding box center [157, 45] width 128 height 14
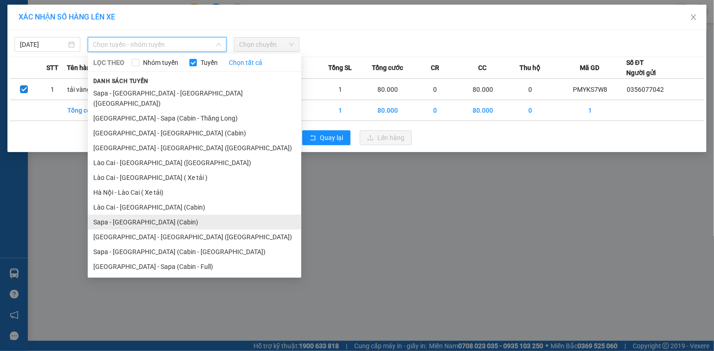
click at [152, 215] on li "Sapa - [GEOGRAPHIC_DATA] (Cabin)" at bounding box center [195, 222] width 214 height 15
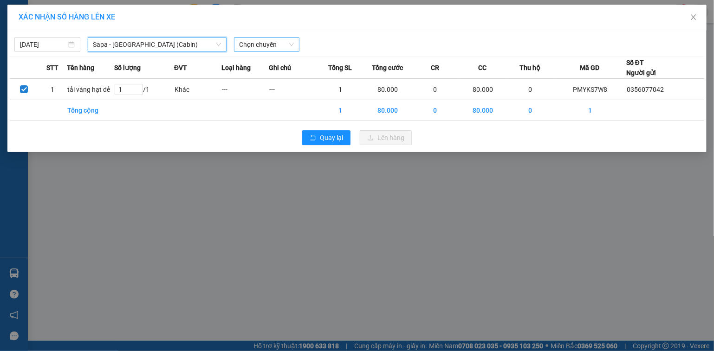
click at [291, 48] on span "Chọn chuyến" at bounding box center [266, 45] width 55 height 14
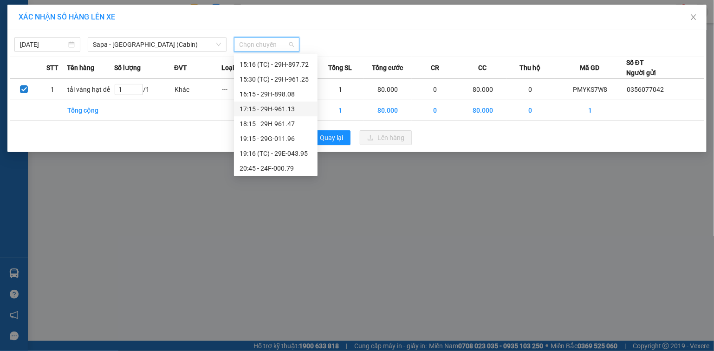
scroll to position [297, 0]
click at [284, 137] on div "20:45 - 24F-000.79" at bounding box center [275, 137] width 72 height 10
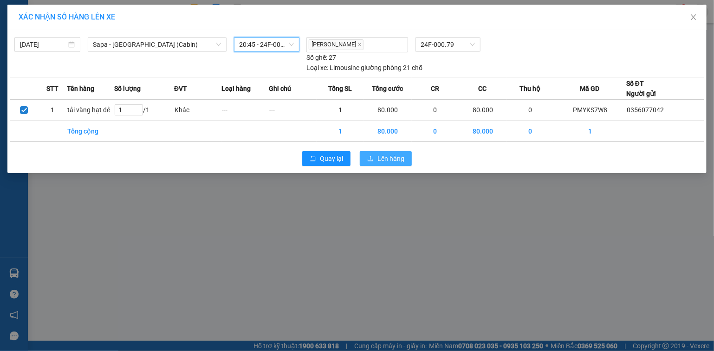
click at [382, 158] on span "Lên hàng" at bounding box center [390, 159] width 27 height 10
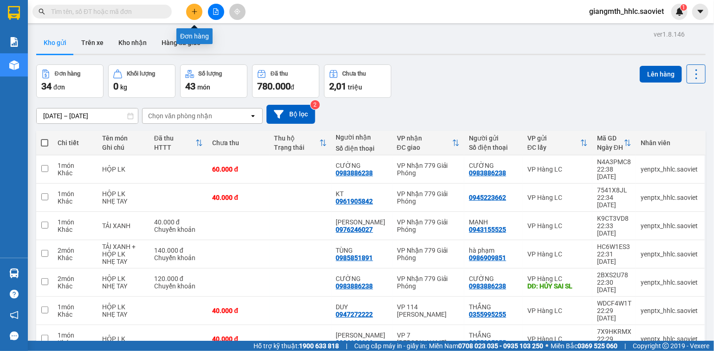
click at [199, 11] on button at bounding box center [194, 12] width 16 height 16
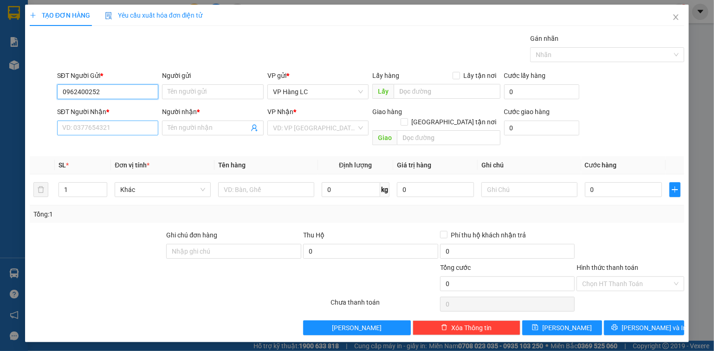
type input "0962400252"
click at [114, 131] on input "SĐT Người Nhận *" at bounding box center [108, 128] width 102 height 15
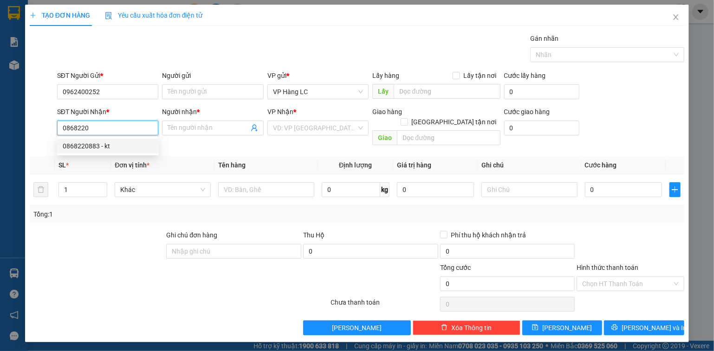
click at [111, 141] on div "0868220883 - kt" at bounding box center [108, 146] width 91 height 10
type input "0868220883"
type input "kt"
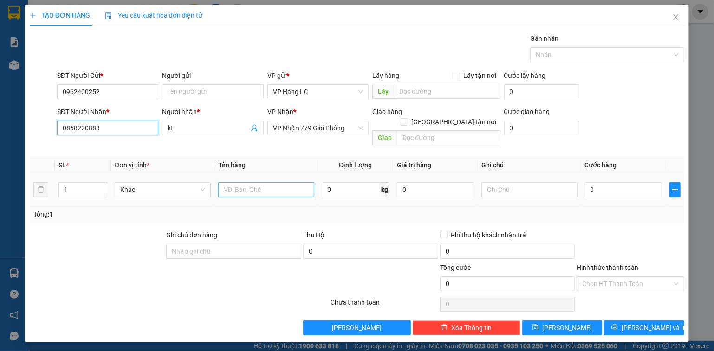
type input "0868220883"
click at [269, 182] on input "text" at bounding box center [266, 189] width 96 height 15
type input "T"
type input "J"
type input "HỘP NƯỚC"
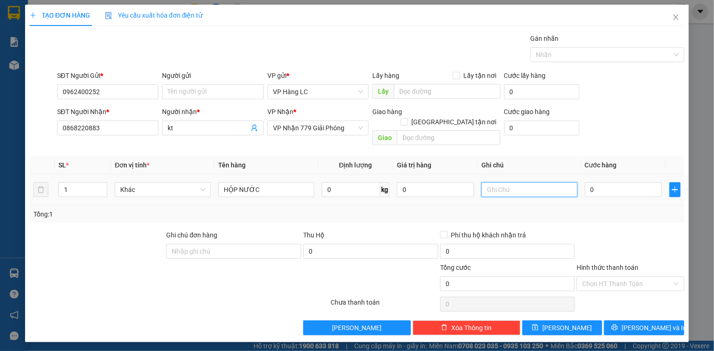
click at [512, 184] on input "text" at bounding box center [529, 189] width 96 height 15
type input "H"
click at [626, 182] on input "0" at bounding box center [623, 189] width 77 height 15
type input "4"
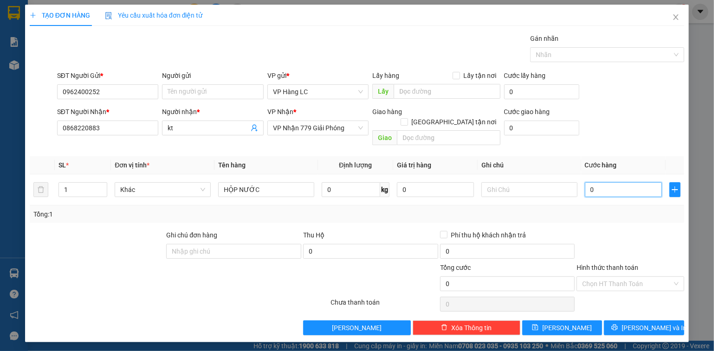
type input "4"
type input "40"
type input "40.000"
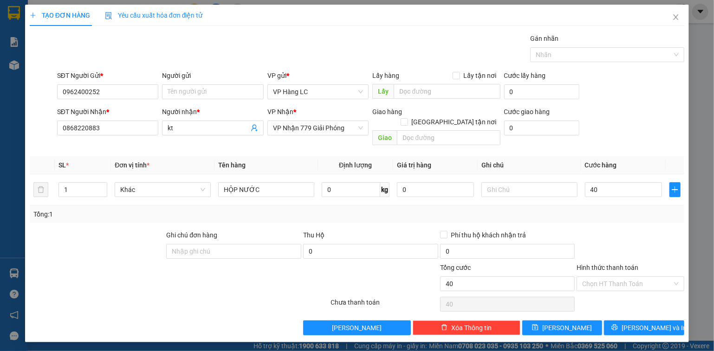
type input "40.000"
click at [640, 240] on div at bounding box center [631, 246] width 110 height 32
click at [650, 323] on span "[PERSON_NAME] và In" at bounding box center [653, 328] width 65 height 10
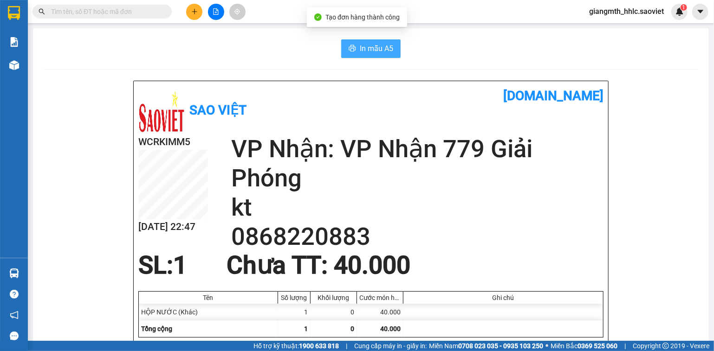
drag, startPoint x: 374, startPoint y: 32, endPoint x: 380, endPoint y: 45, distance: 14.3
click at [380, 45] on span "In mẫu A5" at bounding box center [376, 49] width 33 height 12
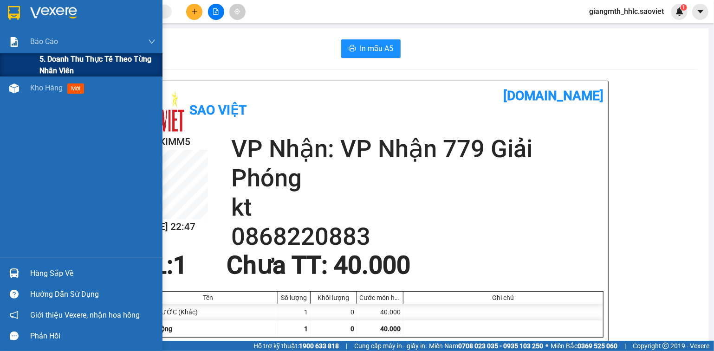
click at [64, 74] on span "5. Doanh thu thực tế theo từng nhân viên" at bounding box center [97, 64] width 116 height 23
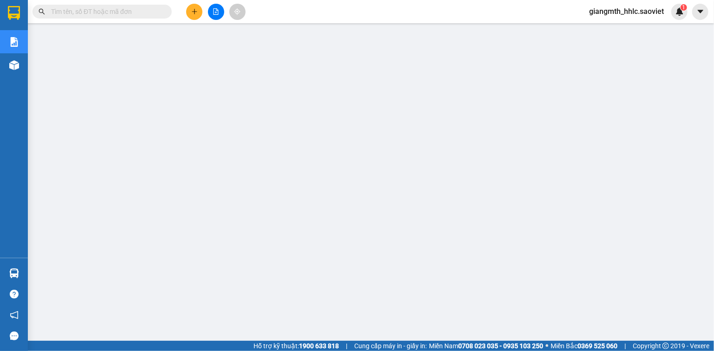
paste input "5DK4IBR1"
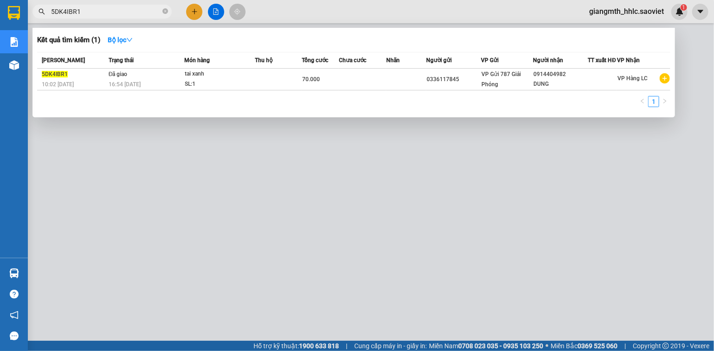
type input "5DK4IBR1"
click at [217, 145] on div at bounding box center [357, 175] width 714 height 351
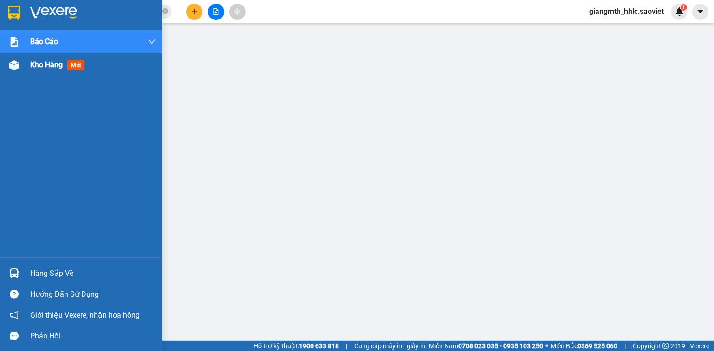
click at [26, 71] on div "Kho hàng mới" at bounding box center [81, 64] width 162 height 23
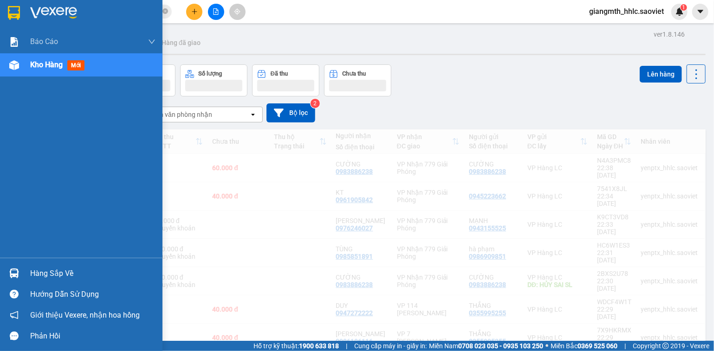
click at [26, 71] on div "Kho hàng mới" at bounding box center [81, 64] width 162 height 23
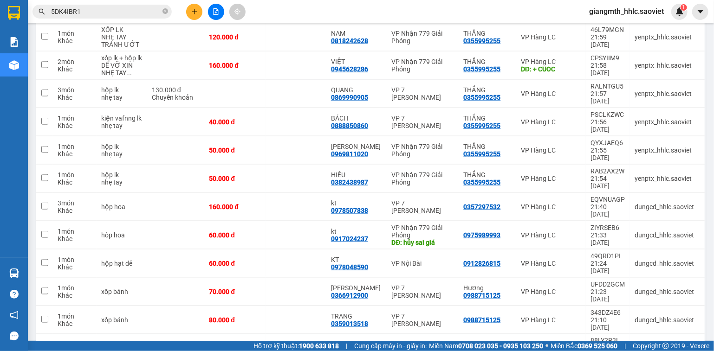
scroll to position [631, 0]
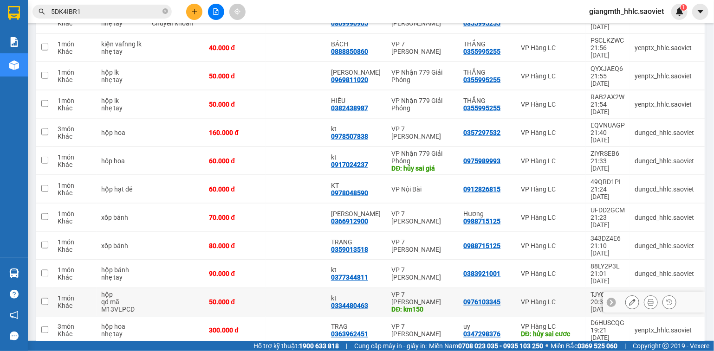
click at [302, 289] on td at bounding box center [295, 303] width 61 height 28
checkbox input "true"
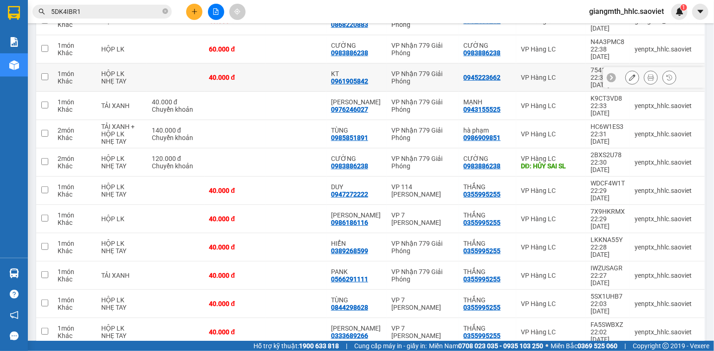
scroll to position [0, 0]
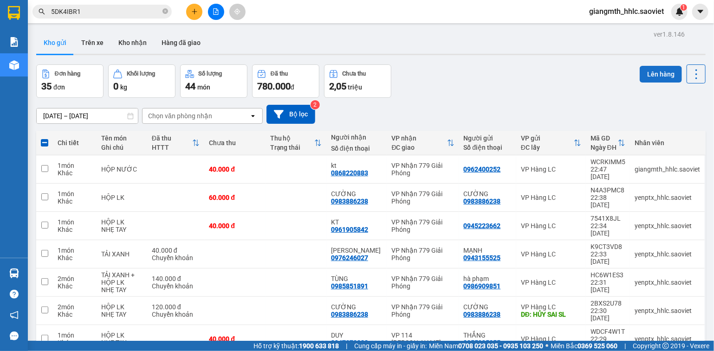
click at [646, 71] on button "Lên hàng" at bounding box center [661, 74] width 42 height 17
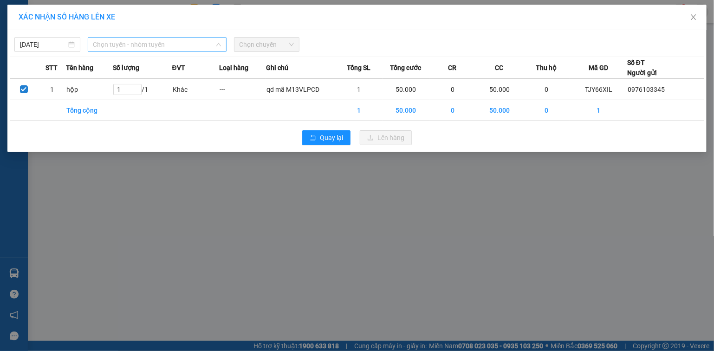
click at [182, 50] on span "Chọn tuyến - nhóm tuyến" at bounding box center [157, 45] width 128 height 14
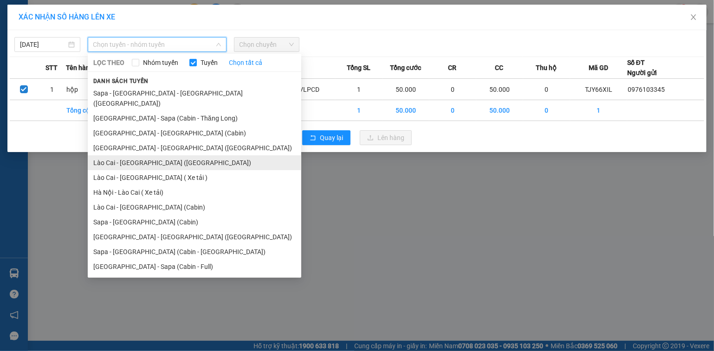
click at [157, 156] on li "Lào Cai - [GEOGRAPHIC_DATA] ([GEOGRAPHIC_DATA])" at bounding box center [195, 162] width 214 height 15
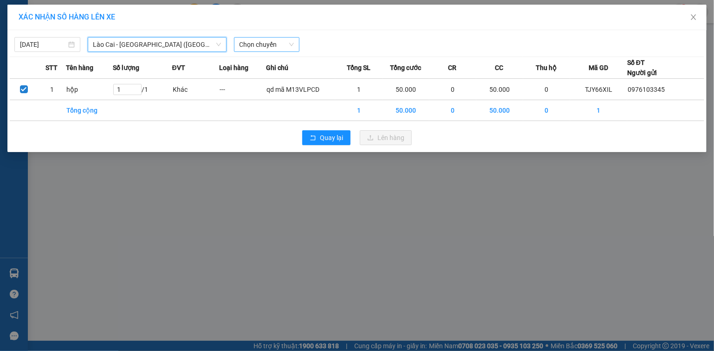
click at [262, 41] on span "Chọn chuyến" at bounding box center [266, 45] width 55 height 14
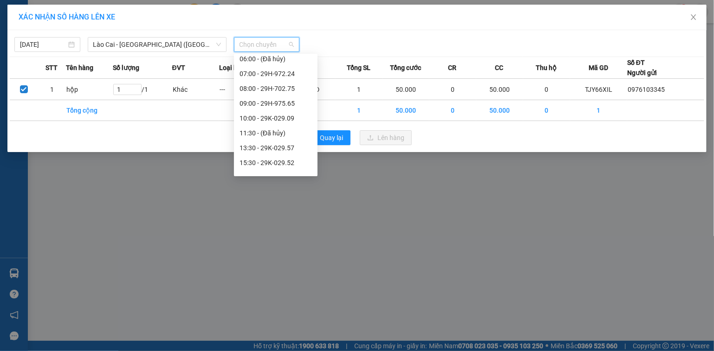
scroll to position [15, 0]
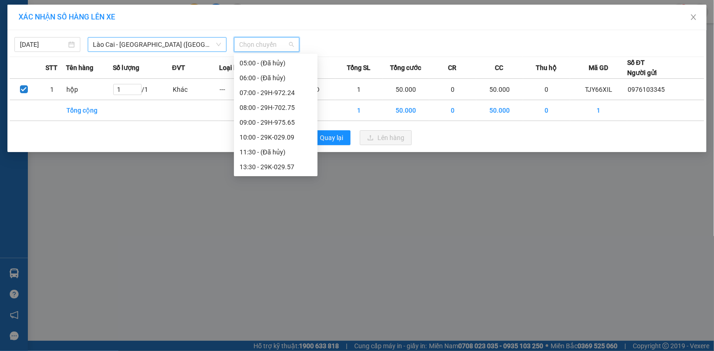
click at [141, 46] on span "Lào Cai - [GEOGRAPHIC_DATA] ([GEOGRAPHIC_DATA])" at bounding box center [157, 45] width 128 height 14
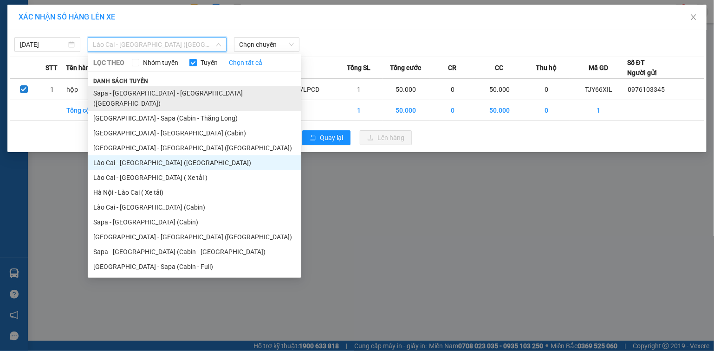
click at [160, 91] on li "Sapa - [GEOGRAPHIC_DATA] - [GEOGRAPHIC_DATA] ([GEOGRAPHIC_DATA])" at bounding box center [195, 98] width 214 height 25
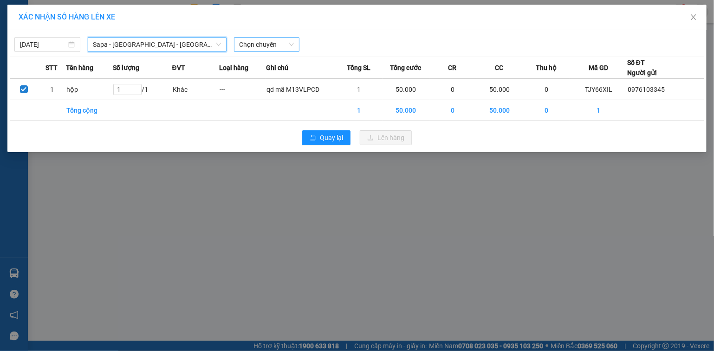
click at [267, 42] on span "Chọn chuyến" at bounding box center [266, 45] width 55 height 14
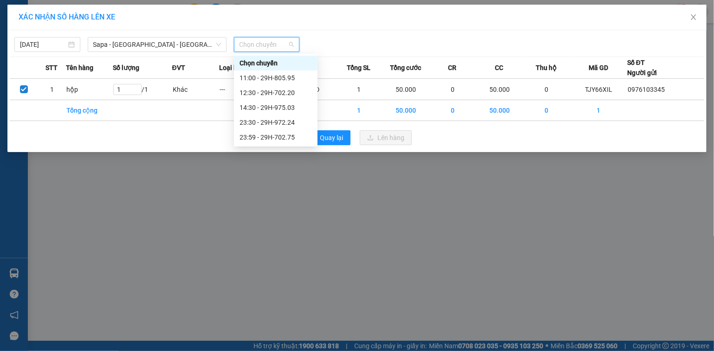
scroll to position [0, 0]
click at [293, 125] on div "23:30 - 29H-972.24" at bounding box center [275, 122] width 72 height 10
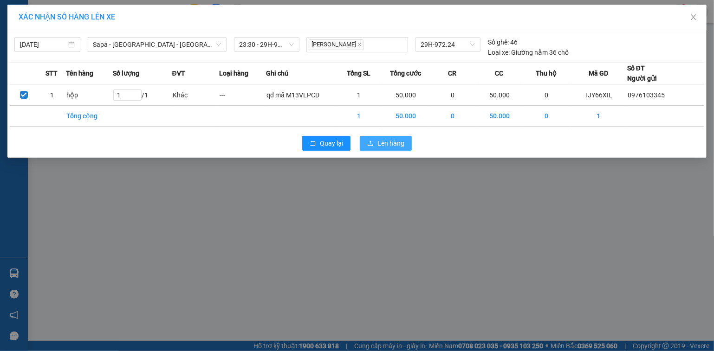
click at [386, 144] on span "Lên hàng" at bounding box center [390, 143] width 27 height 10
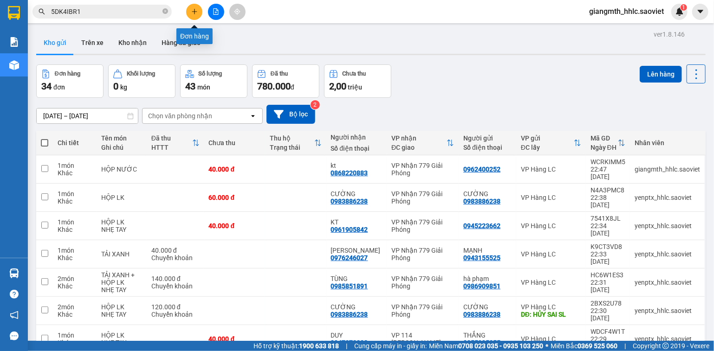
click at [199, 15] on button at bounding box center [194, 12] width 16 height 16
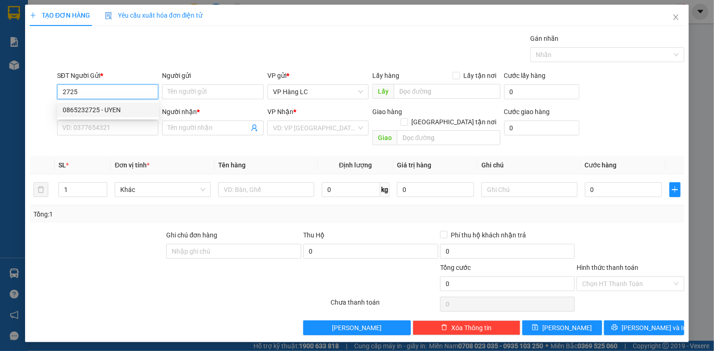
click at [108, 106] on div "0865232725 - UYEN" at bounding box center [108, 110] width 91 height 10
type input "0865232725"
type input "UYEN"
type input "0971339601"
type input "TÂN"
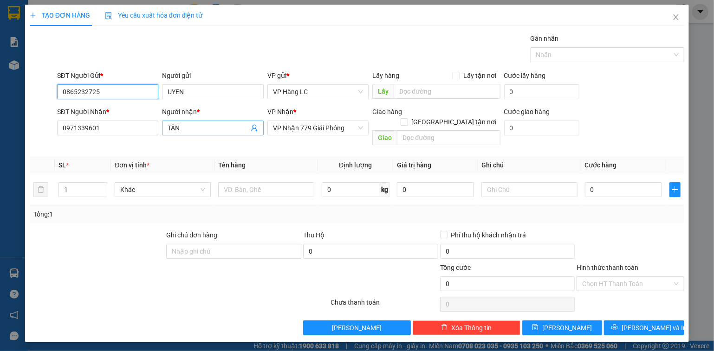
type input "0865232725"
click at [256, 125] on icon "user-add" at bounding box center [254, 127] width 7 height 7
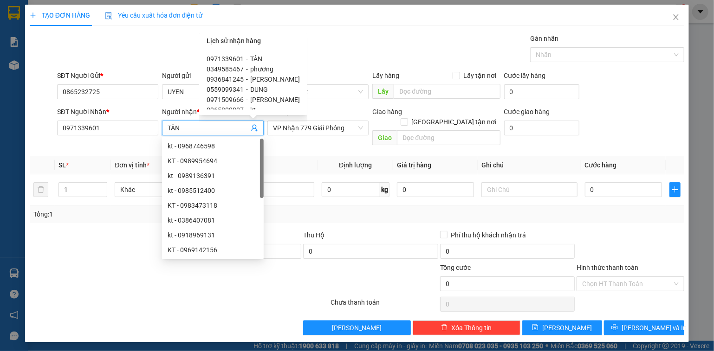
click at [276, 80] on span "[PERSON_NAME]" at bounding box center [275, 79] width 50 height 7
type input "0936841245"
type input "[PERSON_NAME]"
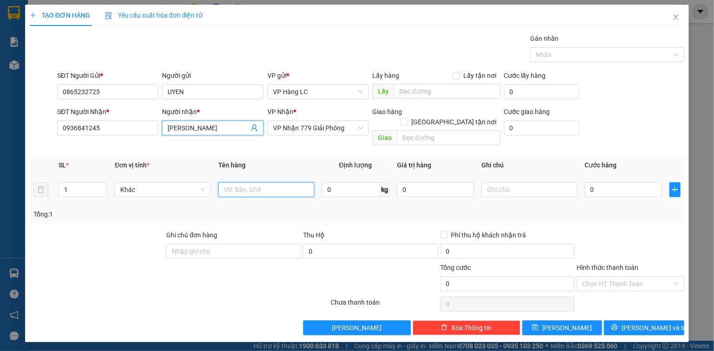
click at [262, 182] on input "text" at bounding box center [266, 189] width 96 height 15
type input "THÙNG GIÀY"
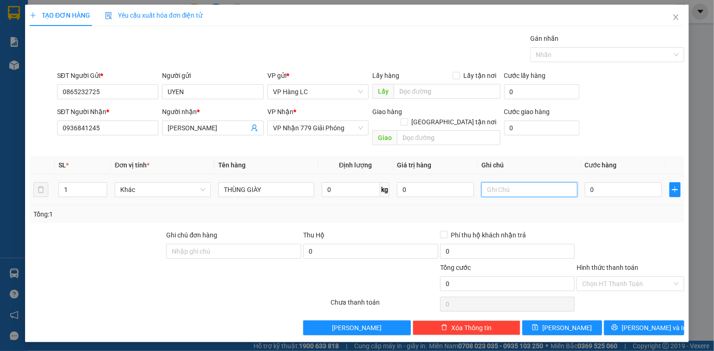
click at [516, 182] on input "text" at bounding box center [529, 189] width 96 height 15
type input "HÀNG DỄ VỠ NHẸ TAY"
click at [647, 182] on input "0" at bounding box center [623, 189] width 77 height 15
type input "5"
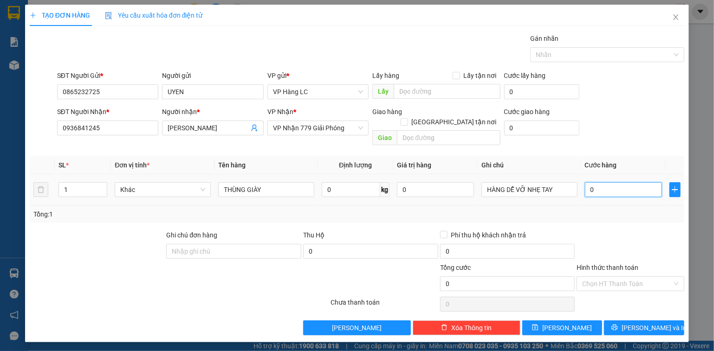
type input "5"
type input "50"
type input "50.000"
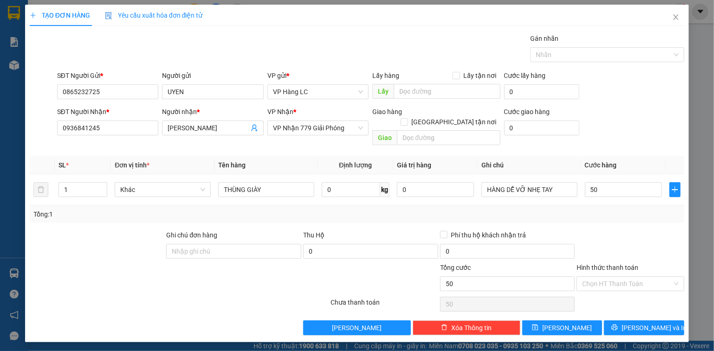
type input "50.000"
click at [655, 234] on div at bounding box center [631, 246] width 110 height 32
click at [635, 309] on div "Transit Pickup Surcharge Ids Transit Deliver Surcharge Ids Transit Deliver Surc…" at bounding box center [357, 184] width 654 height 302
click at [635, 321] on button "[PERSON_NAME] và In" at bounding box center [644, 328] width 80 height 15
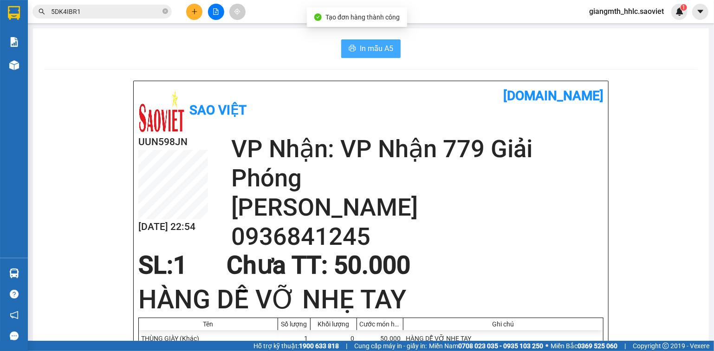
click at [372, 48] on span "In mẫu A5" at bounding box center [376, 49] width 33 height 12
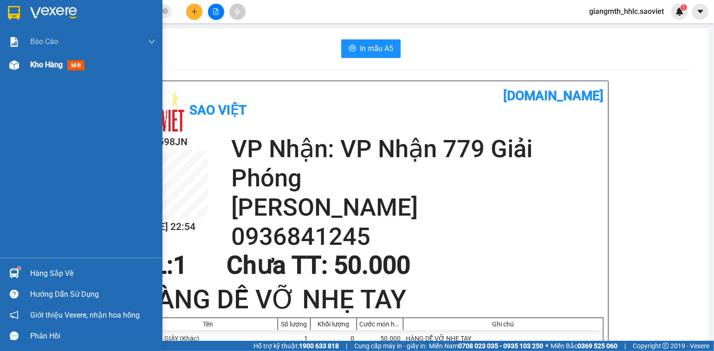
click at [56, 67] on span "Kho hàng" at bounding box center [46, 64] width 32 height 9
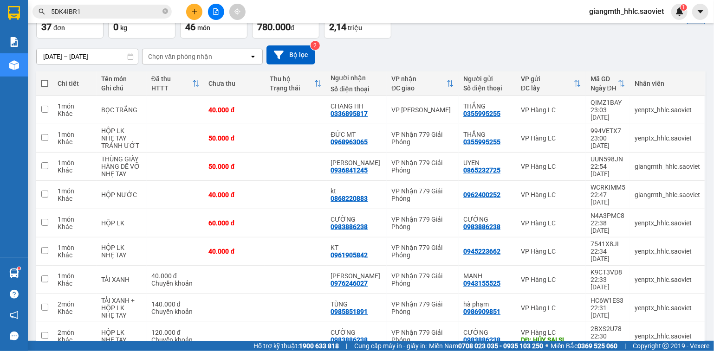
scroll to position [223, 0]
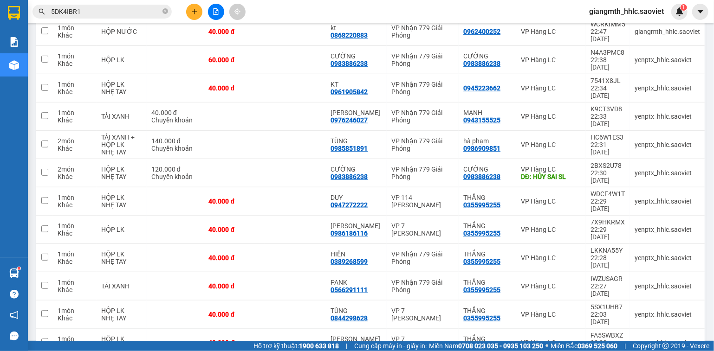
click at [125, 13] on input "5DK4IBR1" at bounding box center [106, 11] width 110 height 10
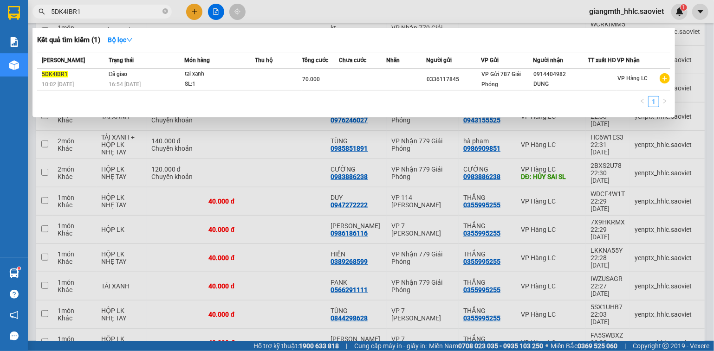
click at [125, 13] on input "5DK4IBR1" at bounding box center [106, 11] width 110 height 10
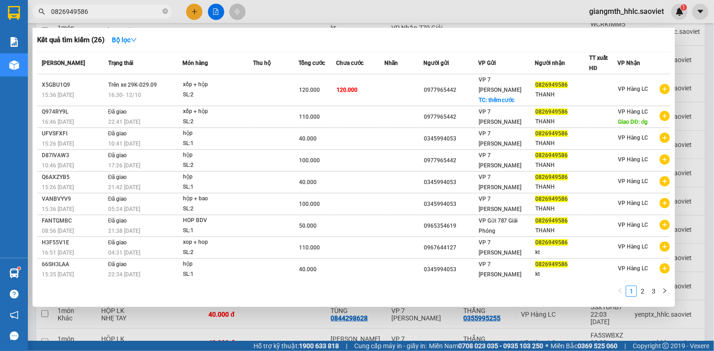
type input "0826949586"
click at [317, 15] on div at bounding box center [357, 175] width 714 height 351
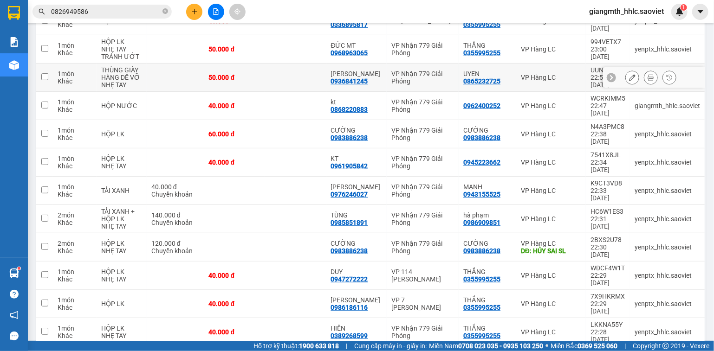
scroll to position [0, 0]
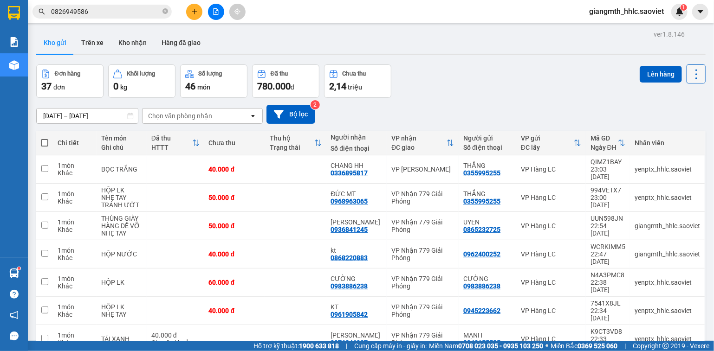
click at [690, 80] on icon at bounding box center [696, 74] width 13 height 13
click at [670, 134] on span "Làm mới" at bounding box center [678, 132] width 26 height 9
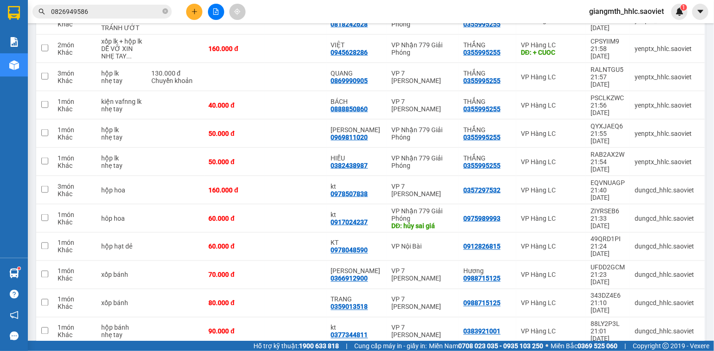
scroll to position [695, 0]
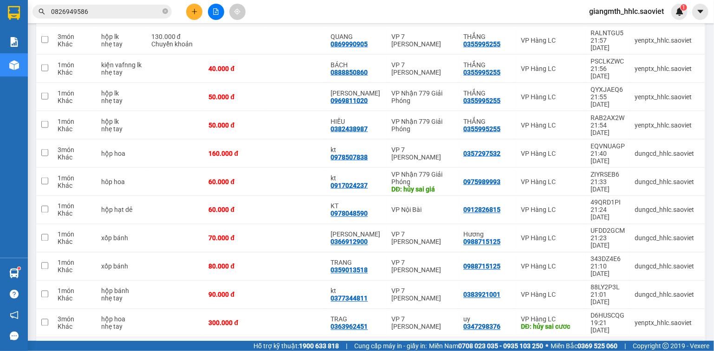
click at [278, 338] on td at bounding box center [295, 352] width 61 height 28
checkbox input "true"
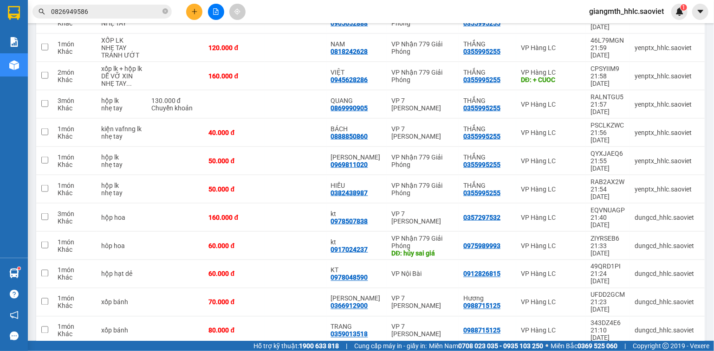
scroll to position [621, 0]
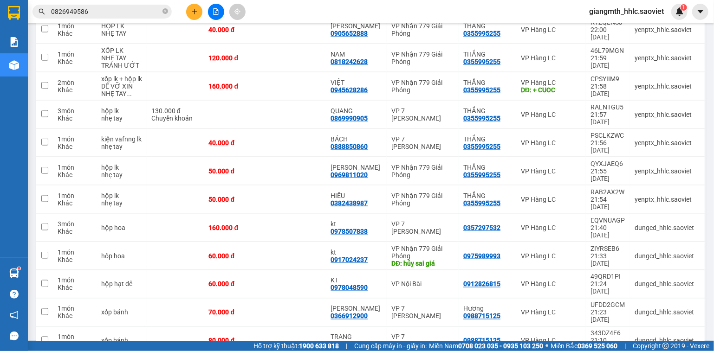
checkbox input "true"
click at [291, 327] on td at bounding box center [295, 341] width 61 height 28
checkbox input "true"
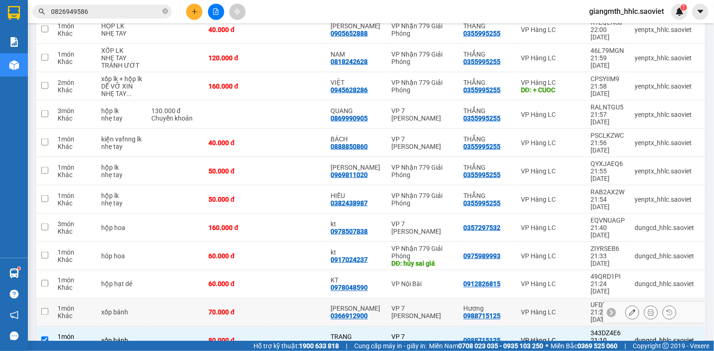
click at [292, 299] on td at bounding box center [295, 313] width 61 height 28
checkbox input "true"
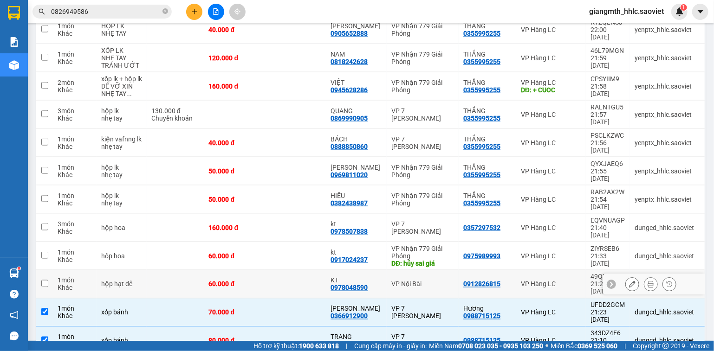
click at [292, 271] on td at bounding box center [295, 285] width 61 height 28
checkbox input "true"
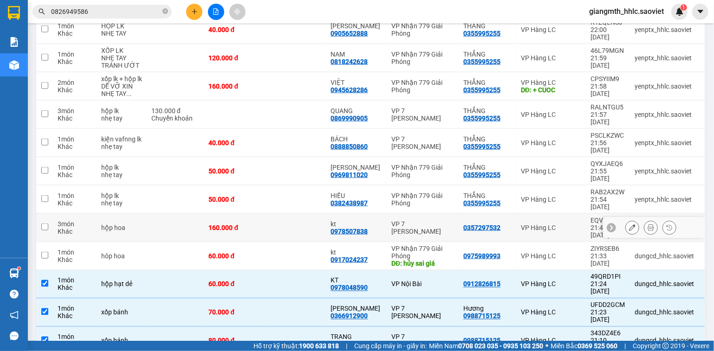
drag, startPoint x: 277, startPoint y: 87, endPoint x: 279, endPoint y: 82, distance: 5.9
click at [278, 214] on td at bounding box center [295, 228] width 61 height 28
checkbox input "true"
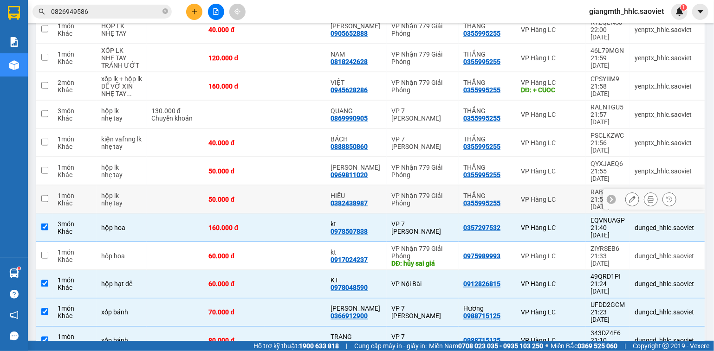
click at [285, 186] on td at bounding box center [295, 200] width 61 height 28
checkbox input "true"
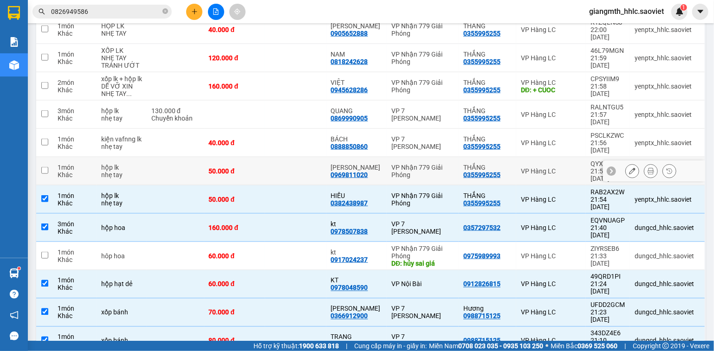
click at [290, 157] on td at bounding box center [295, 171] width 61 height 28
checkbox input "true"
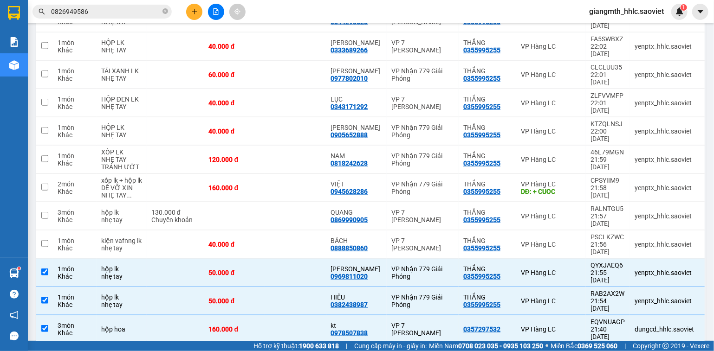
scroll to position [472, 0]
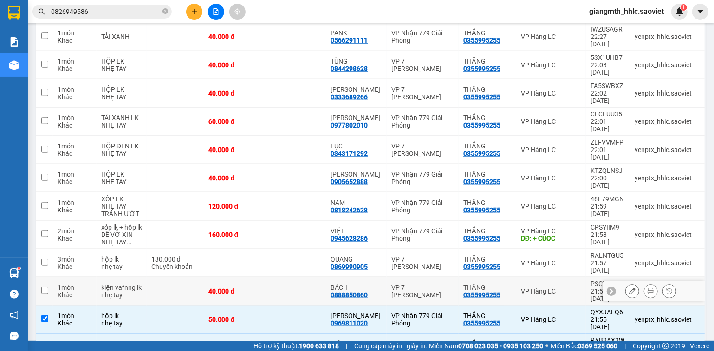
click at [291, 278] on td at bounding box center [295, 292] width 61 height 28
checkbox input "true"
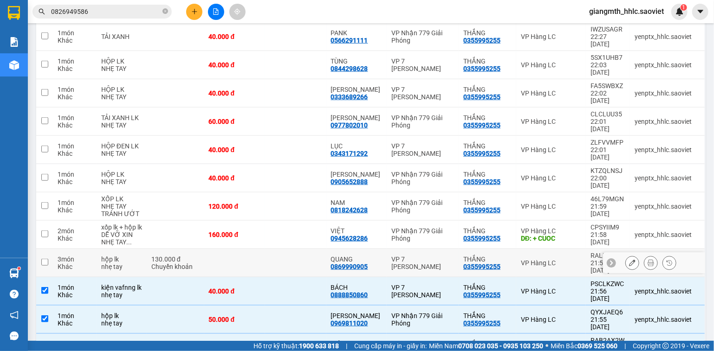
click at [294, 249] on td at bounding box center [295, 263] width 61 height 28
checkbox input "true"
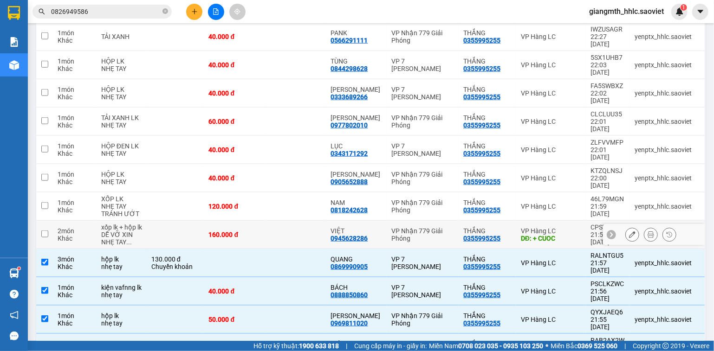
click at [295, 221] on td at bounding box center [295, 235] width 61 height 28
checkbox input "true"
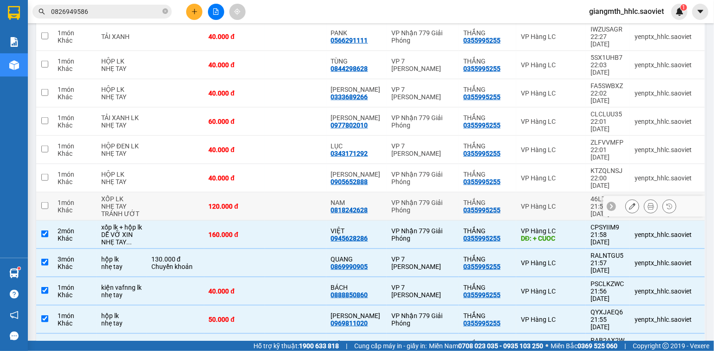
drag, startPoint x: 295, startPoint y: 92, endPoint x: 298, endPoint y: 76, distance: 17.0
click at [295, 193] on td at bounding box center [295, 207] width 61 height 28
checkbox input "true"
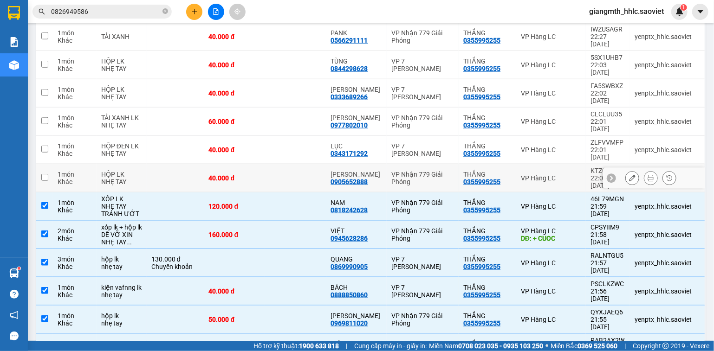
click at [299, 164] on td at bounding box center [295, 178] width 61 height 28
checkbox input "true"
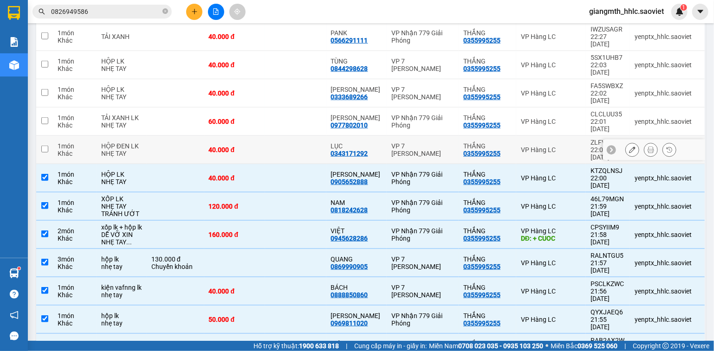
click at [303, 136] on td at bounding box center [295, 150] width 61 height 28
checkbox input "true"
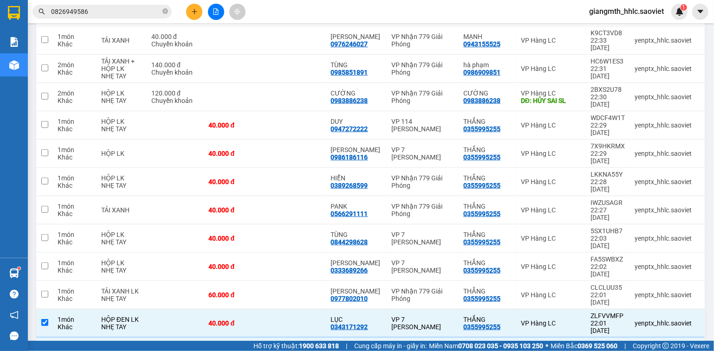
scroll to position [287, 0]
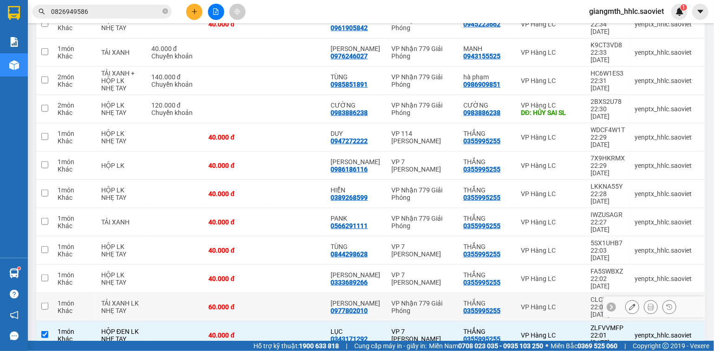
click at [289, 293] on td at bounding box center [295, 307] width 61 height 28
checkbox input "true"
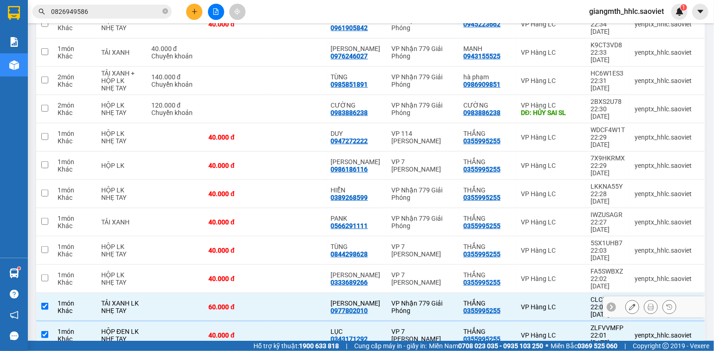
drag, startPoint x: 290, startPoint y: 191, endPoint x: 291, endPoint y: 184, distance: 7.7
click at [290, 265] on td at bounding box center [295, 279] width 61 height 28
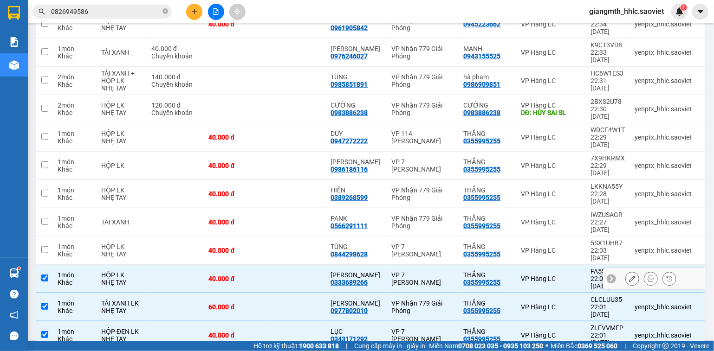
checkbox input "true"
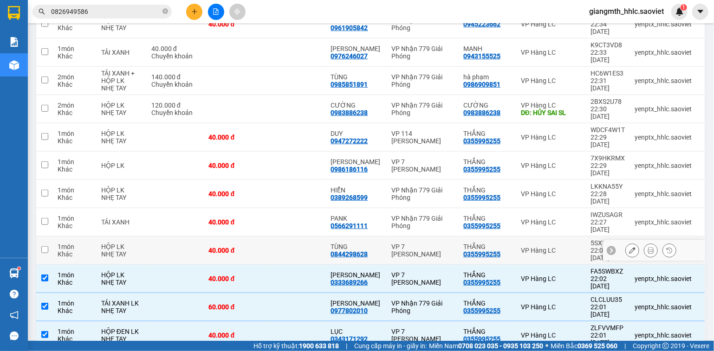
drag, startPoint x: 293, startPoint y: 161, endPoint x: 295, endPoint y: 154, distance: 7.1
click at [295, 208] on td at bounding box center [295, 222] width 61 height 28
checkbox input "true"
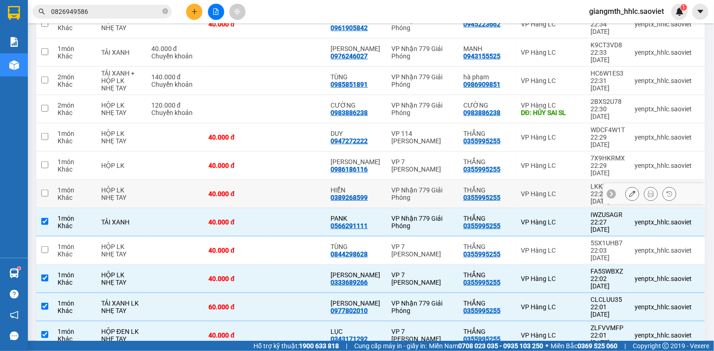
click at [295, 180] on td at bounding box center [295, 194] width 61 height 28
checkbox input "true"
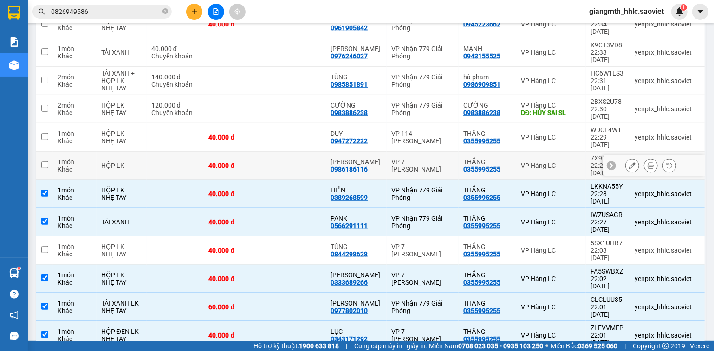
click at [287, 123] on td at bounding box center [295, 137] width 61 height 28
checkbox input "true"
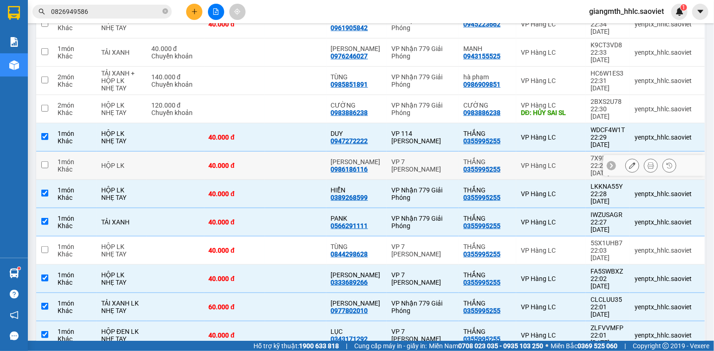
click at [287, 152] on td at bounding box center [295, 166] width 61 height 28
checkbox input "true"
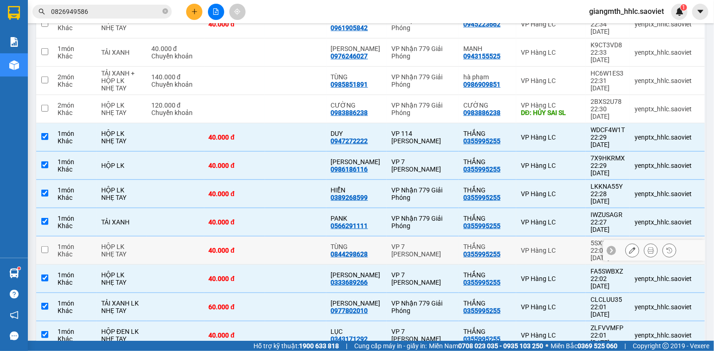
click at [297, 237] on td at bounding box center [295, 251] width 61 height 28
checkbox input "true"
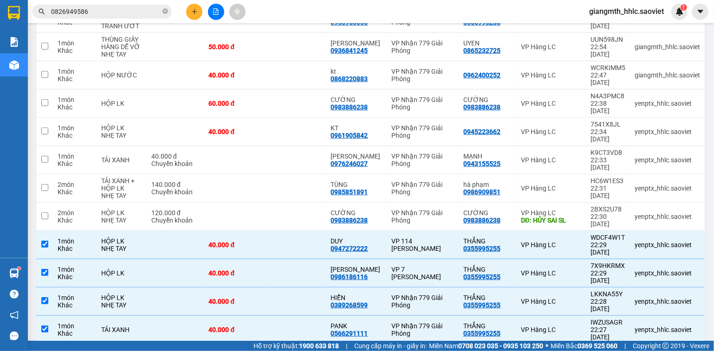
scroll to position [175, 0]
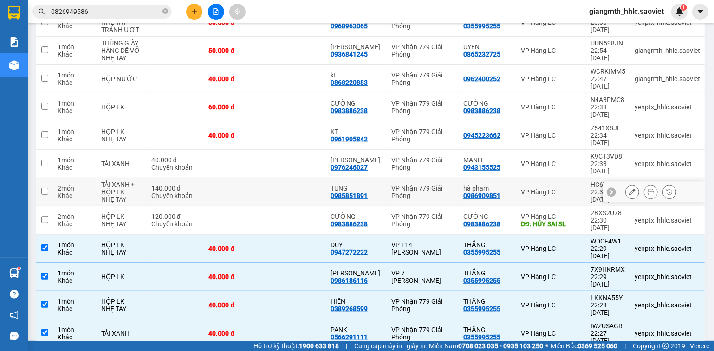
click at [296, 178] on td at bounding box center [295, 192] width 61 height 28
checkbox input "true"
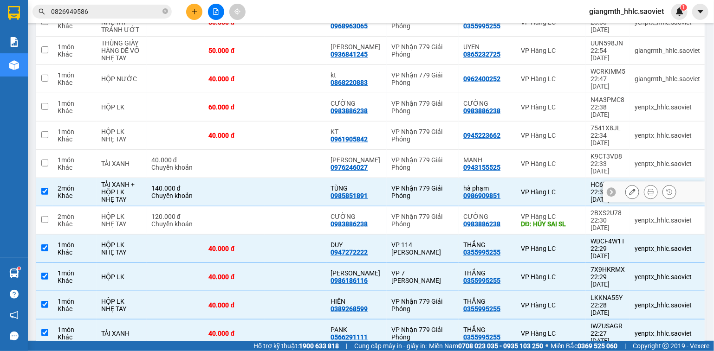
click at [299, 150] on td at bounding box center [295, 164] width 61 height 28
checkbox input "true"
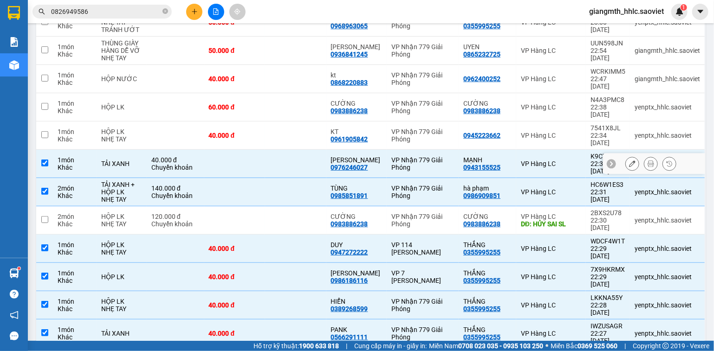
click at [301, 122] on td at bounding box center [295, 136] width 61 height 28
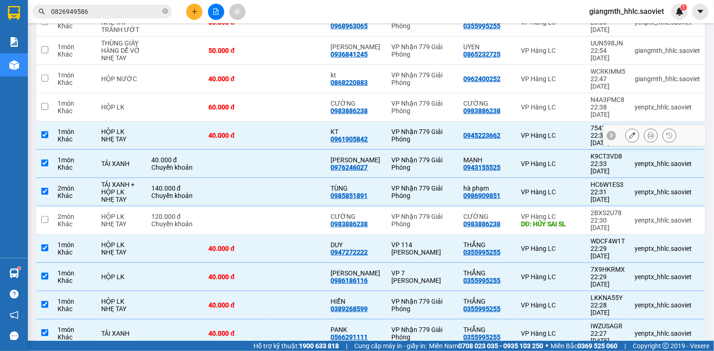
checkbox input "true"
drag, startPoint x: 311, startPoint y: 79, endPoint x: 311, endPoint y: 74, distance: 5.2
click at [311, 93] on td at bounding box center [295, 107] width 61 height 28
checkbox input "true"
drag, startPoint x: 311, startPoint y: 74, endPoint x: 314, endPoint y: 69, distance: 6.0
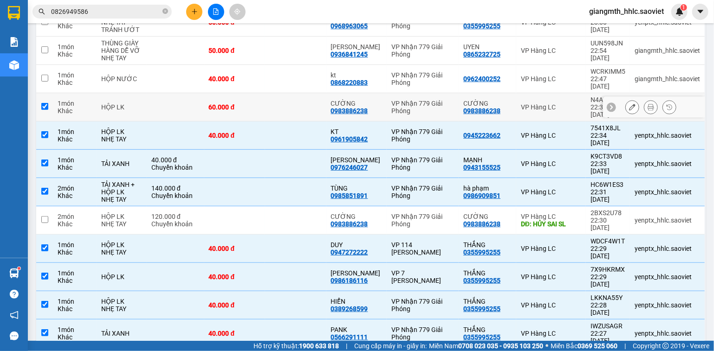
click at [312, 72] on td at bounding box center [295, 79] width 61 height 28
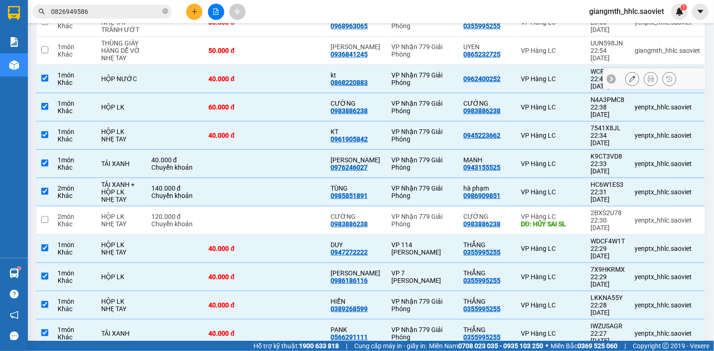
checkbox input "true"
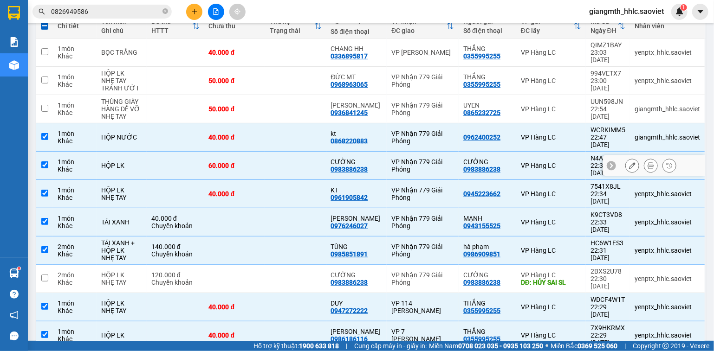
scroll to position [64, 0]
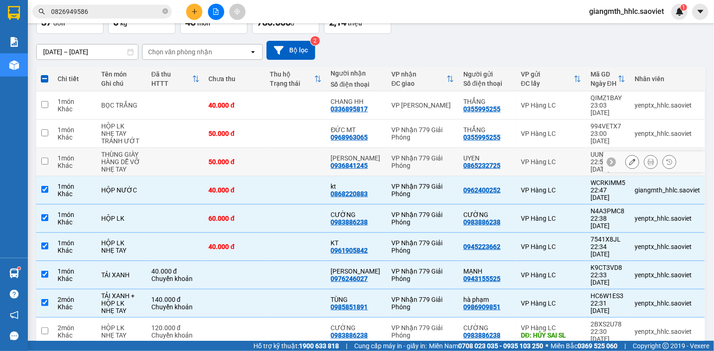
click at [308, 161] on td at bounding box center [295, 162] width 61 height 28
checkbox input "true"
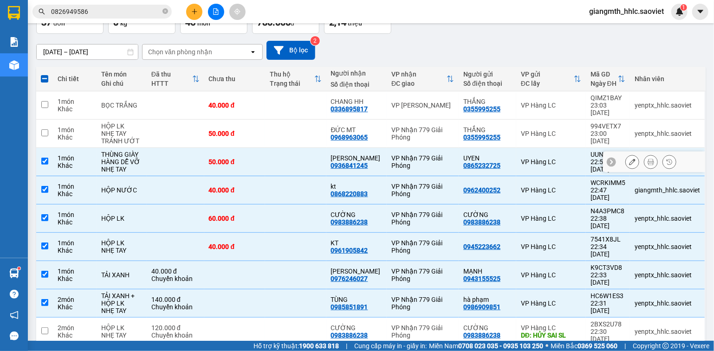
click at [313, 129] on td at bounding box center [295, 134] width 61 height 28
checkbox input "true"
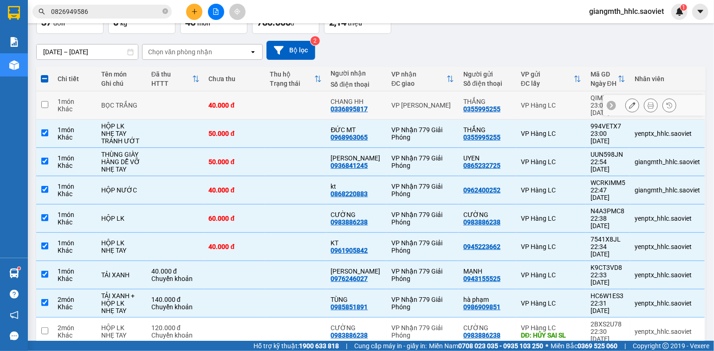
click at [314, 102] on td at bounding box center [295, 105] width 61 height 28
checkbox input "true"
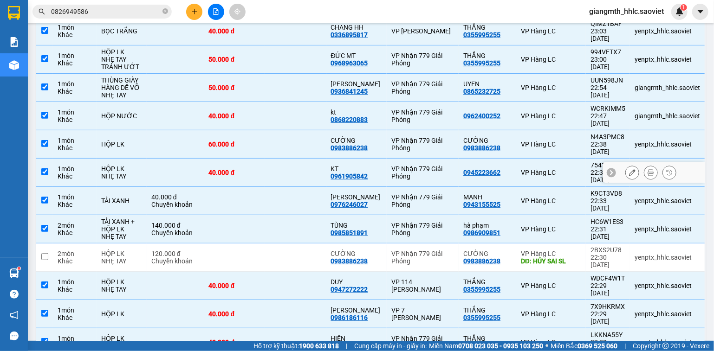
scroll to position [0, 0]
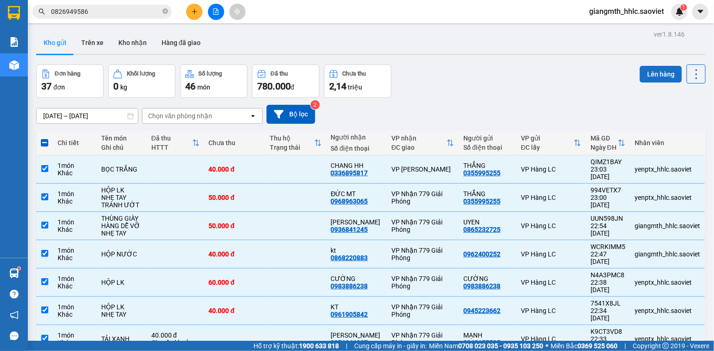
click at [646, 76] on button "Lên hàng" at bounding box center [661, 74] width 42 height 17
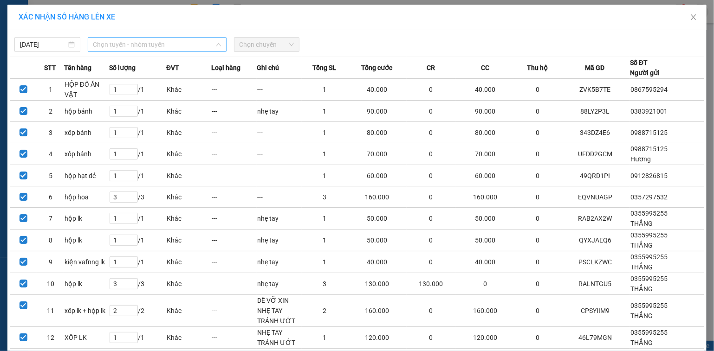
click at [195, 51] on span "Chọn tuyến - nhóm tuyến" at bounding box center [157, 45] width 128 height 14
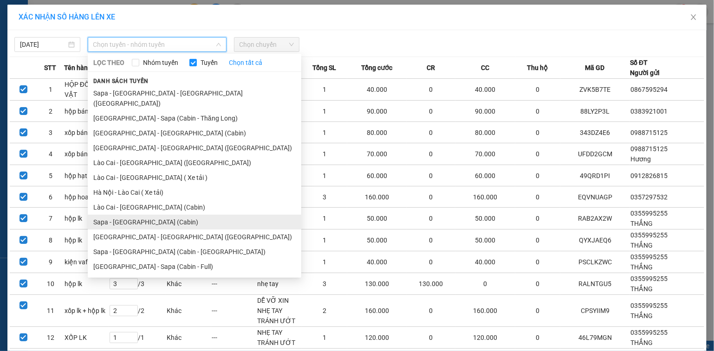
click at [140, 215] on li "Sapa - [GEOGRAPHIC_DATA] (Cabin)" at bounding box center [195, 222] width 214 height 15
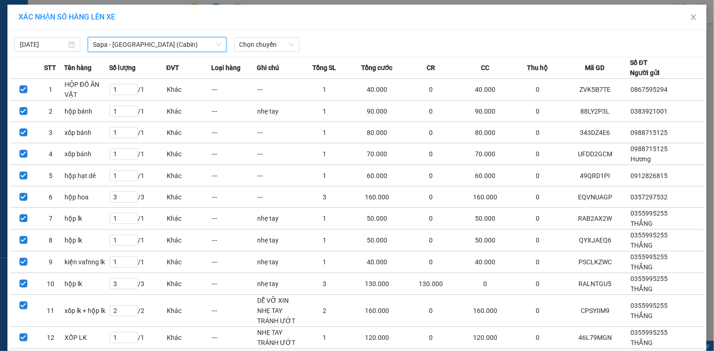
click at [190, 40] on span "Sapa - [GEOGRAPHIC_DATA] (Cabin)" at bounding box center [157, 45] width 128 height 14
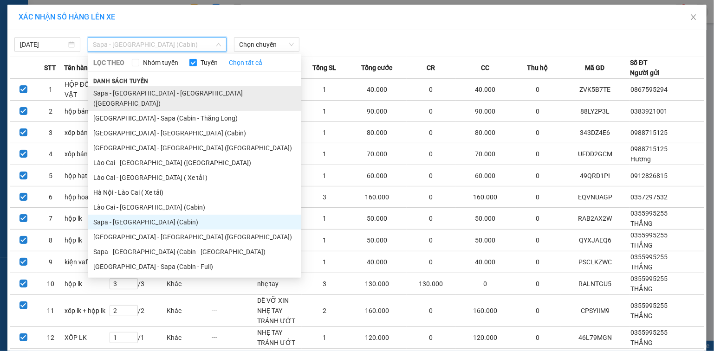
click at [162, 88] on li "Sapa - [GEOGRAPHIC_DATA] - [GEOGRAPHIC_DATA] ([GEOGRAPHIC_DATA])" at bounding box center [195, 98] width 214 height 25
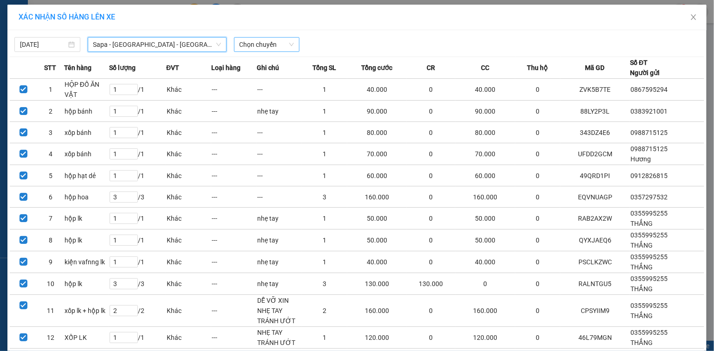
click at [292, 38] on div "Chọn chuyến" at bounding box center [267, 44] width 66 height 15
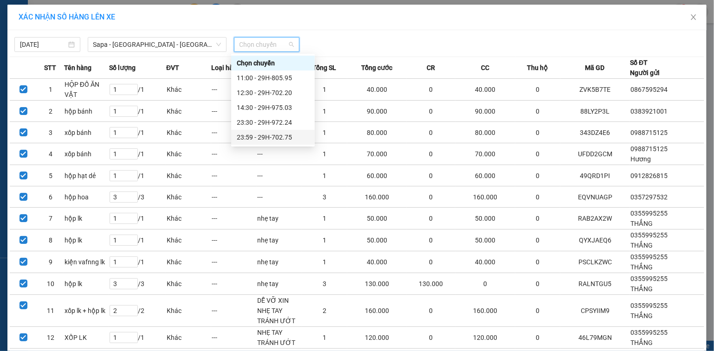
click at [282, 139] on div "23:59 - 29H-702.75" at bounding box center [273, 137] width 72 height 10
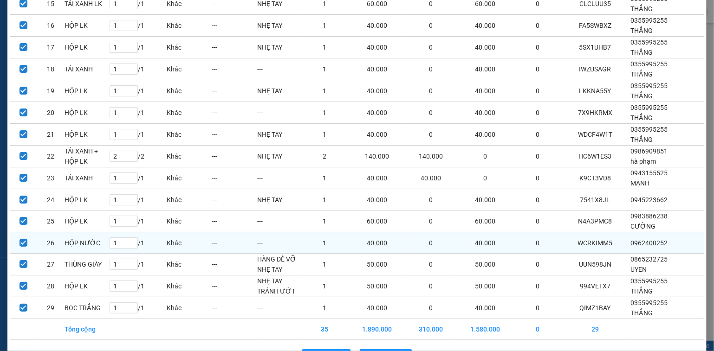
scroll to position [433, 0]
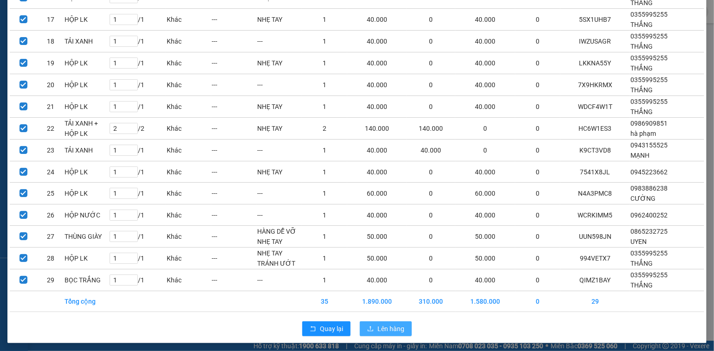
click at [394, 329] on span "Lên hàng" at bounding box center [390, 329] width 27 height 10
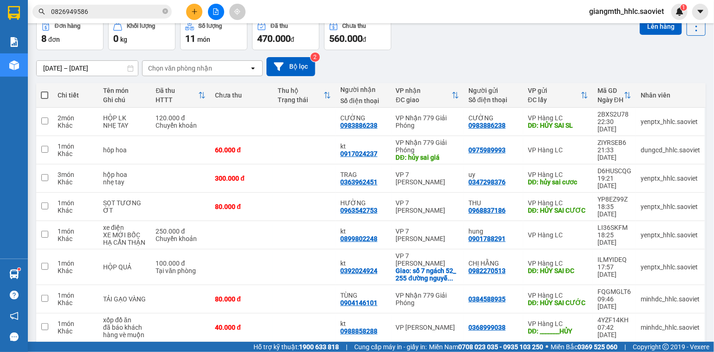
scroll to position [47, 0]
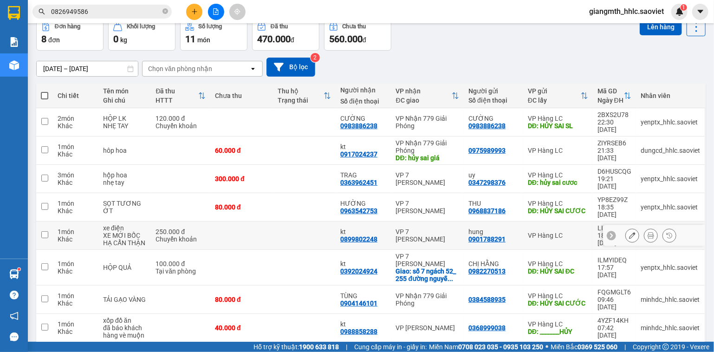
click at [327, 221] on td at bounding box center [304, 235] width 63 height 28
checkbox input "true"
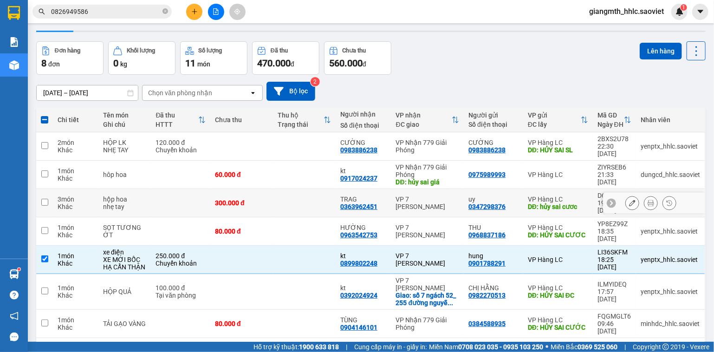
scroll to position [0, 0]
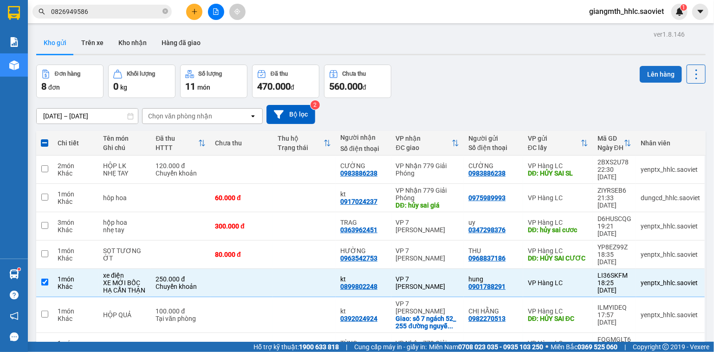
click at [657, 76] on button "Lên hàng" at bounding box center [661, 74] width 42 height 17
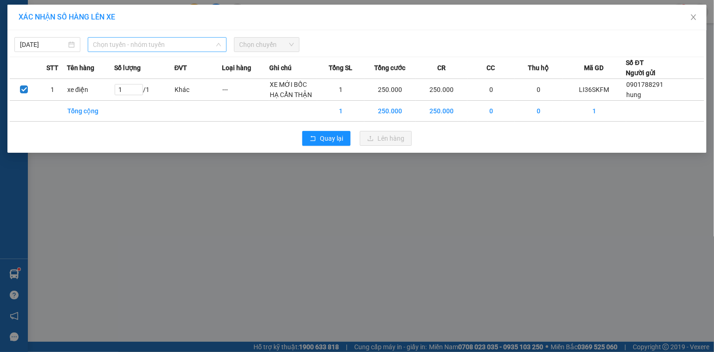
click at [176, 45] on span "Chọn tuyến - nhóm tuyến" at bounding box center [157, 45] width 128 height 14
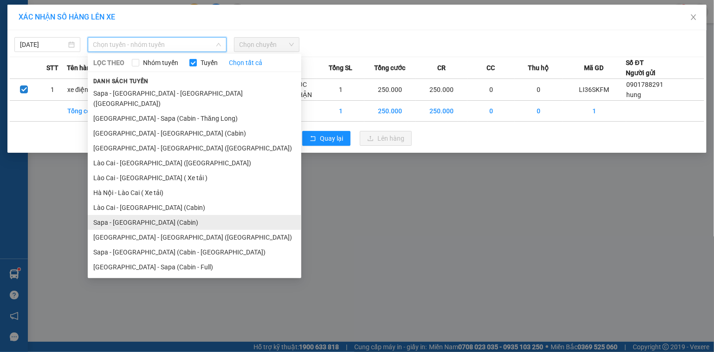
click at [148, 215] on li "Sapa - [GEOGRAPHIC_DATA] (Cabin)" at bounding box center [195, 222] width 214 height 15
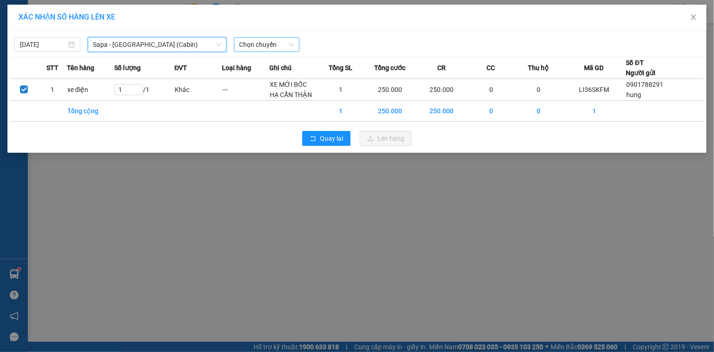
click at [273, 50] on span "Chọn chuyến" at bounding box center [266, 45] width 55 height 14
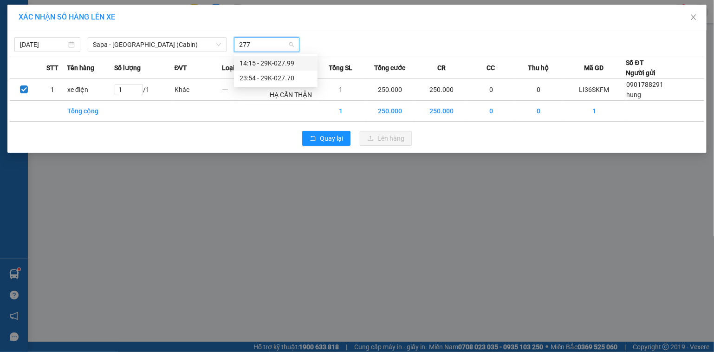
type input "2770"
click at [279, 66] on div "23:54 - 29K-027.70" at bounding box center [275, 63] width 72 height 10
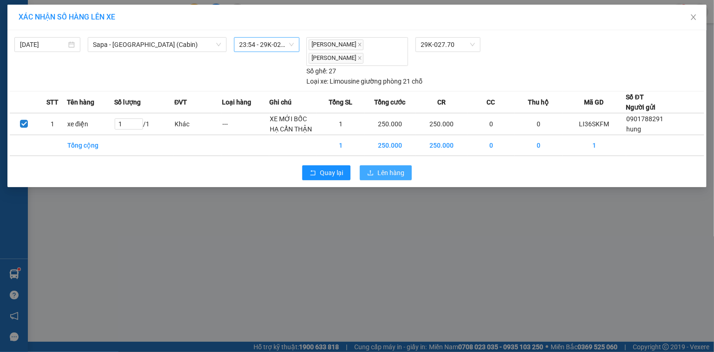
click at [392, 168] on span "Lên hàng" at bounding box center [390, 173] width 27 height 10
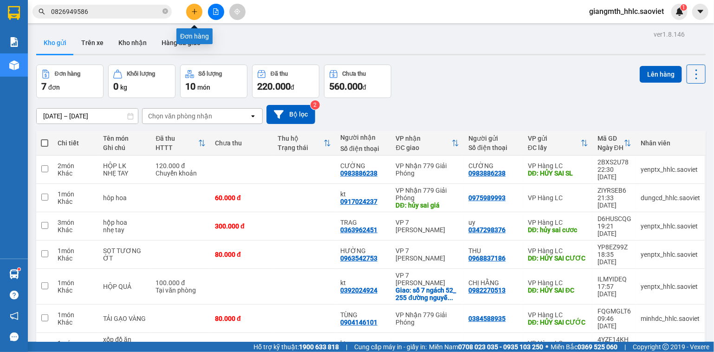
click at [193, 13] on icon "plus" at bounding box center [194, 11] width 6 height 6
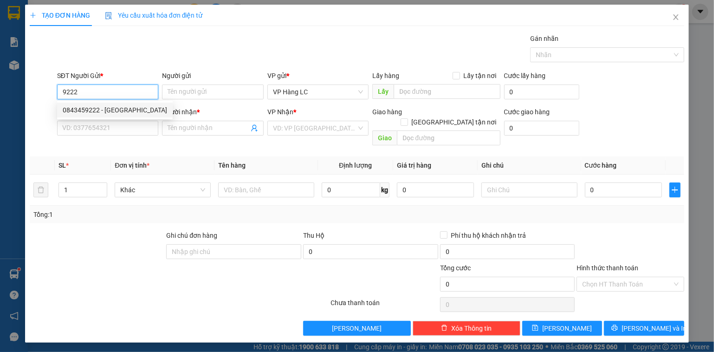
click at [123, 110] on div "0843459222 - [GEOGRAPHIC_DATA]" at bounding box center [115, 110] width 104 height 10
type input "0843459222"
type input "SƠN HOA"
type input "0344300403"
type input "KT nhàn"
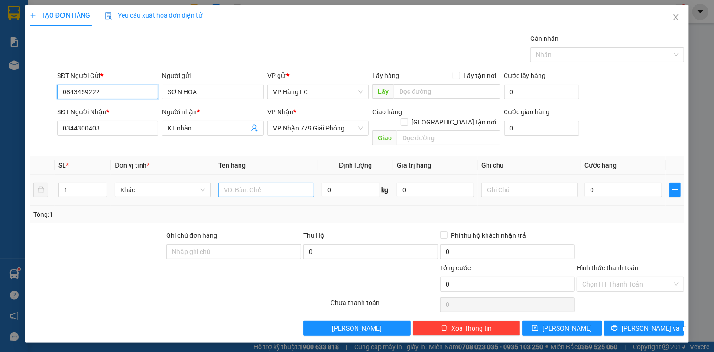
type input "0843459222"
click at [253, 182] on input "text" at bounding box center [266, 189] width 96 height 15
click at [252, 182] on input "THÙNG HOA" at bounding box center [266, 189] width 96 height 15
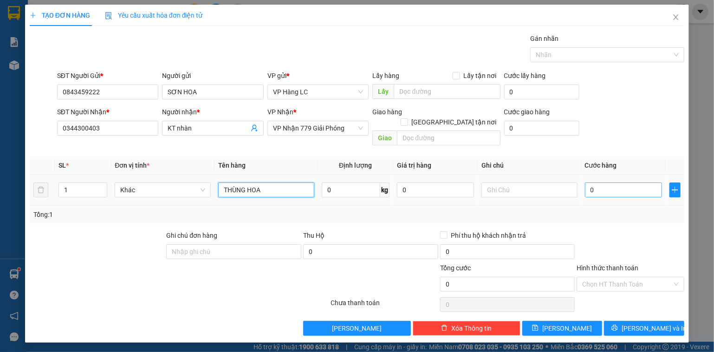
type input "THÙNG HOA"
click at [635, 182] on input "0" at bounding box center [623, 189] width 77 height 15
type input "6"
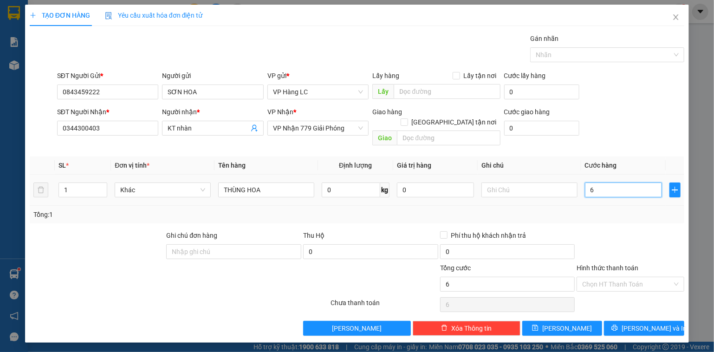
type input "60"
type input "60.000"
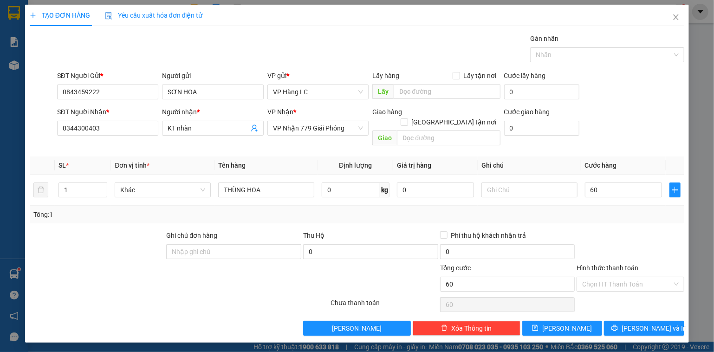
type input "60.000"
click at [622, 209] on div "Tổng: 1" at bounding box center [356, 214] width 647 height 10
click at [618, 325] on icon "printer" at bounding box center [615, 328] width 6 height 6
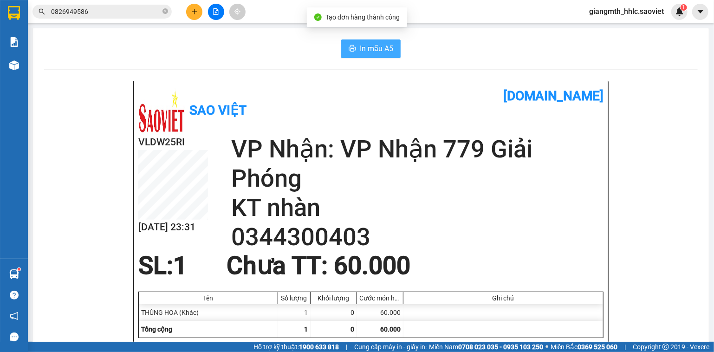
click at [370, 48] on span "In mẫu A5" at bounding box center [376, 49] width 33 height 12
click at [194, 11] on icon "plus" at bounding box center [194, 11] width 6 height 6
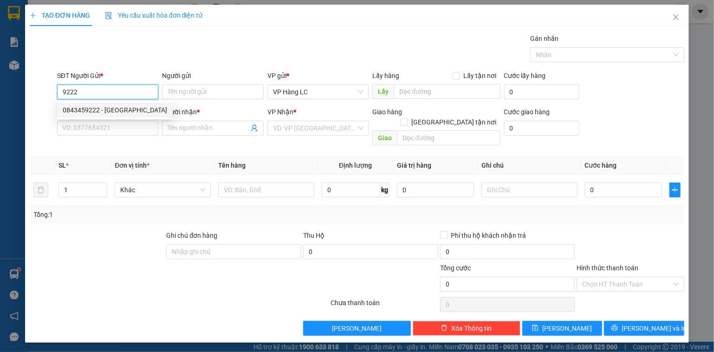
click at [115, 110] on div "0843459222 - [GEOGRAPHIC_DATA]" at bounding box center [115, 110] width 104 height 10
type input "0843459222"
type input "SƠN HOA"
type input "0344300403"
type input "KT nhàn"
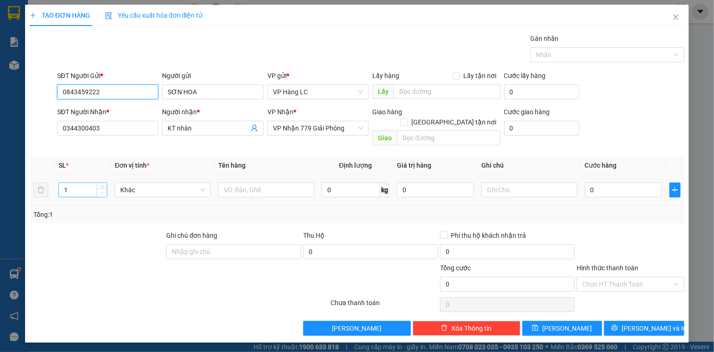
click at [104, 188] on span "Decrease Value" at bounding box center [102, 192] width 10 height 8
type input "0843459222"
click at [104, 183] on span "Increase Value" at bounding box center [102, 187] width 10 height 8
type input "3"
click at [104, 183] on span "Increase Value" at bounding box center [102, 187] width 10 height 8
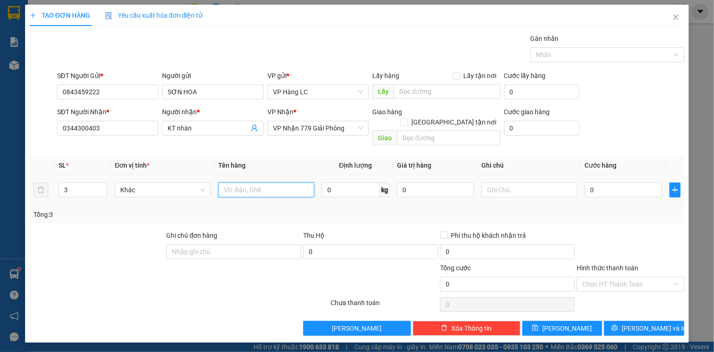
click at [237, 186] on input "text" at bounding box center [266, 189] width 96 height 15
drag, startPoint x: 236, startPoint y: 184, endPoint x: 267, endPoint y: 193, distance: 32.9
click at [267, 193] on td "BÓ CÂY" at bounding box center [266, 190] width 104 height 31
type input "BÓ HỘP HOA"
click at [614, 182] on input "0" at bounding box center [623, 189] width 77 height 15
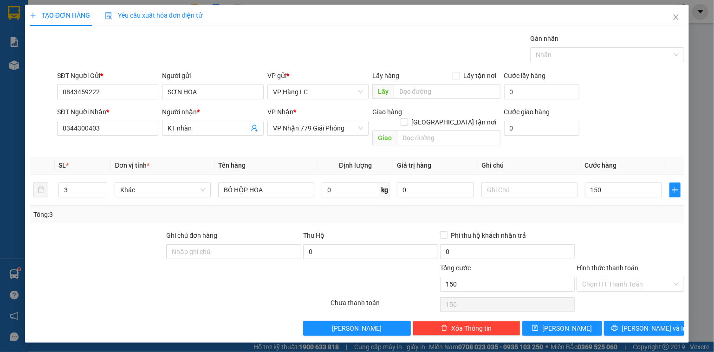
click at [602, 215] on div "Transit Pickup Surcharge Ids Transit Deliver Surcharge Ids Transit Deliver Surc…" at bounding box center [357, 184] width 654 height 302
click at [655, 212] on div "Tổng: 3" at bounding box center [357, 215] width 654 height 18
click at [651, 323] on span "[PERSON_NAME] và In" at bounding box center [653, 328] width 65 height 10
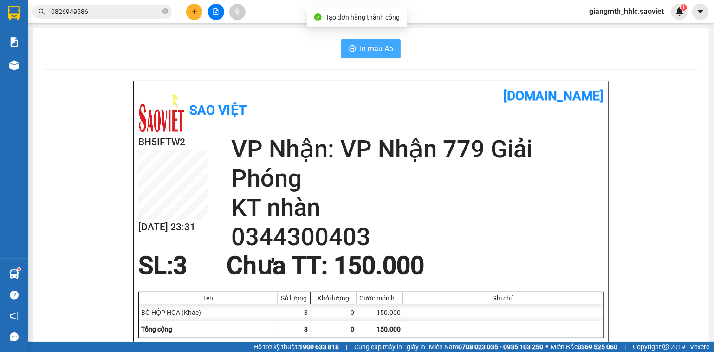
click at [391, 52] on button "In mẫu A5" at bounding box center [370, 48] width 59 height 19
click at [206, 11] on div at bounding box center [216, 12] width 70 height 16
click at [199, 13] on button at bounding box center [194, 12] width 16 height 16
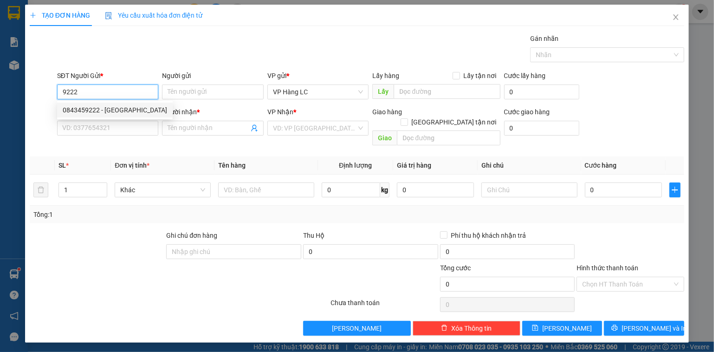
click at [120, 107] on div "0843459222 - [GEOGRAPHIC_DATA]" at bounding box center [115, 110] width 104 height 10
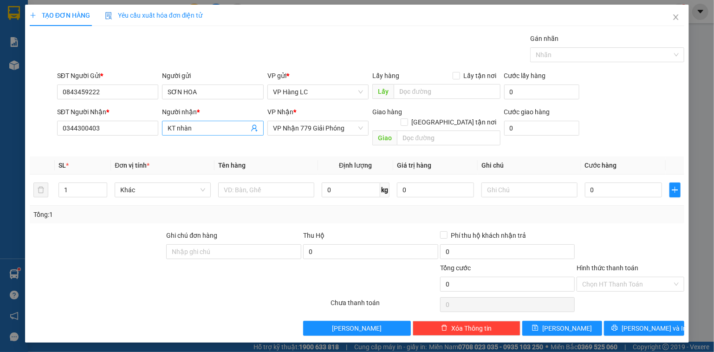
click at [251, 129] on icon "user-add" at bounding box center [254, 127] width 7 height 7
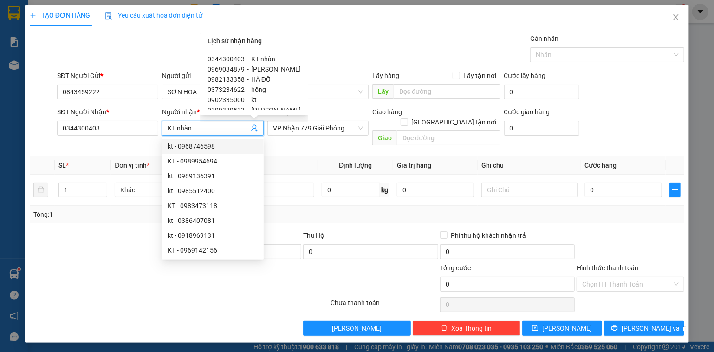
click at [272, 68] on span "[PERSON_NAME]" at bounding box center [276, 68] width 50 height 7
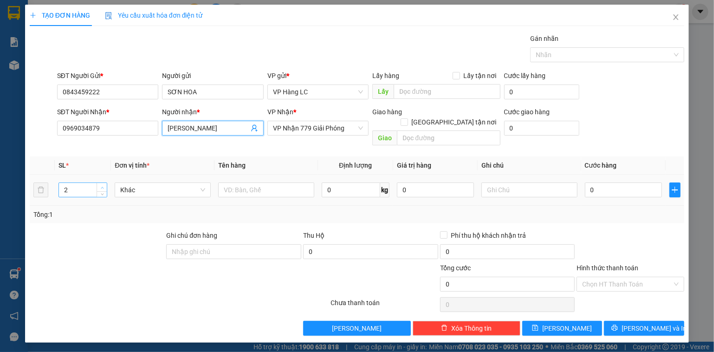
click at [101, 186] on icon "up" at bounding box center [102, 187] width 3 height 3
click at [232, 184] on input "text" at bounding box center [266, 189] width 96 height 15
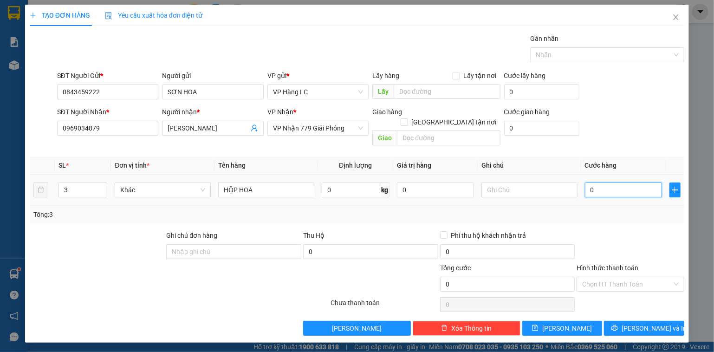
click at [621, 183] on input "0" at bounding box center [623, 189] width 77 height 15
click at [637, 230] on div at bounding box center [631, 246] width 110 height 32
click at [636, 321] on button "[PERSON_NAME] và In" at bounding box center [644, 328] width 80 height 15
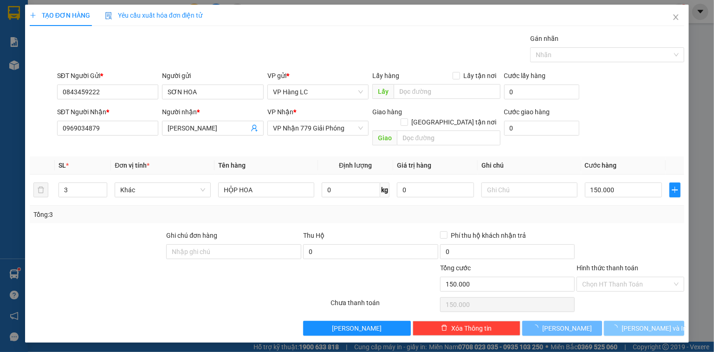
drag, startPoint x: 636, startPoint y: 317, endPoint x: 592, endPoint y: 298, distance: 48.0
click at [636, 323] on span "[PERSON_NAME] và In" at bounding box center [653, 328] width 65 height 10
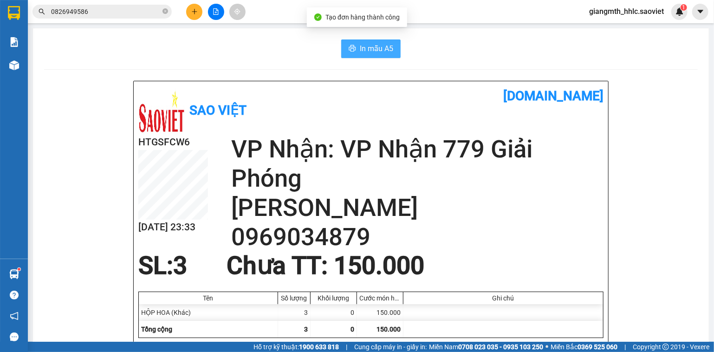
click at [347, 53] on button "In mẫu A5" at bounding box center [370, 48] width 59 height 19
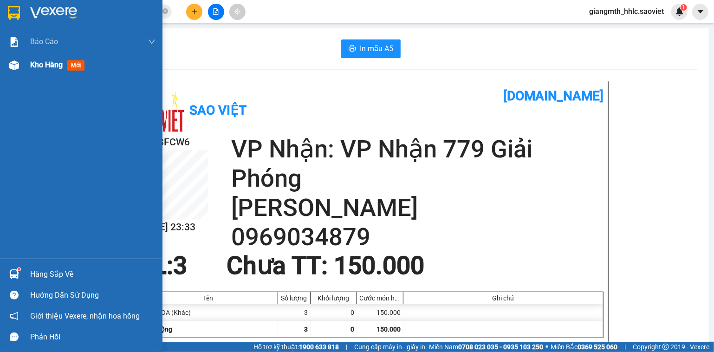
click at [34, 68] on span "Kho hàng" at bounding box center [46, 64] width 32 height 9
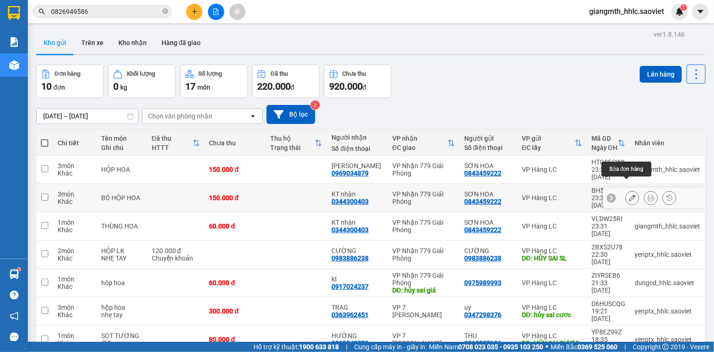
click at [626, 190] on button at bounding box center [632, 198] width 13 height 16
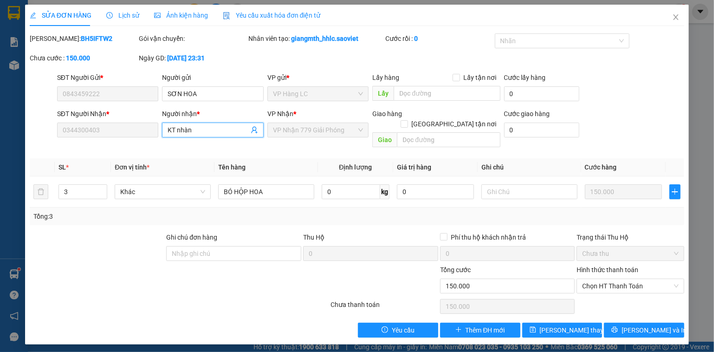
click at [255, 132] on icon "user-add" at bounding box center [254, 129] width 7 height 7
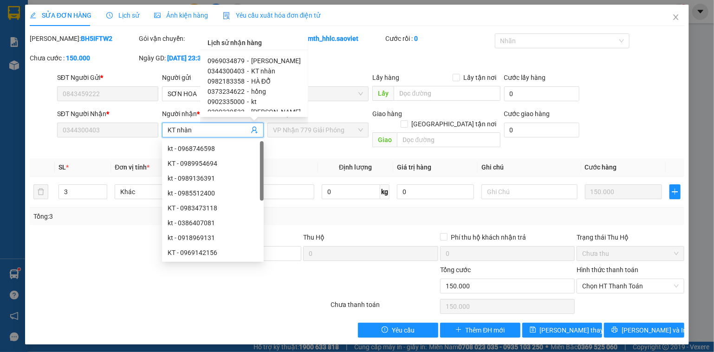
click at [272, 83] on div "0982183358 - HÀ ĐỖ" at bounding box center [253, 81] width 93 height 10
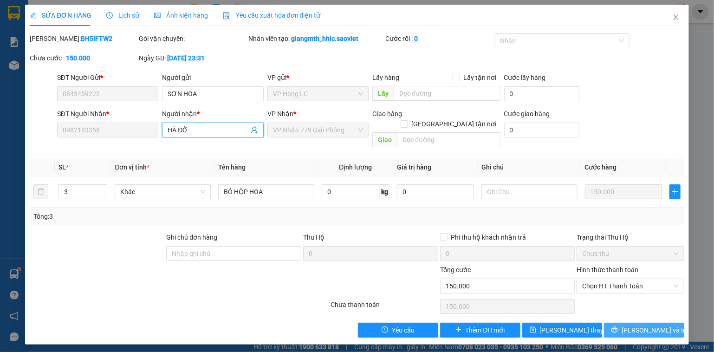
click at [637, 325] on span "[PERSON_NAME] và In" at bounding box center [653, 330] width 65 height 10
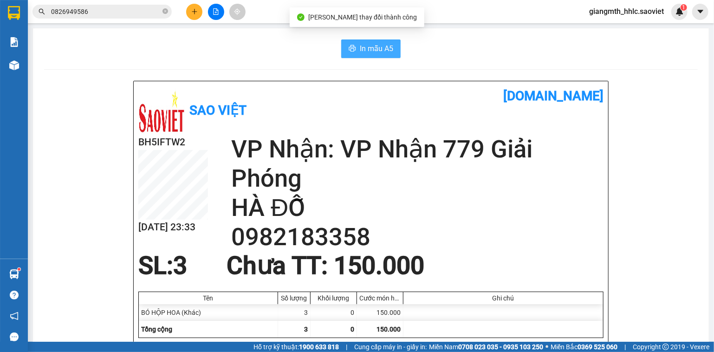
click at [379, 54] on span "In mẫu A5" at bounding box center [376, 49] width 33 height 12
